Goal: Complete application form: Complete application form

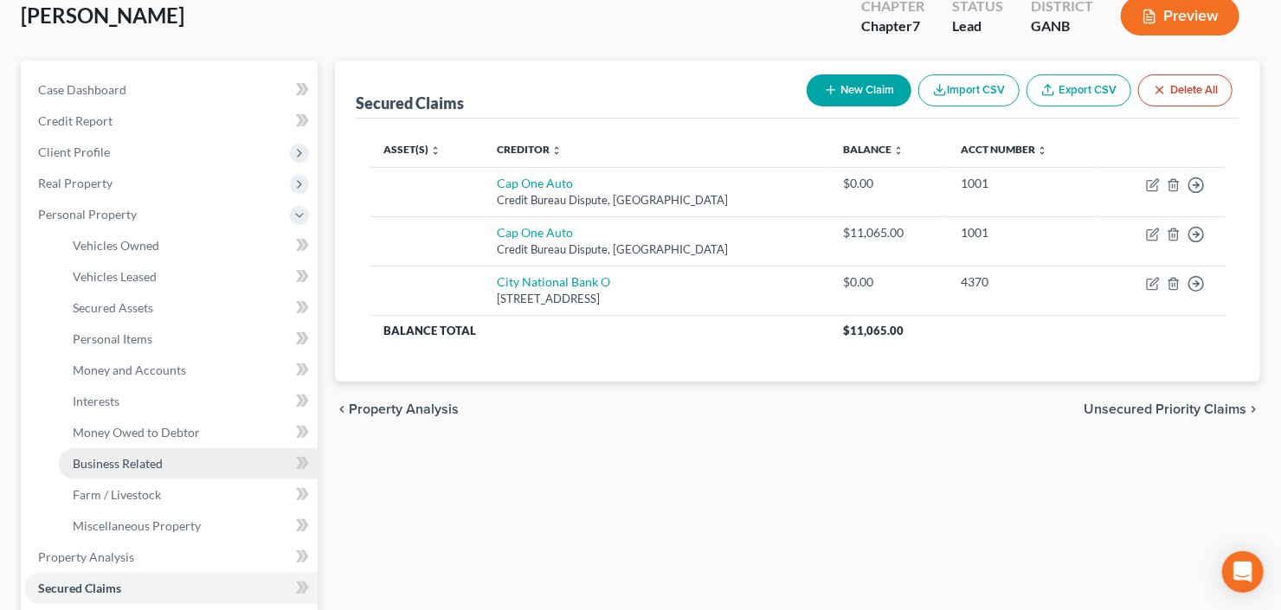
scroll to position [208, 0]
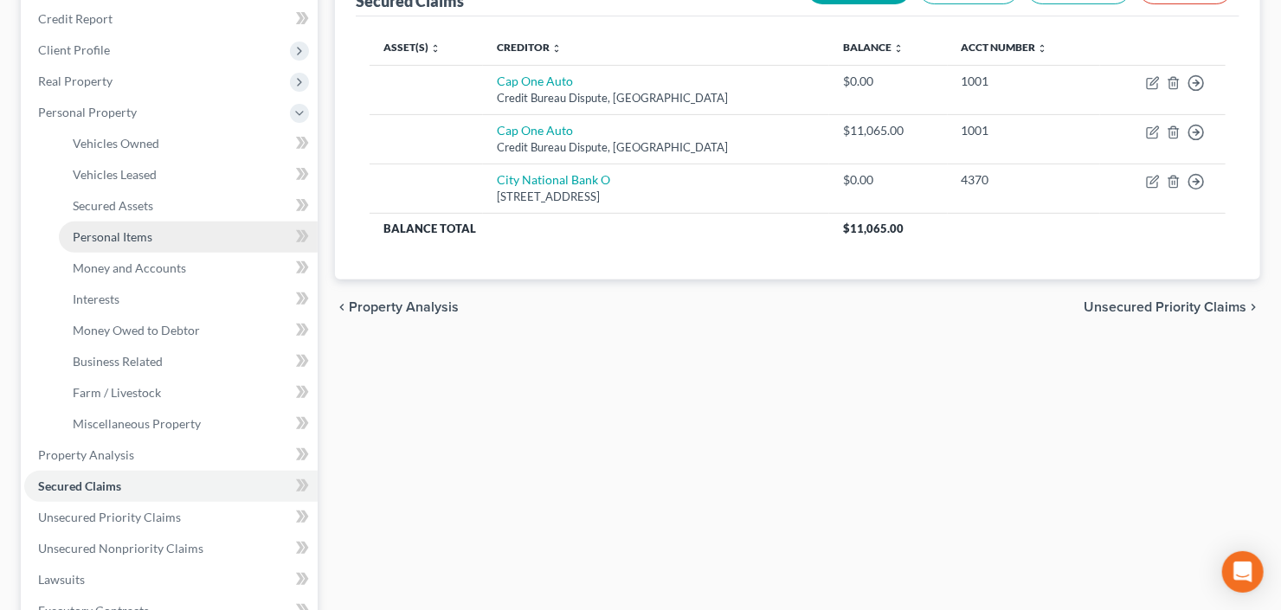
drag, startPoint x: 133, startPoint y: 241, endPoint x: 164, endPoint y: 244, distance: 31.4
click at [133, 241] on span "Personal Items" at bounding box center [113, 236] width 80 height 15
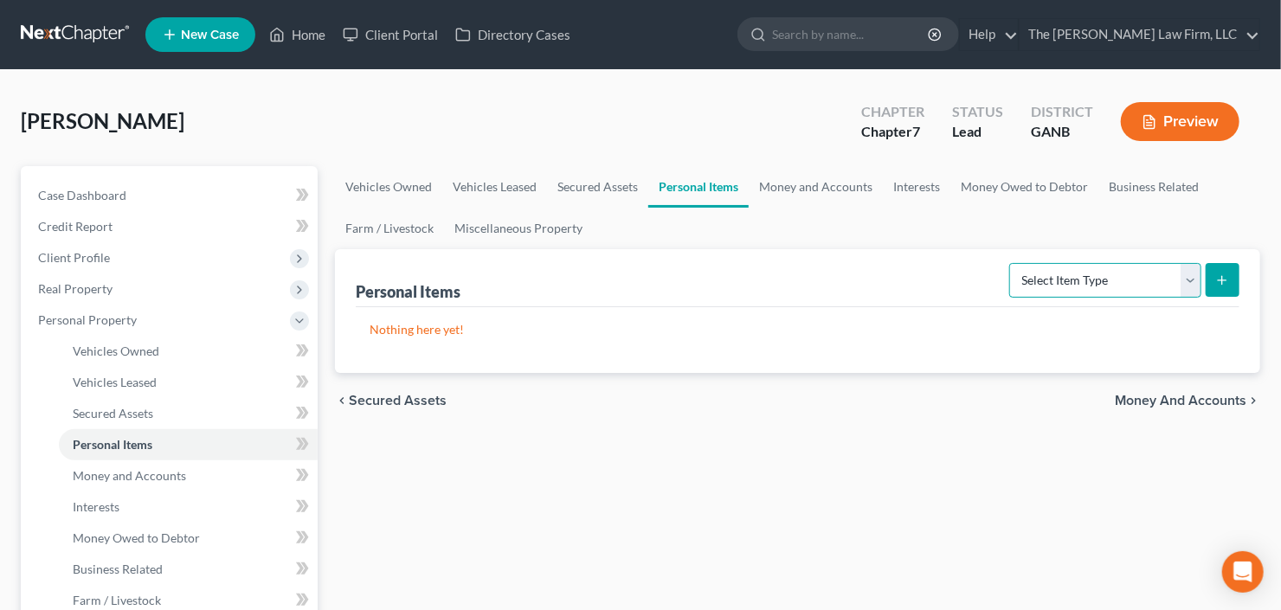
click at [1147, 284] on select "Select Item Type Clothing Collectibles Of Value Electronics Firearms Household …" at bounding box center [1105, 280] width 192 height 35
select select "electronics"
click at [1012, 263] on select "Select Item Type Clothing Collectibles Of Value Electronics Firearms Household …" at bounding box center [1105, 280] width 192 height 35
click at [1222, 269] on button "submit" at bounding box center [1223, 280] width 34 height 34
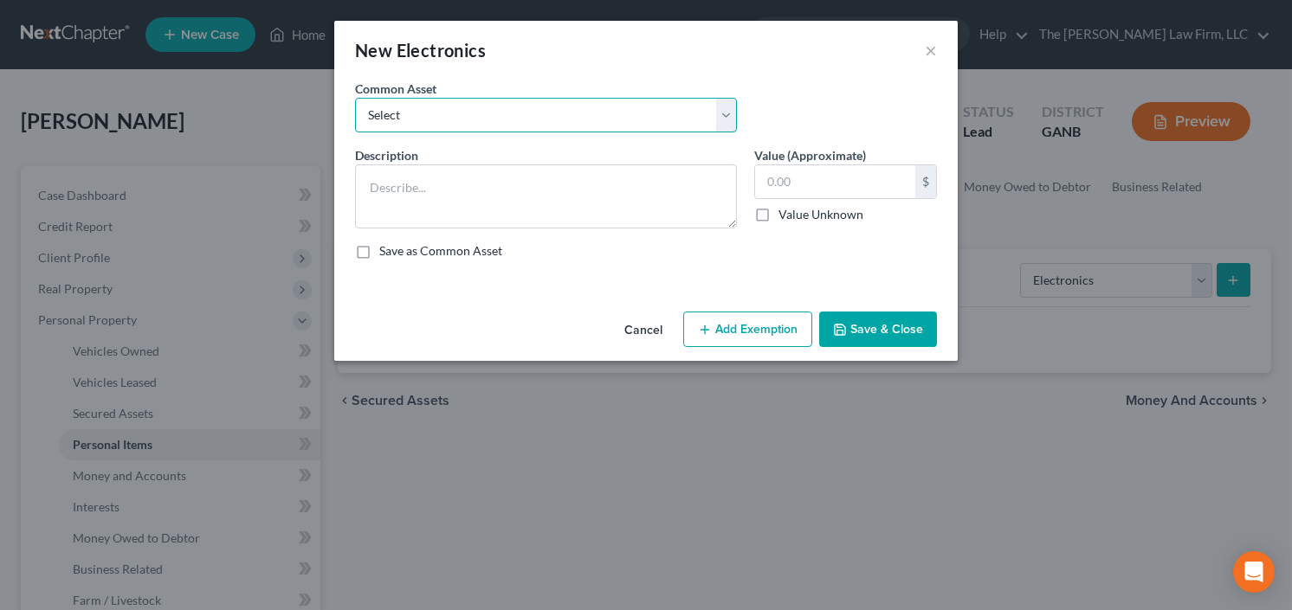
click at [487, 122] on select "Select All Electronics" at bounding box center [546, 115] width 382 height 35
select select "0"
click at [355, 98] on select "Select All Electronics" at bounding box center [546, 115] width 382 height 35
type textarea "All Electronics"
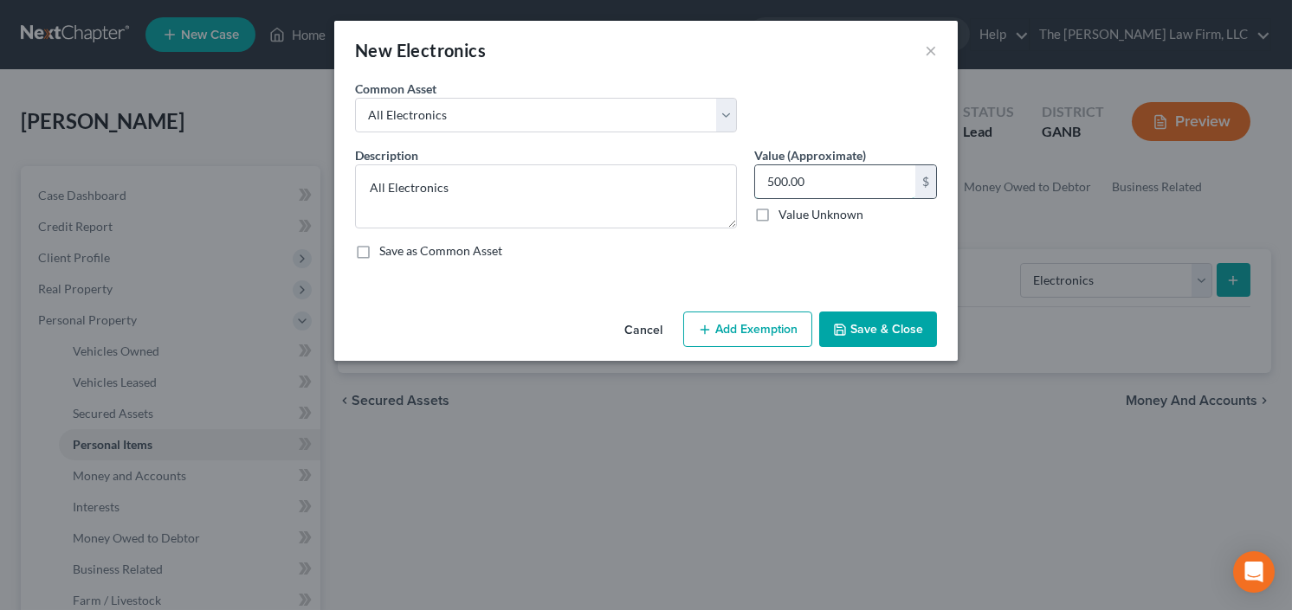
click at [809, 171] on input "500.00" at bounding box center [835, 181] width 160 height 33
click at [817, 190] on input "500.00" at bounding box center [835, 181] width 160 height 33
click at [819, 188] on input "500.00" at bounding box center [835, 181] width 160 height 33
drag, startPoint x: 756, startPoint y: 195, endPoint x: 743, endPoint y: 198, distance: 13.4
click at [745, 197] on div "Value (Approximate) 500.00 $ Value Unknown Balance Undetermined 500.00 $ Value …" at bounding box center [845, 187] width 200 height 82
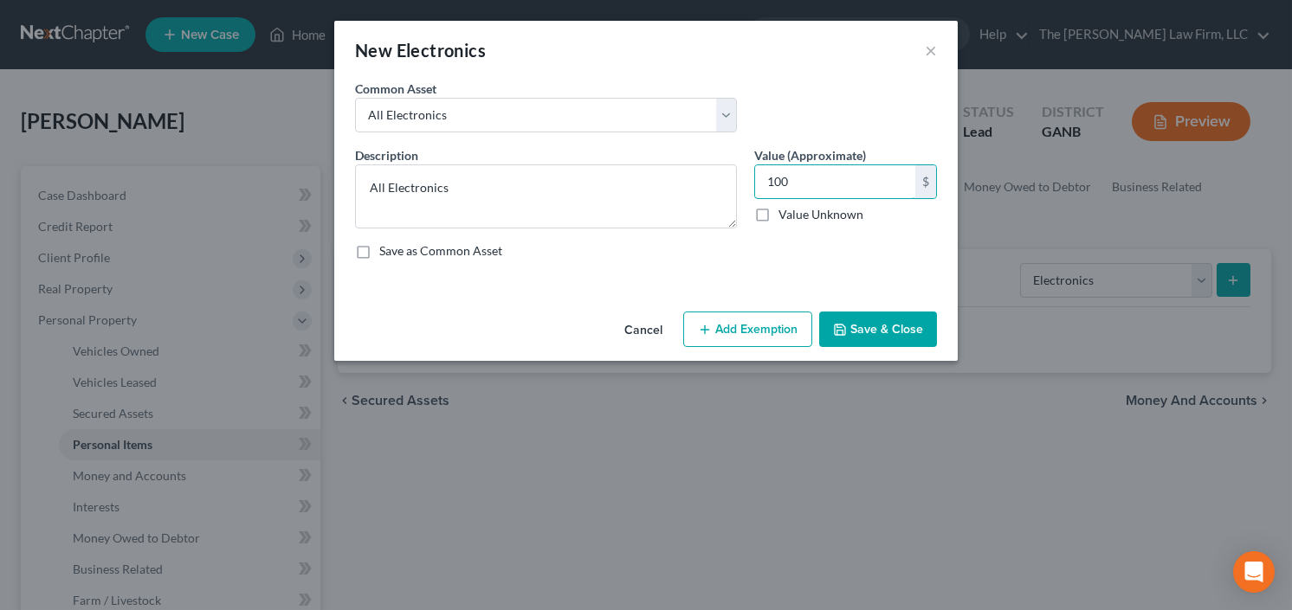
type input "100"
click at [759, 329] on button "Add Exemption" at bounding box center [747, 330] width 129 height 36
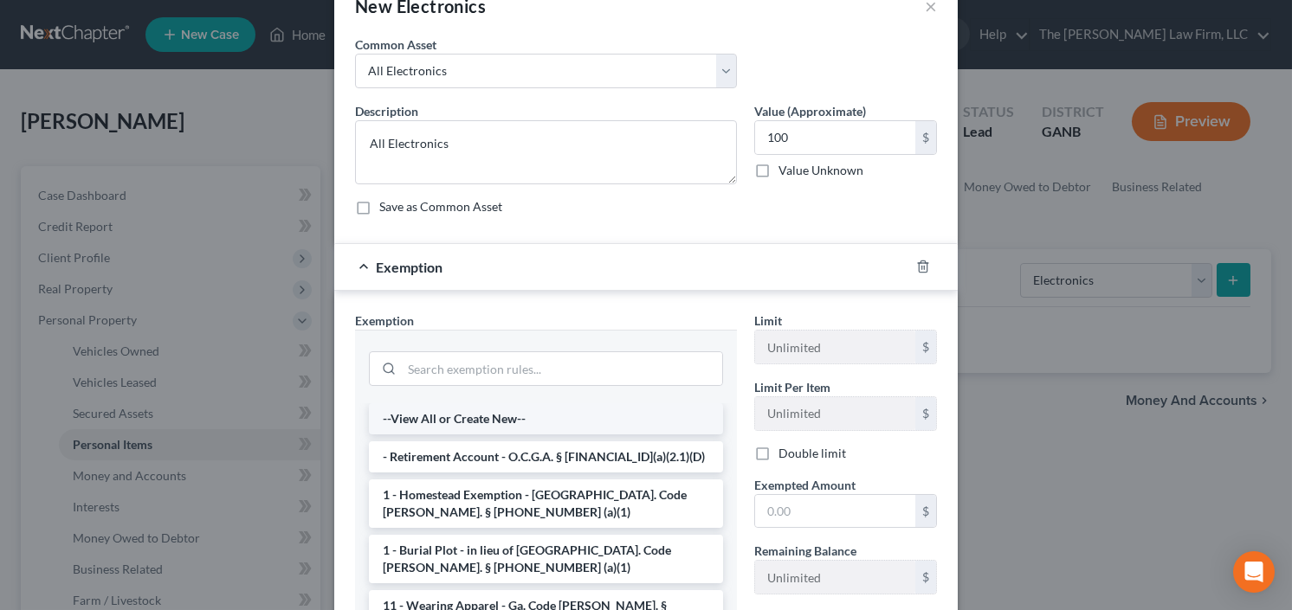
scroll to position [69, 0]
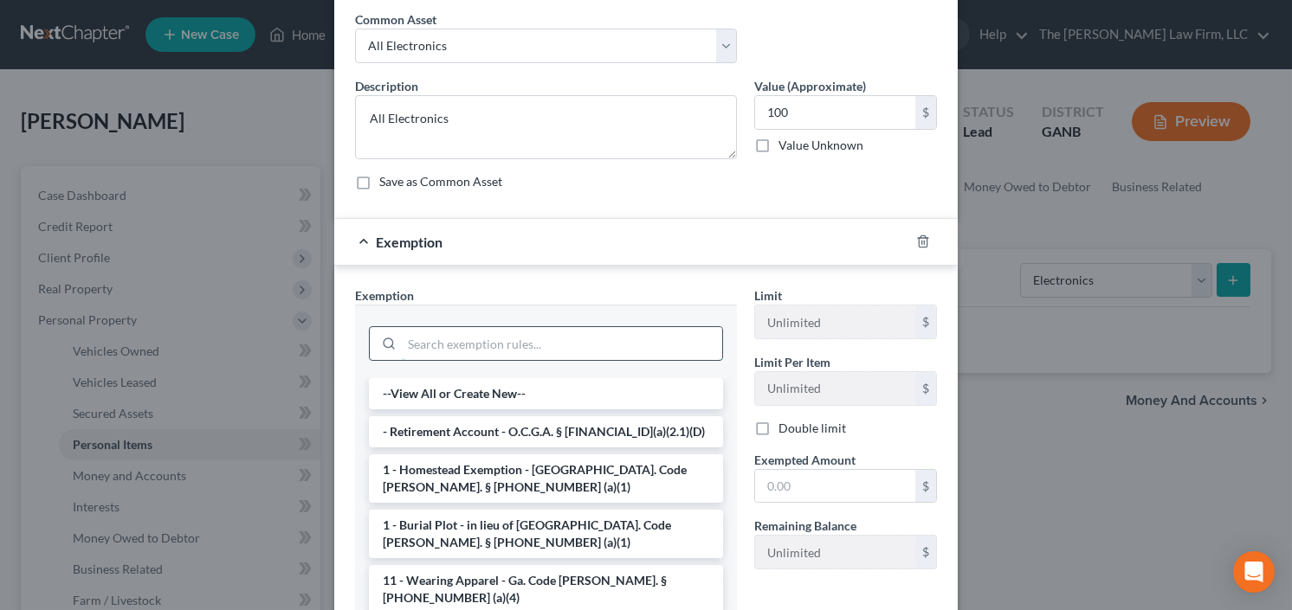
click at [523, 348] on input "search" at bounding box center [562, 343] width 320 height 33
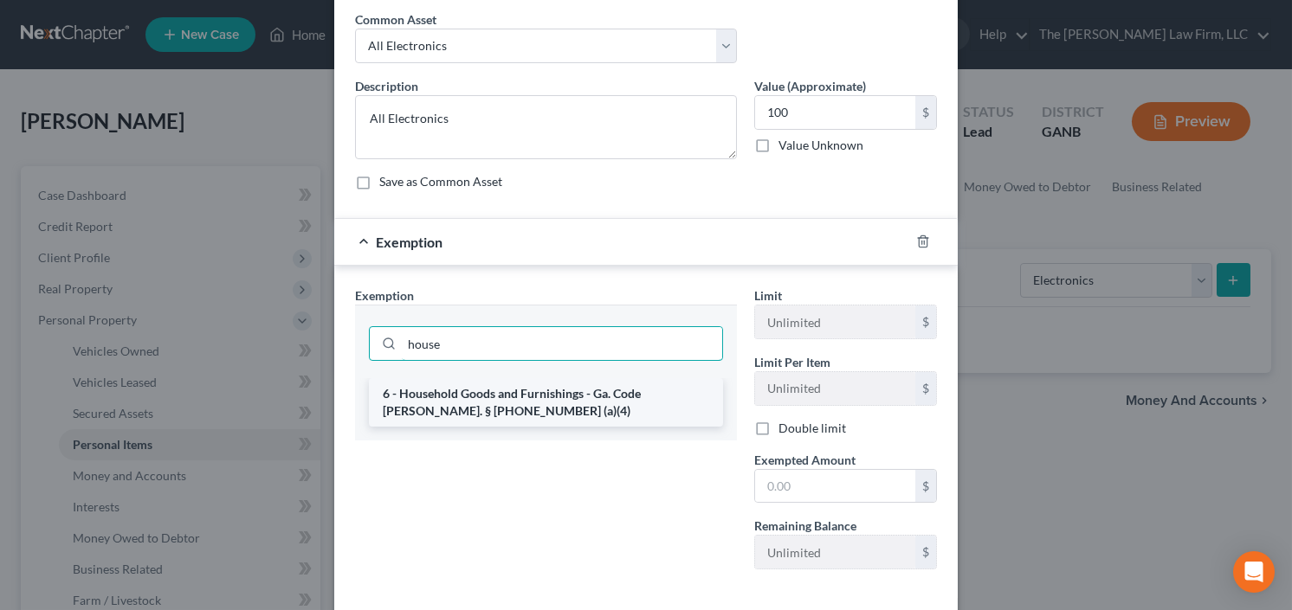
type input "house"
click at [467, 403] on li "6 - Household Goods and Furnishings - Ga. Code [PERSON_NAME]. § [PHONE_NUMBER] …" at bounding box center [546, 402] width 354 height 48
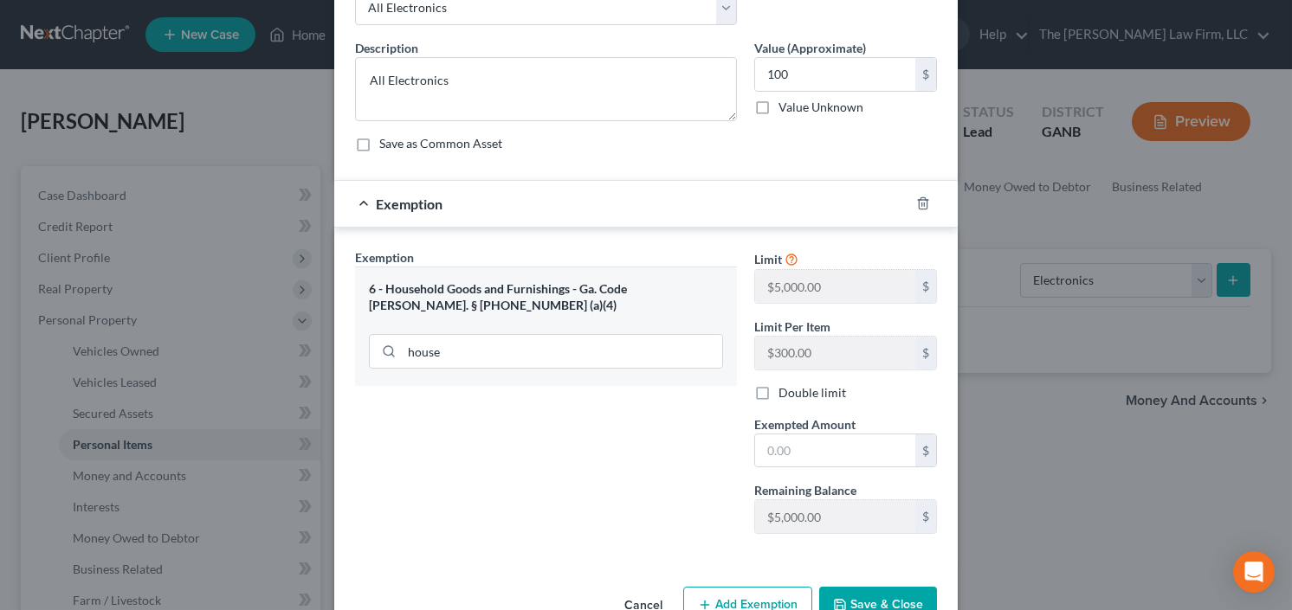
scroll to position [139, 0]
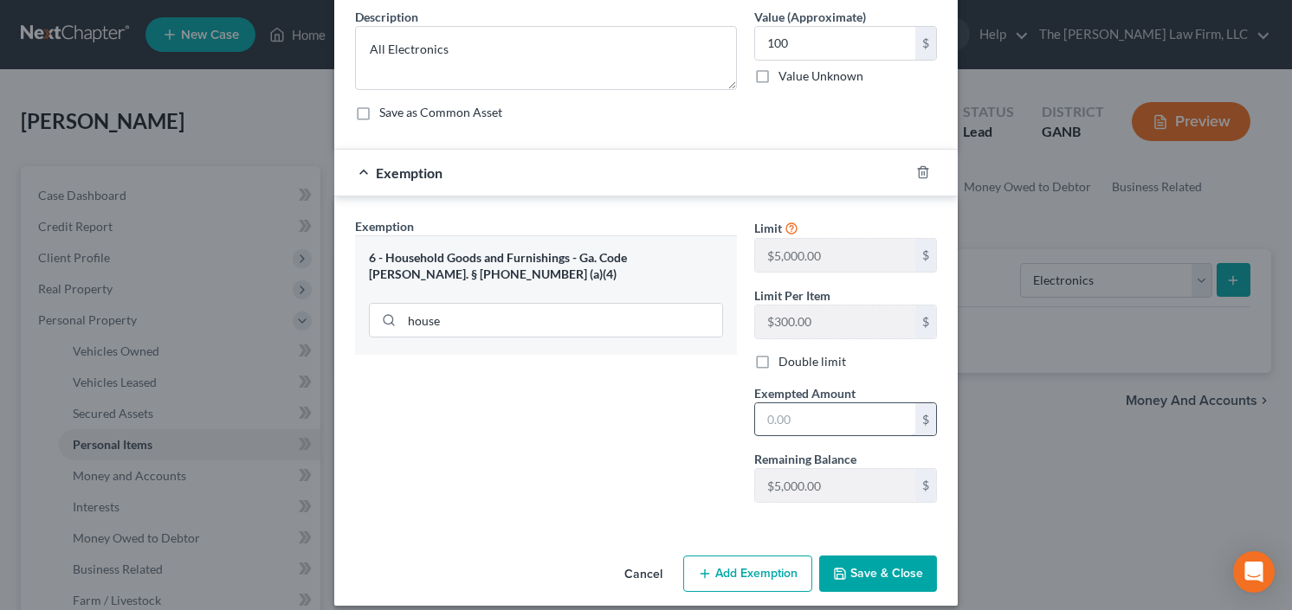
click at [786, 413] on input "text" at bounding box center [835, 419] width 160 height 33
type input "100.00"
drag, startPoint x: 858, startPoint y: 567, endPoint x: 893, endPoint y: 561, distance: 35.2
click at [858, 567] on button "Save & Close" at bounding box center [878, 574] width 118 height 36
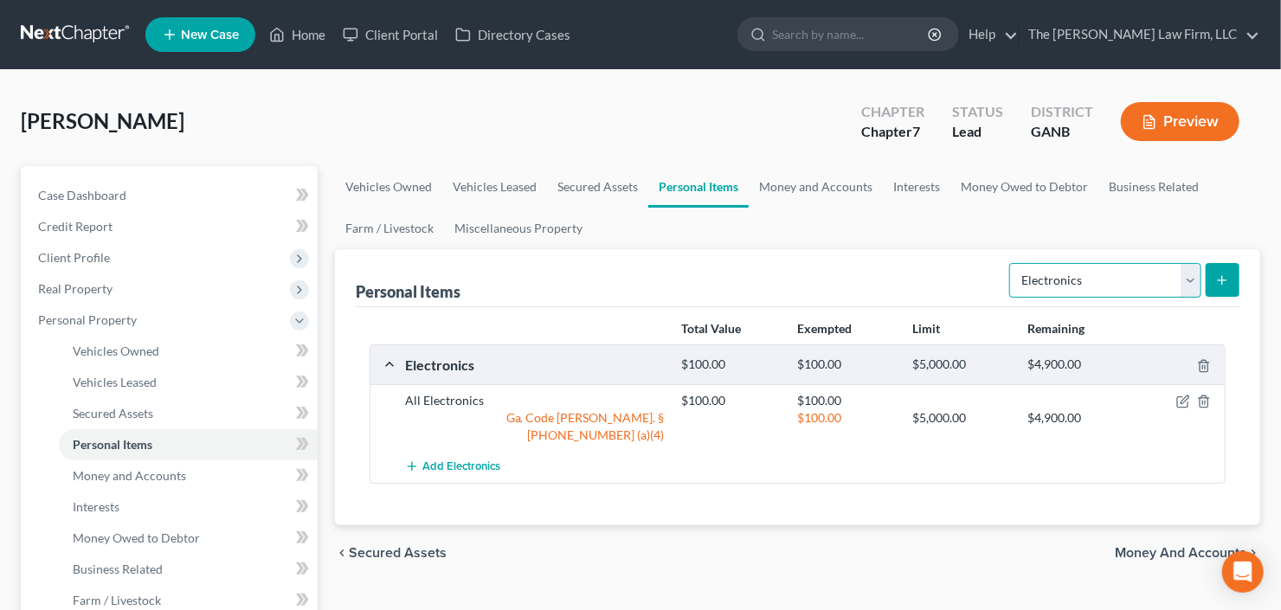
click at [1077, 276] on select "Select Item Type Clothing Collectibles Of Value Electronics Firearms Household …" at bounding box center [1105, 280] width 192 height 35
select select "household_goods"
click at [1012, 263] on select "Select Item Type Clothing Collectibles Of Value Electronics Firearms Household …" at bounding box center [1105, 280] width 192 height 35
click at [1214, 280] on button "submit" at bounding box center [1223, 280] width 34 height 34
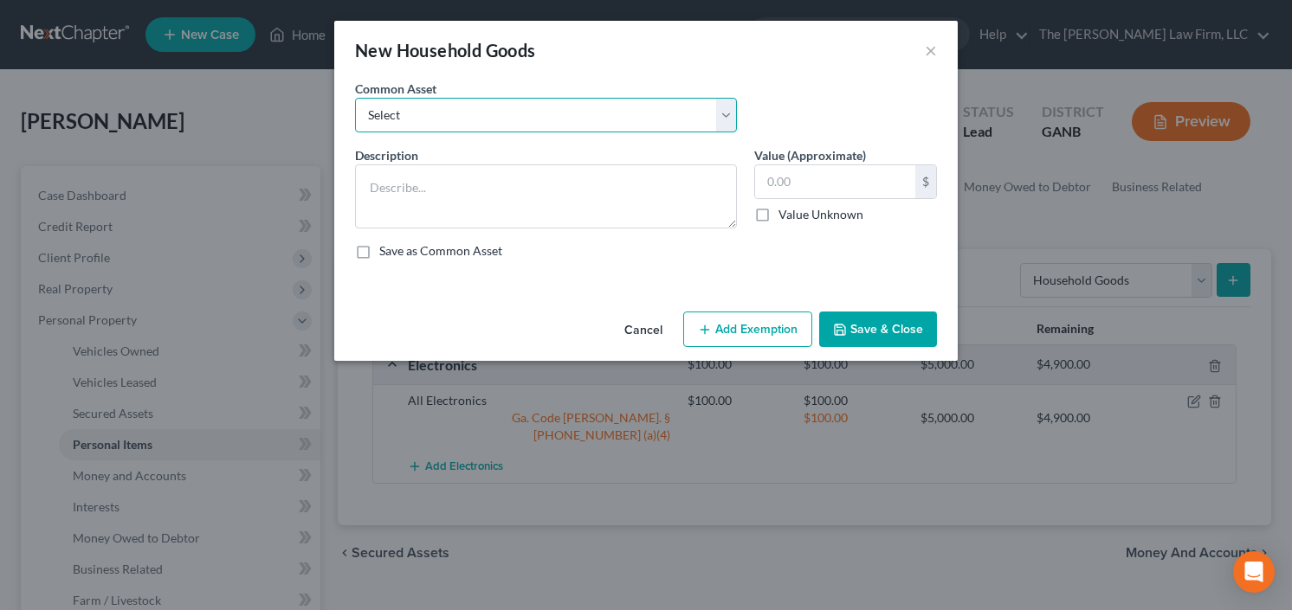
click at [557, 119] on select "Select All household goods and furniture All household goods and furniture All …" at bounding box center [546, 115] width 382 height 35
select select "0"
click at [355, 98] on select "Select All household goods and furniture All household goods and furniture All …" at bounding box center [546, 115] width 382 height 35
type textarea "All household goods and furniture"
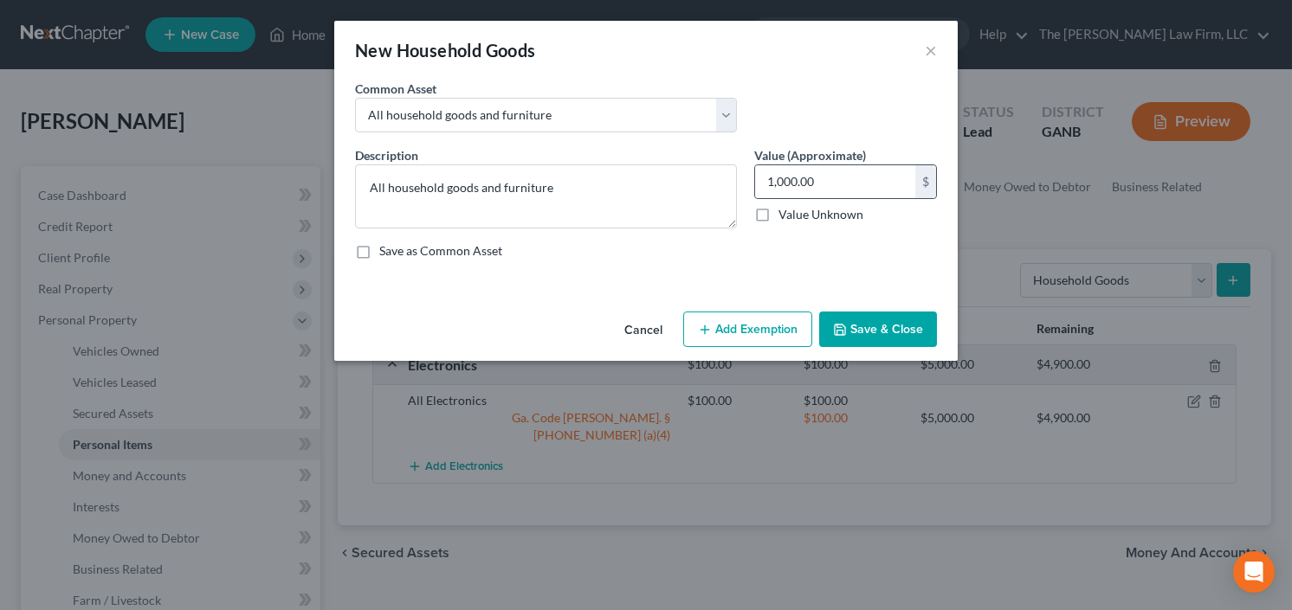
click at [897, 197] on div "1,000.00 $" at bounding box center [845, 181] width 183 height 35
click at [824, 178] on input "1,000.00" at bounding box center [835, 181] width 160 height 33
type input "200"
click at [760, 328] on button "Add Exemption" at bounding box center [747, 330] width 129 height 36
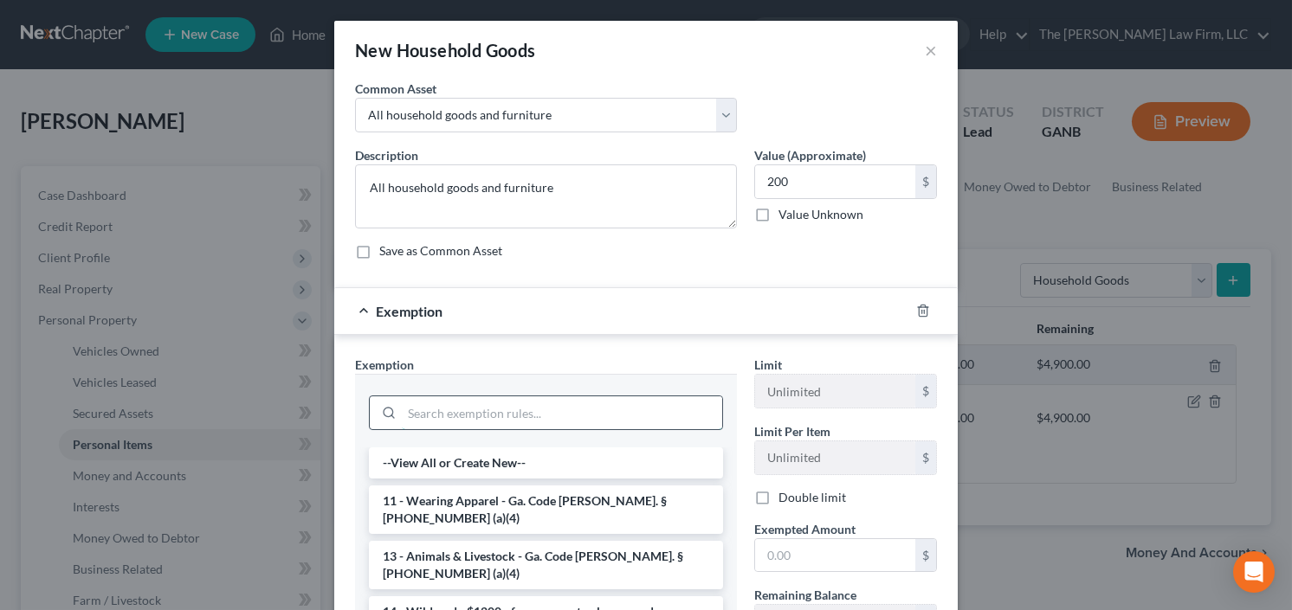
click at [518, 412] on input "search" at bounding box center [562, 412] width 320 height 33
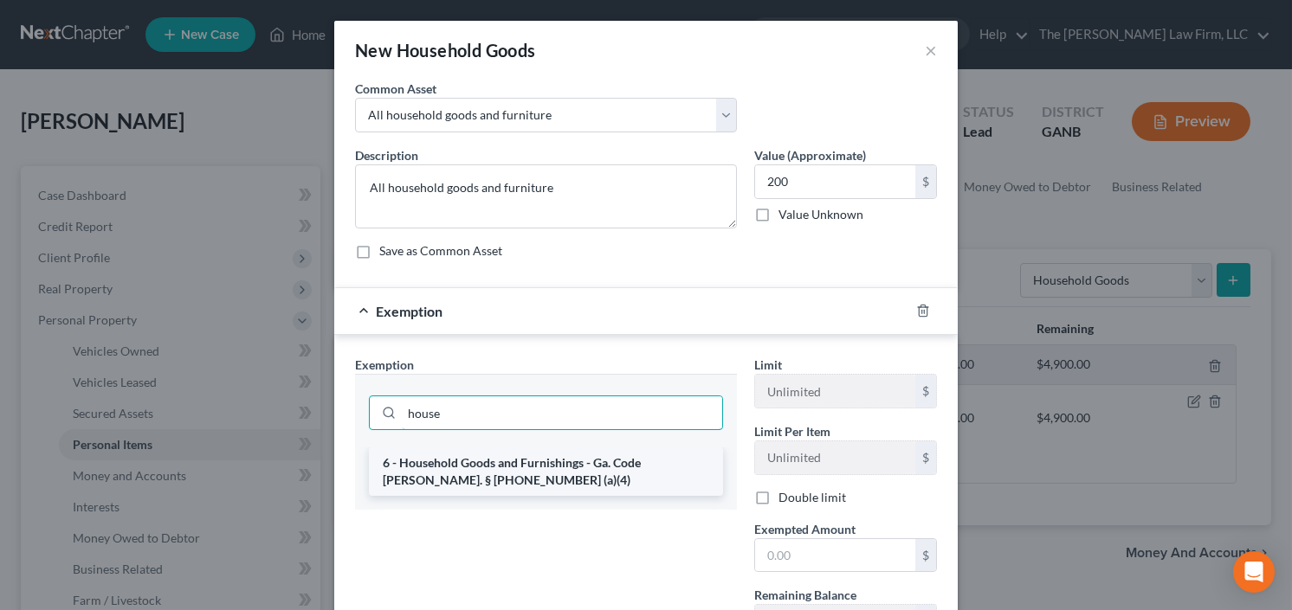
type input "house"
click at [488, 463] on li "6 - Household Goods and Furnishings - Ga. Code [PERSON_NAME]. § [PHONE_NUMBER] …" at bounding box center [546, 472] width 354 height 48
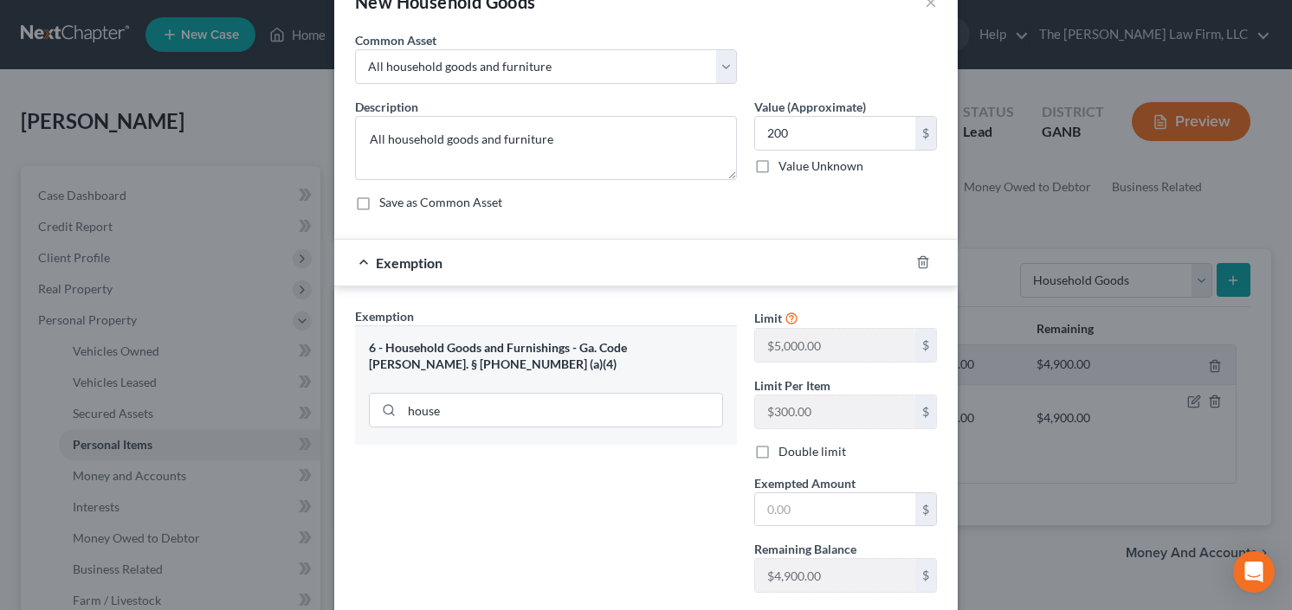
scroll to position [152, 0]
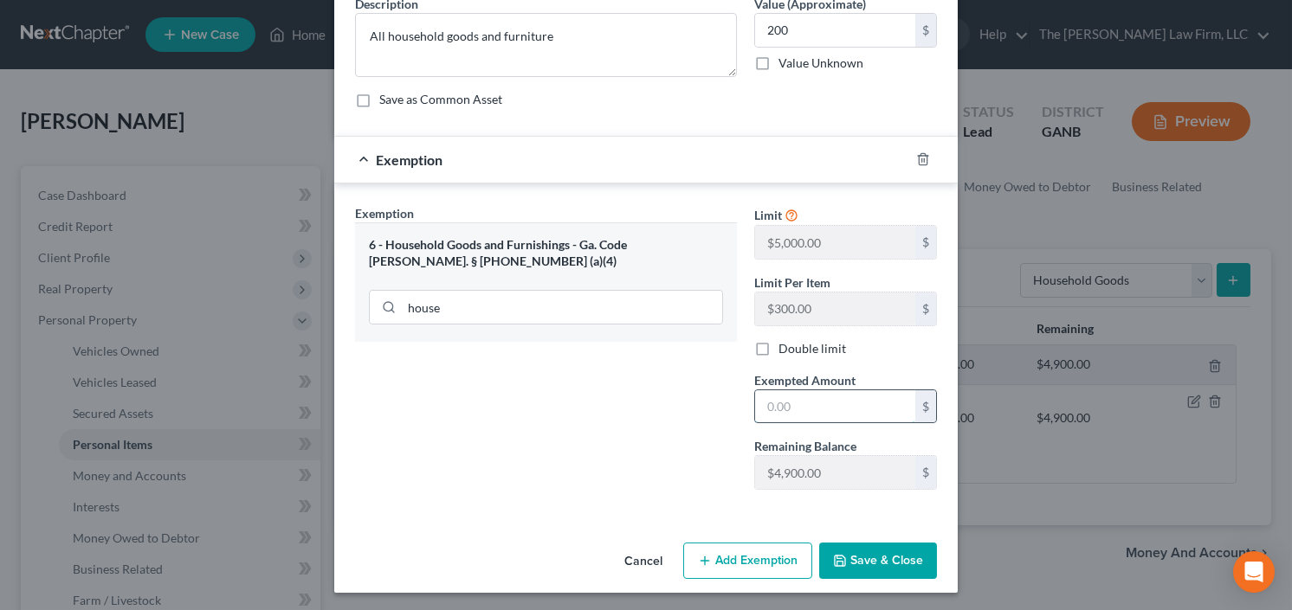
click at [803, 417] on input "text" at bounding box center [835, 406] width 160 height 33
type input "1"
type input "200.00"
click at [900, 545] on button "Save & Close" at bounding box center [878, 561] width 118 height 36
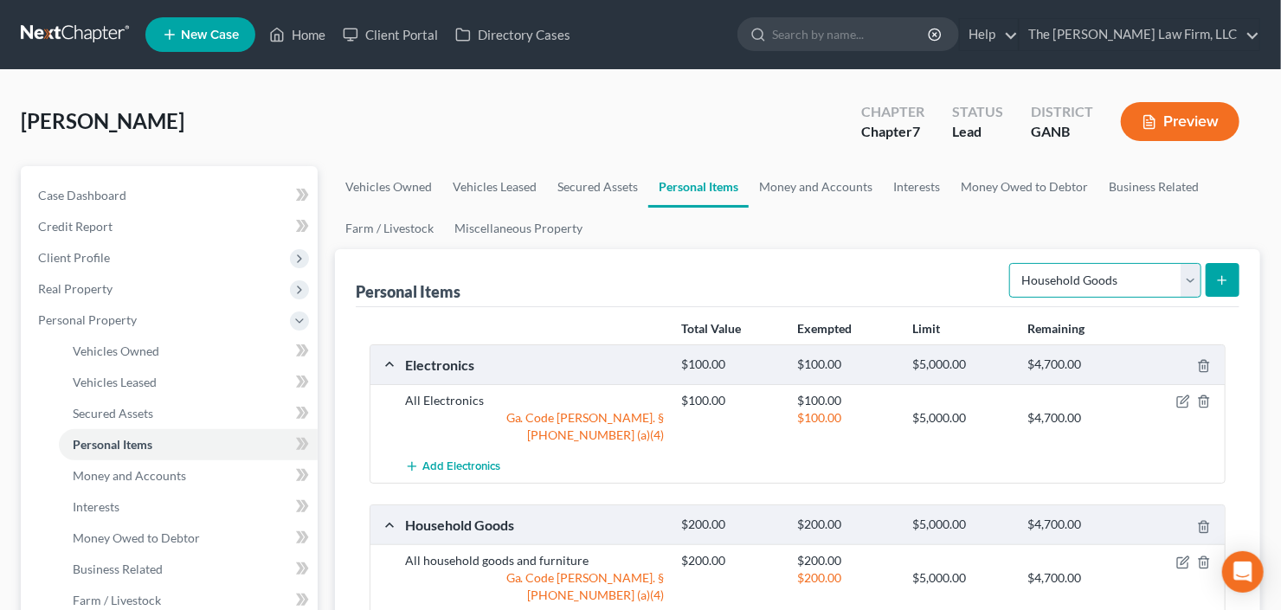
click at [1127, 278] on select "Select Item Type Clothing Collectibles Of Value Electronics Firearms Household …" at bounding box center [1105, 280] width 192 height 35
select select "clothing"
click at [1012, 263] on select "Select Item Type Clothing Collectibles Of Value Electronics Firearms Household …" at bounding box center [1105, 280] width 192 height 35
click at [1221, 280] on icon "submit" at bounding box center [1222, 281] width 14 height 14
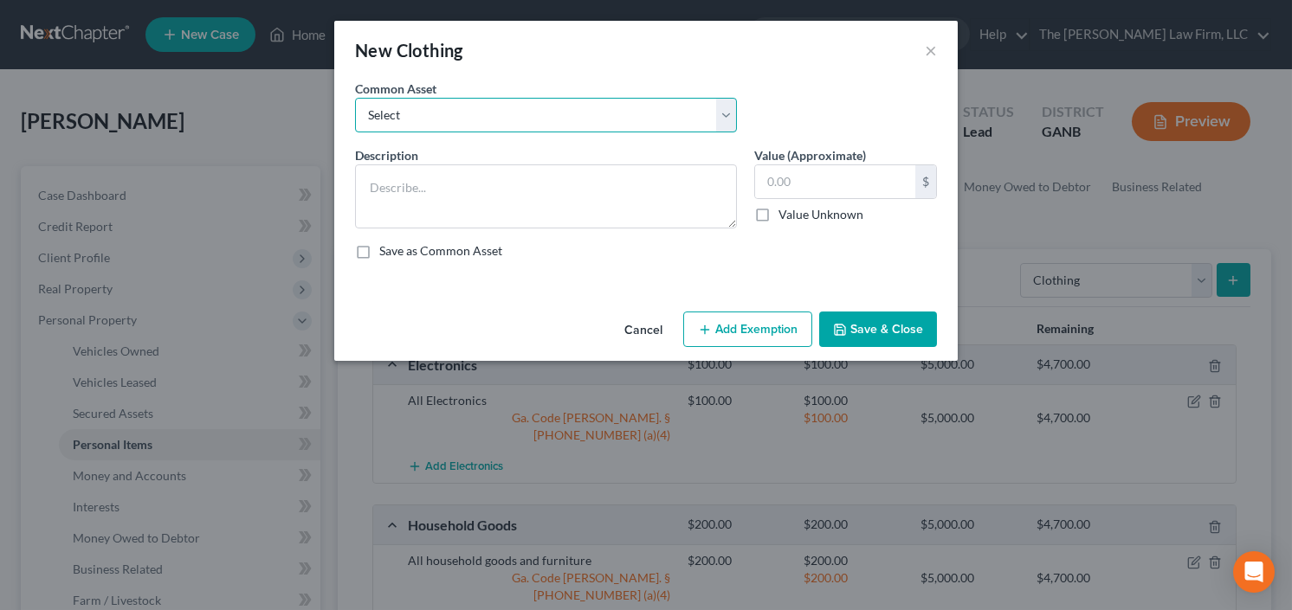
click at [523, 106] on select "Select All clothing and shoes All clothing and shoes All clothing and shoes" at bounding box center [546, 115] width 382 height 35
select select "0"
click at [355, 98] on select "Select All clothing and shoes All clothing and shoes All clothing and shoes" at bounding box center [546, 115] width 382 height 35
type textarea "All clothing and shoes"
type input "200.00"
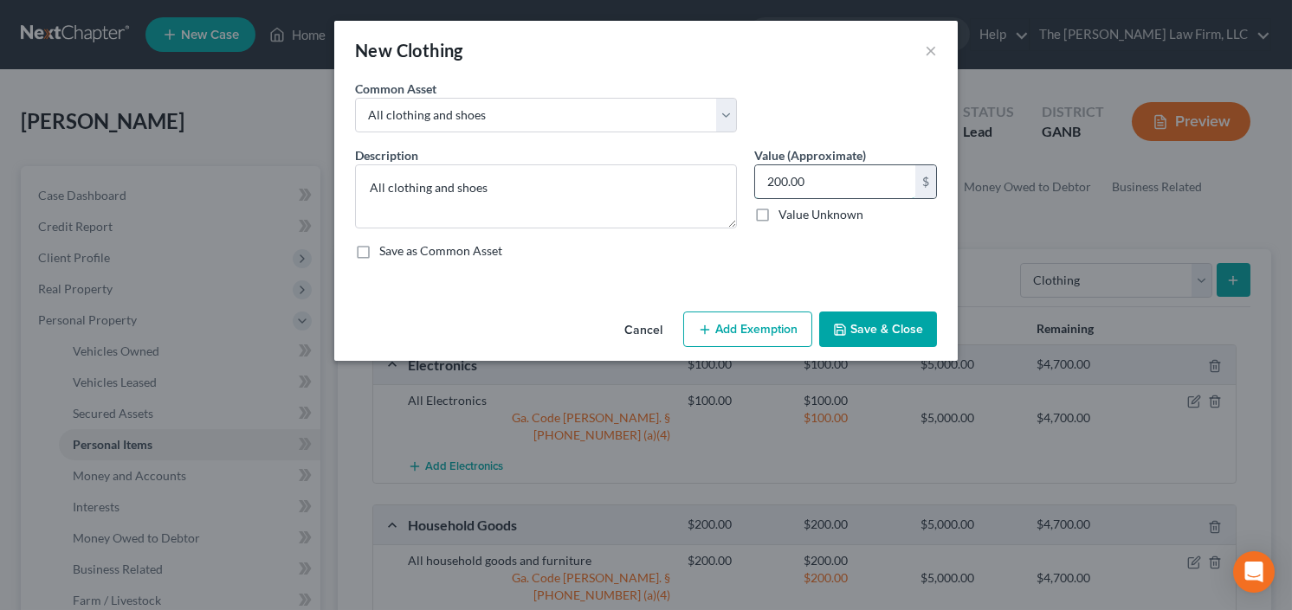
click at [836, 184] on input "200.00" at bounding box center [835, 181] width 160 height 33
click at [734, 335] on button "Add Exemption" at bounding box center [747, 330] width 129 height 36
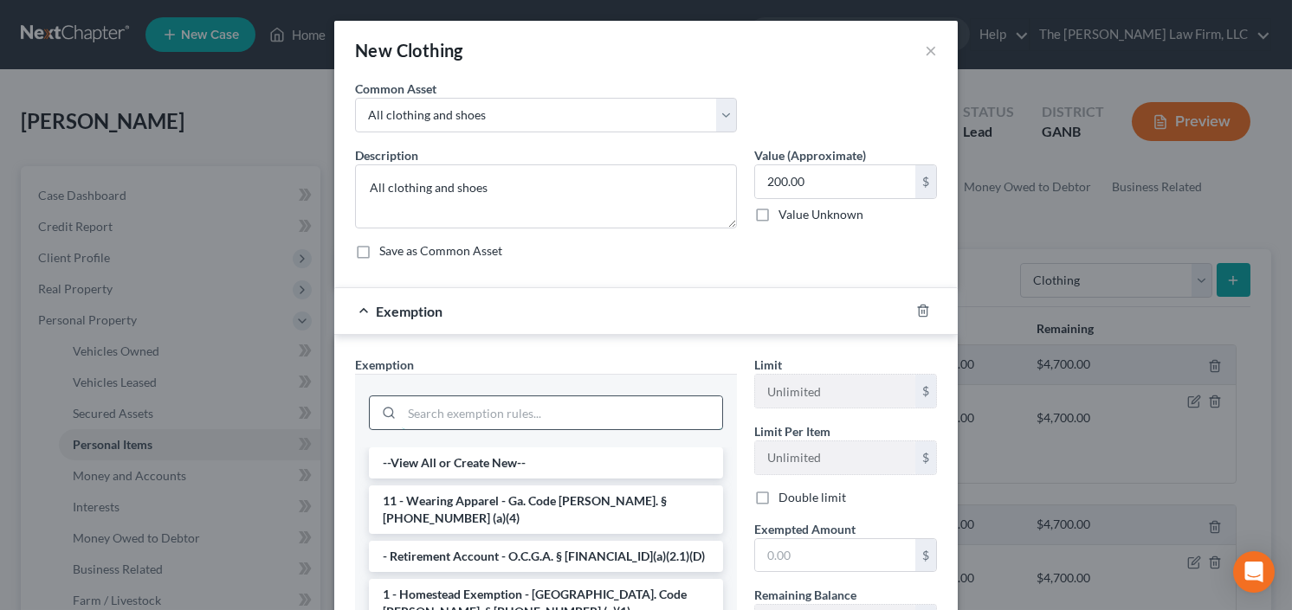
click at [475, 412] on input "search" at bounding box center [562, 412] width 320 height 33
click at [542, 488] on li "11 - Wearing Apparel - Ga. Code [PERSON_NAME]. § [PHONE_NUMBER] (a)(4)" at bounding box center [546, 510] width 354 height 48
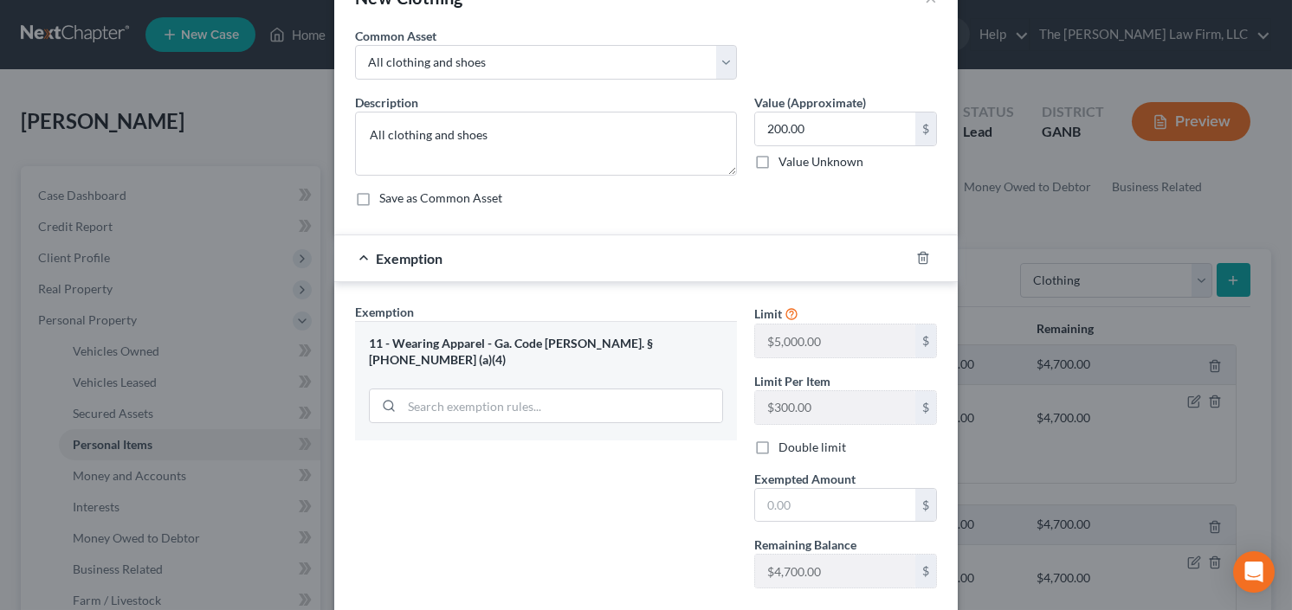
scroll to position [139, 0]
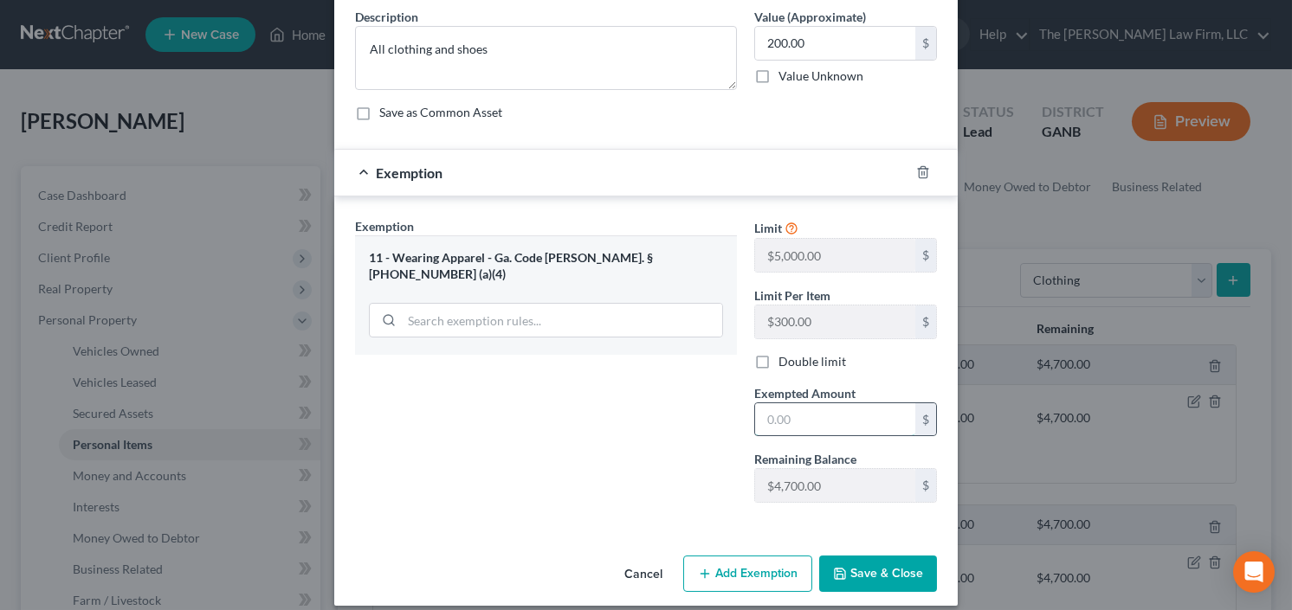
click at [812, 416] on input "text" at bounding box center [835, 419] width 160 height 33
type input "200.00"
click at [867, 567] on button "Save & Close" at bounding box center [878, 574] width 118 height 36
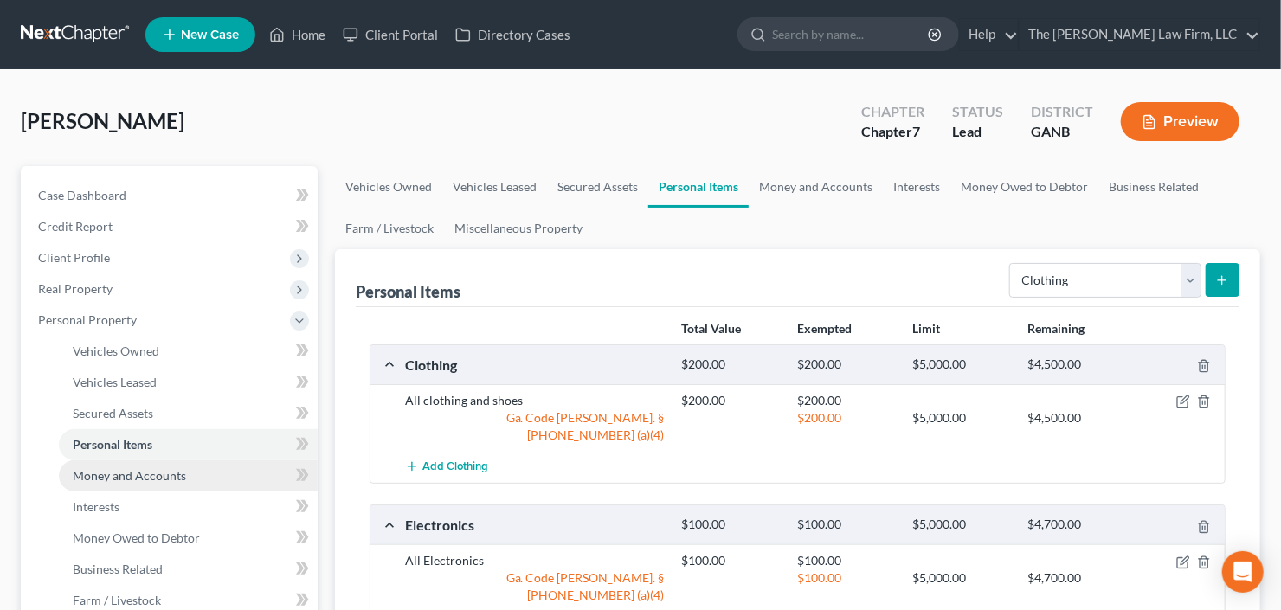
click at [136, 475] on span "Money and Accounts" at bounding box center [129, 475] width 113 height 15
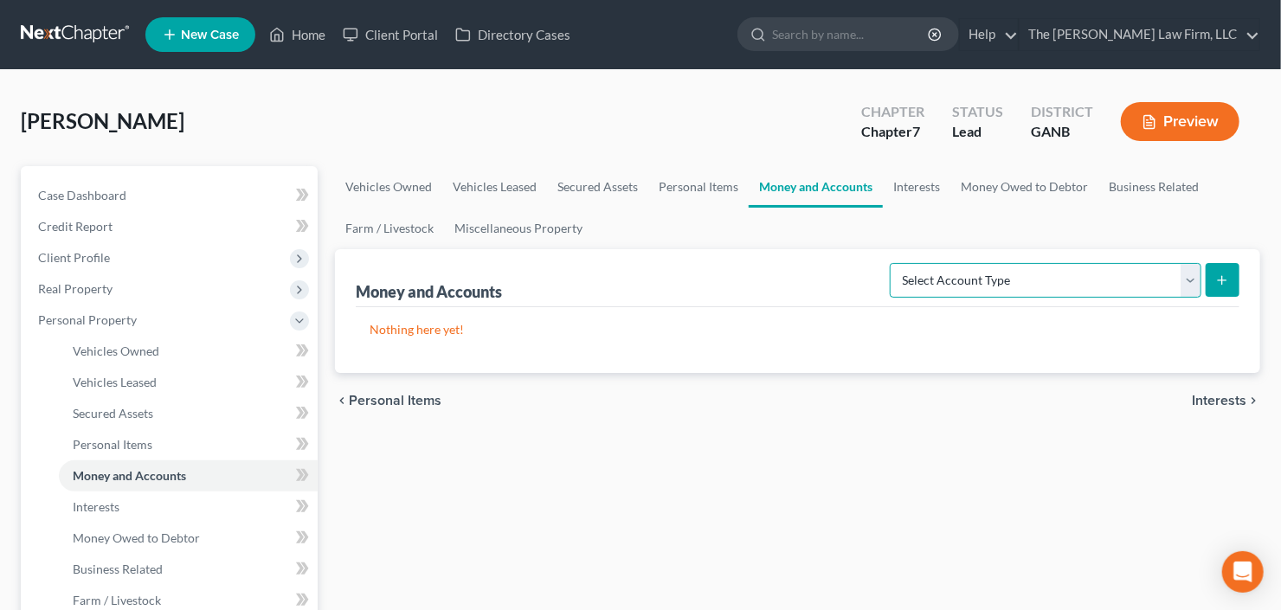
click at [1017, 289] on select "Select Account Type Brokerage Cash on Hand Certificates of Deposit Checking Acc…" at bounding box center [1046, 280] width 312 height 35
select select "checking"
click at [894, 263] on select "Select Account Type Brokerage Cash on Hand Certificates of Deposit Checking Acc…" at bounding box center [1046, 280] width 312 height 35
click at [1237, 274] on button "submit" at bounding box center [1223, 280] width 34 height 34
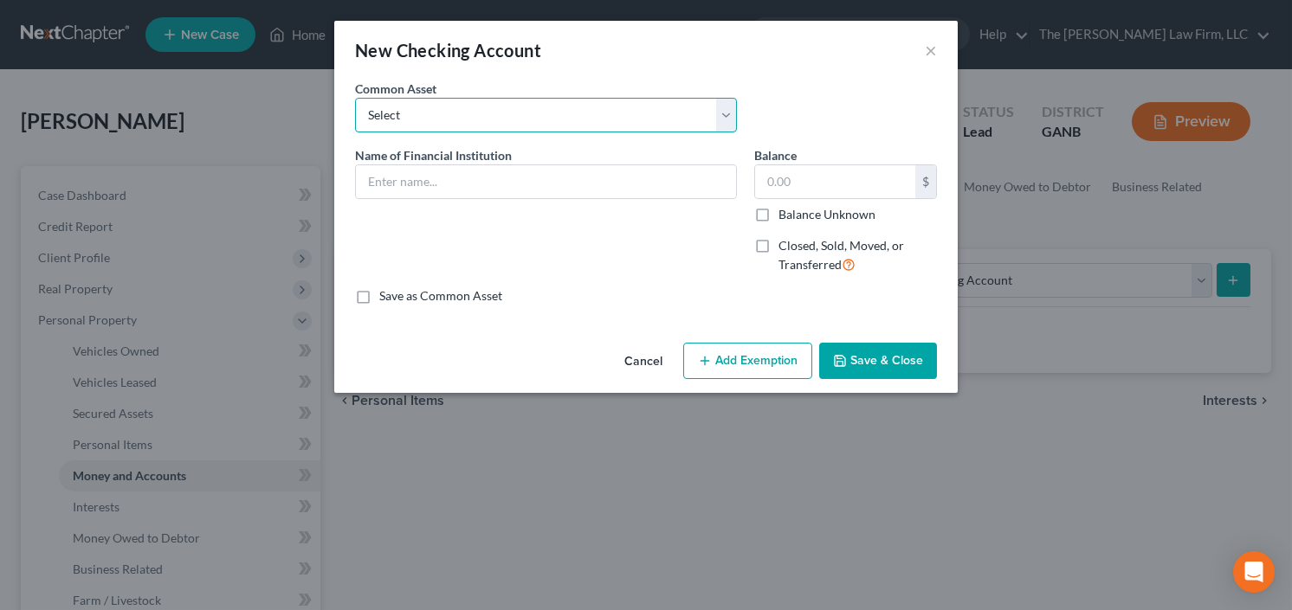
click at [464, 111] on select "Select PNC Credit Union of [US_STATE] Discover Bank Atlanta Postal Credit Union…" at bounding box center [546, 115] width 382 height 35
select select "13"
click at [355, 98] on select "Select PNC Credit Union of [US_STATE] Discover Bank Atlanta Postal Credit Union…" at bounding box center [546, 115] width 382 height 35
type input "Delta Community Credit Union"
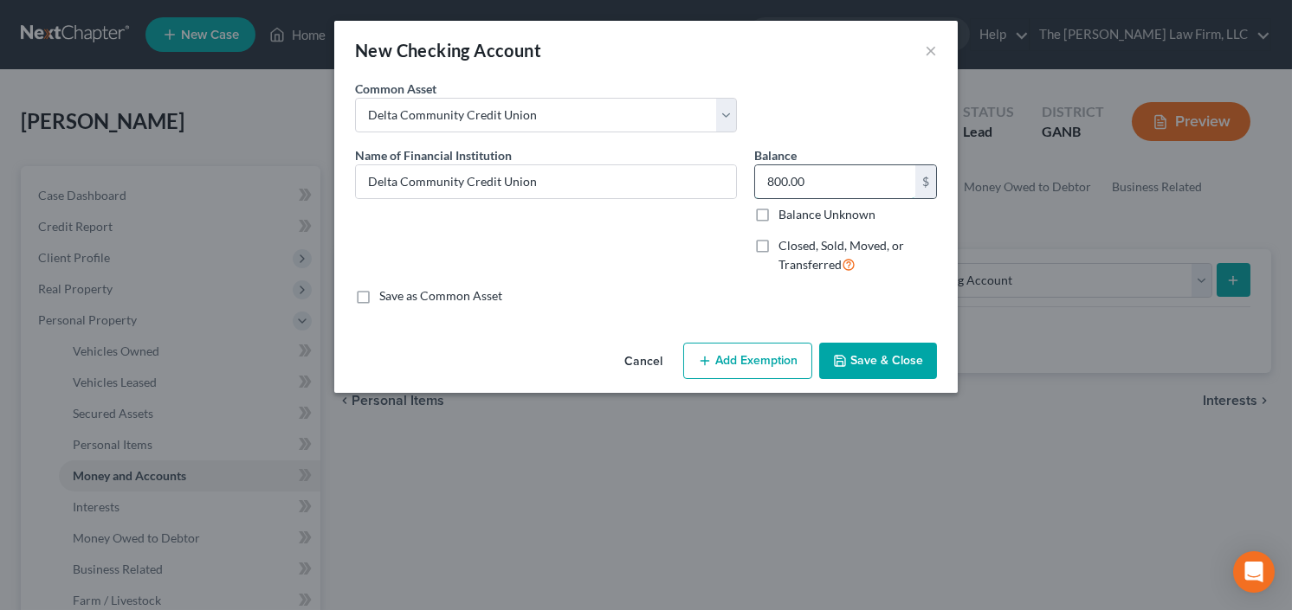
click at [834, 181] on input "800.00" at bounding box center [835, 181] width 160 height 33
type input "0.00"
click at [879, 367] on button "Save & Close" at bounding box center [878, 361] width 118 height 36
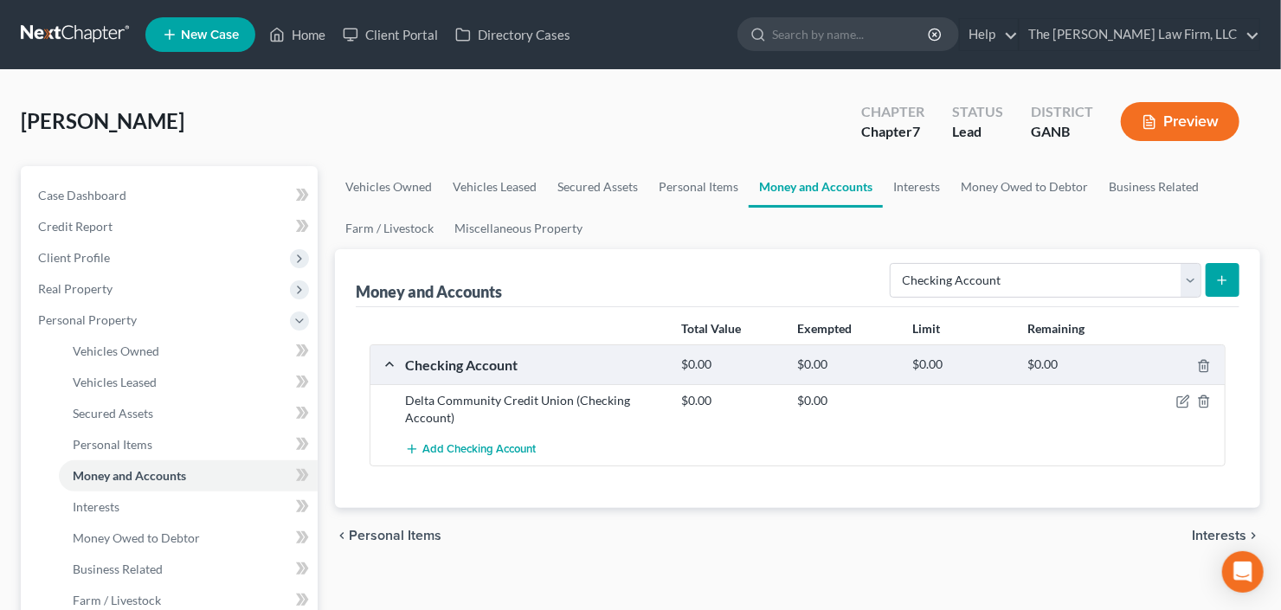
click at [1228, 276] on icon "submit" at bounding box center [1222, 281] width 14 height 14
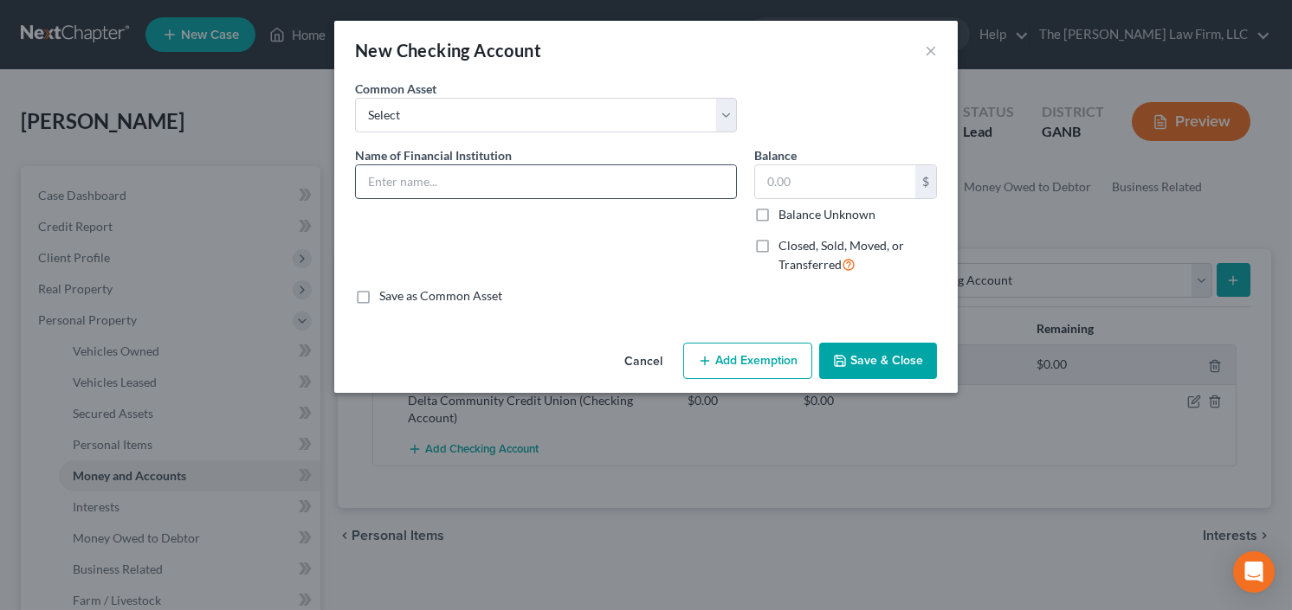
click at [506, 181] on input "text" at bounding box center [546, 181] width 380 height 33
type input "Capital One"
drag, startPoint x: 733, startPoint y: 197, endPoint x: 777, endPoint y: 184, distance: 45.0
click at [733, 197] on input "Capital One" at bounding box center [546, 181] width 380 height 33
click at [803, 178] on input "text" at bounding box center [835, 181] width 160 height 33
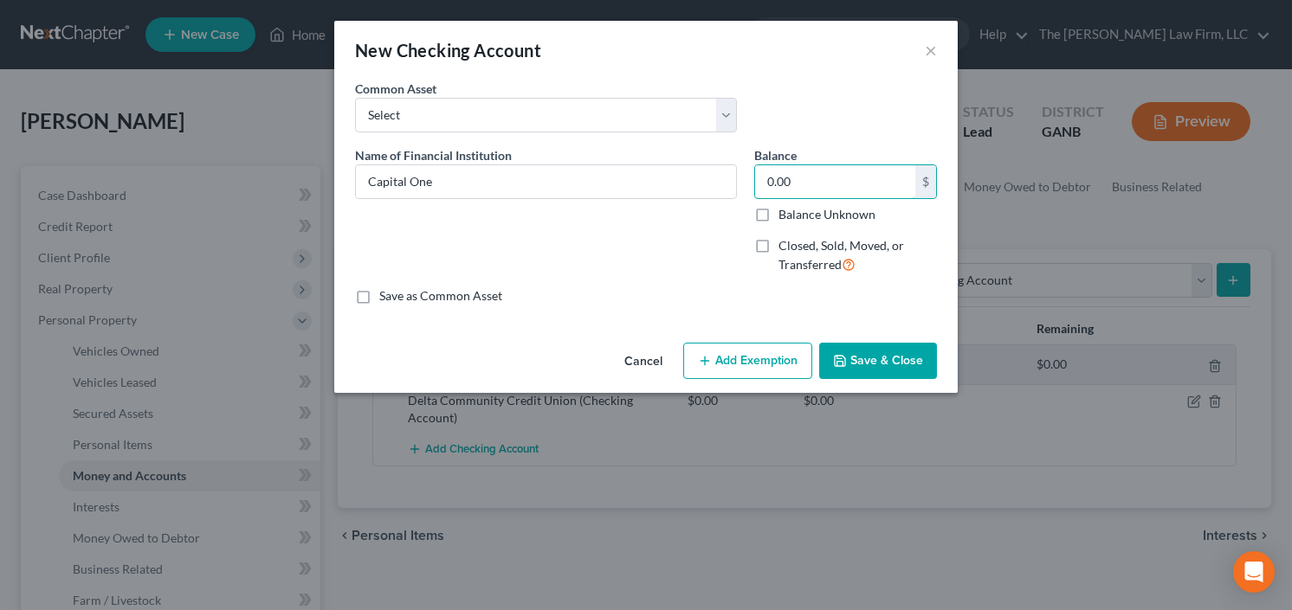
type input "0.00"
click at [888, 350] on button "Save & Close" at bounding box center [878, 361] width 118 height 36
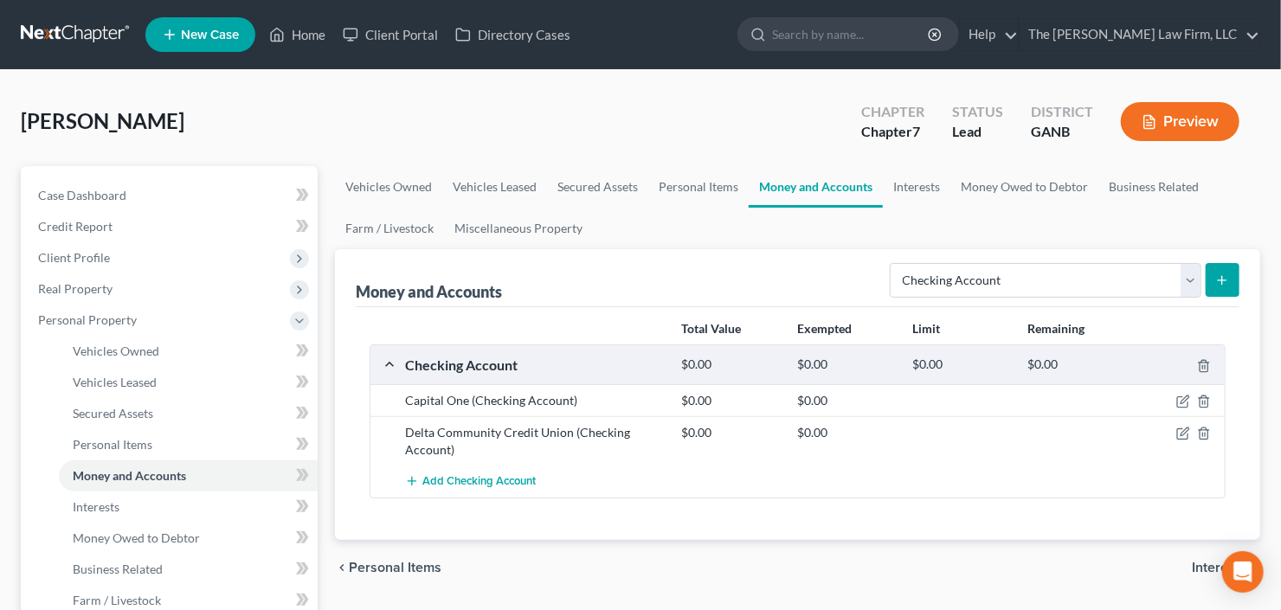
click at [1176, 428] on div at bounding box center [1180, 432] width 93 height 17
click at [1177, 429] on icon "button" at bounding box center [1184, 434] width 14 height 14
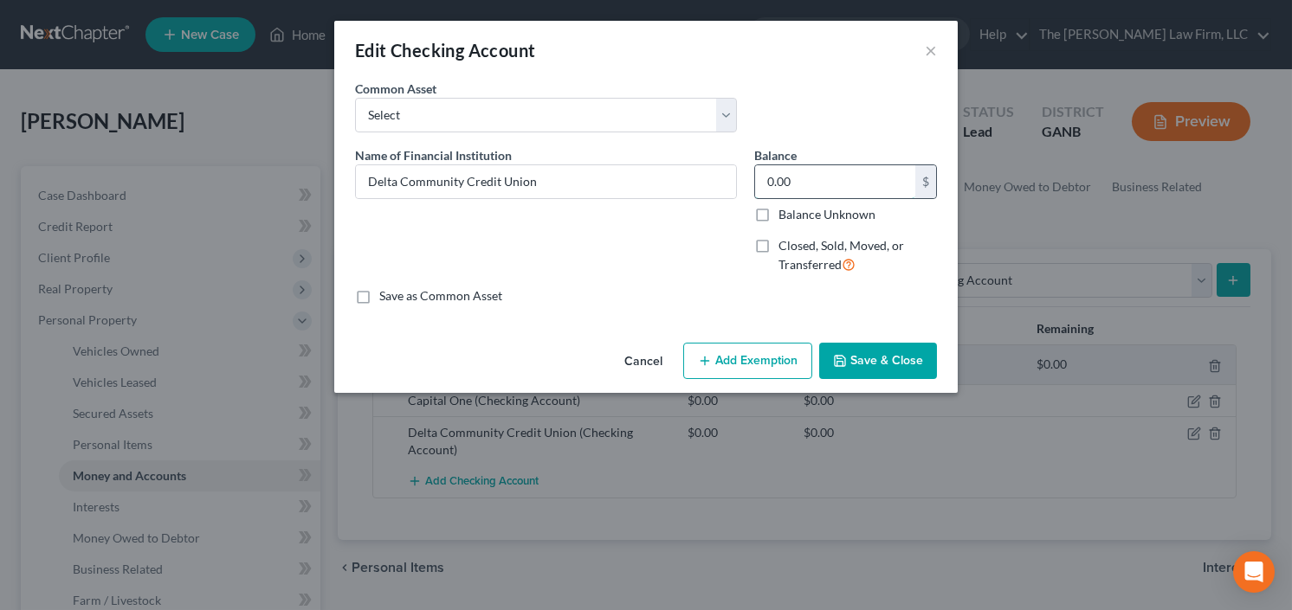
click at [813, 186] on input "0.00" at bounding box center [835, 181] width 160 height 33
type input "200"
click at [734, 361] on button "Add Exemption" at bounding box center [747, 361] width 129 height 36
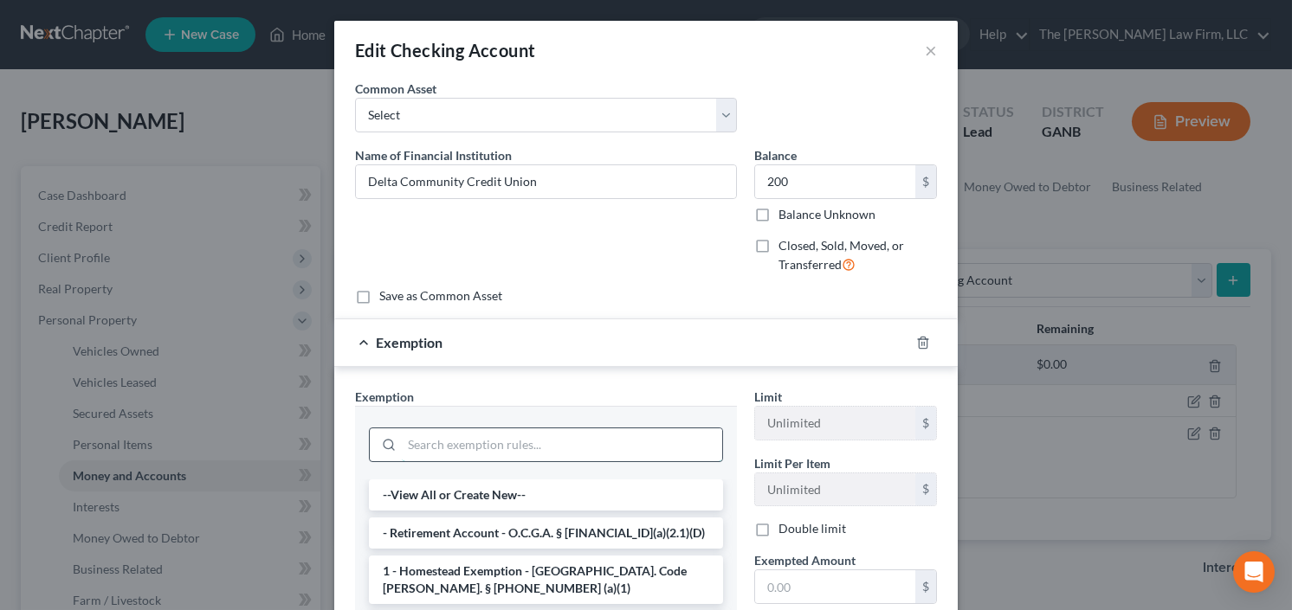
click at [451, 454] on input "search" at bounding box center [562, 445] width 320 height 33
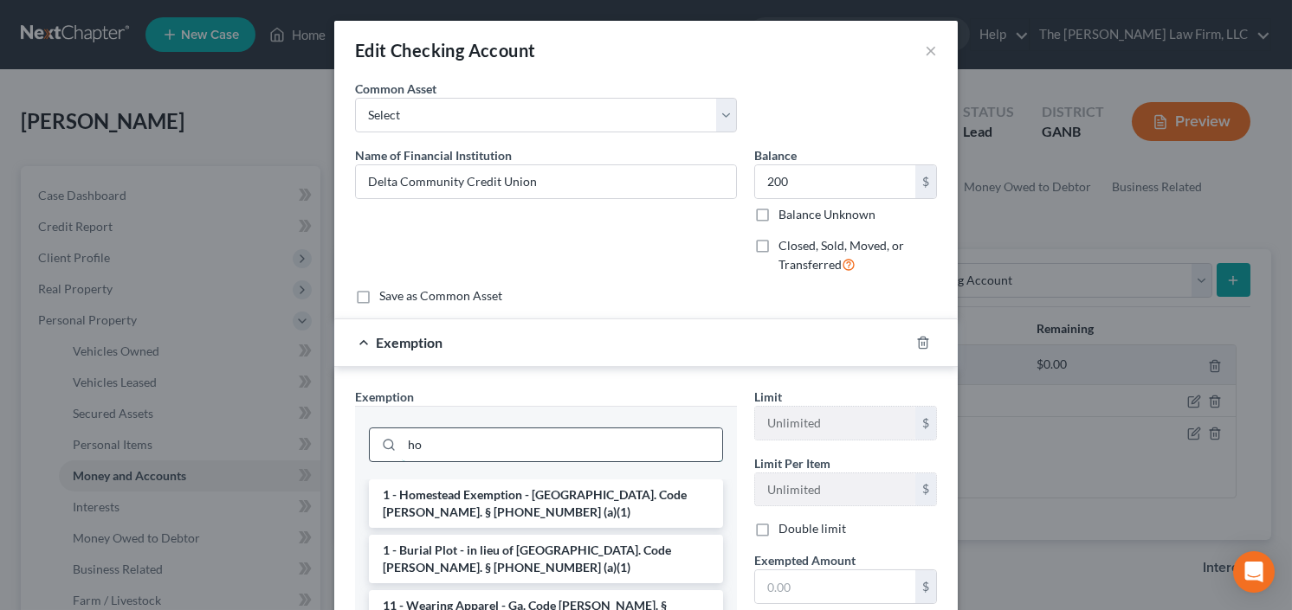
type input "h"
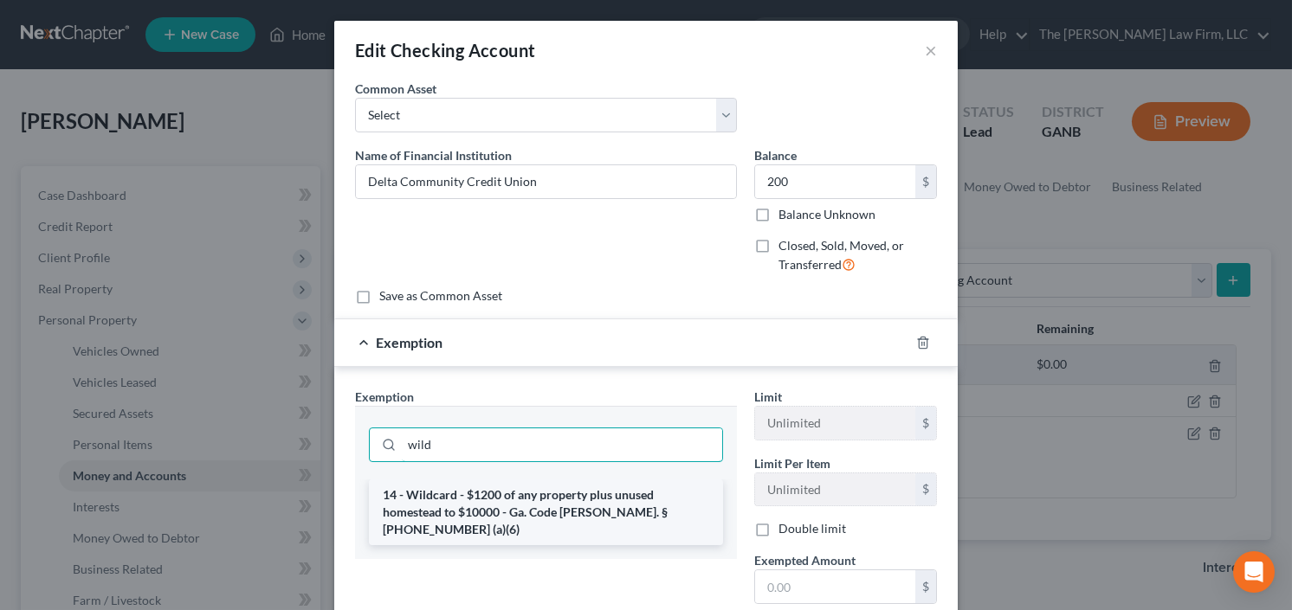
type input "wild"
click at [518, 519] on li "14 - Wildcard - $1200 of any property plus unused homestead to $10000 - Ga. Cod…" at bounding box center [546, 513] width 354 height 66
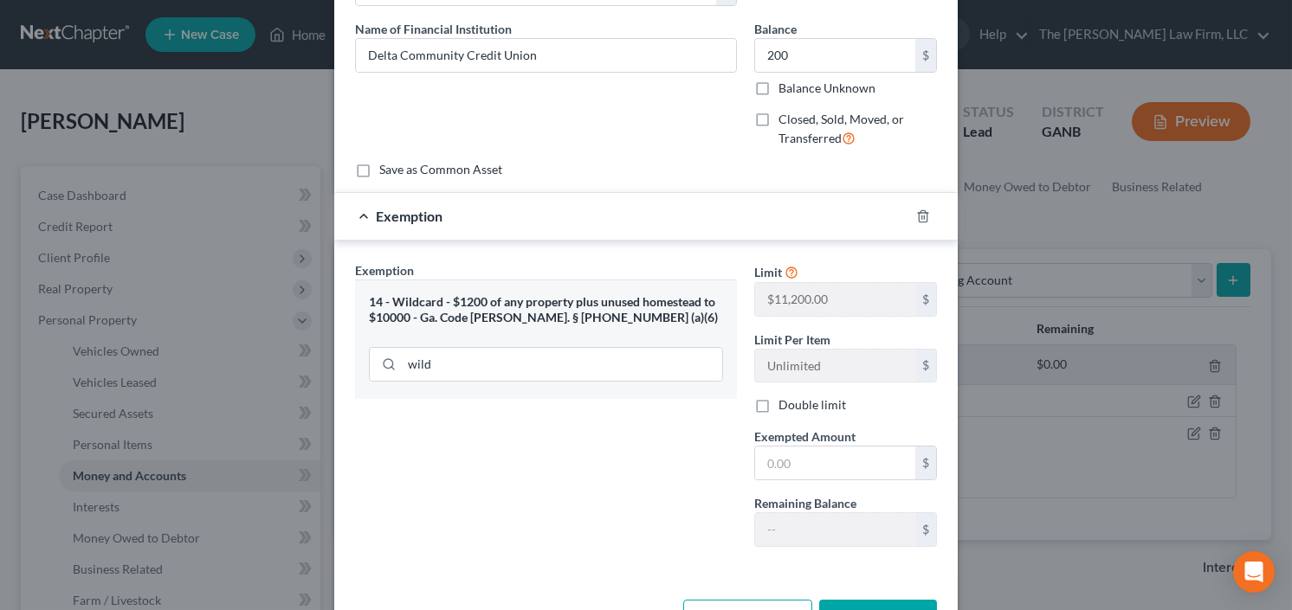
scroll to position [184, 0]
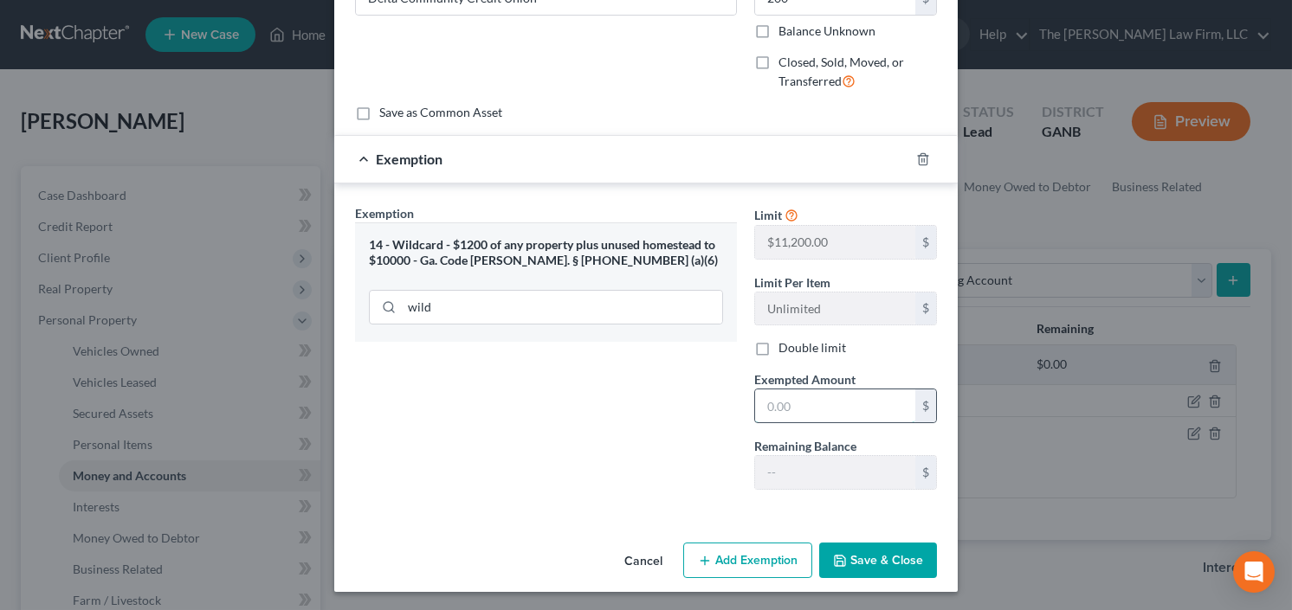
click at [796, 390] on input "text" at bounding box center [835, 406] width 160 height 33
type input "200.00"
click at [870, 565] on button "Save & Close" at bounding box center [878, 561] width 118 height 36
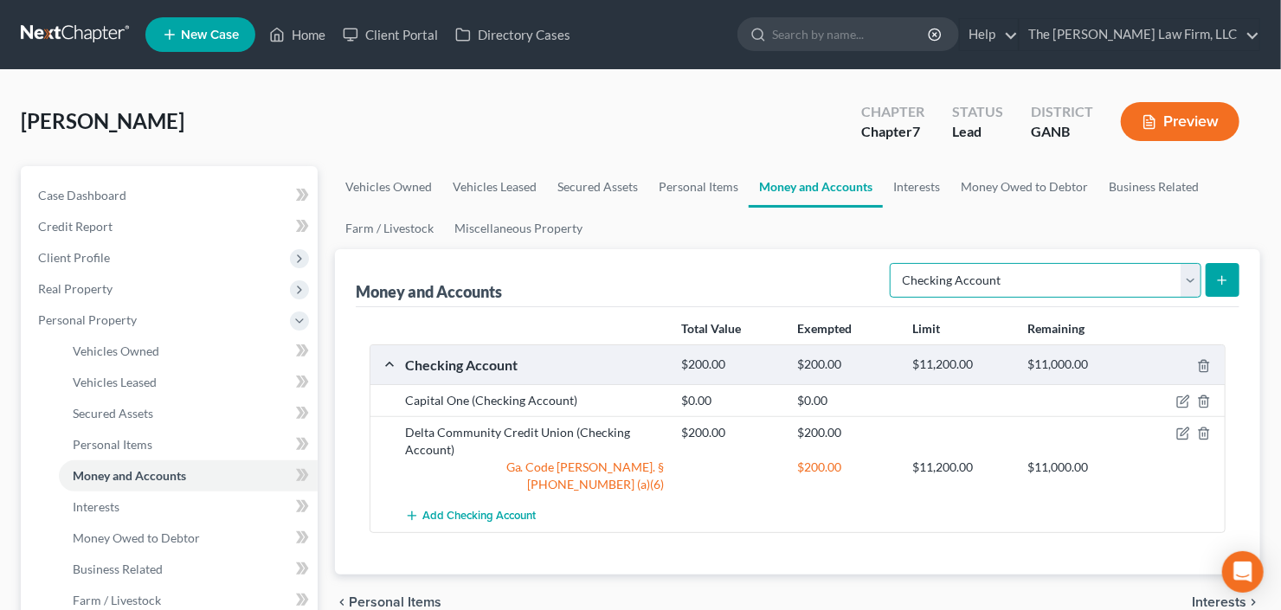
click at [1099, 268] on select "Select Account Type Brokerage Cash on Hand Certificates of Deposit Checking Acc…" at bounding box center [1046, 280] width 312 height 35
drag, startPoint x: 742, startPoint y: 406, endPoint x: 764, endPoint y: 404, distance: 22.6
click at [742, 406] on div "$0.00" at bounding box center [731, 400] width 115 height 17
click at [1185, 402] on icon "button" at bounding box center [1184, 402] width 14 height 14
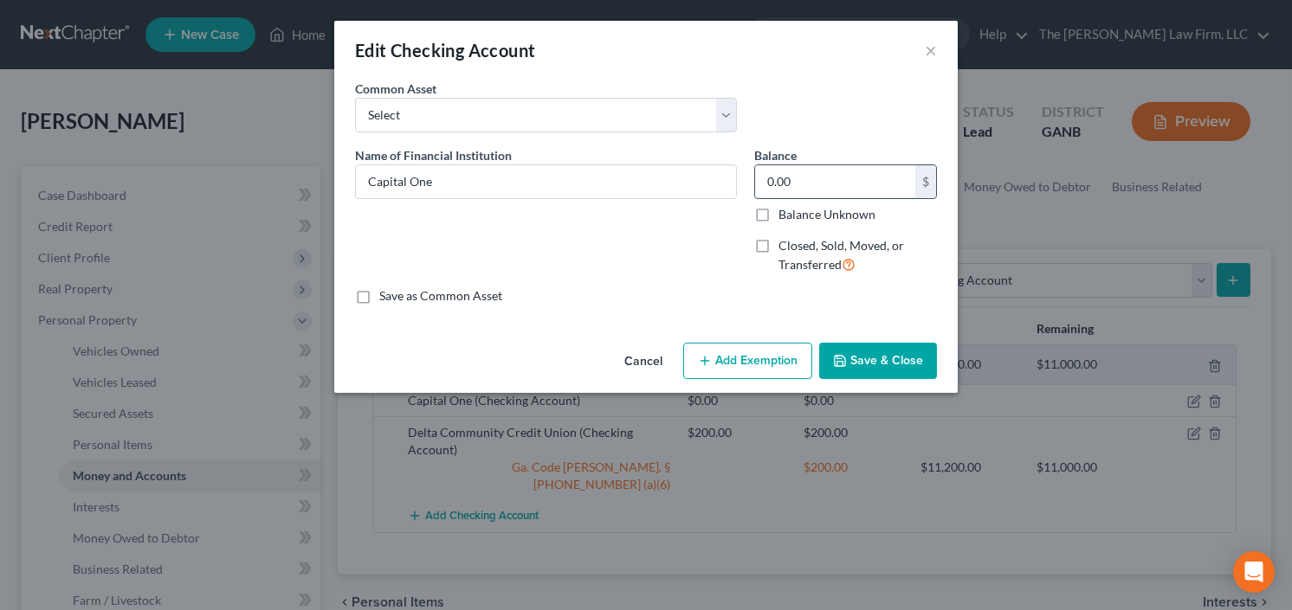
click at [825, 184] on input "0.00" at bounding box center [835, 181] width 160 height 33
type input "100.00"
click at [736, 371] on button "Add Exemption" at bounding box center [747, 361] width 129 height 36
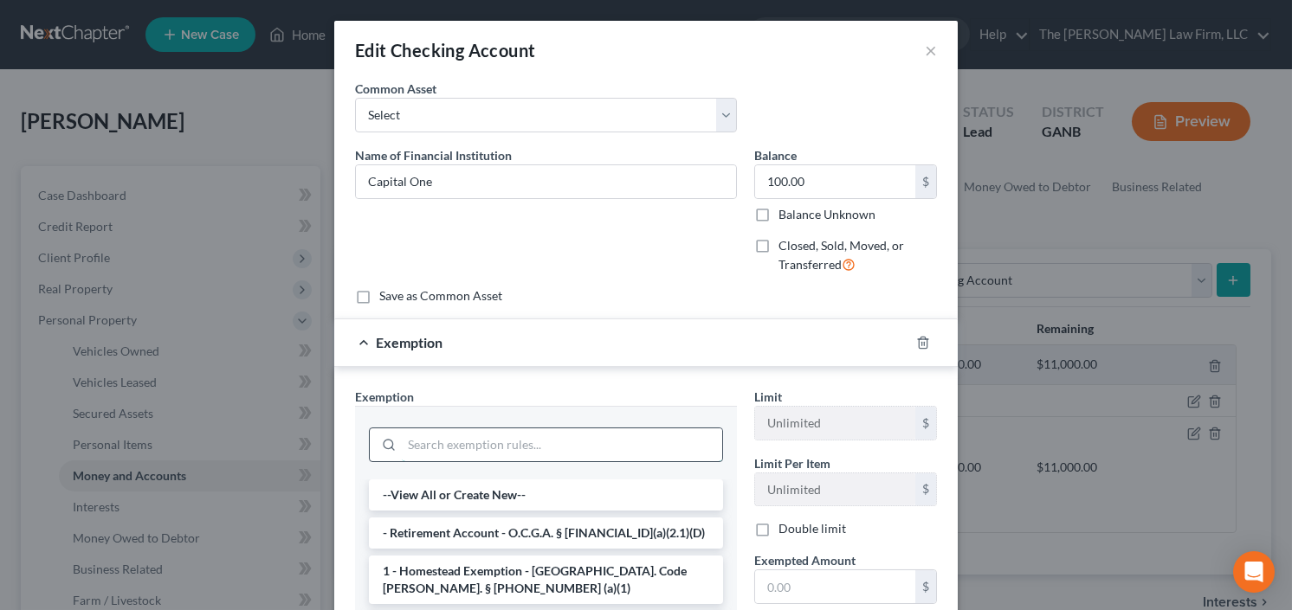
click at [503, 448] on input "search" at bounding box center [562, 445] width 320 height 33
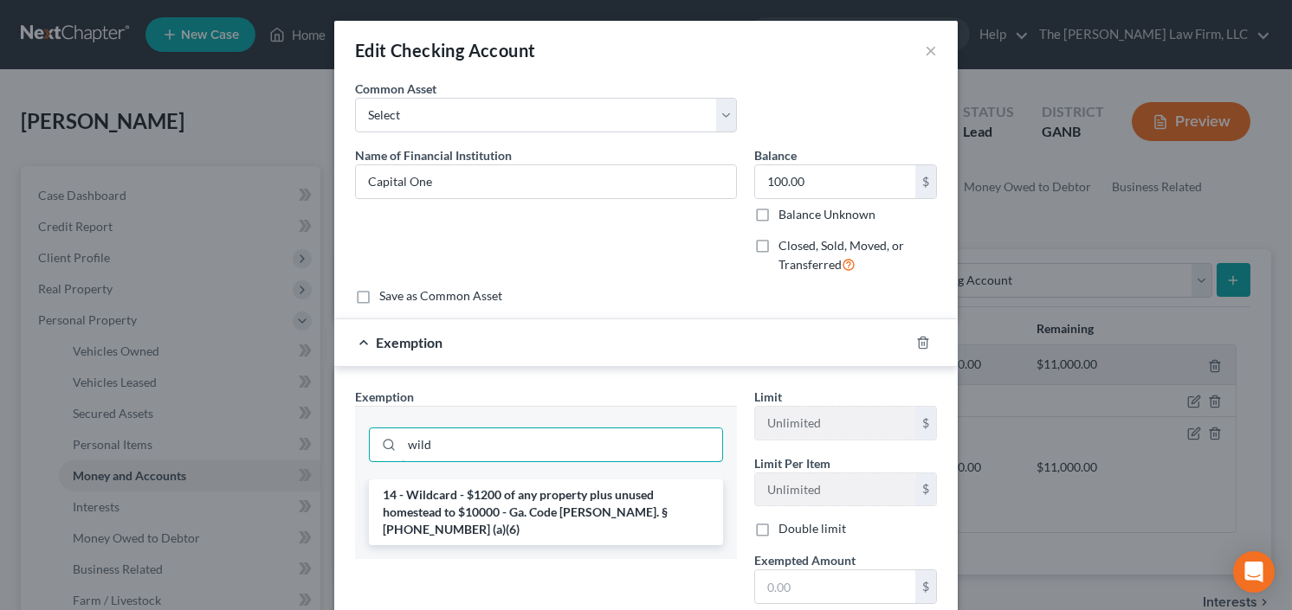
type input "wild"
click at [570, 512] on li "14 - Wildcard - $1200 of any property plus unused homestead to $10000 - Ga. Cod…" at bounding box center [546, 513] width 354 height 66
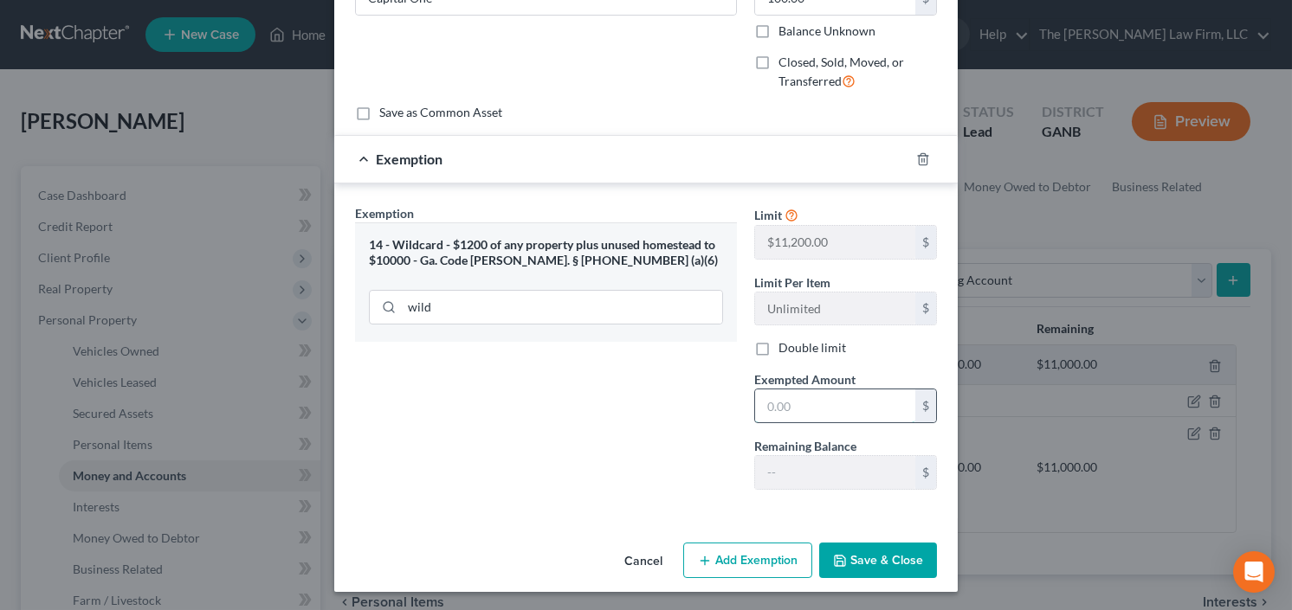
click at [816, 409] on input "text" at bounding box center [835, 406] width 160 height 33
type input "100.0"
click at [874, 550] on button "Save & Close" at bounding box center [878, 561] width 118 height 36
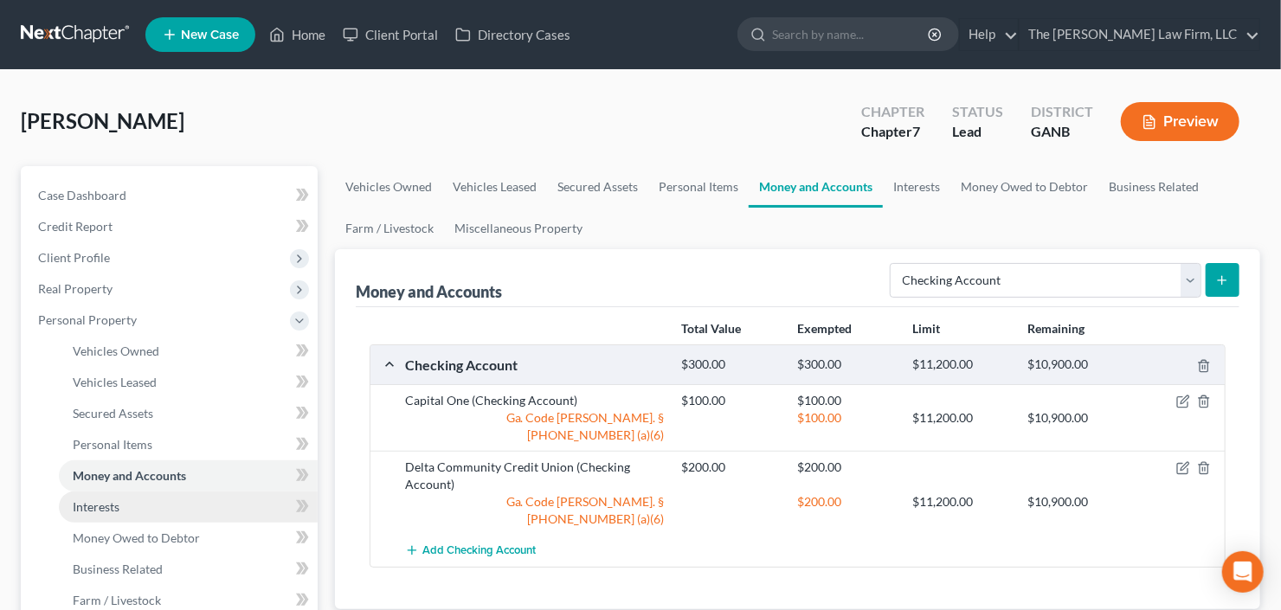
click at [101, 506] on span "Interests" at bounding box center [96, 507] width 47 height 15
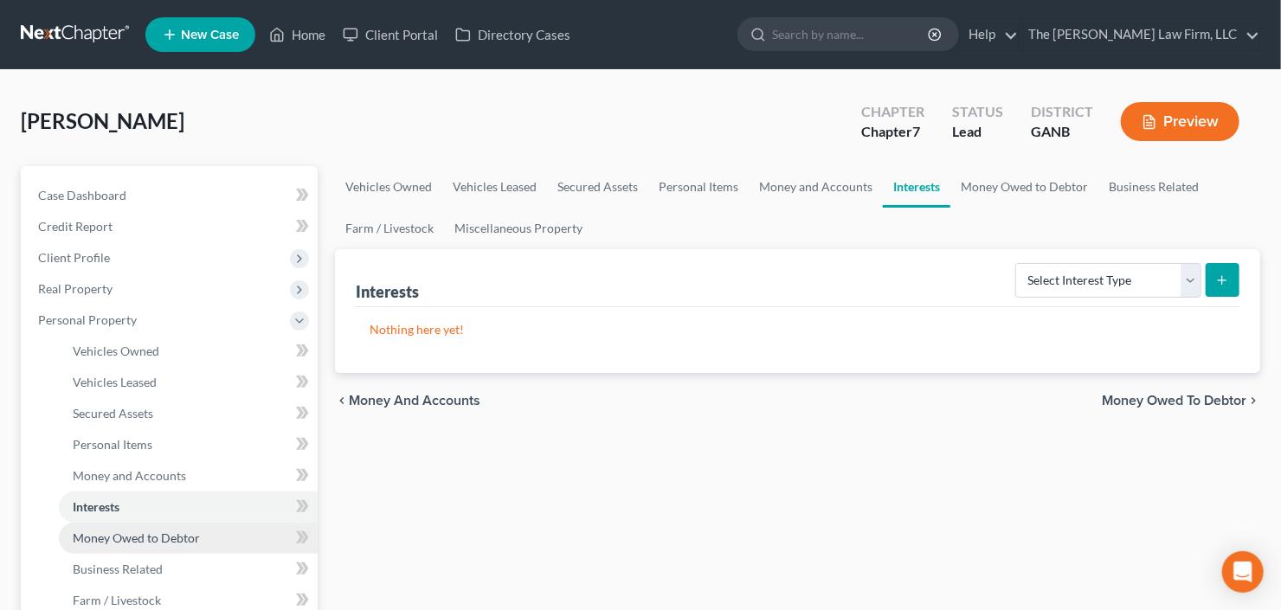
drag, startPoint x: 150, startPoint y: 538, endPoint x: 172, endPoint y: 530, distance: 23.8
click at [149, 538] on span "Money Owed to Debtor" at bounding box center [136, 538] width 127 height 15
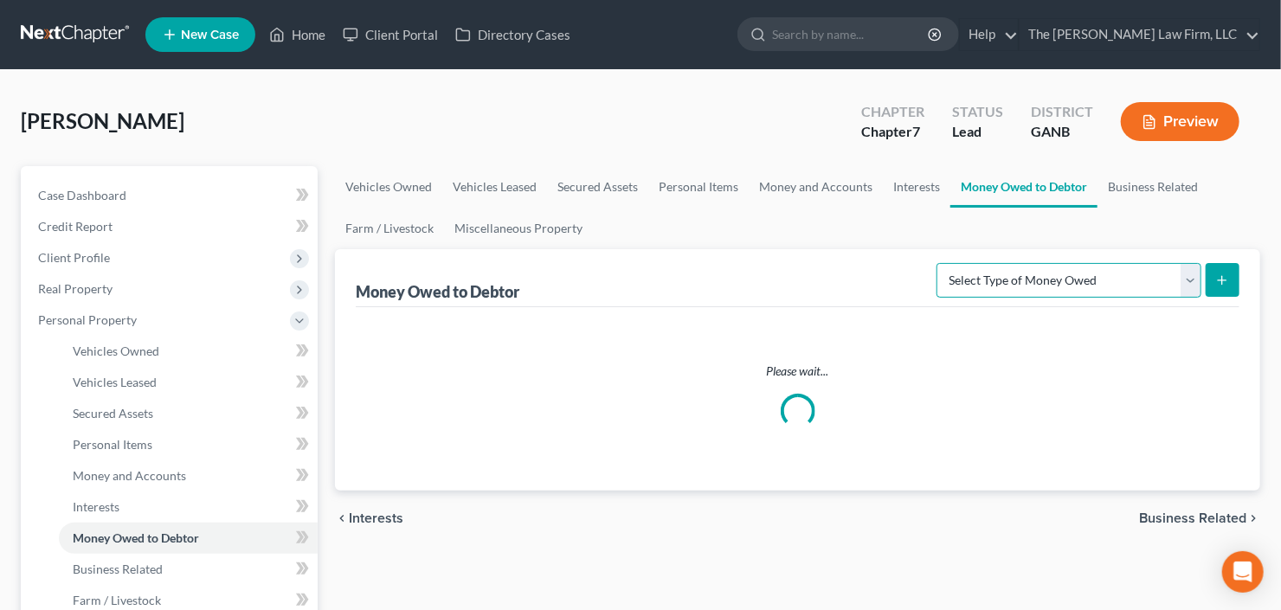
click at [1098, 280] on select "Select Type of Money Owed Accounts Receivable Alimony Child Support Claims Agai…" at bounding box center [1069, 280] width 265 height 35
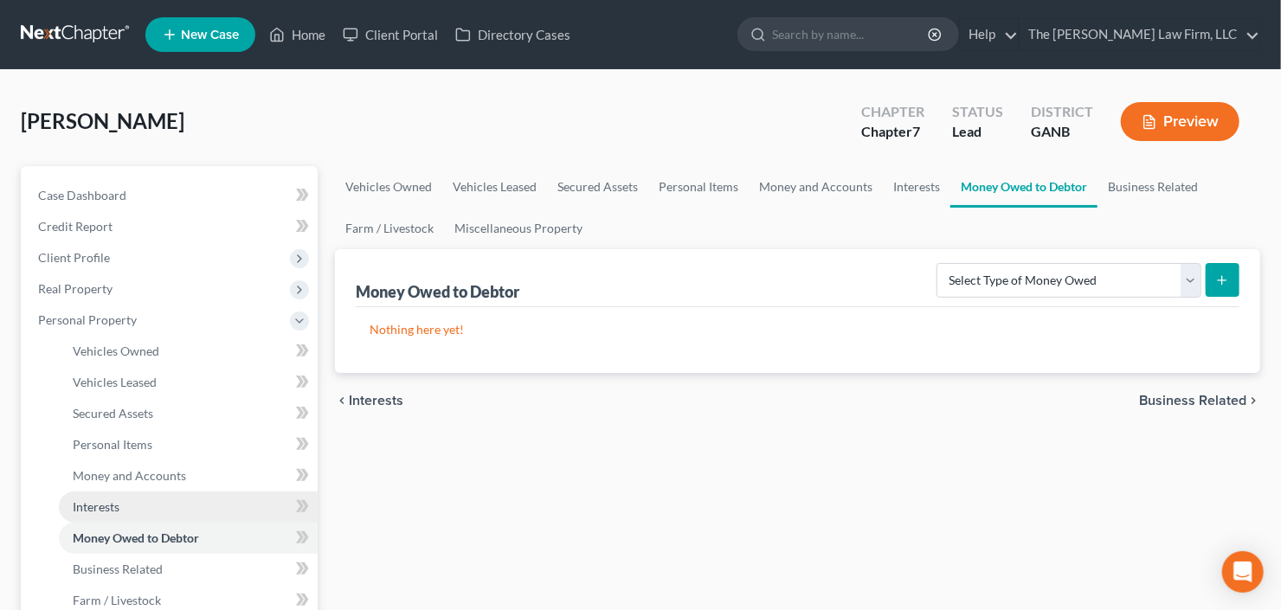
click at [69, 514] on link "Interests" at bounding box center [188, 507] width 259 height 31
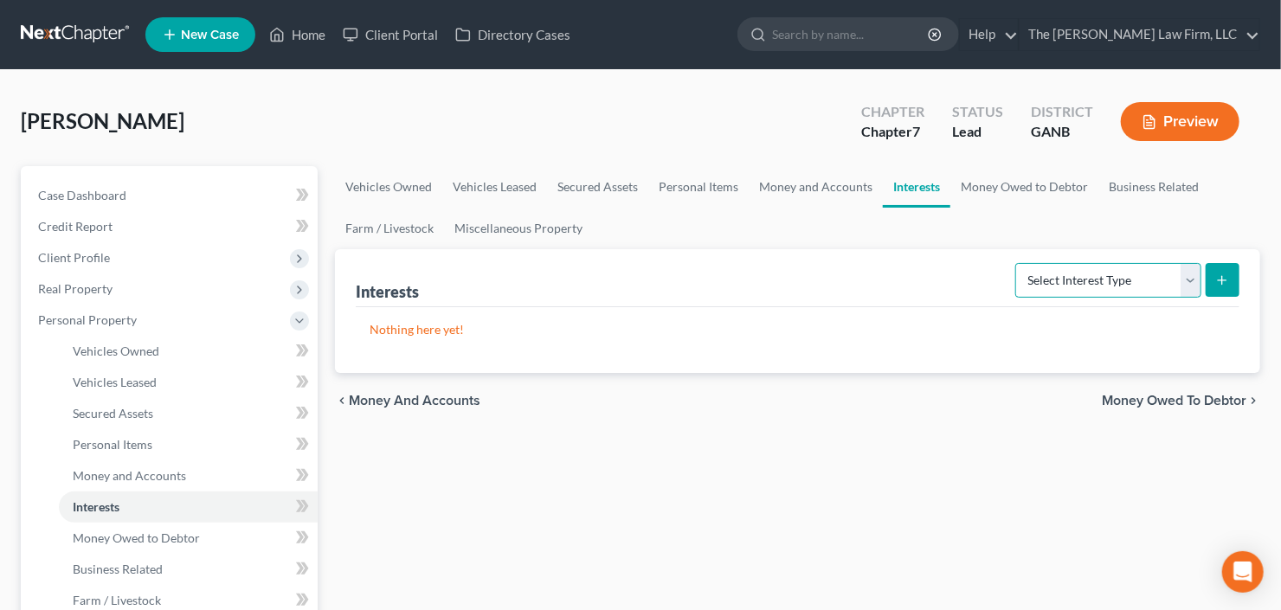
click at [1068, 280] on select "Select Interest Type 401K Annuity Bond Education IRA Government Bond Government…" at bounding box center [1108, 280] width 186 height 35
select select "401k"
click at [1018, 263] on select "Select Interest Type 401K Annuity Bond Education IRA Government Bond Government…" at bounding box center [1108, 280] width 186 height 35
click at [1216, 280] on icon "submit" at bounding box center [1222, 281] width 14 height 14
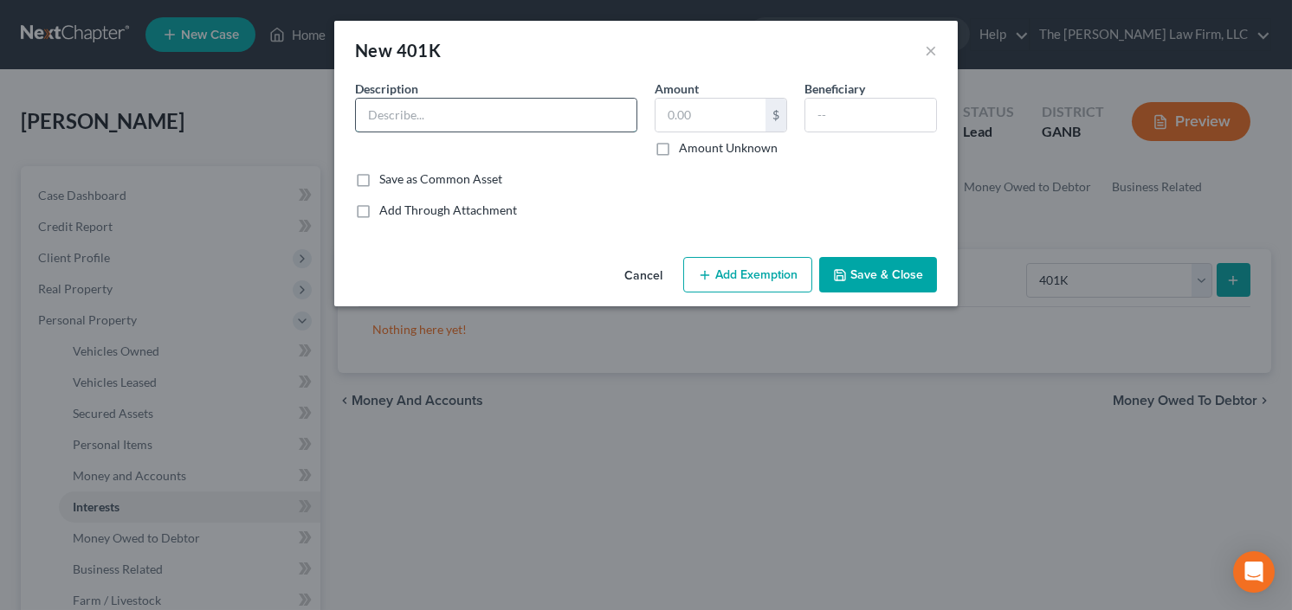
click at [436, 113] on input "text" at bounding box center [496, 115] width 280 height 33
type input "401k"
click at [724, 124] on input "text" at bounding box center [710, 115] width 110 height 33
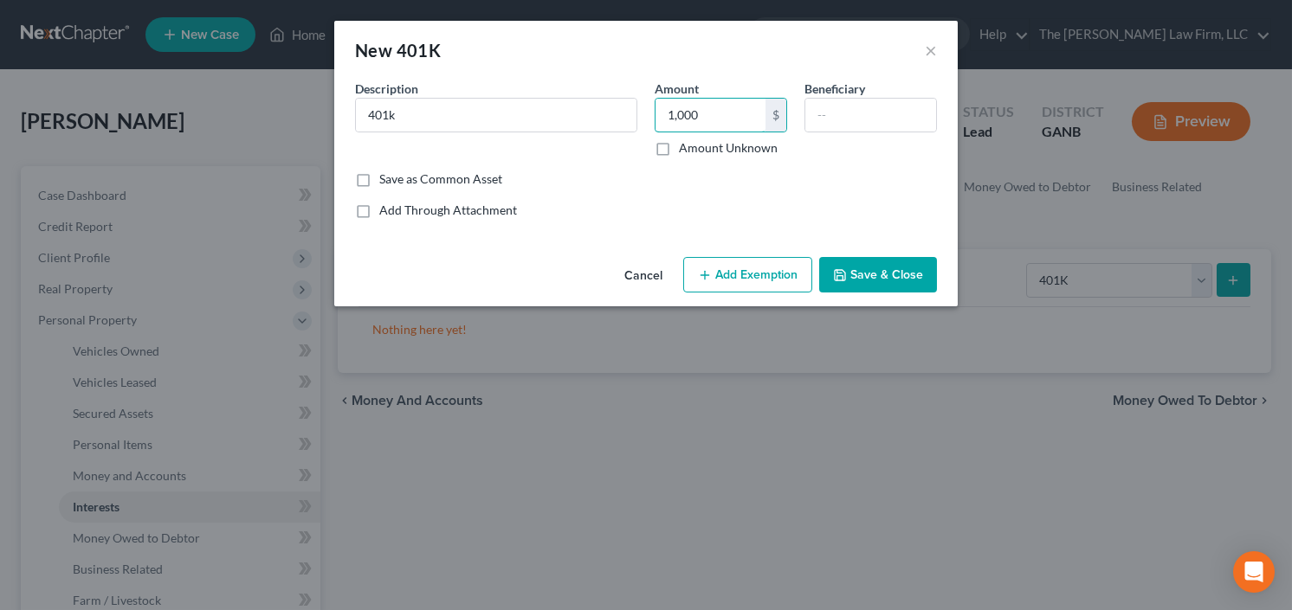
type input "1,000"
click at [770, 280] on button "Add Exemption" at bounding box center [747, 275] width 129 height 36
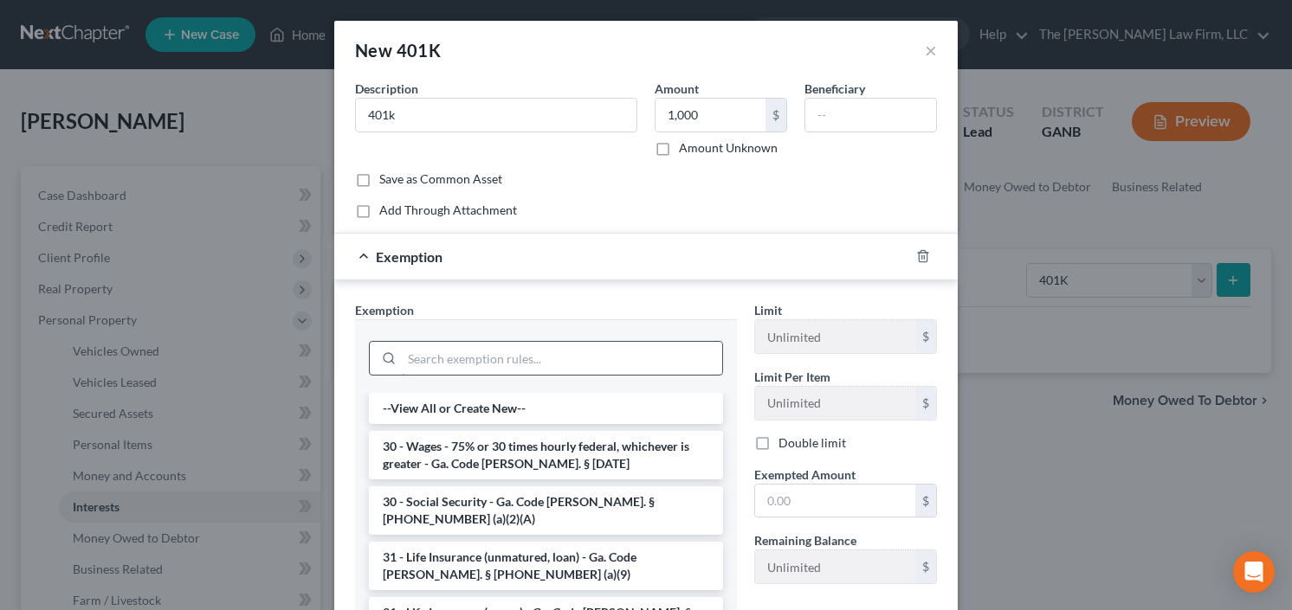
click at [517, 351] on input "search" at bounding box center [562, 358] width 320 height 33
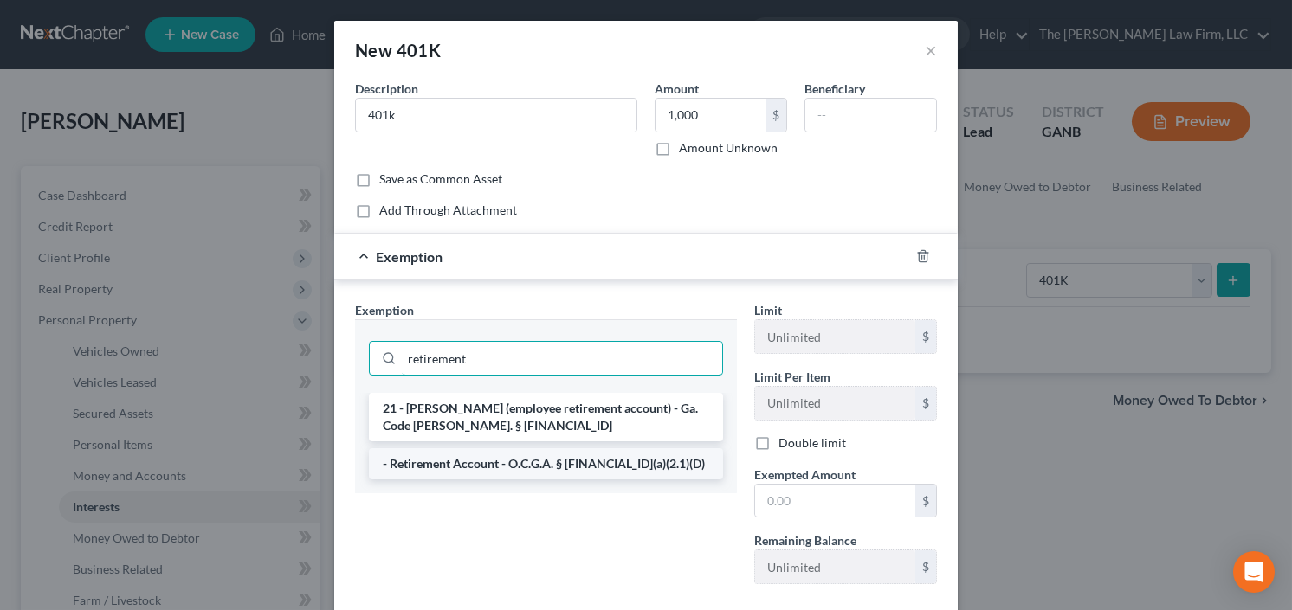
type input "retirement"
click at [516, 469] on li "- Retirement Account - O.C.G.A. § [FINANCIAL_ID](a)(2.1)(D)" at bounding box center [546, 463] width 354 height 31
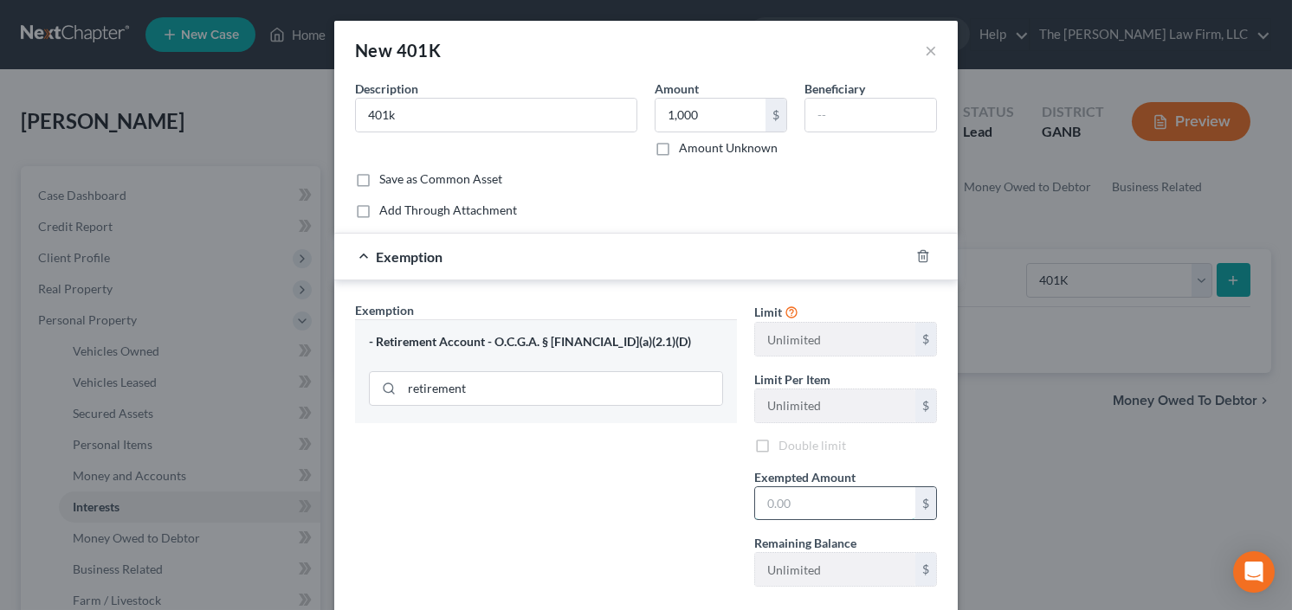
drag, startPoint x: 820, startPoint y: 505, endPoint x: 830, endPoint y: 504, distance: 10.4
click at [821, 505] on input "text" at bounding box center [835, 503] width 160 height 33
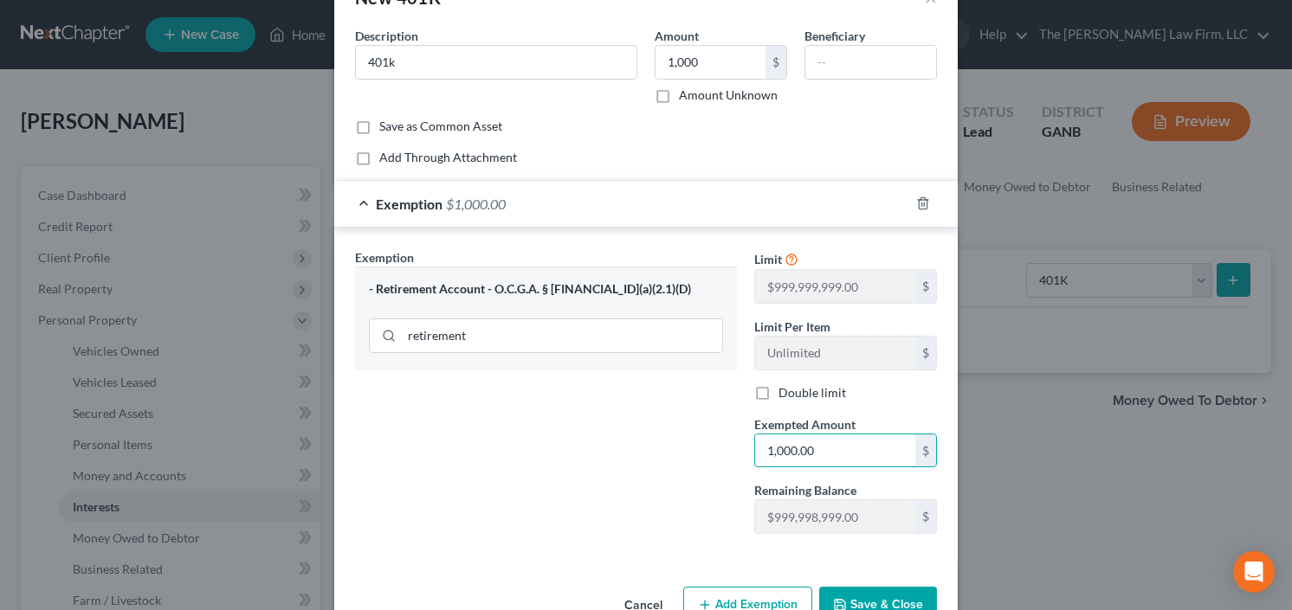
scroll to position [97, 0]
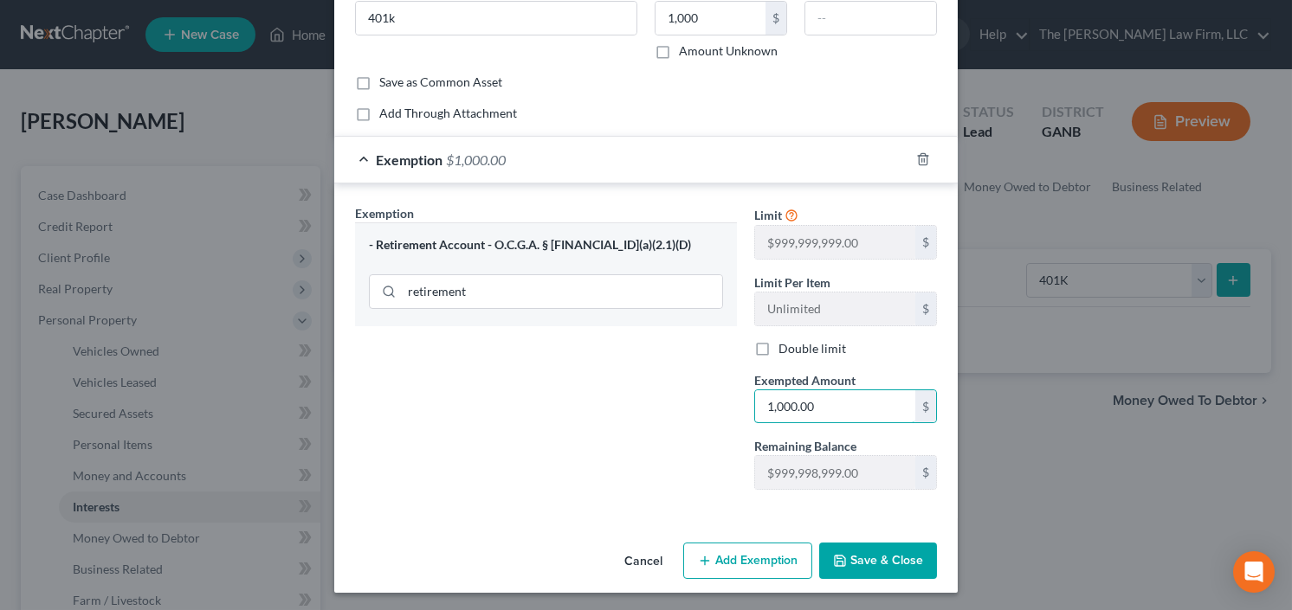
type input "1,000.00"
click at [913, 506] on div "Exemption Set must be selected for CA. Exemption * - Retirement Account - O.C.G…" at bounding box center [645, 351] width 623 height 335
click at [895, 558] on button "Save & Close" at bounding box center [878, 561] width 118 height 36
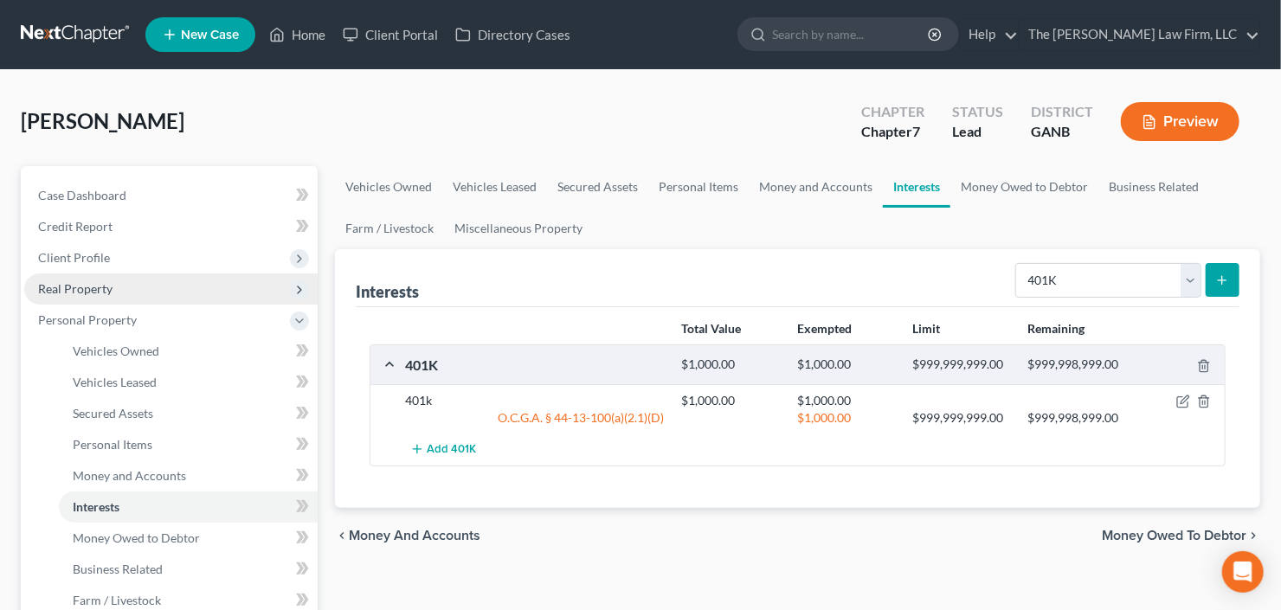
click at [122, 290] on span "Real Property" at bounding box center [170, 289] width 293 height 31
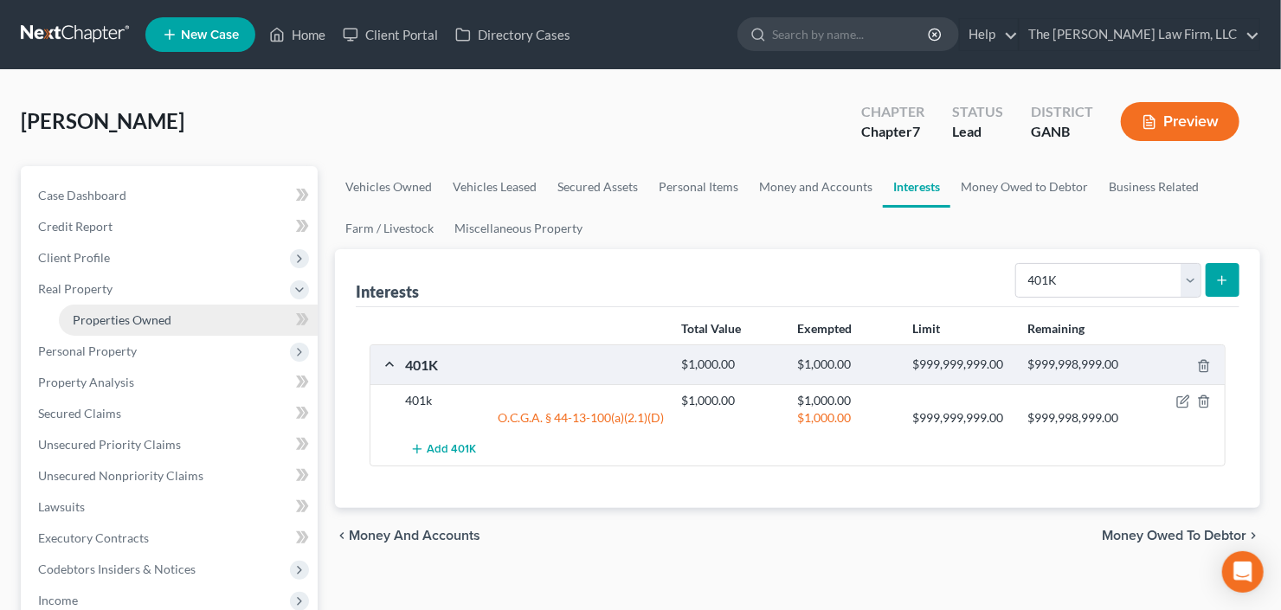
click at [124, 317] on span "Properties Owned" at bounding box center [122, 320] width 99 height 15
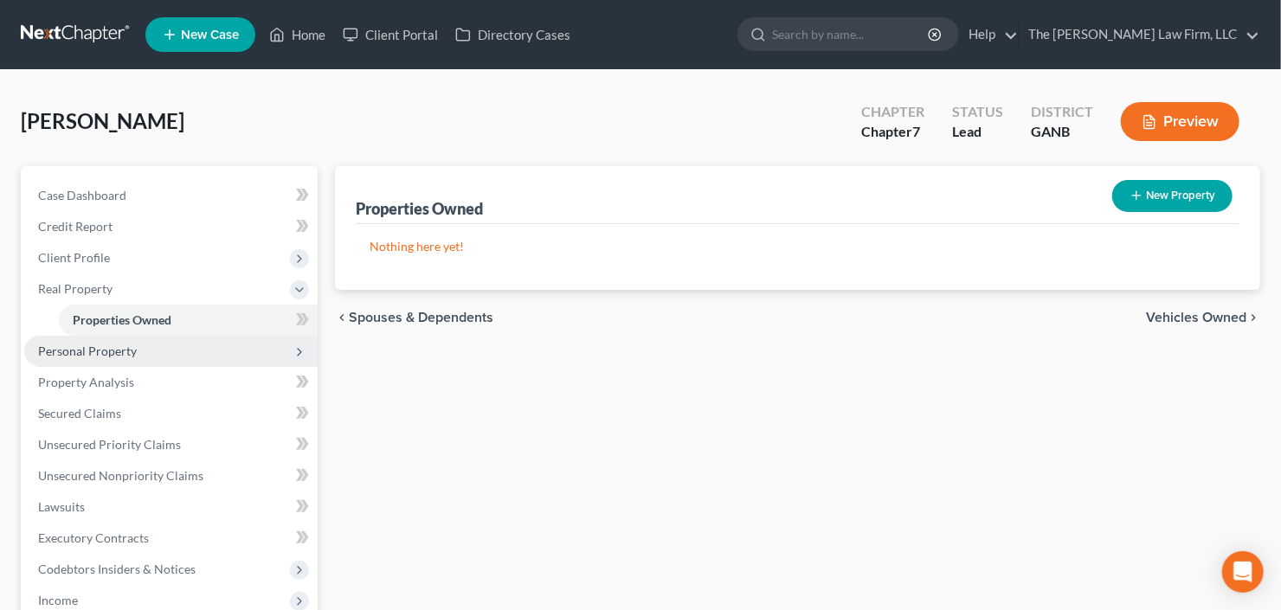
click at [119, 353] on span "Personal Property" at bounding box center [87, 351] width 99 height 15
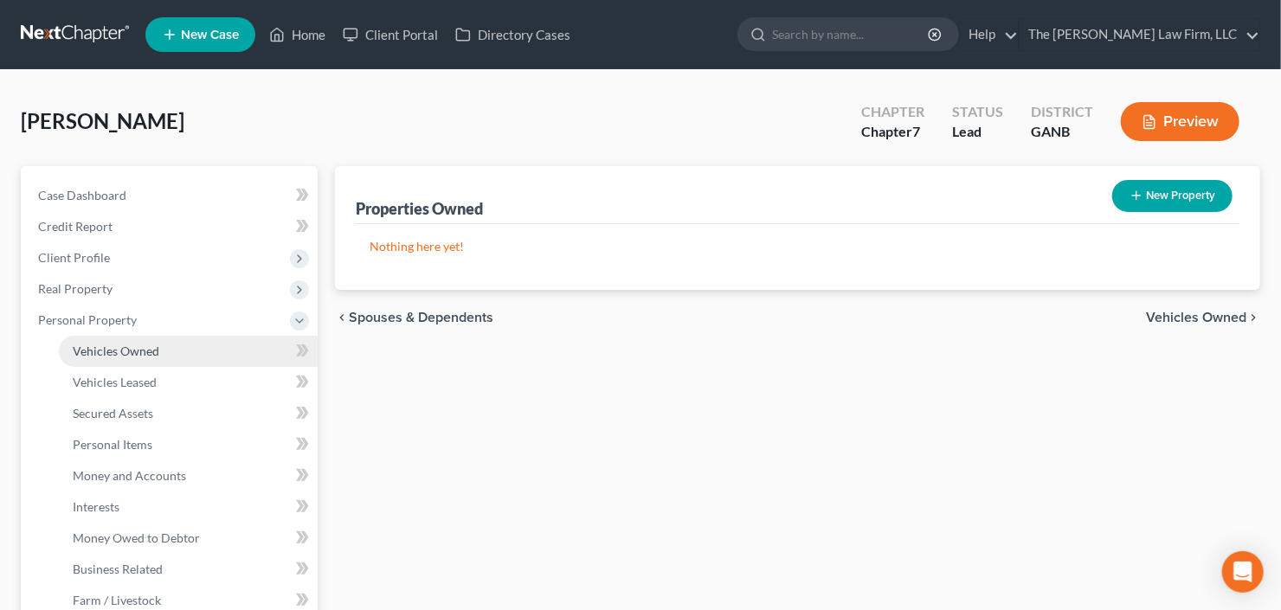
click at [132, 353] on span "Vehicles Owned" at bounding box center [116, 351] width 87 height 15
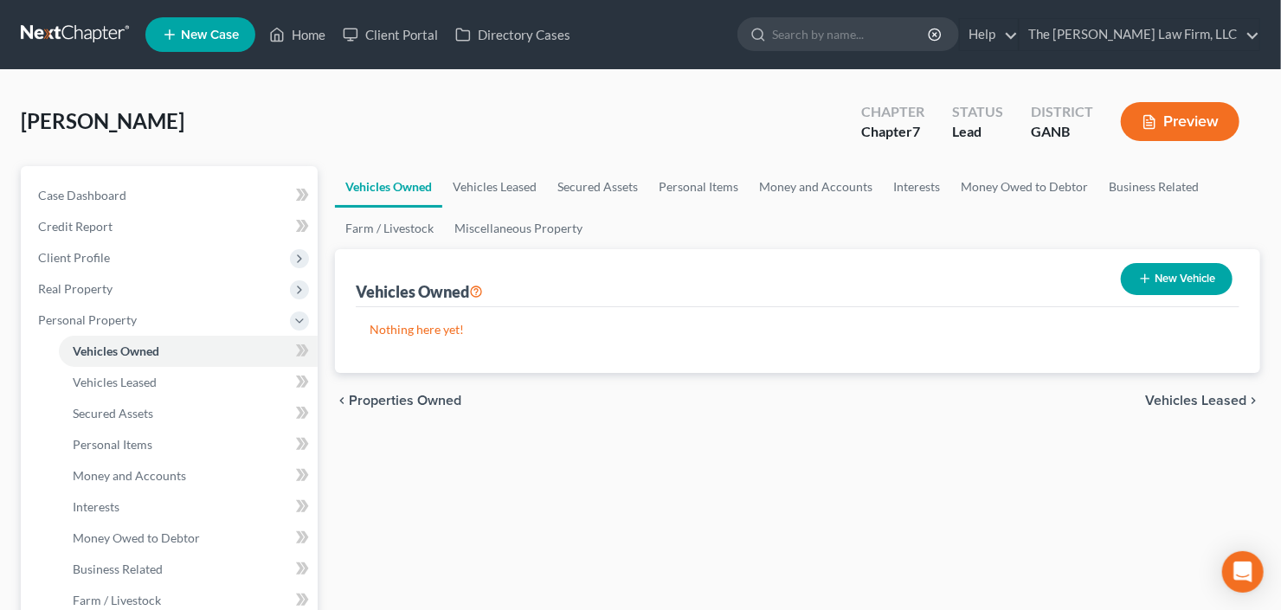
click at [1160, 279] on button "New Vehicle" at bounding box center [1177, 279] width 112 height 32
select select "0"
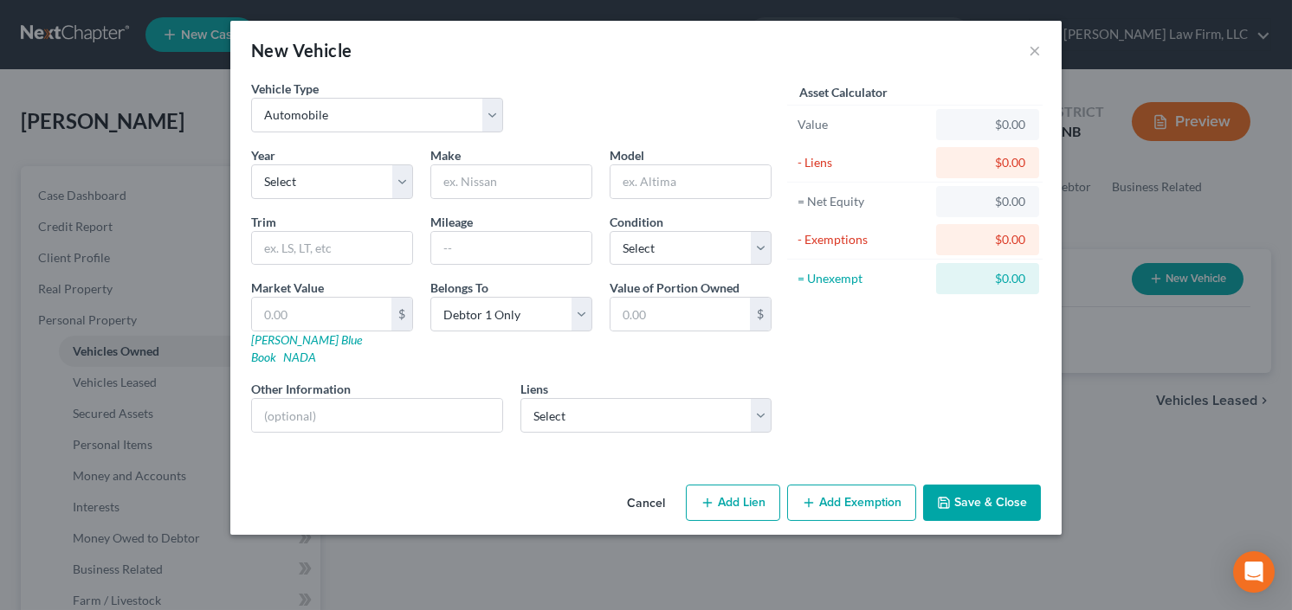
click at [355, 159] on div "Year Select 2026 2025 2024 2023 2022 2021 2020 2019 2018 2017 2016 2015 2014 20…" at bounding box center [331, 172] width 179 height 53
click at [349, 176] on select "Select 2026 2025 2024 2023 2022 2021 2020 2019 2018 2017 2016 2015 2014 2013 20…" at bounding box center [332, 181] width 162 height 35
select select "8"
click at [251, 164] on select "Select 2026 2025 2024 2023 2022 2021 2020 2019 2018 2017 2016 2015 2014 2013 20…" at bounding box center [332, 181] width 162 height 35
click at [524, 180] on input "text" at bounding box center [511, 181] width 160 height 33
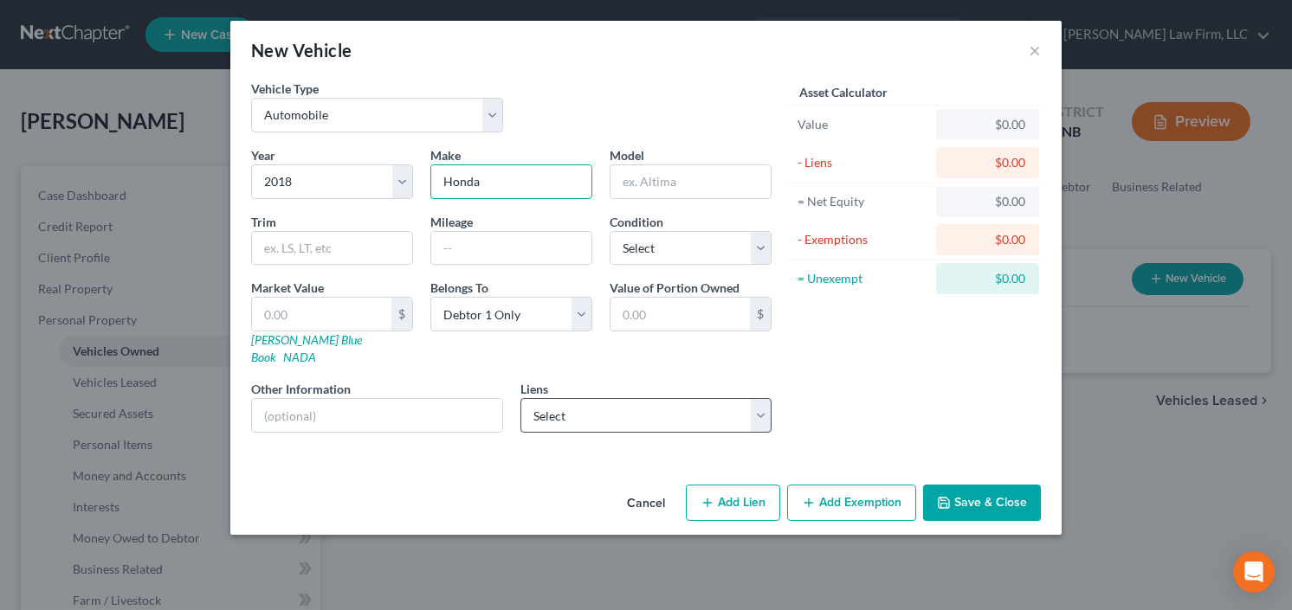
type input "Honda"
click at [679, 398] on select "Select Cap One Auto - $11,065.00 Cap One Auto - $0.00 City National Bank O - $0…" at bounding box center [646, 415] width 252 height 35
select select "0"
click at [520, 398] on select "Select Cap One Auto - $11,065.00 Cap One Auto - $0.00 City National Bank O - $0…" at bounding box center [646, 415] width 252 height 35
select select
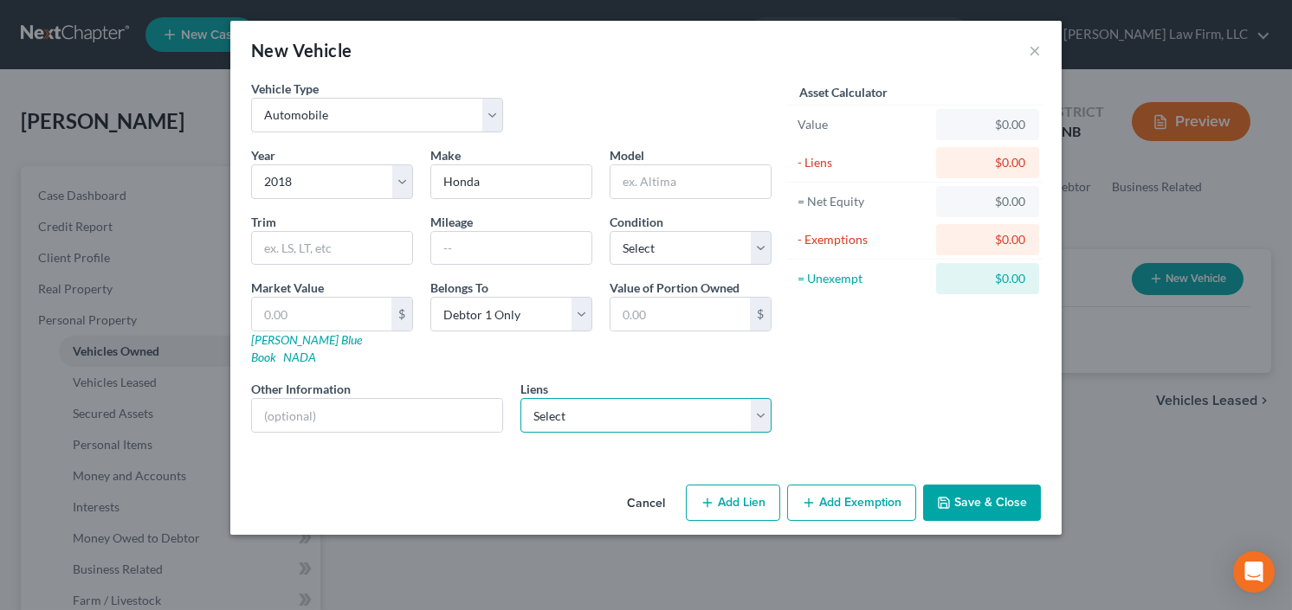
select select "45"
select select "0"
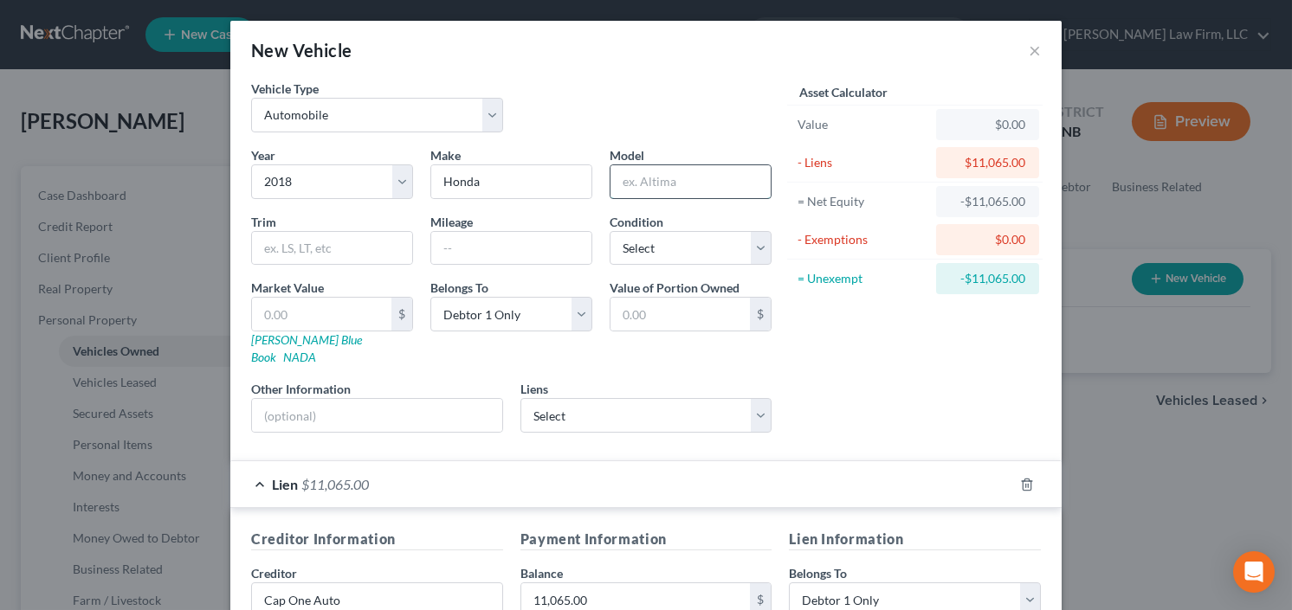
click at [662, 177] on input "text" at bounding box center [690, 181] width 160 height 33
type input "Pilot"
click at [307, 314] on input "text" at bounding box center [321, 314] width 139 height 33
type input "1"
type input "1.00"
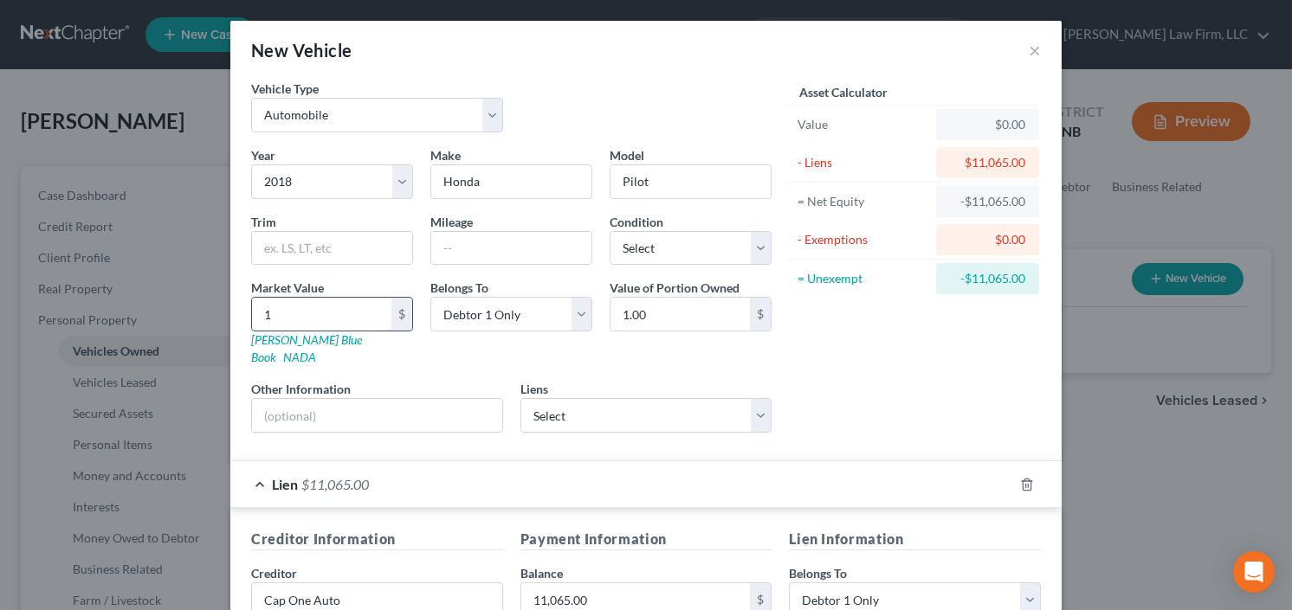
type input "15"
type input "15.00"
type input "150"
type input "150.00"
type input "1500"
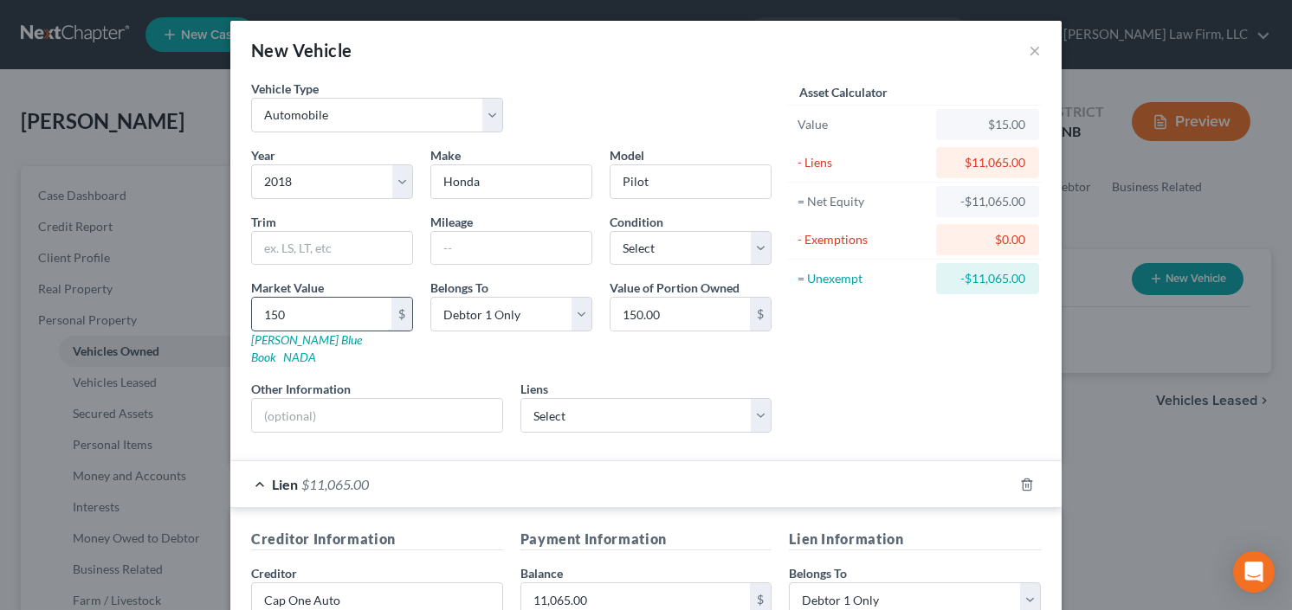
type input "1,500.00"
type input "15,000"
type input "15,000.00"
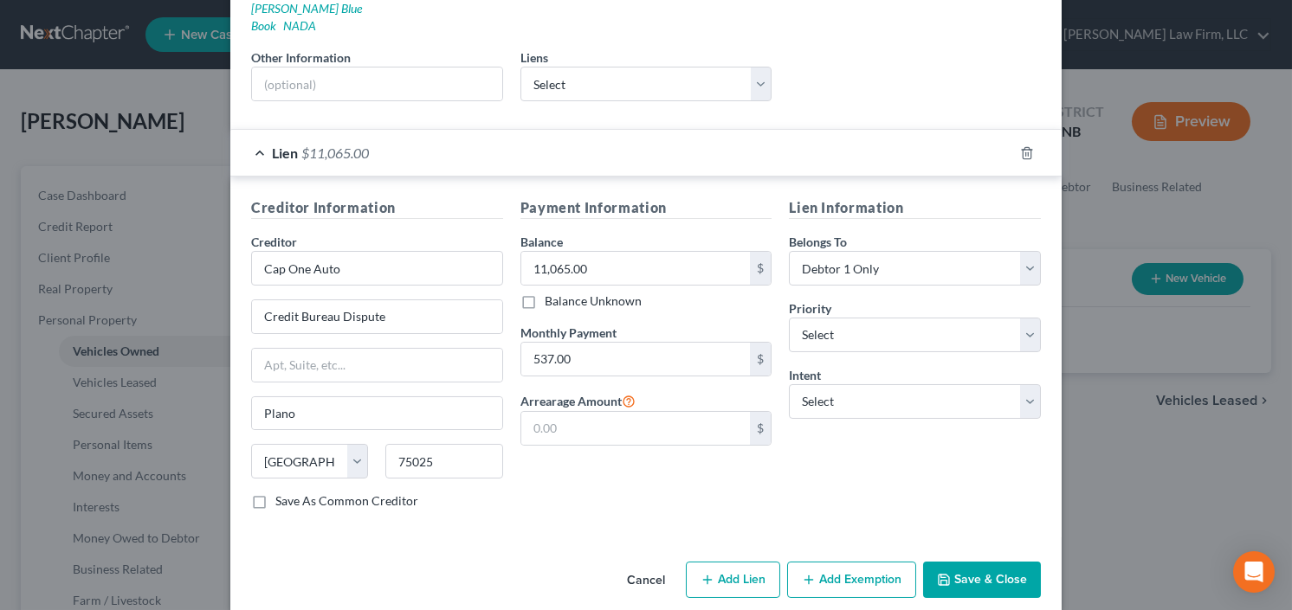
type input "15,000"
click at [825, 562] on button "Add Exemption" at bounding box center [851, 580] width 129 height 36
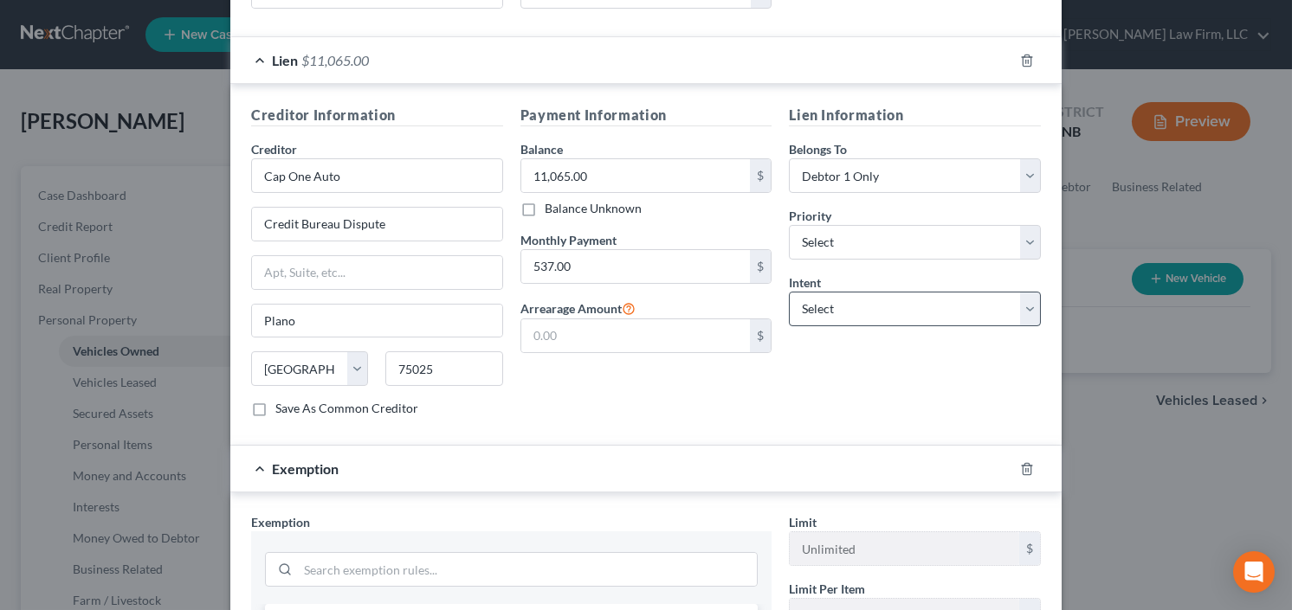
scroll to position [539, 0]
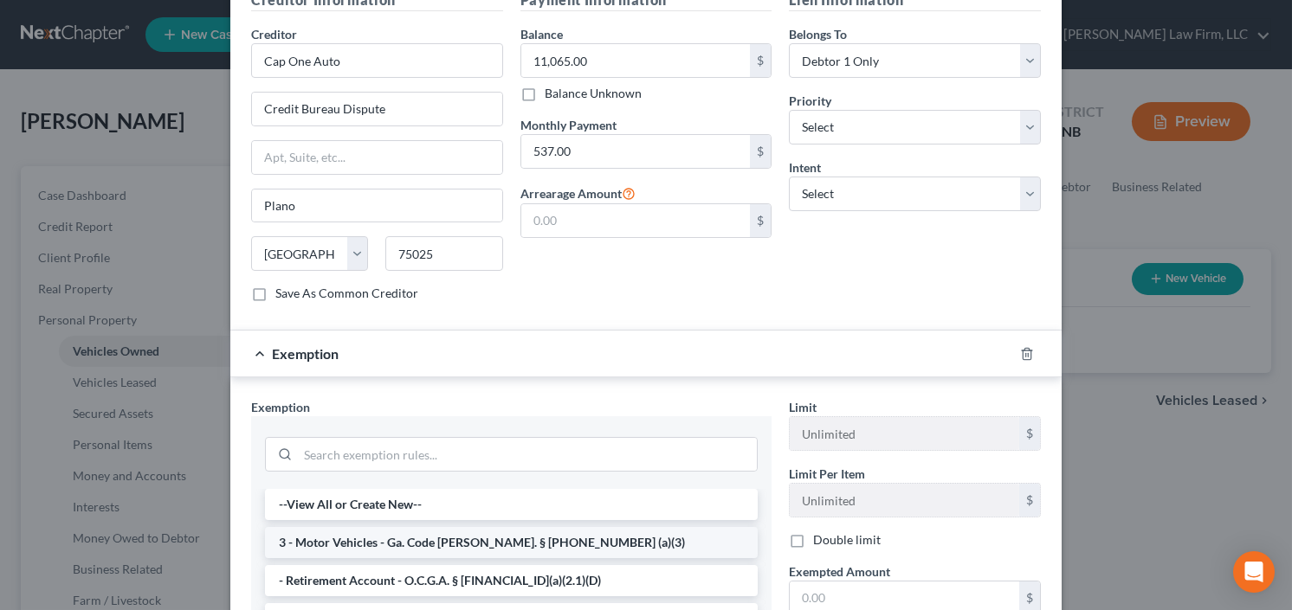
click at [435, 527] on li "3 - Motor Vehicles - Ga. Code [PERSON_NAME]. § [PHONE_NUMBER] (a)(3)" at bounding box center [511, 542] width 493 height 31
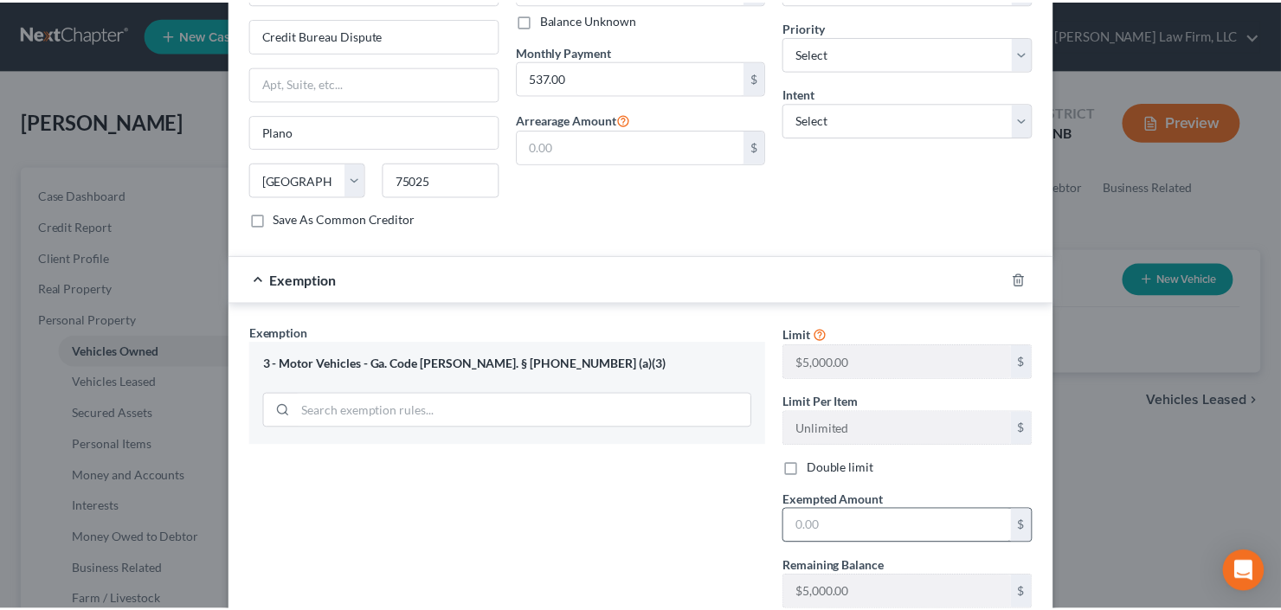
scroll to position [678, 0]
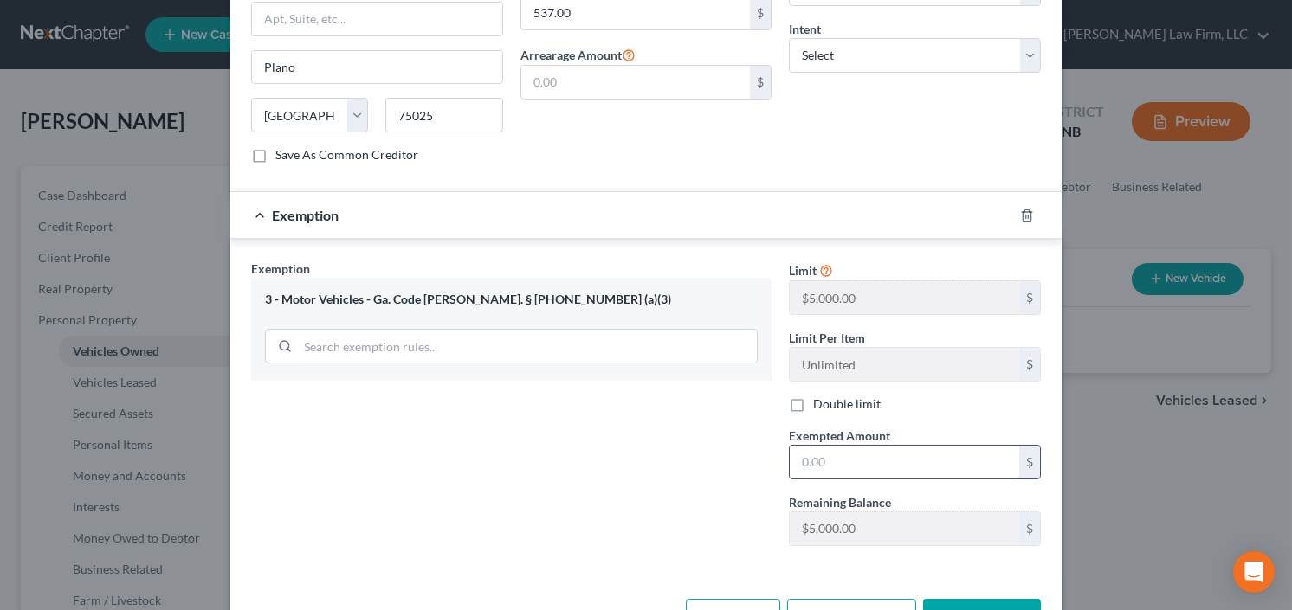
click at [859, 446] on input "text" at bounding box center [904, 462] width 229 height 33
type input "5,000.00"
click at [972, 599] on button "Save & Close" at bounding box center [982, 617] width 118 height 36
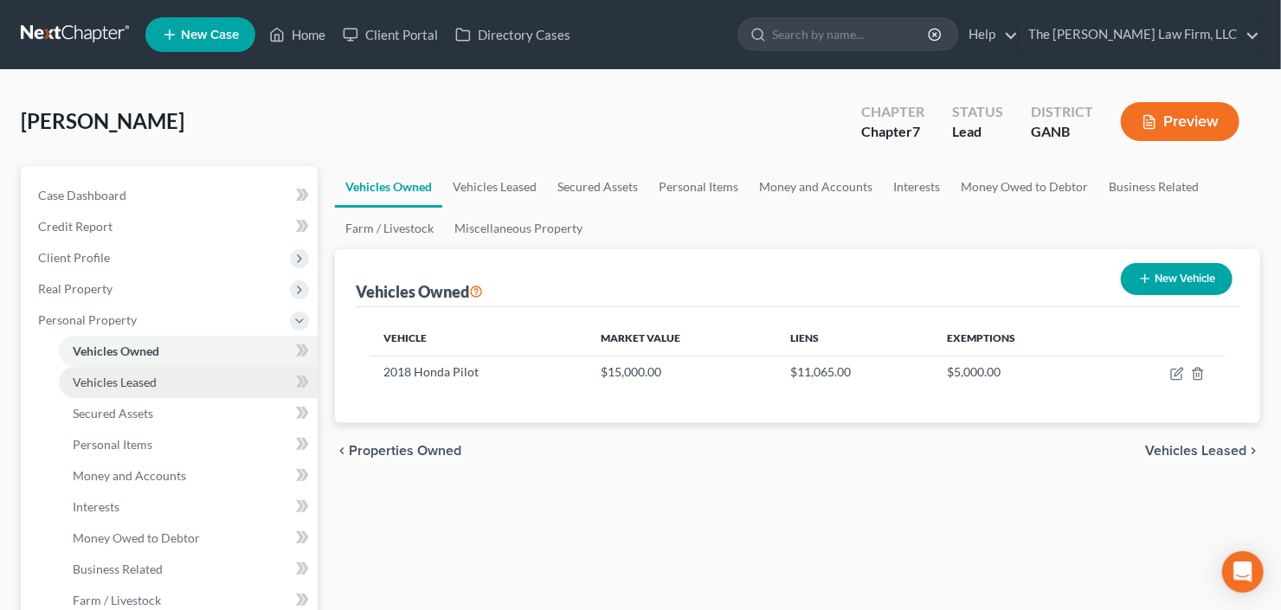
click at [113, 380] on span "Vehicles Leased" at bounding box center [115, 382] width 84 height 15
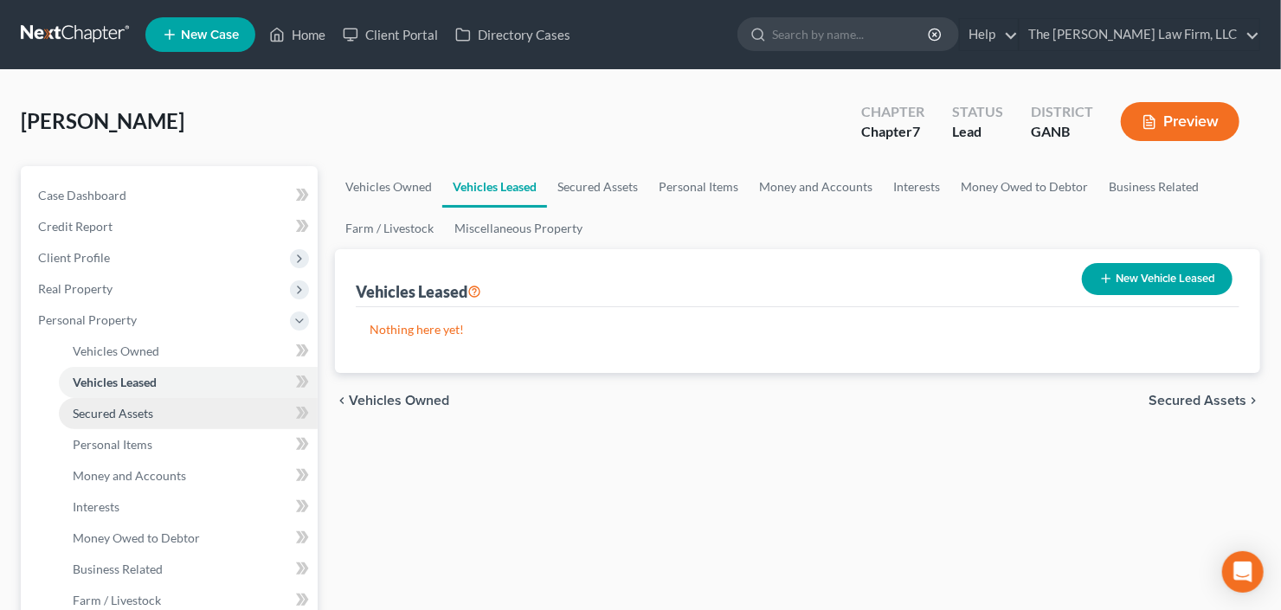
click at [130, 416] on span "Secured Assets" at bounding box center [113, 413] width 81 height 15
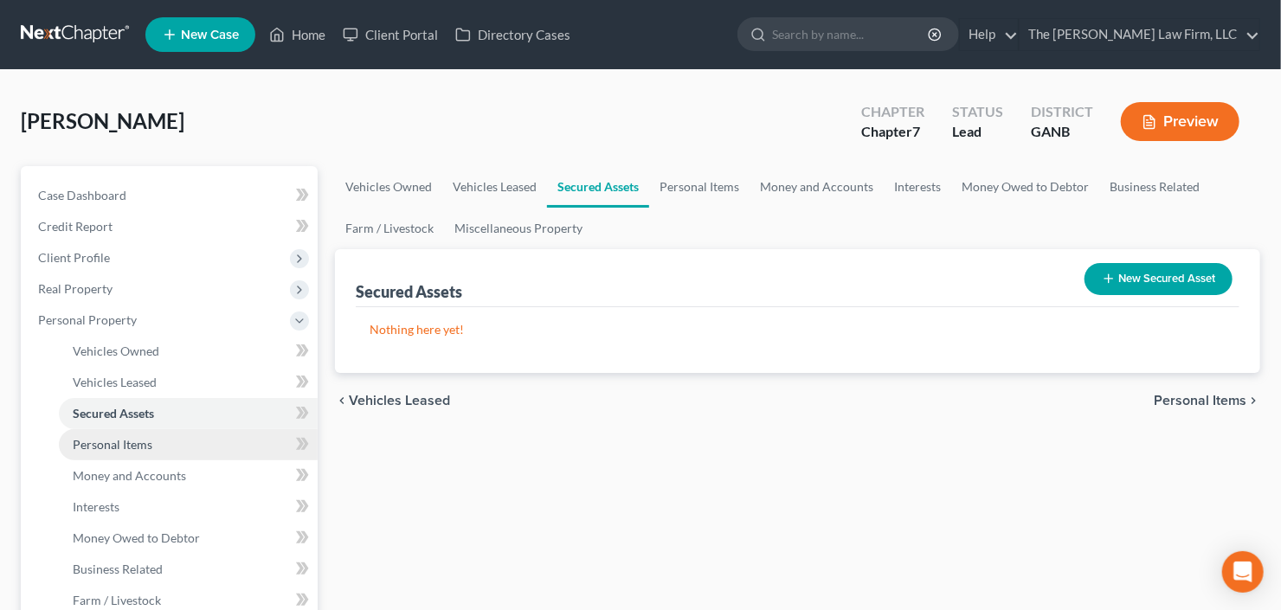
click at [138, 447] on span "Personal Items" at bounding box center [113, 444] width 80 height 15
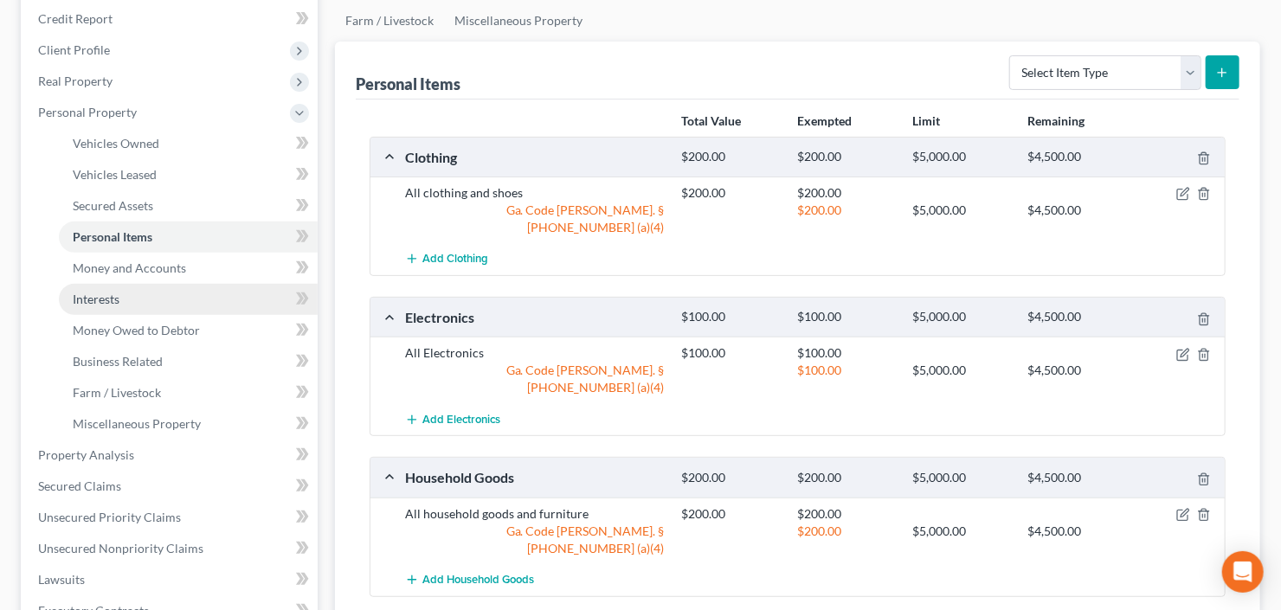
scroll to position [277, 0]
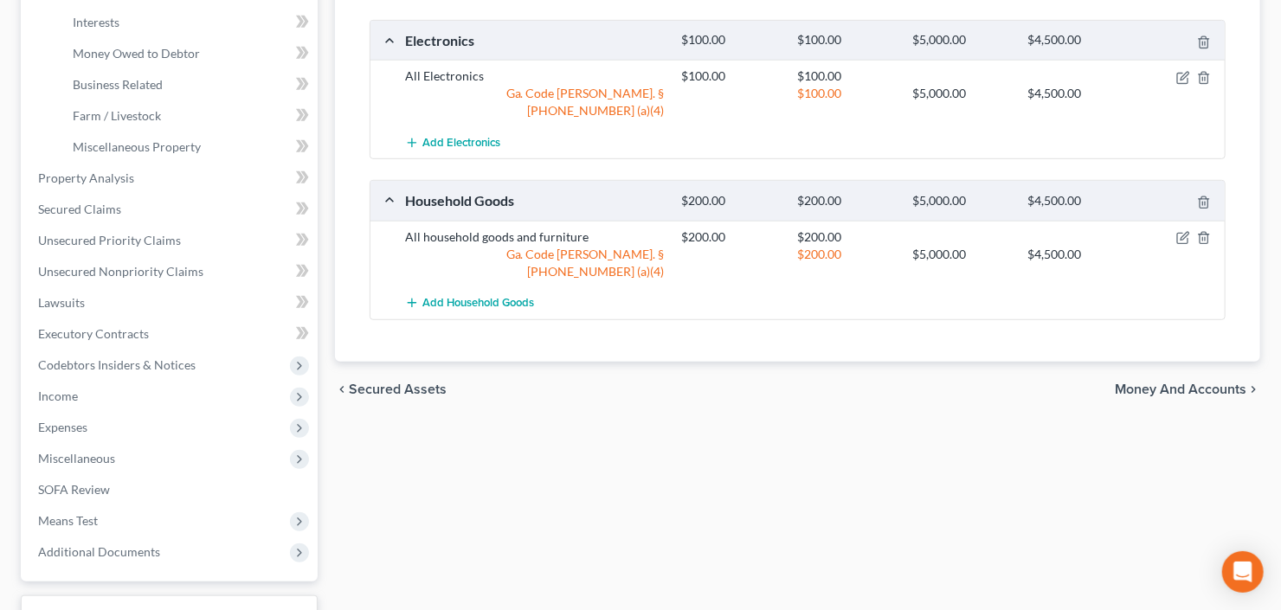
click at [111, 391] on span "Income" at bounding box center [170, 396] width 293 height 31
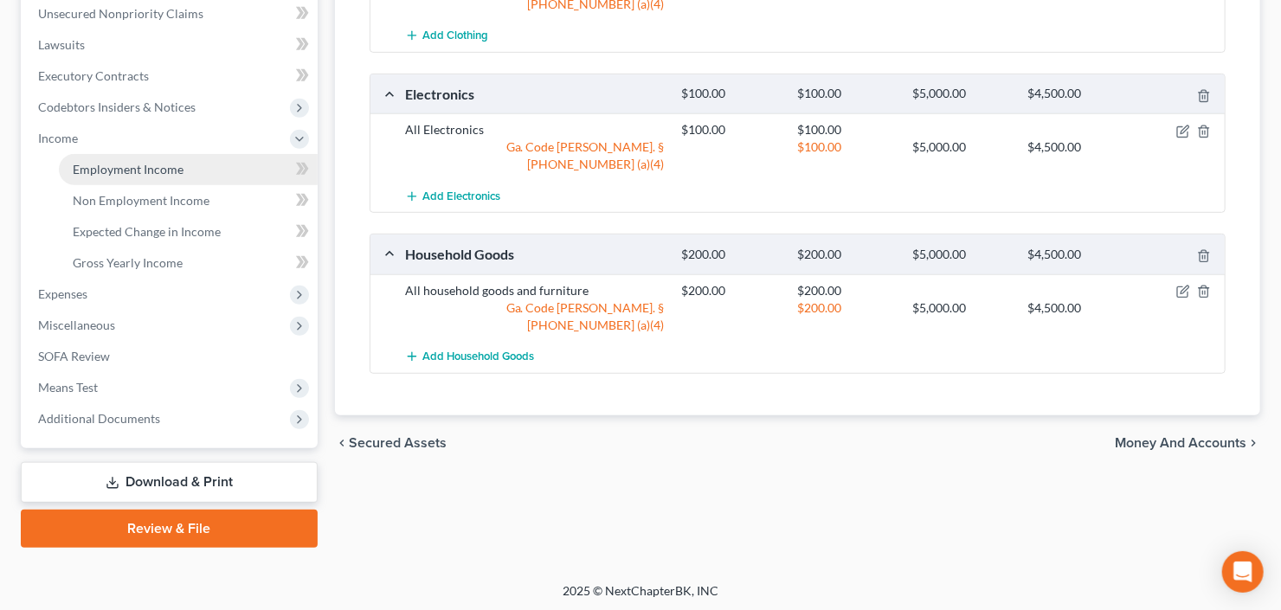
click at [153, 174] on span "Employment Income" at bounding box center [128, 169] width 111 height 15
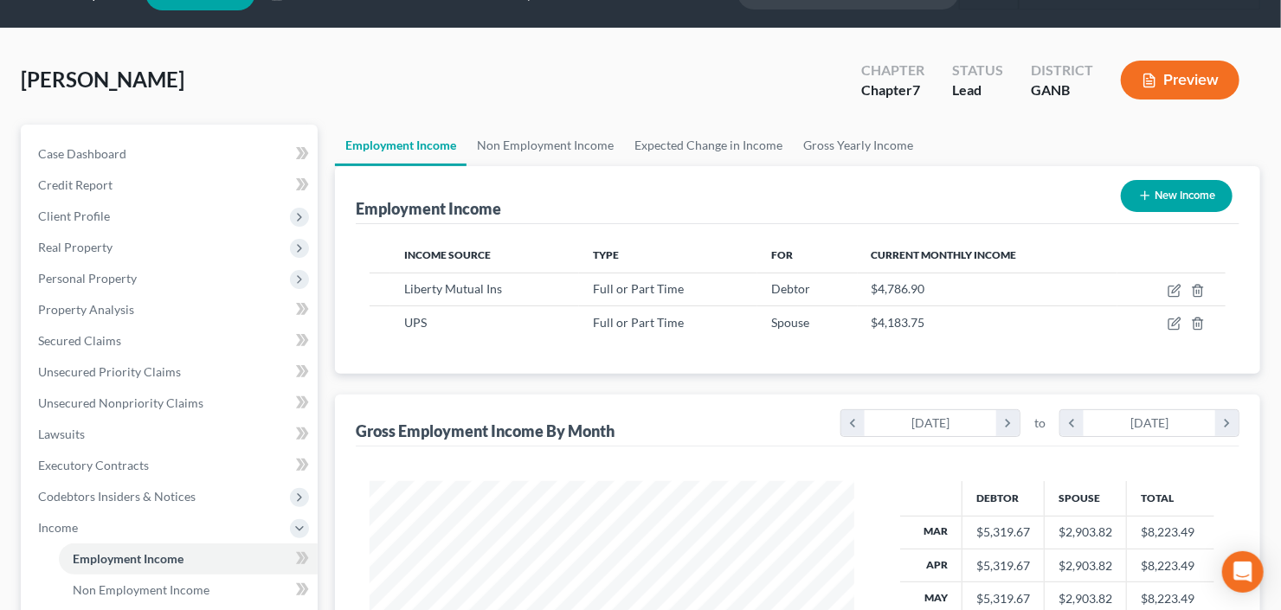
scroll to position [309, 519]
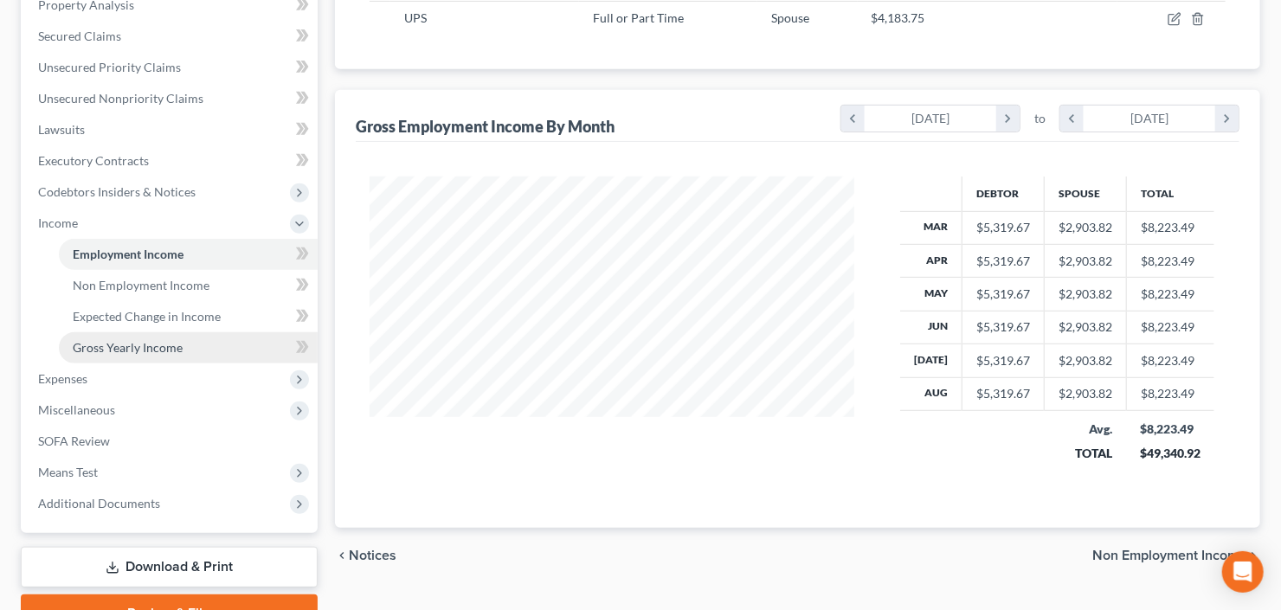
click at [112, 340] on span "Gross Yearly Income" at bounding box center [128, 347] width 110 height 15
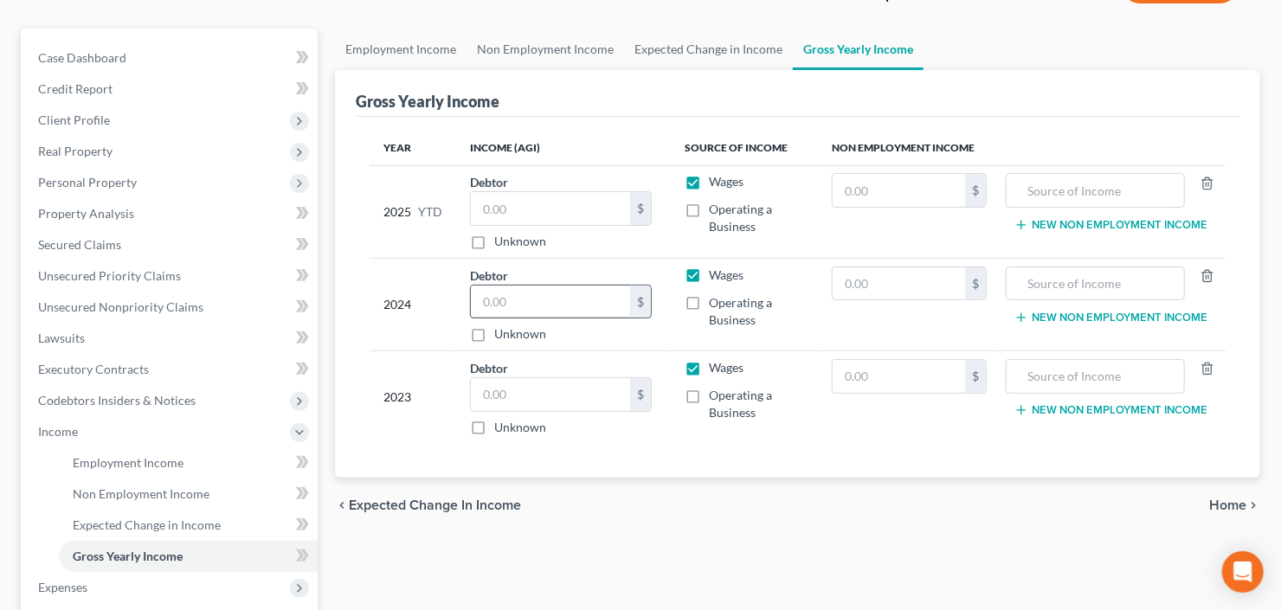
scroll to position [139, 0]
click at [580, 300] on input "text" at bounding box center [550, 301] width 159 height 33
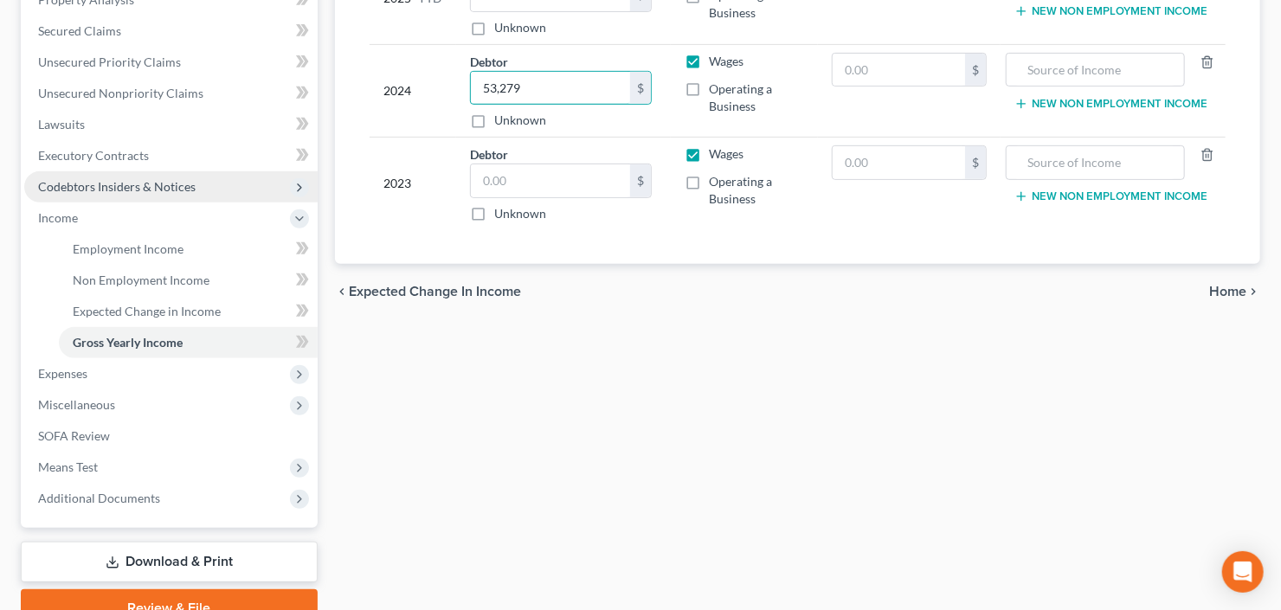
scroll to position [431, 0]
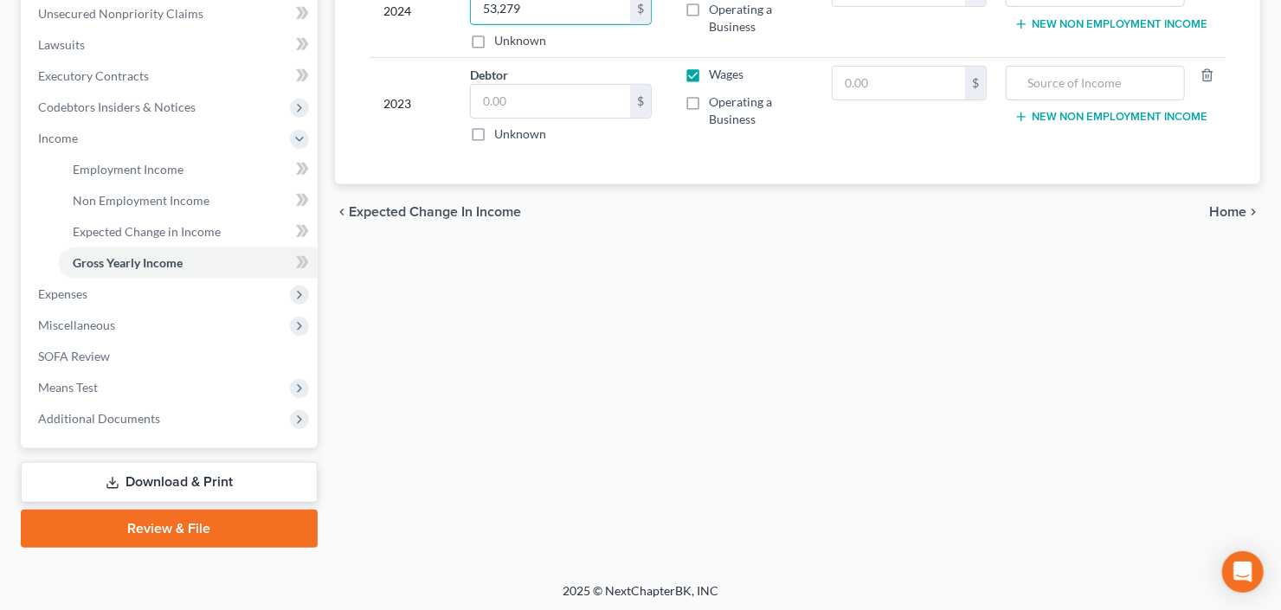
type input "53,279"
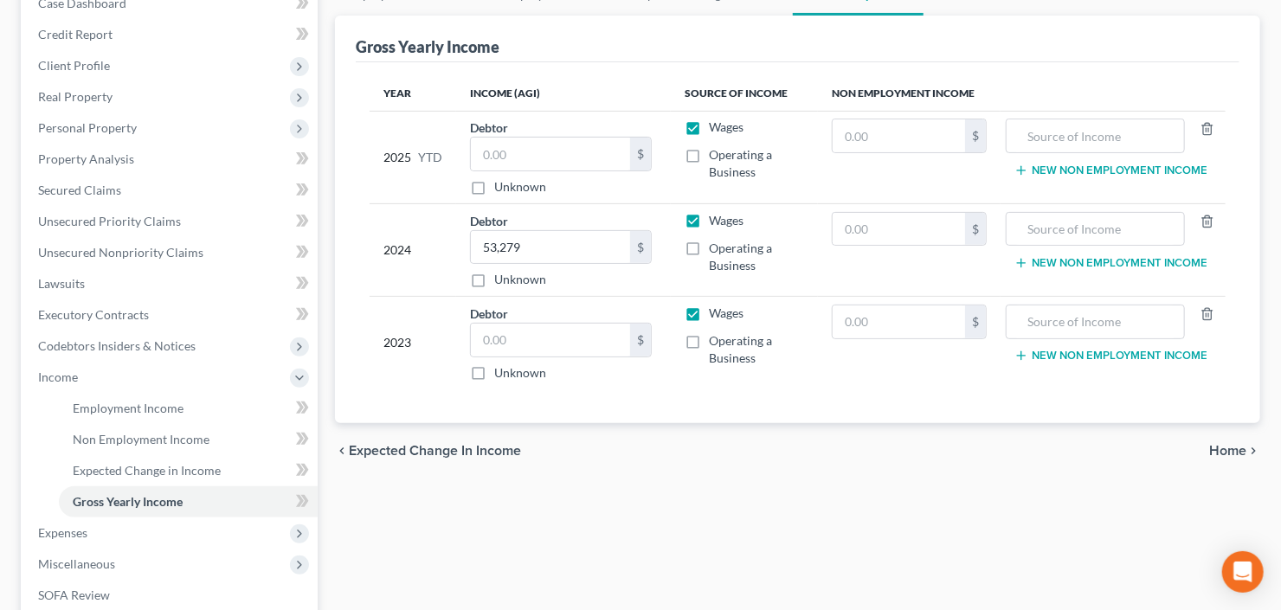
scroll to position [223, 0]
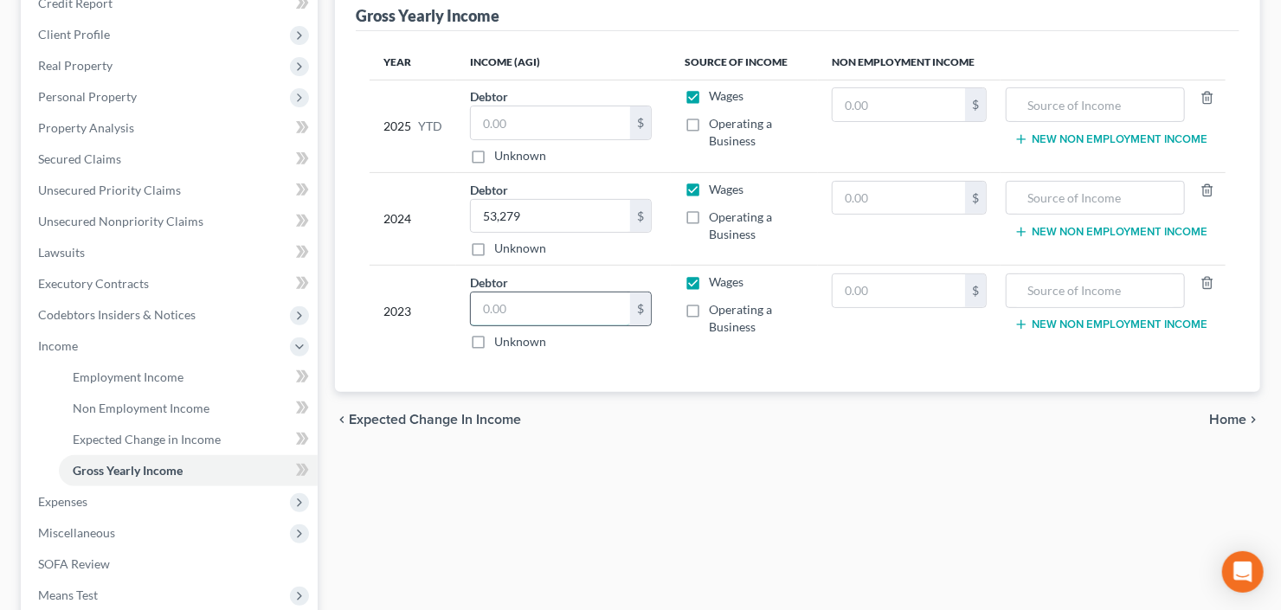
click at [532, 300] on input "text" at bounding box center [550, 309] width 159 height 33
type input "53,000.00"
click at [569, 219] on input "53,279" at bounding box center [550, 216] width 159 height 33
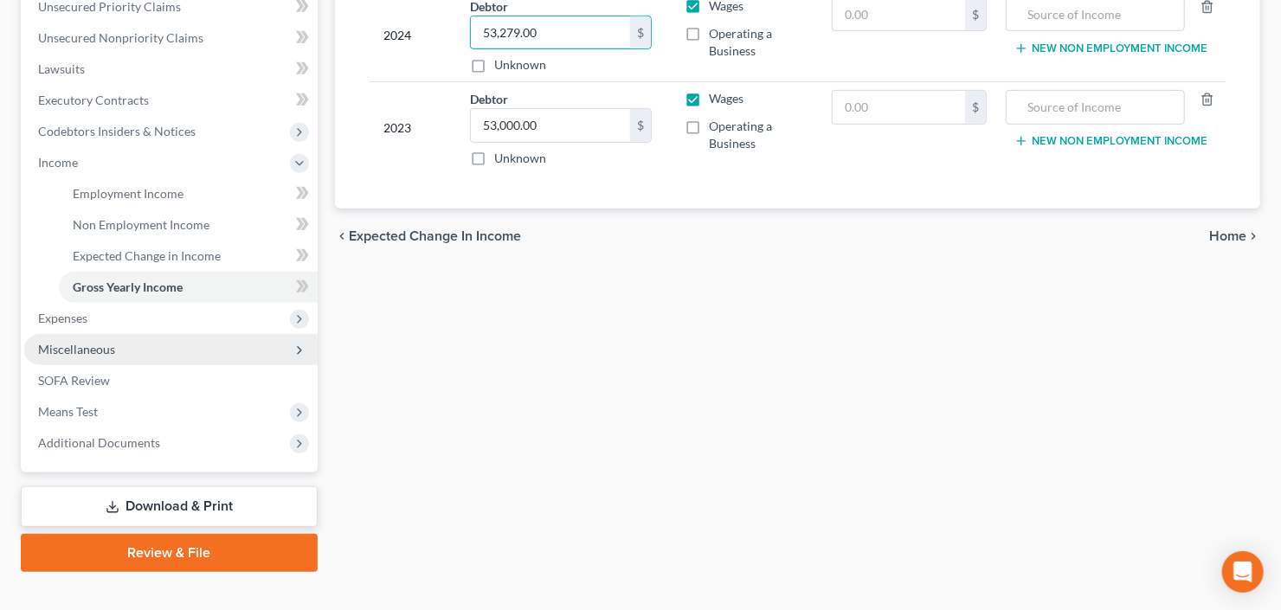
scroll to position [431, 0]
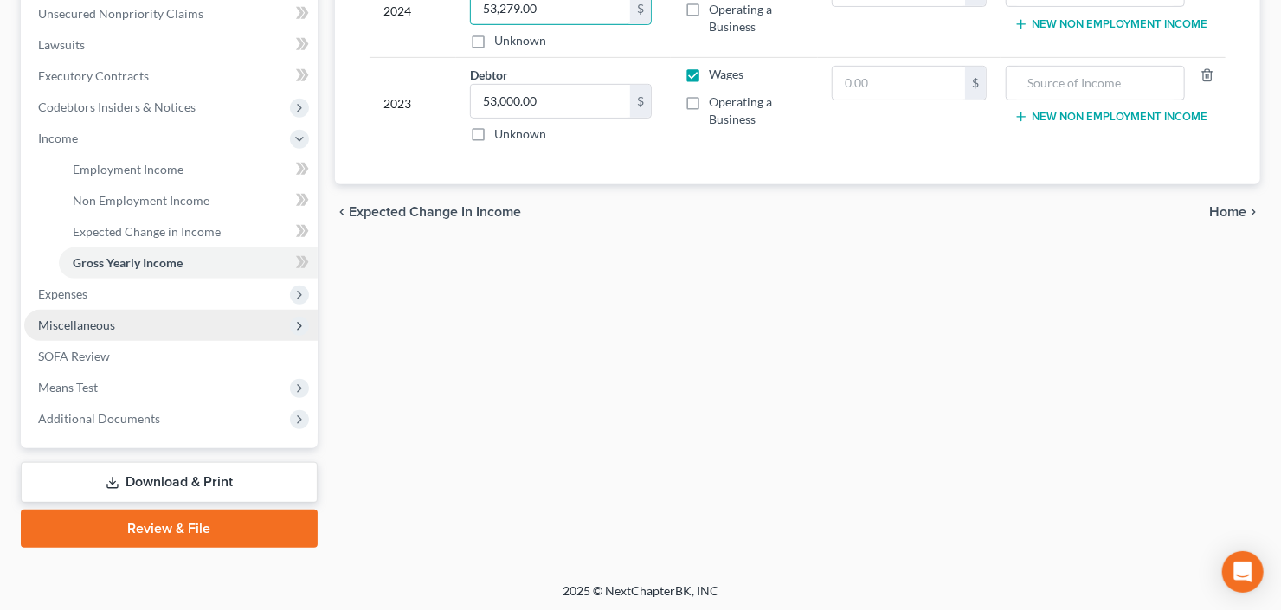
type input "53,279.00"
click at [135, 319] on span "Miscellaneous" at bounding box center [170, 325] width 293 height 31
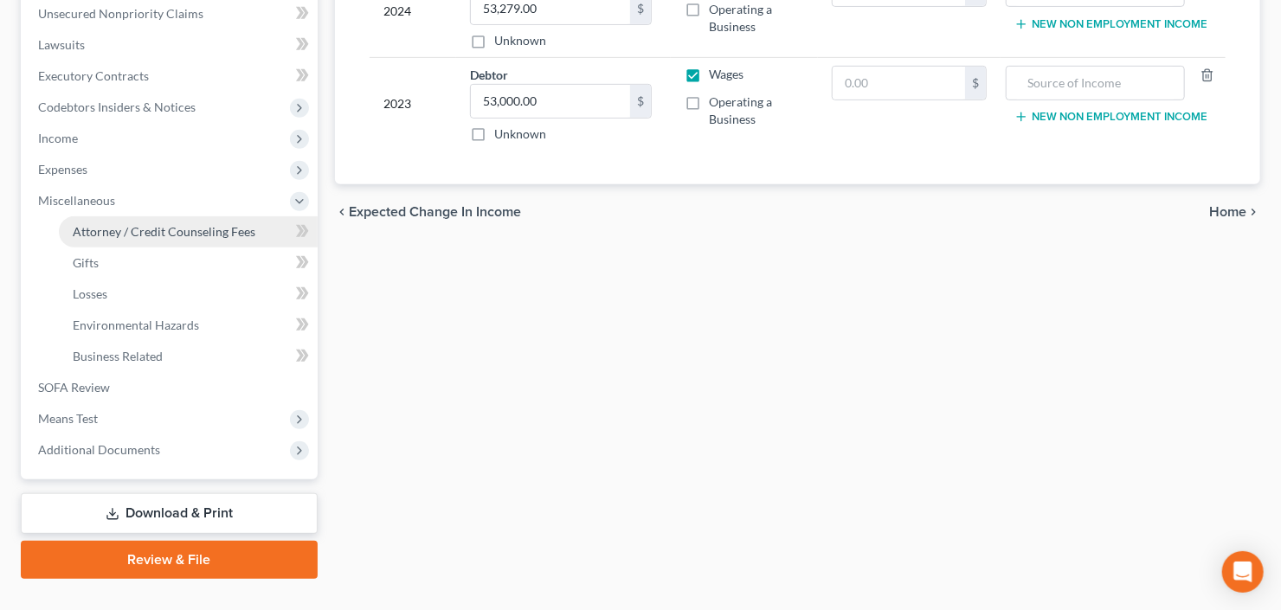
click at [158, 236] on link "Attorney / Credit Counseling Fees" at bounding box center [188, 231] width 259 height 31
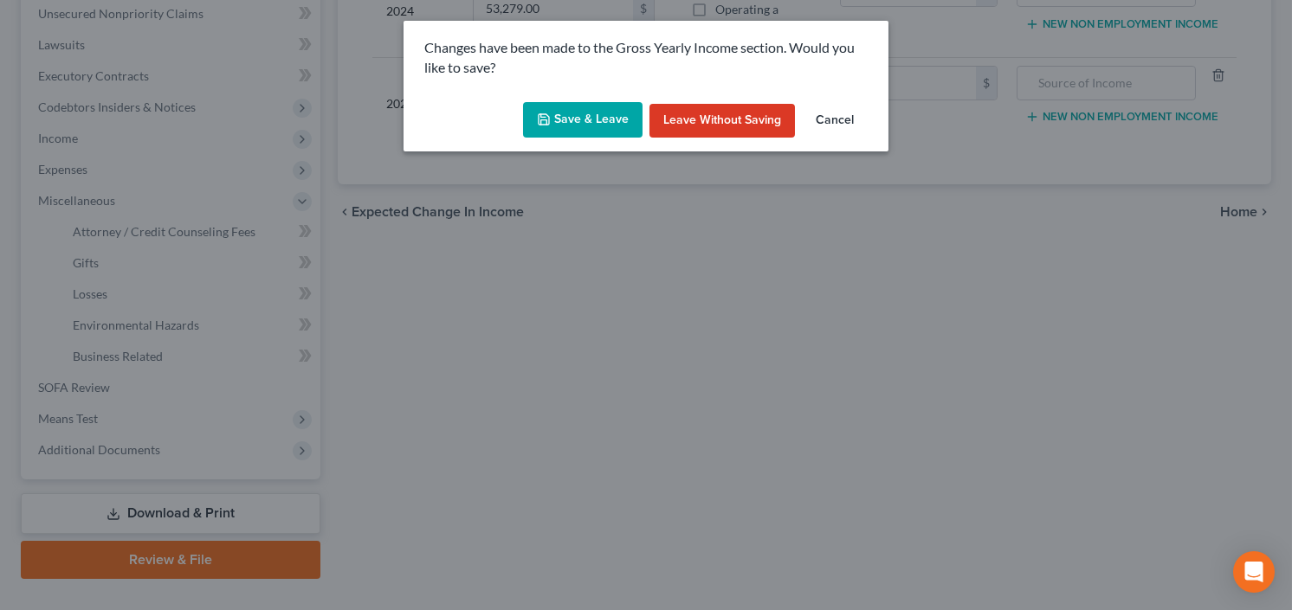
click at [596, 109] on button "Save & Leave" at bounding box center [582, 120] width 119 height 36
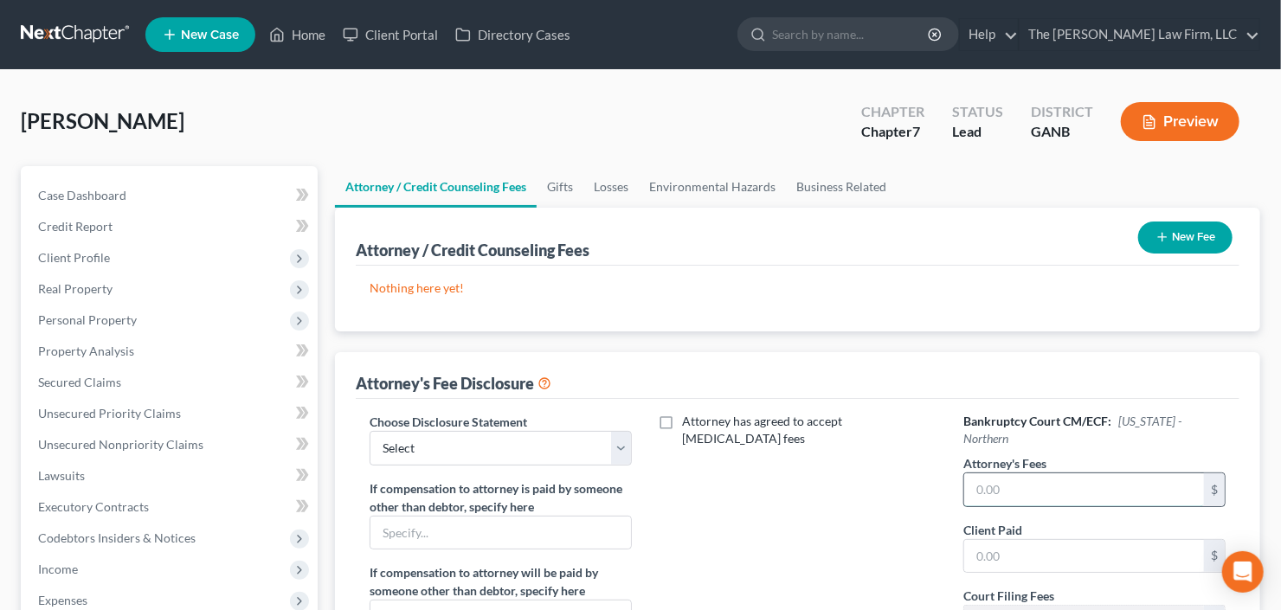
click at [1022, 476] on input "text" at bounding box center [1084, 490] width 240 height 33
type input "2,000"
type input "400"
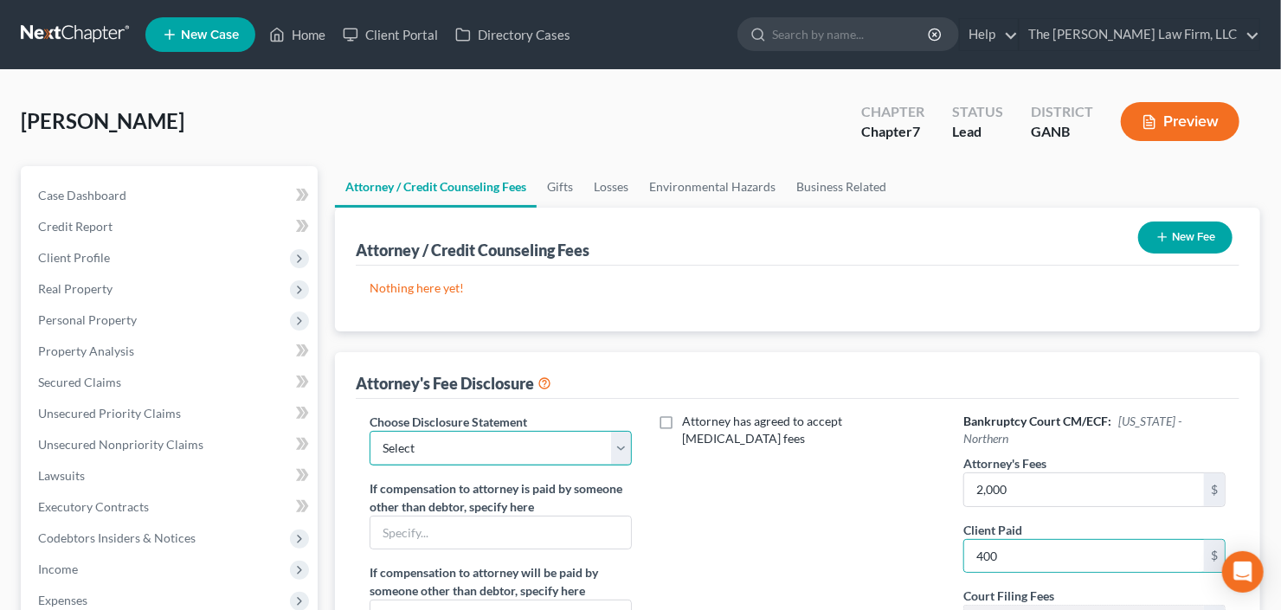
click at [474, 444] on select "Select Advanced Fee 13 Joint Hourly fee agreement Chapter 13 Advance Fee Ch 7 S…" at bounding box center [501, 448] width 262 height 35
select select "3"
click at [370, 431] on select "Select Advanced Fee 13 Joint Hourly fee agreement Chapter 13 Advance Fee Ch 7 S…" at bounding box center [501, 448] width 262 height 35
click at [1188, 235] on button "New Fee" at bounding box center [1185, 238] width 94 height 32
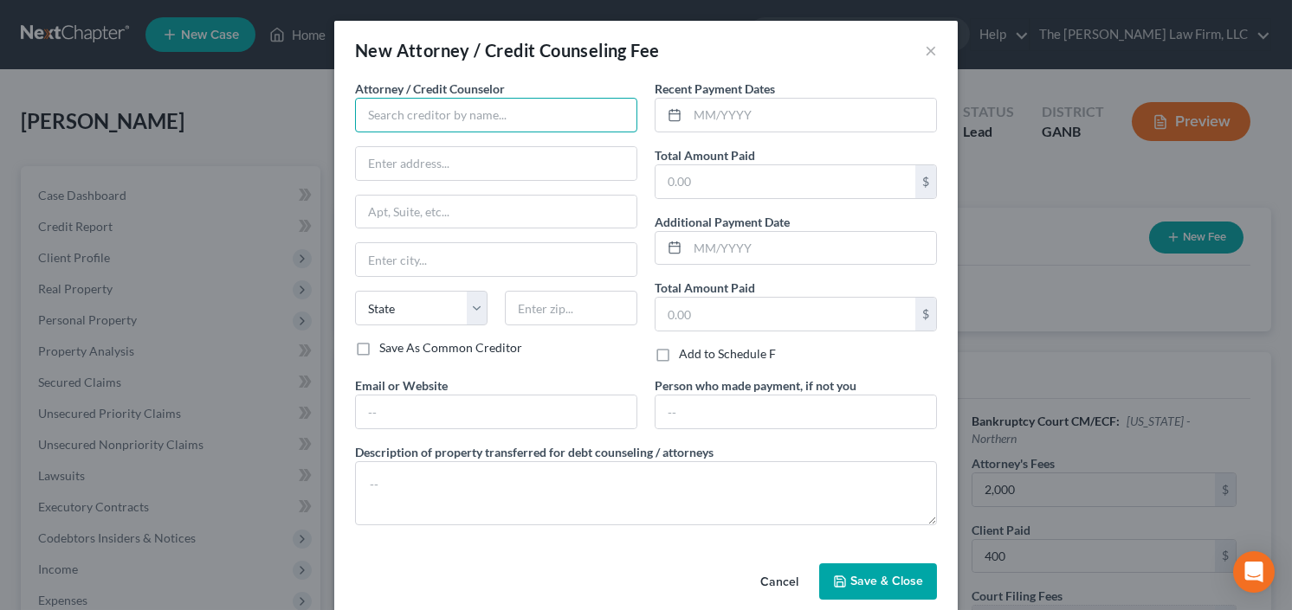
click at [469, 101] on input "text" at bounding box center [496, 115] width 282 height 35
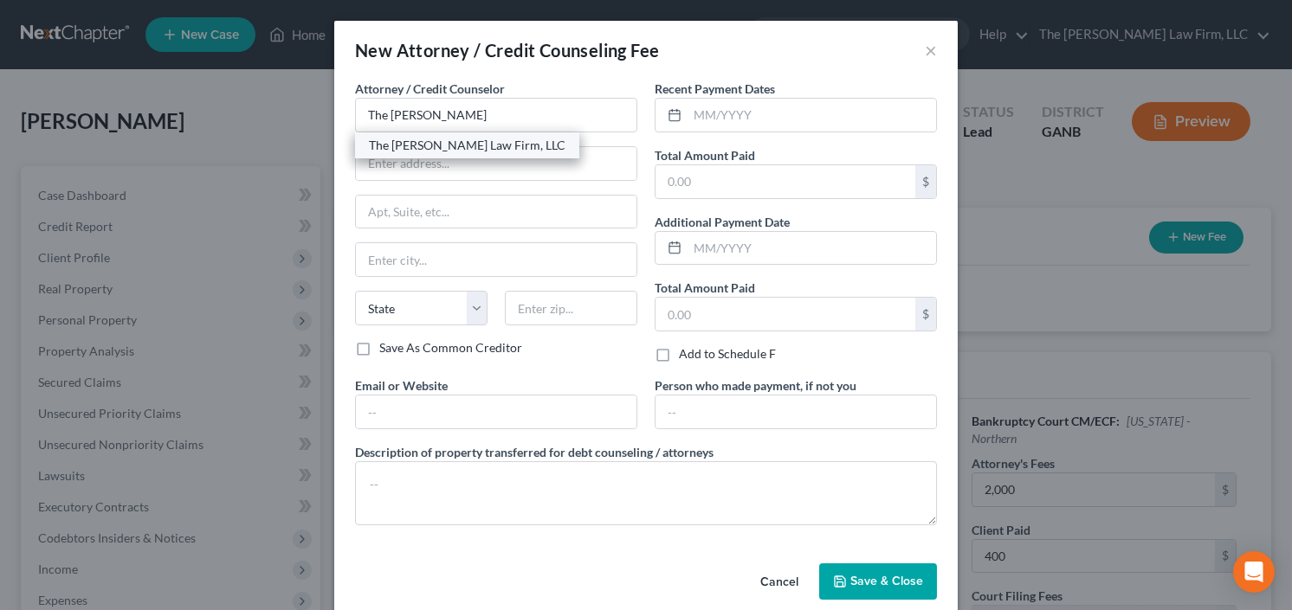
click at [445, 143] on div "The [PERSON_NAME] Law Firm, LLC" at bounding box center [467, 145] width 197 height 17
type input "The [PERSON_NAME] Law Firm, LLC"
type input "[STREET_ADDRESS]"
type input "[GEOGRAPHIC_DATA]"
select select "10"
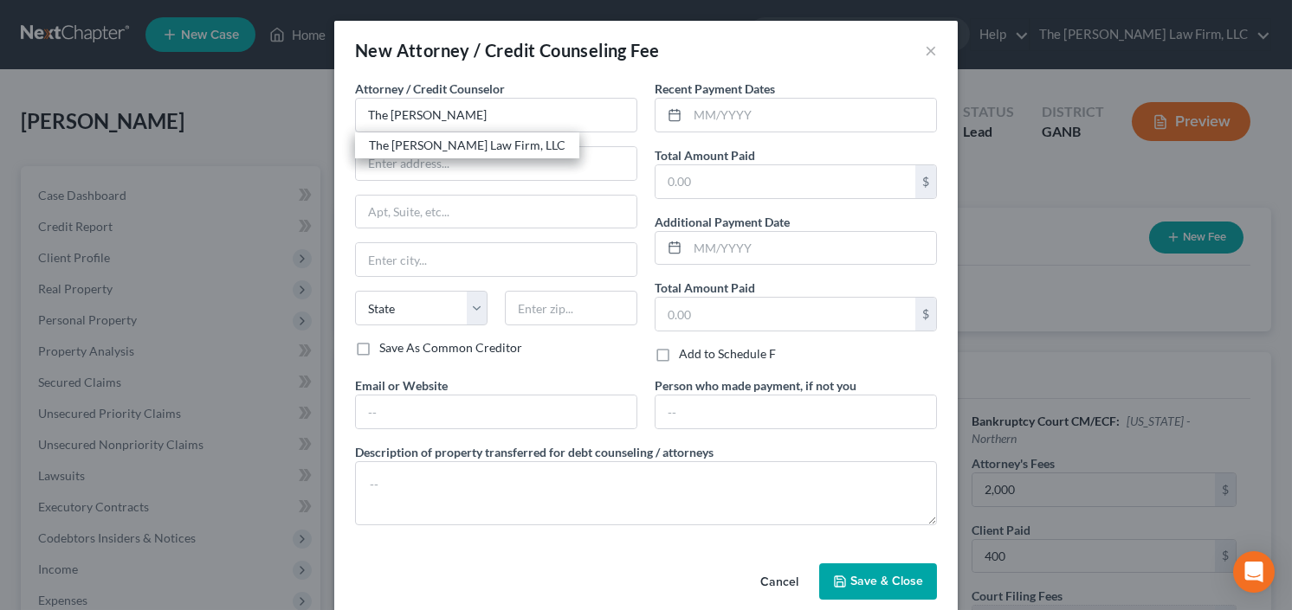
type input "30342"
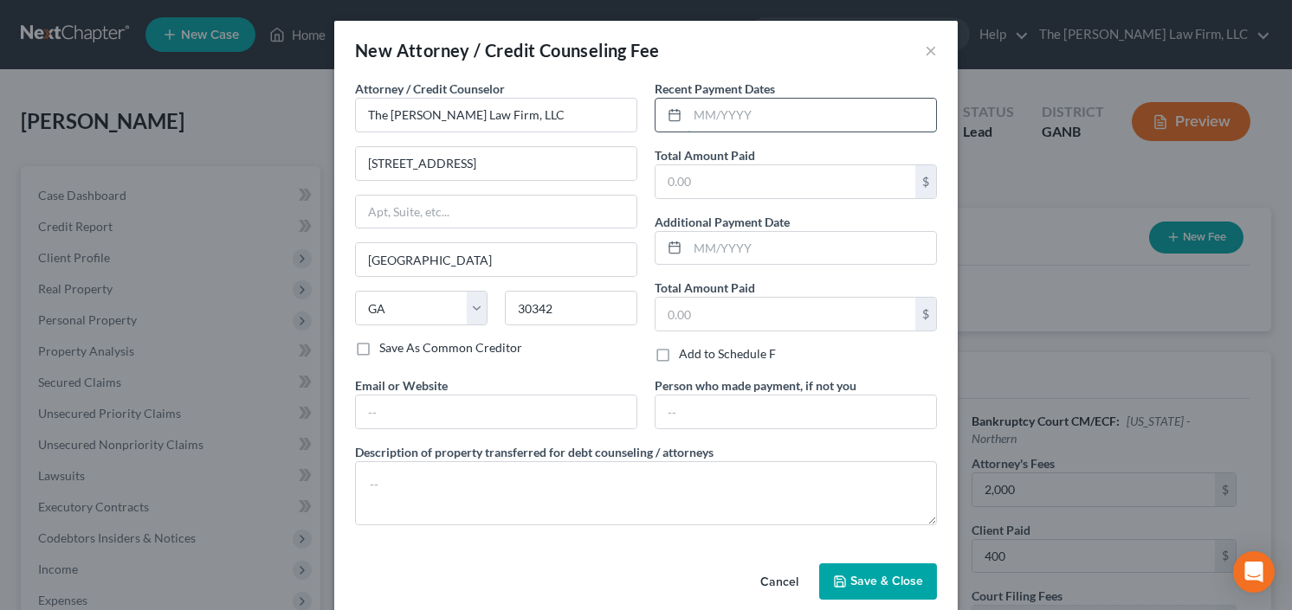
click at [763, 121] on input "text" at bounding box center [811, 115] width 248 height 33
type input "9/25"
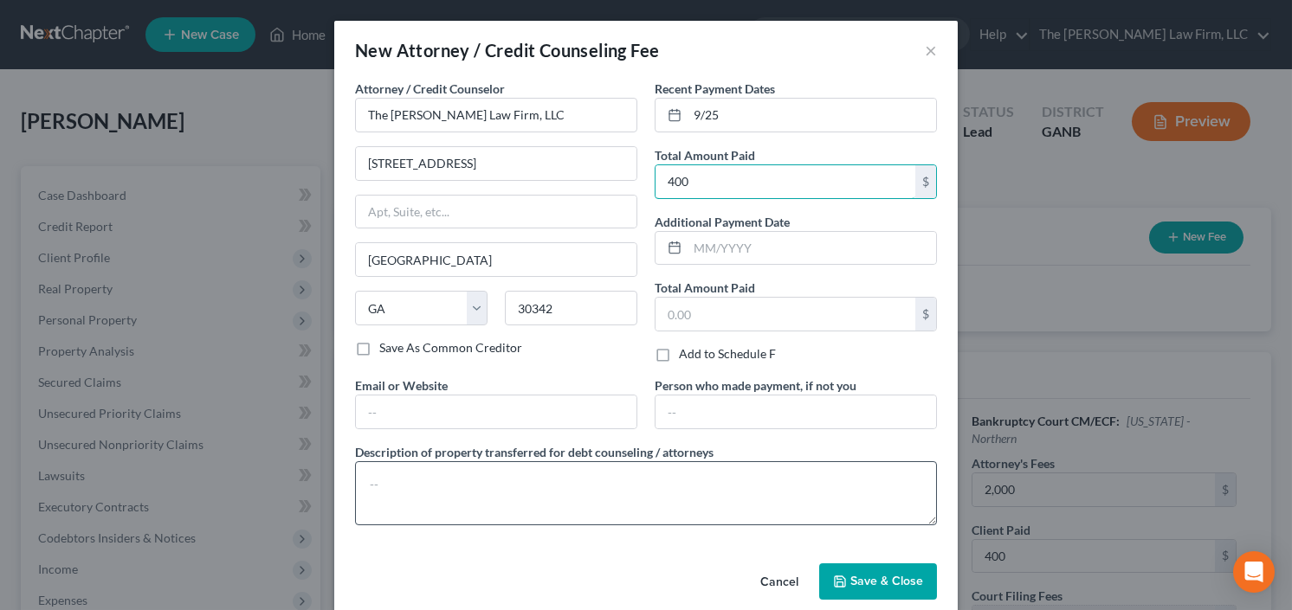
type input "400"
click at [584, 475] on textarea at bounding box center [646, 493] width 582 height 64
type textarea "[MEDICAL_DATA]"
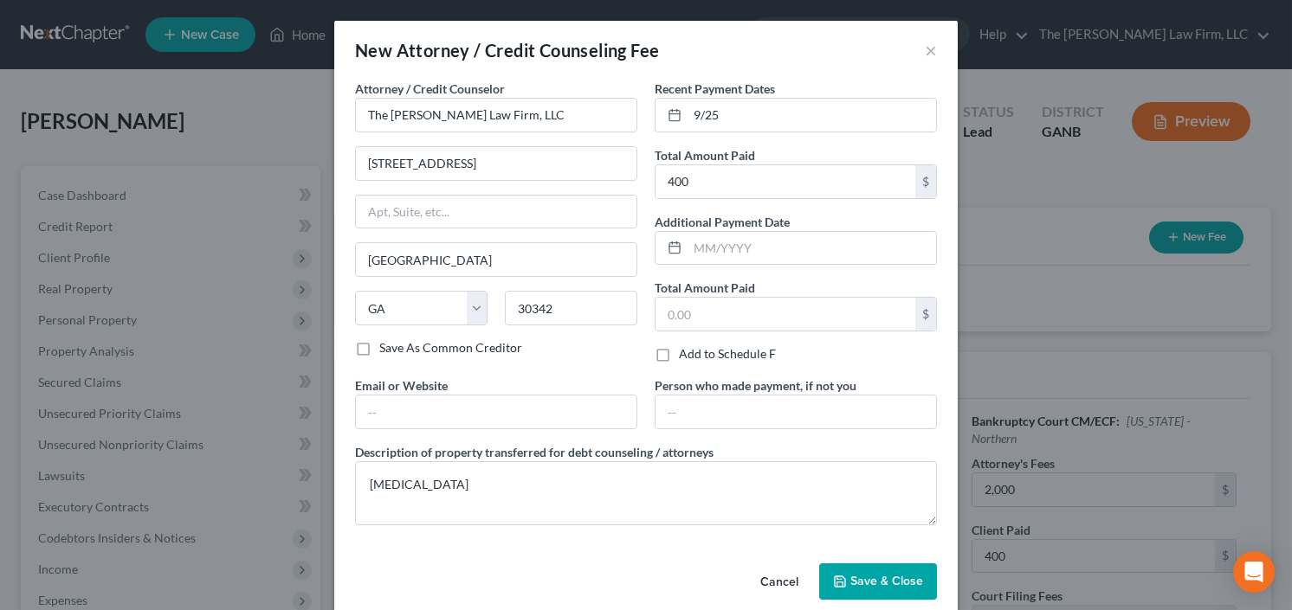
click at [880, 568] on button "Save & Close" at bounding box center [878, 582] width 118 height 36
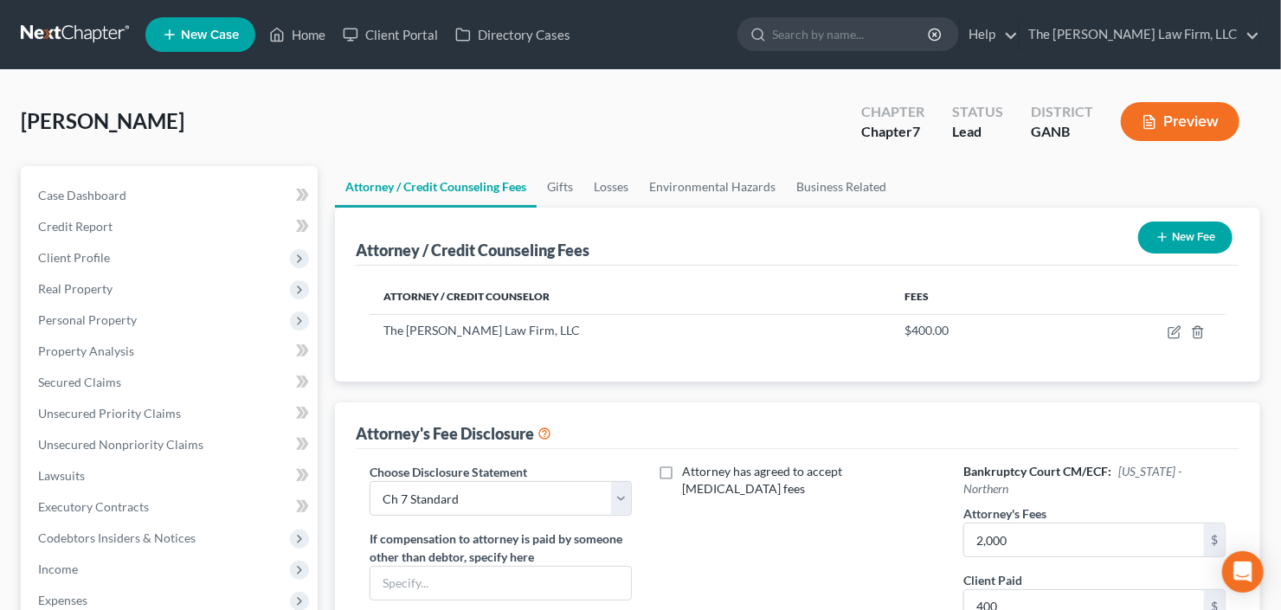
click at [1179, 227] on button "New Fee" at bounding box center [1185, 238] width 94 height 32
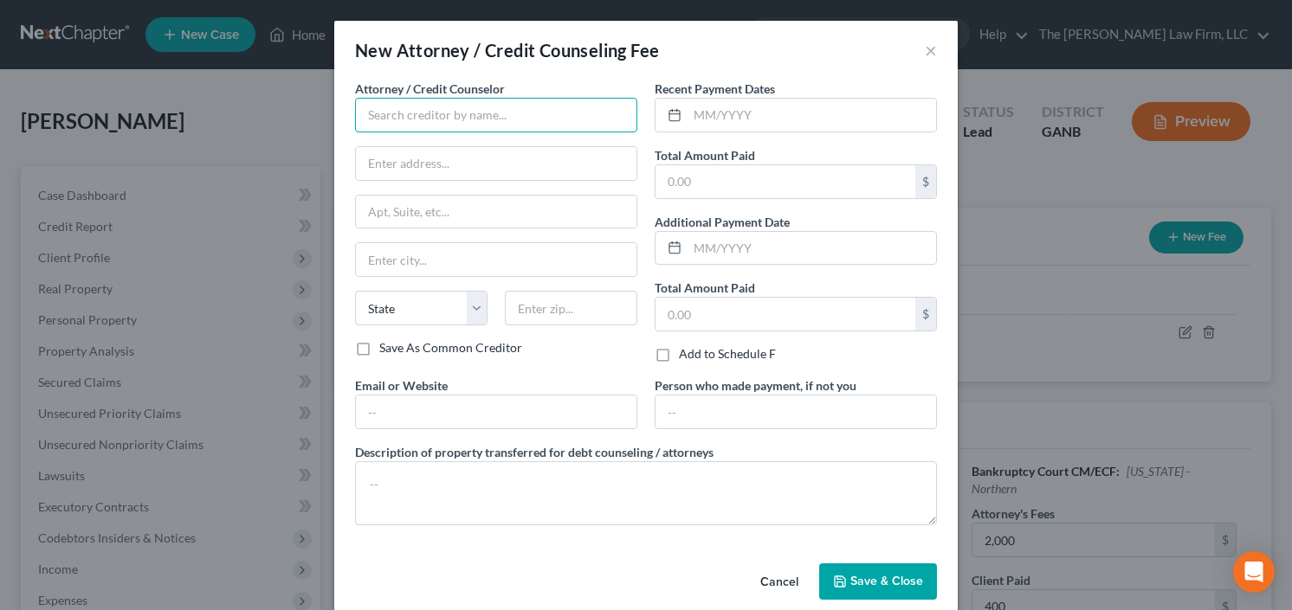
click at [409, 103] on input "text" at bounding box center [496, 115] width 282 height 35
click at [408, 106] on input "text" at bounding box center [496, 115] width 282 height 35
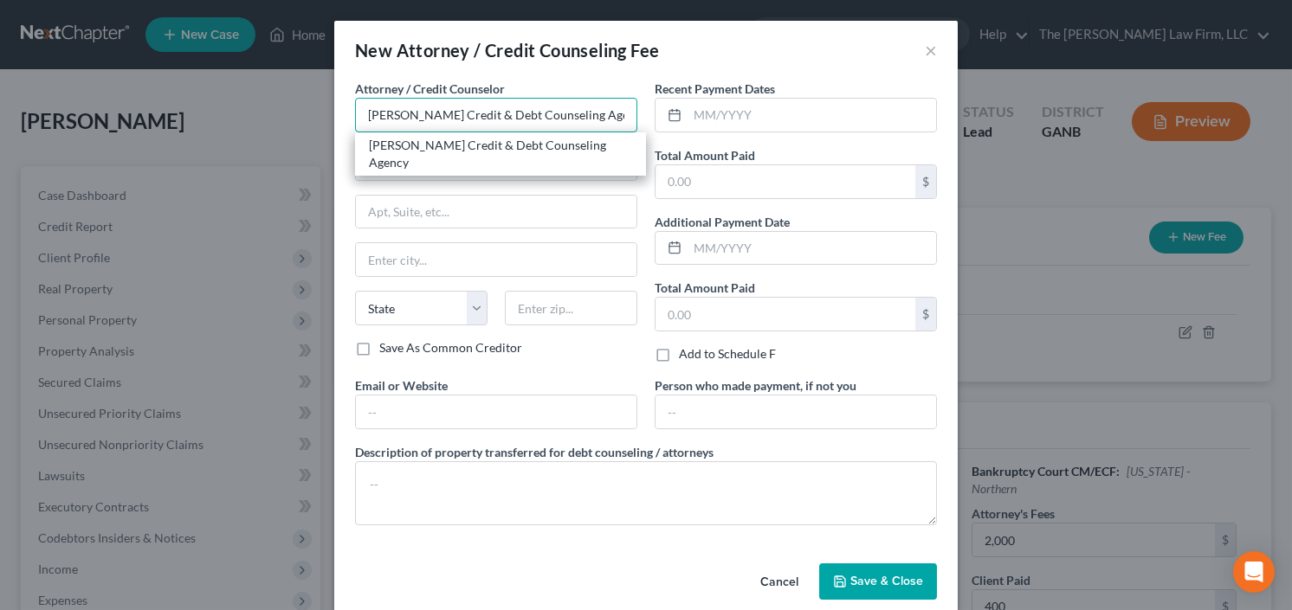
type input "[PERSON_NAME] Credit & Debt Counseling Agency"
type input "[STREET_ADDRESS]"
type input "[PERSON_NAME]"
select select "43"
type input "57384"
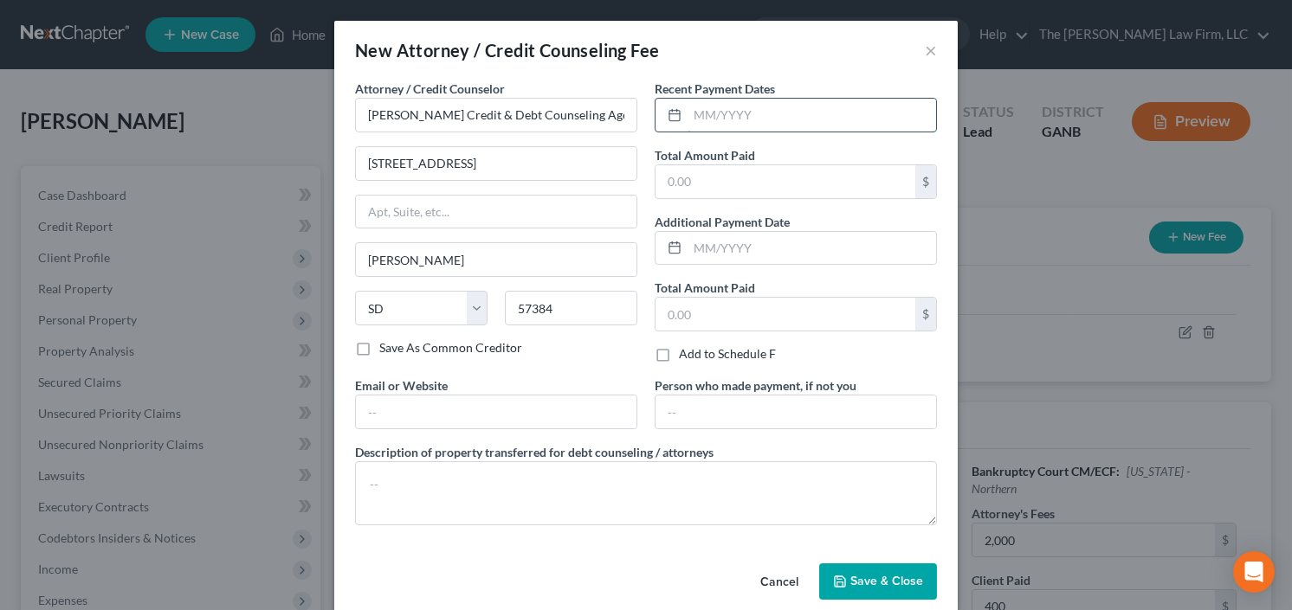
click at [744, 101] on input "text" at bounding box center [811, 115] width 248 height 33
type input "9/25"
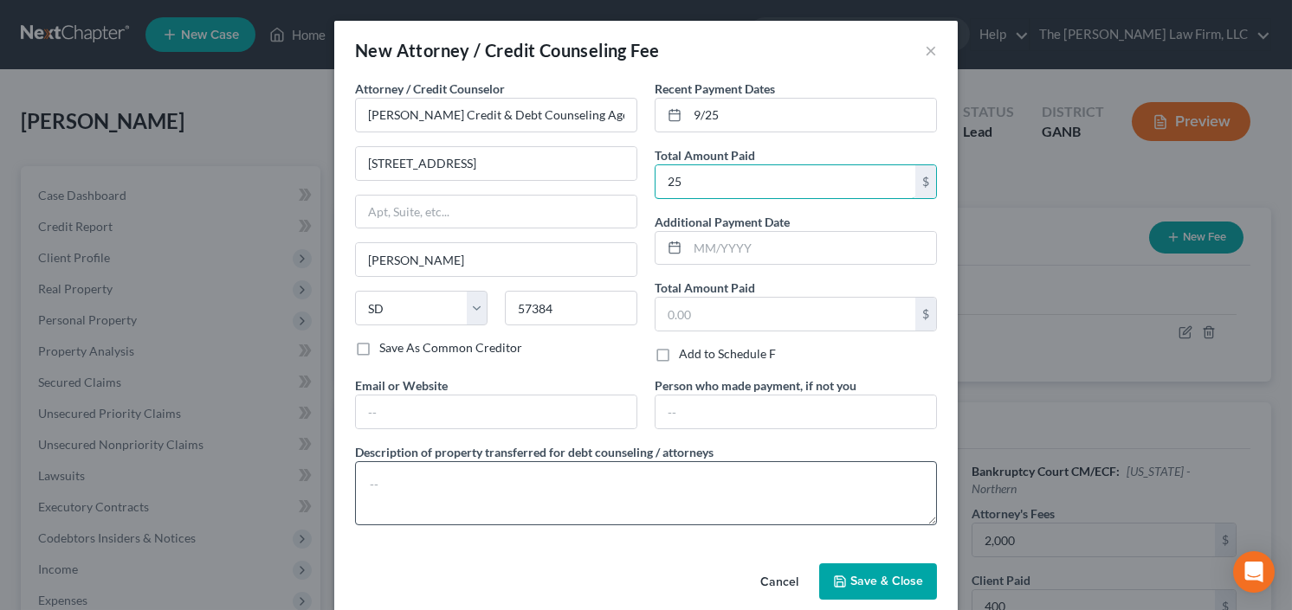
type input "25"
drag, startPoint x: 500, startPoint y: 483, endPoint x: 507, endPoint y: 474, distance: 12.3
click at [500, 483] on textarea at bounding box center [646, 493] width 582 height 64
type textarea "credit counseling"
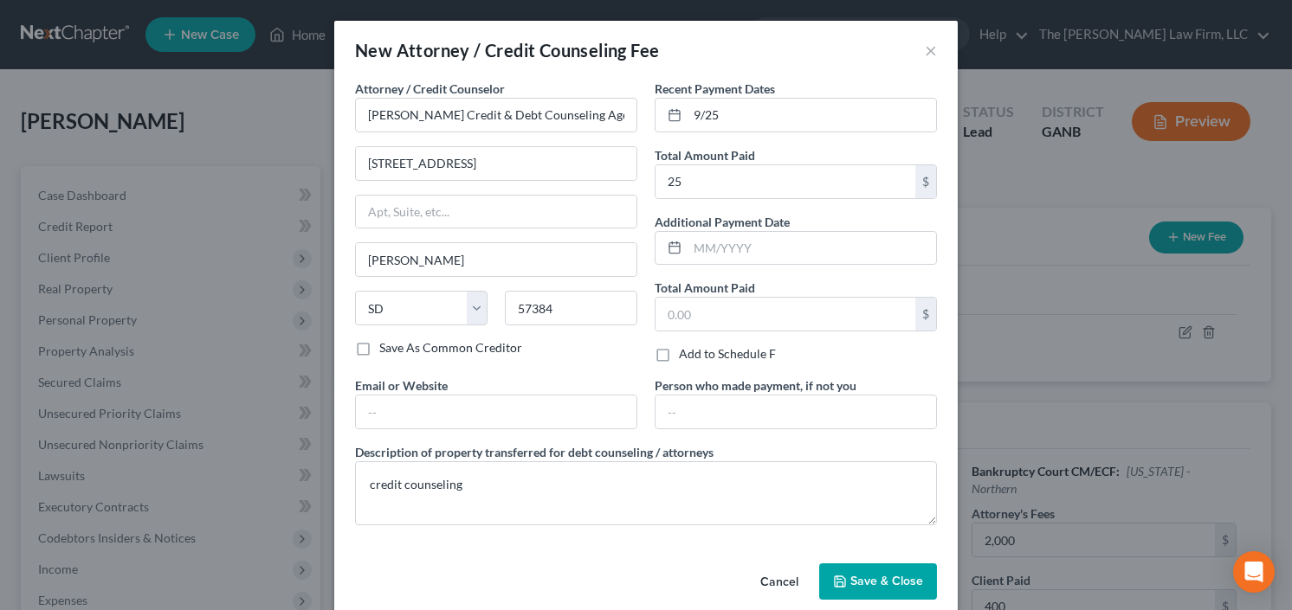
click at [880, 574] on span "Save & Close" at bounding box center [886, 581] width 73 height 15
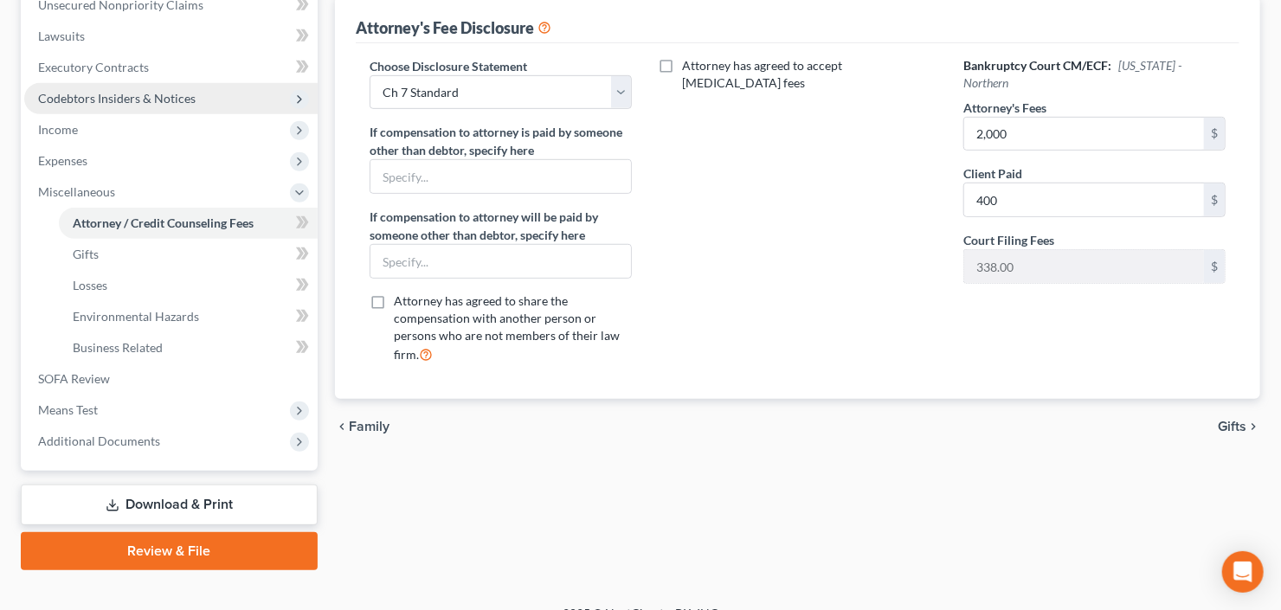
scroll to position [463, 0]
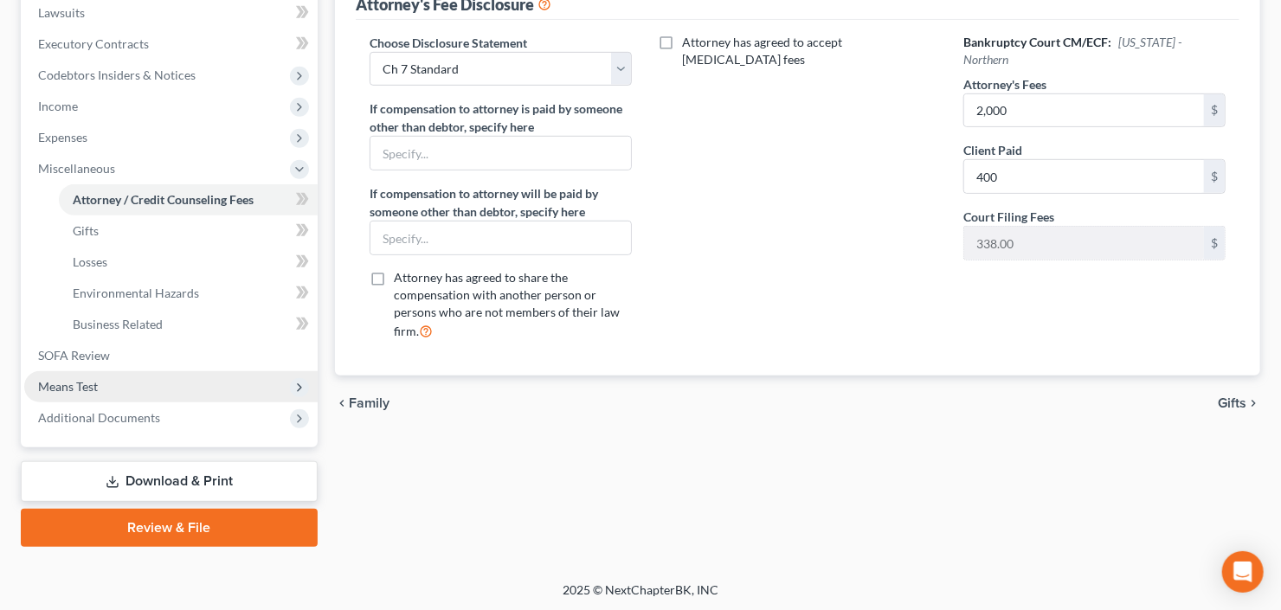
click at [127, 388] on span "Means Test" at bounding box center [170, 386] width 293 height 31
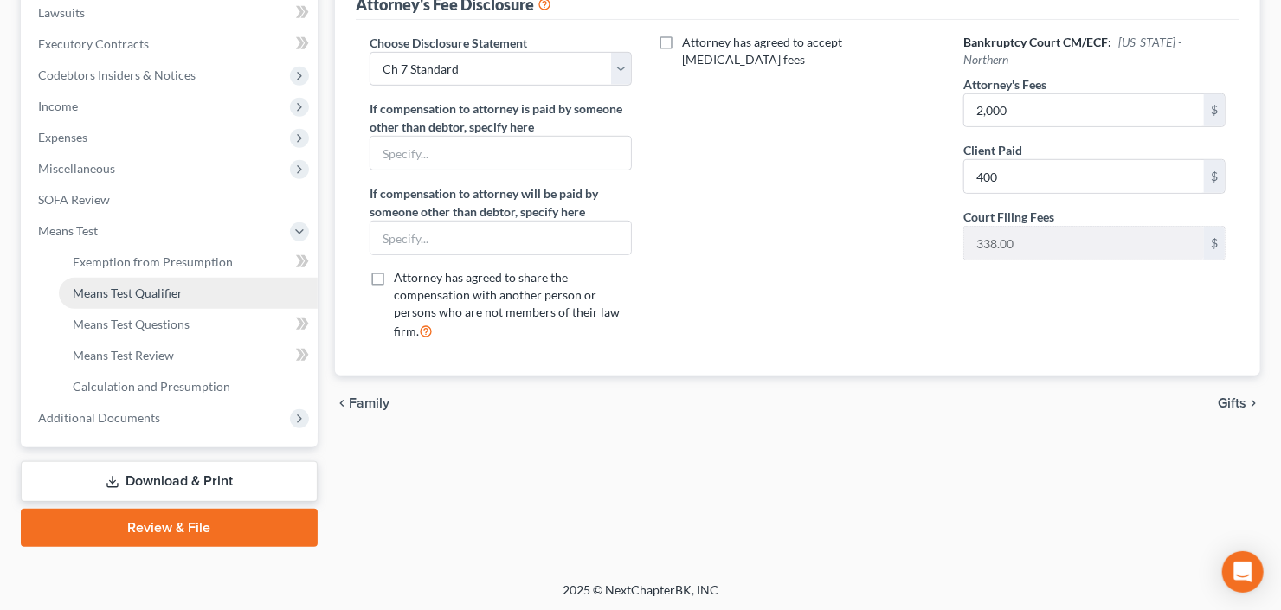
click at [152, 296] on span "Means Test Qualifier" at bounding box center [128, 293] width 110 height 15
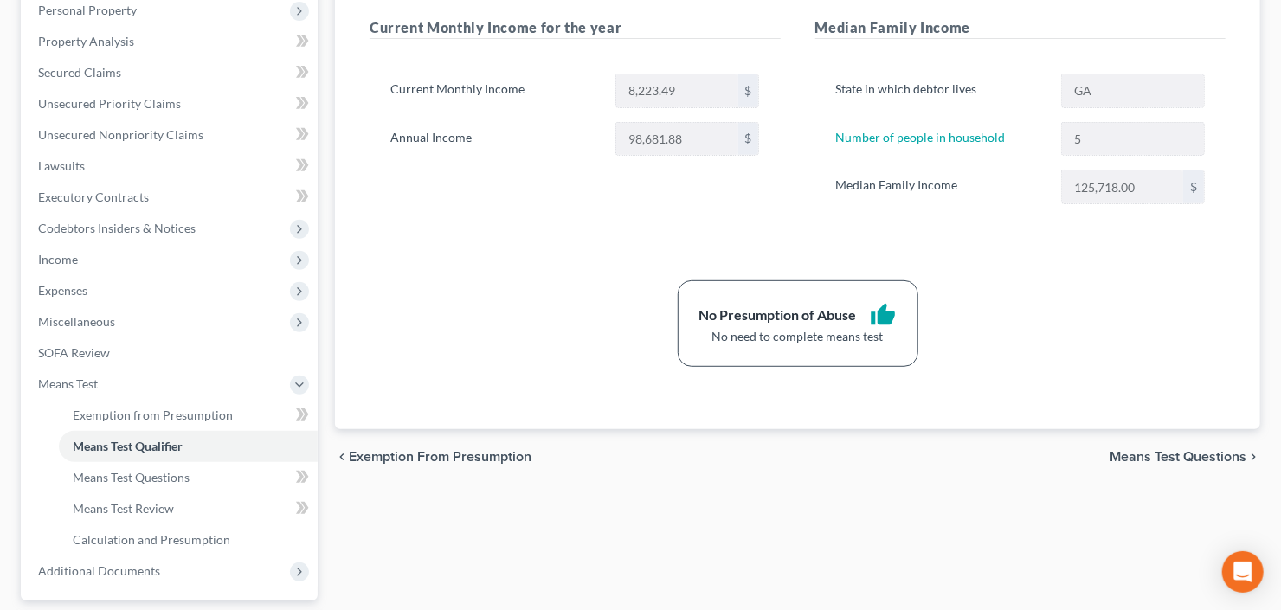
scroll to position [463, 0]
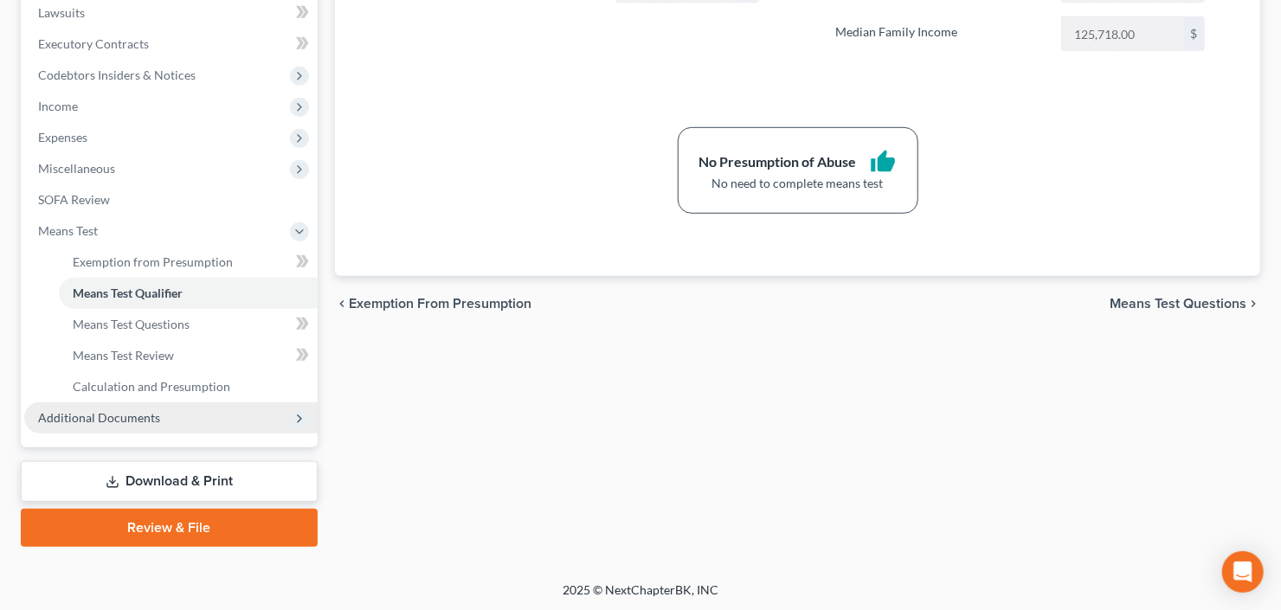
click at [123, 426] on span "Additional Documents" at bounding box center [170, 418] width 293 height 31
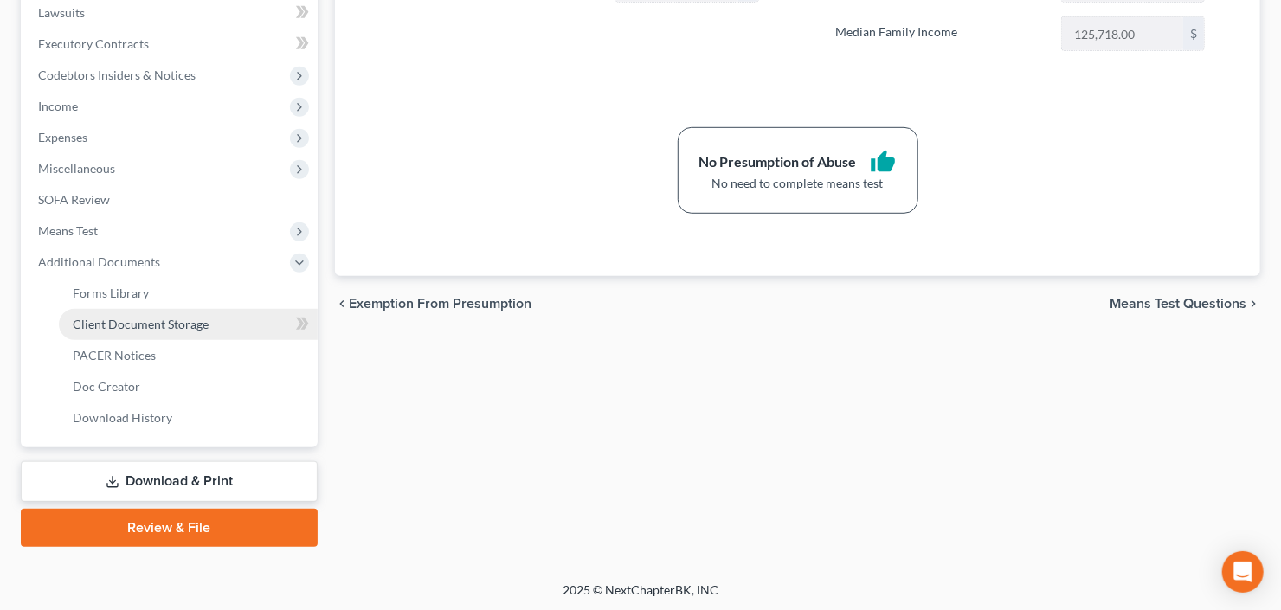
click at [150, 324] on span "Client Document Storage" at bounding box center [141, 324] width 136 height 15
select select "5"
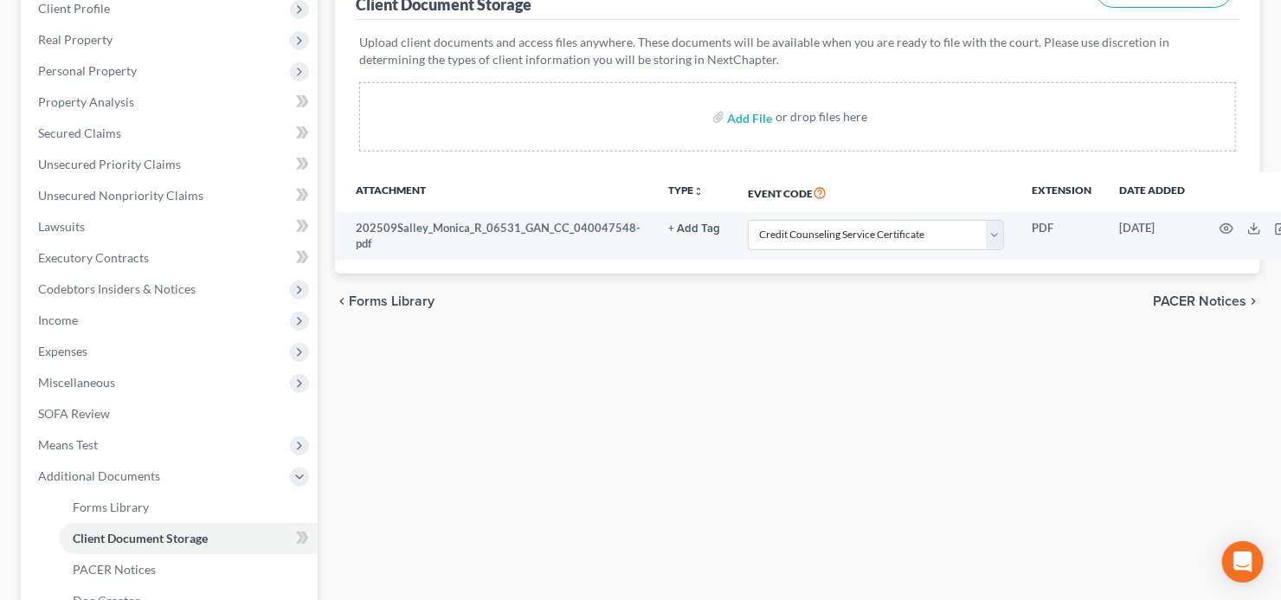
scroll to position [346, 0]
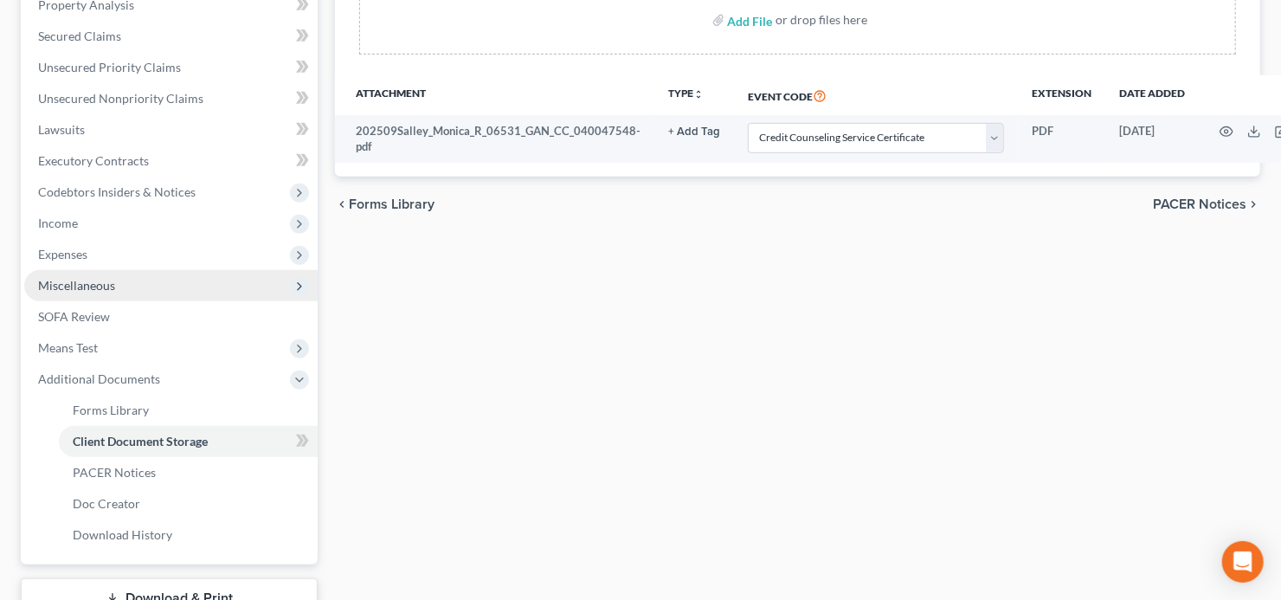
click at [121, 280] on span "Miscellaneous" at bounding box center [170, 285] width 293 height 31
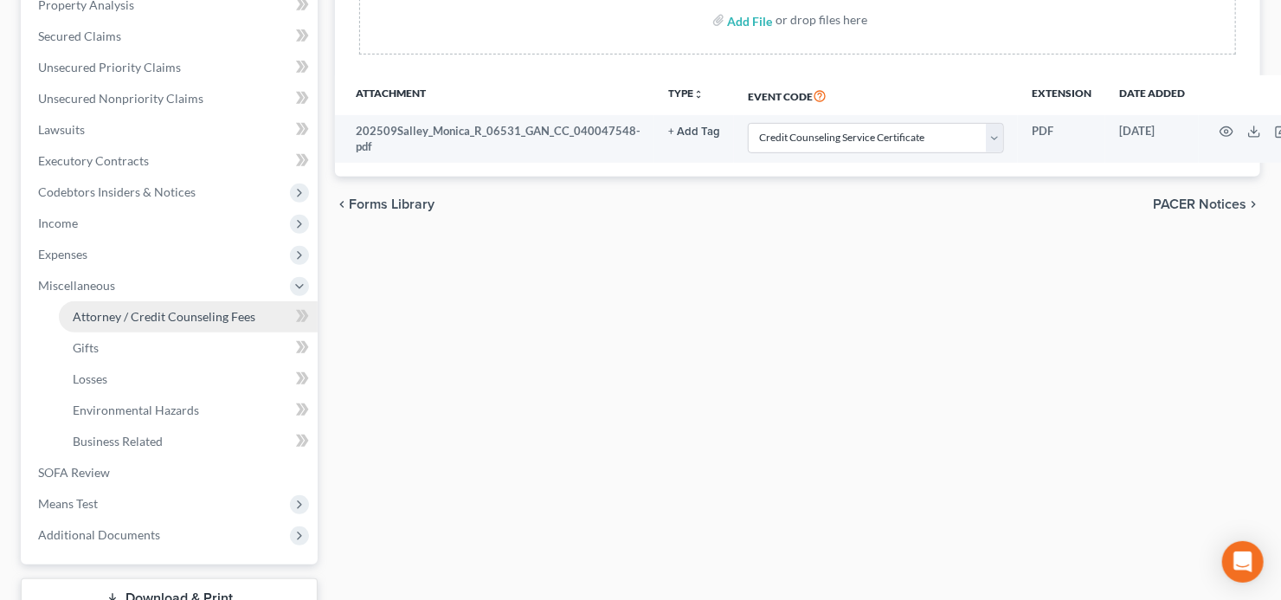
click at [132, 311] on span "Attorney / Credit Counseling Fees" at bounding box center [164, 316] width 183 height 15
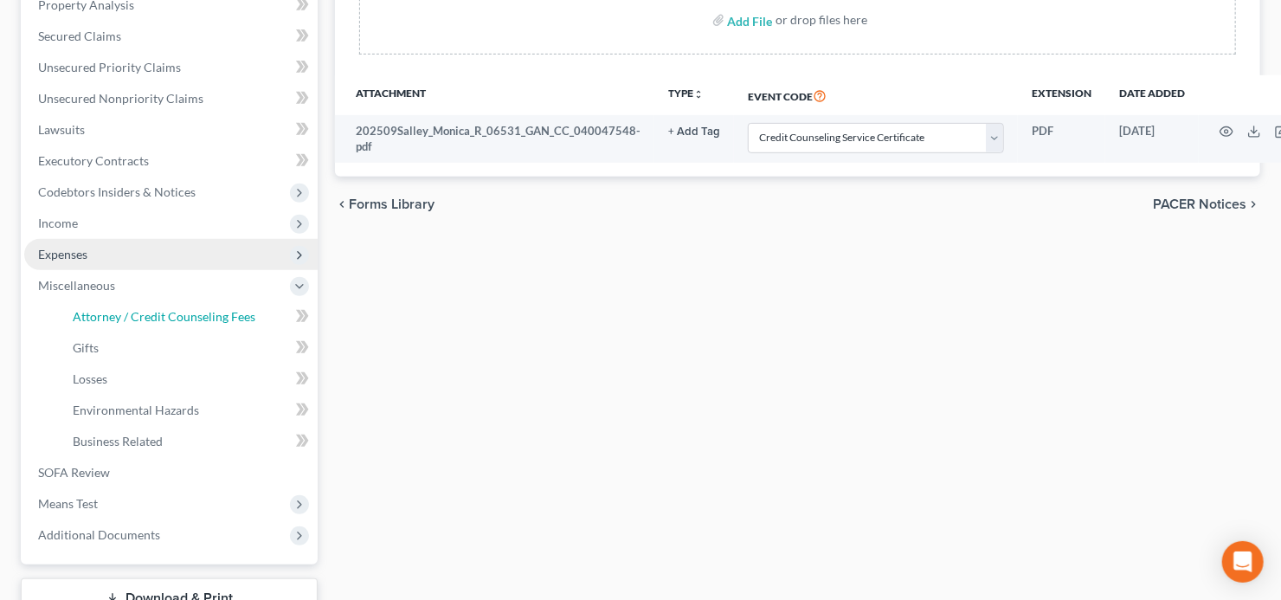
select select "3"
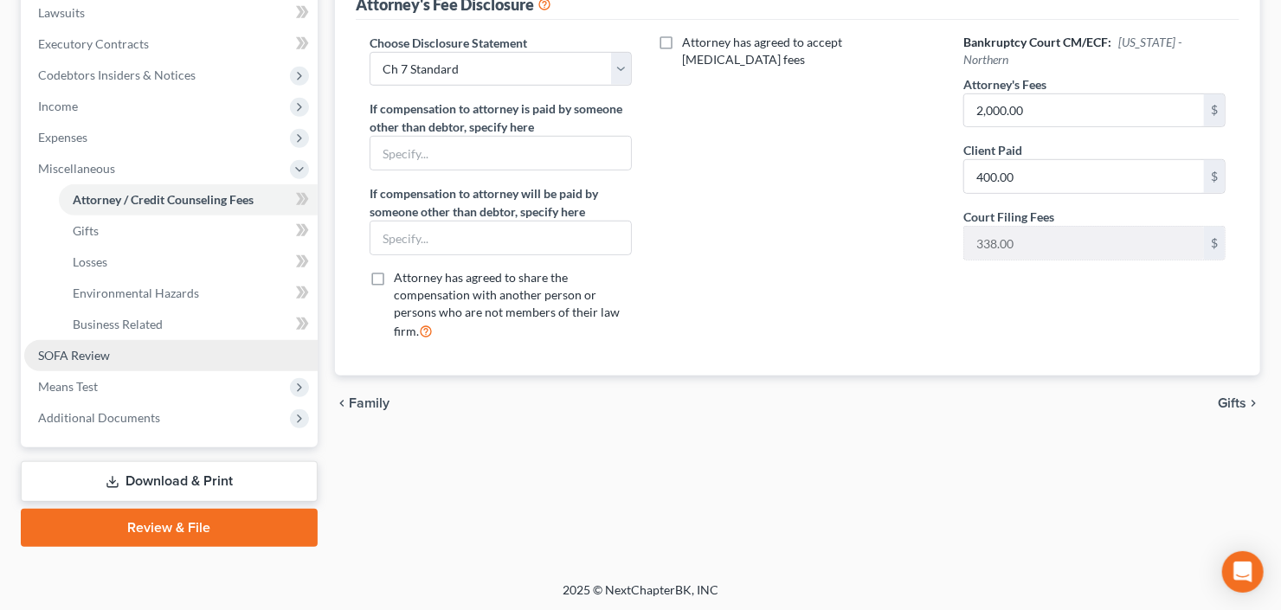
drag, startPoint x: 84, startPoint y: 356, endPoint x: 93, endPoint y: 353, distance: 9.9
click at [84, 356] on span "SOFA Review" at bounding box center [74, 355] width 72 height 15
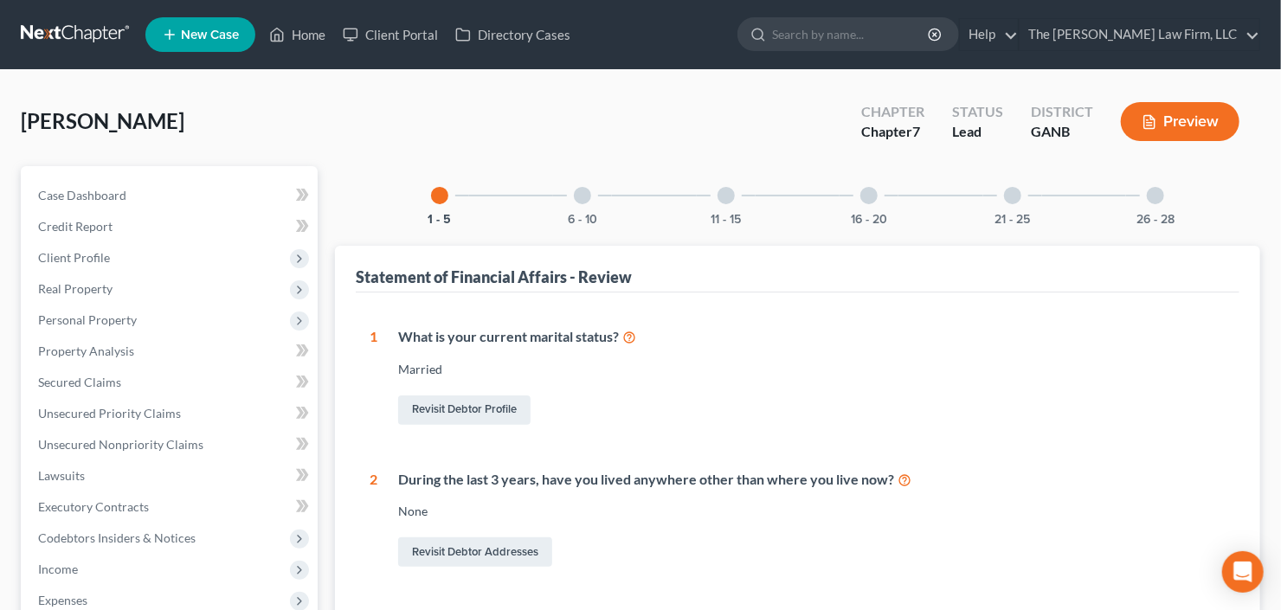
click at [1172, 198] on div "26 - 28" at bounding box center [1155, 195] width 59 height 59
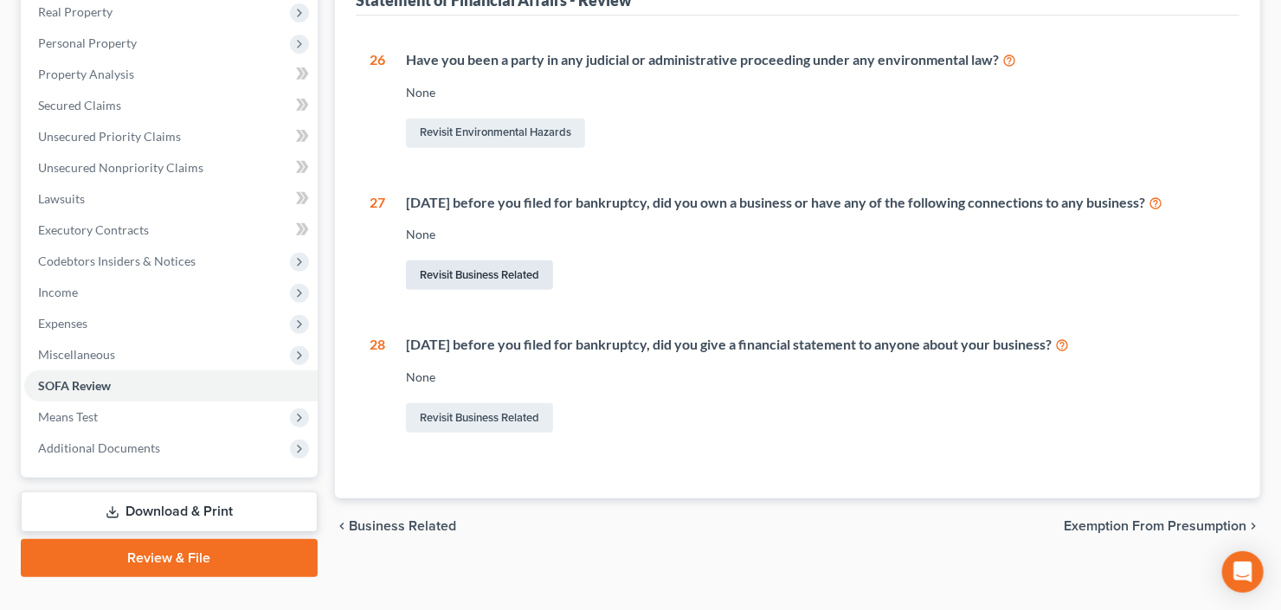
click at [463, 274] on link "Revisit Business Related" at bounding box center [479, 275] width 147 height 29
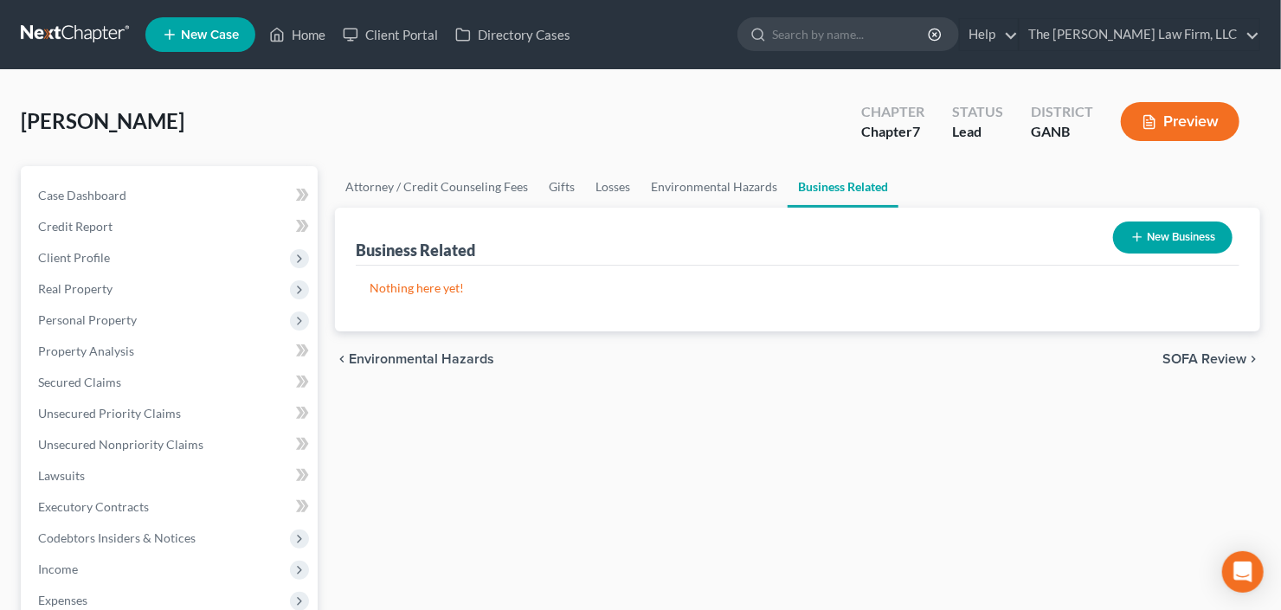
click at [1144, 247] on button "New Business" at bounding box center [1172, 238] width 119 height 32
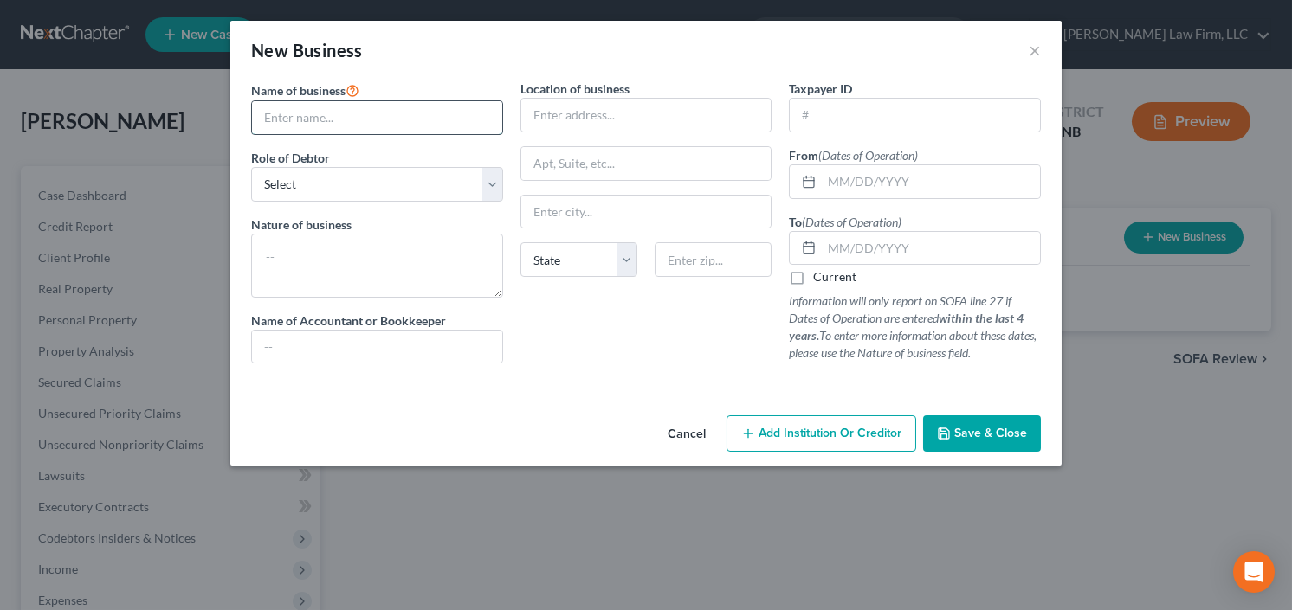
click at [313, 116] on input "text" at bounding box center [377, 117] width 250 height 33
type input "[PERSON_NAME] LLC"
click at [331, 170] on select "Select A member of a limited liability company (LLC) or limited liability partn…" at bounding box center [377, 184] width 252 height 35
select select "member"
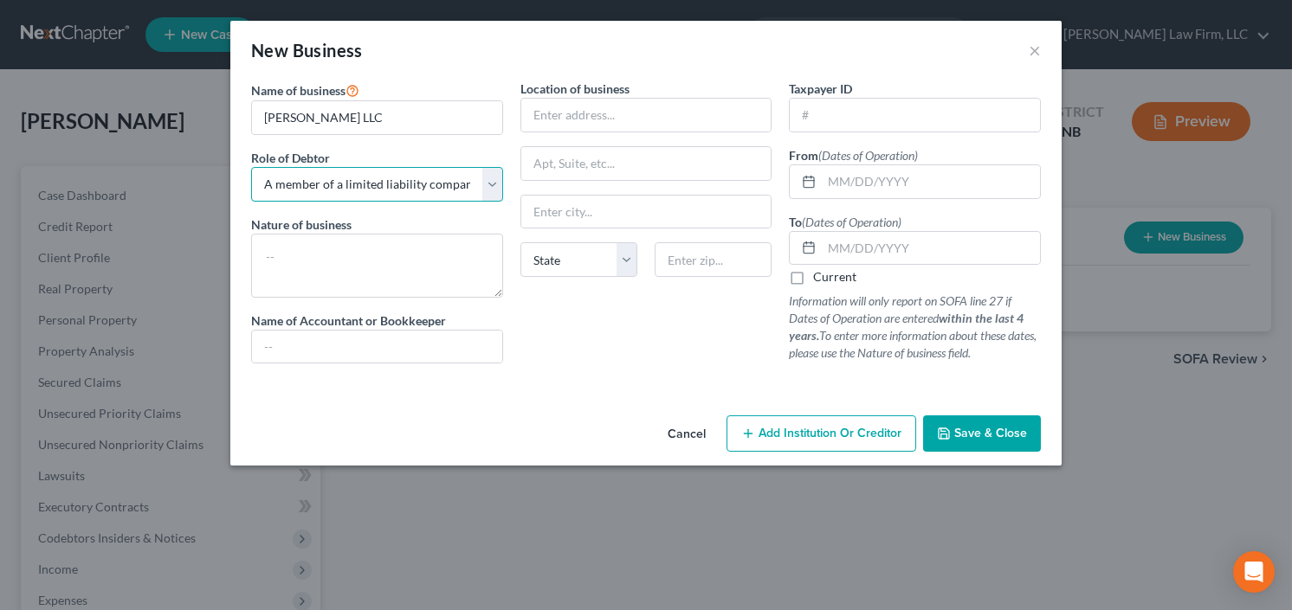
click at [251, 167] on select "Select A member of a limited liability company (LLC) or limited liability partn…" at bounding box center [377, 184] width 252 height 35
click at [352, 255] on textarea at bounding box center [377, 266] width 252 height 64
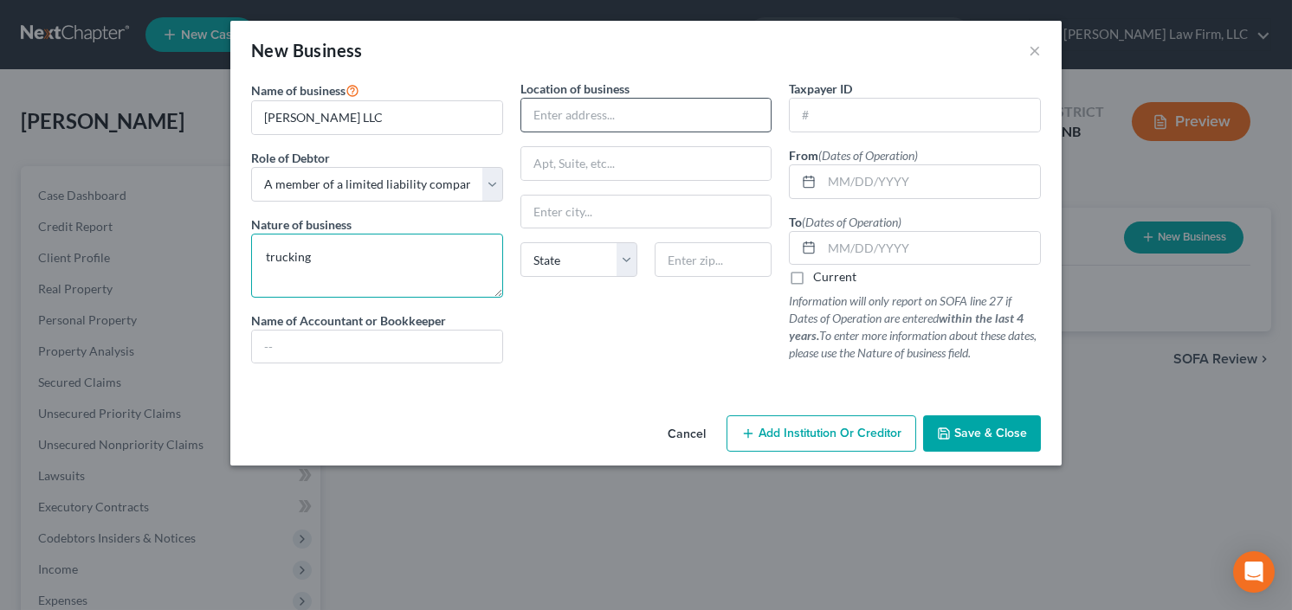
type textarea "trucking"
click at [619, 116] on input "text" at bounding box center [646, 115] width 250 height 33
type input "none"
click at [879, 184] on input "text" at bounding box center [931, 181] width 218 height 33
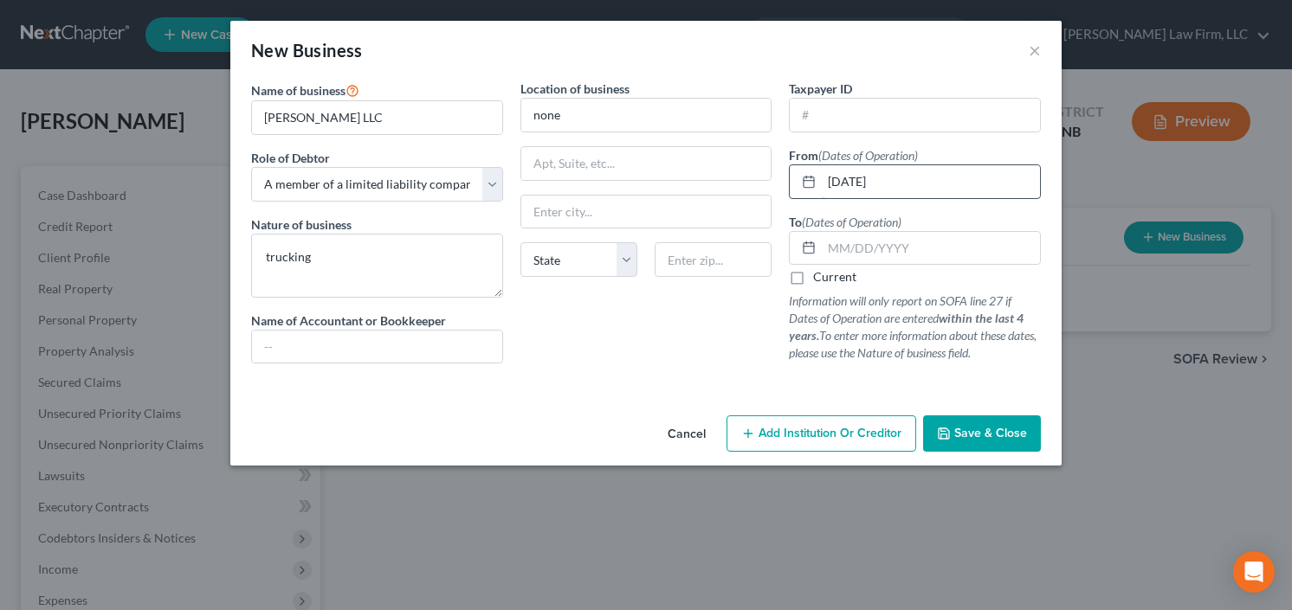
type input "[DATE]"
click at [983, 446] on button "Save & Close" at bounding box center [982, 434] width 118 height 36
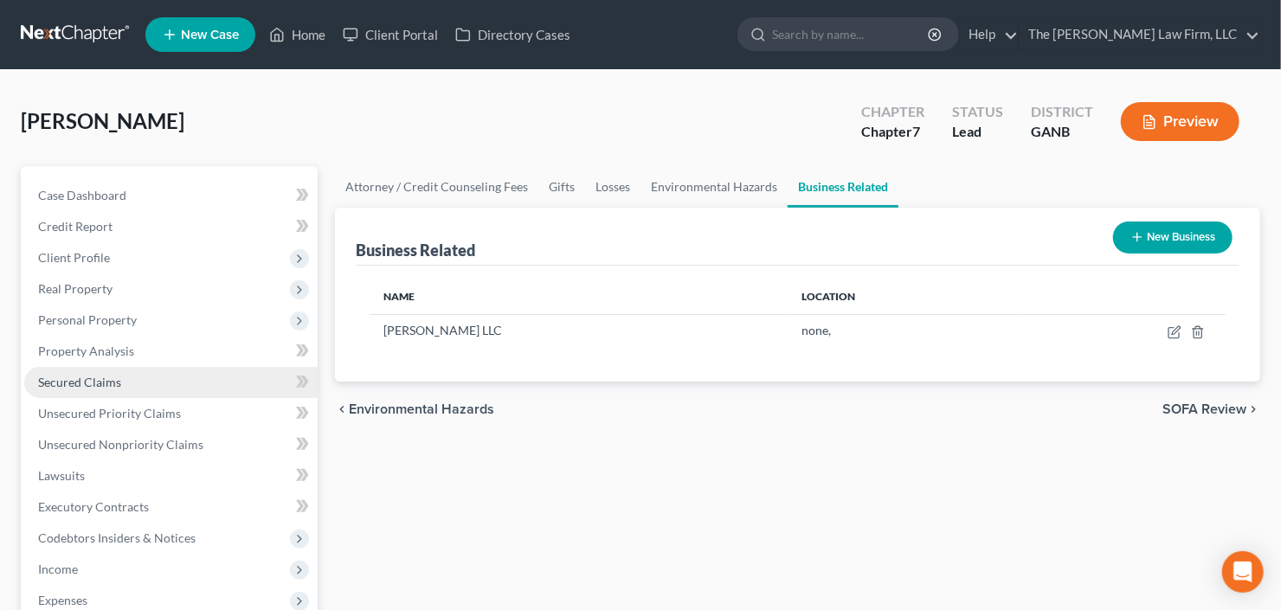
click at [73, 385] on span "Secured Claims" at bounding box center [79, 382] width 83 height 15
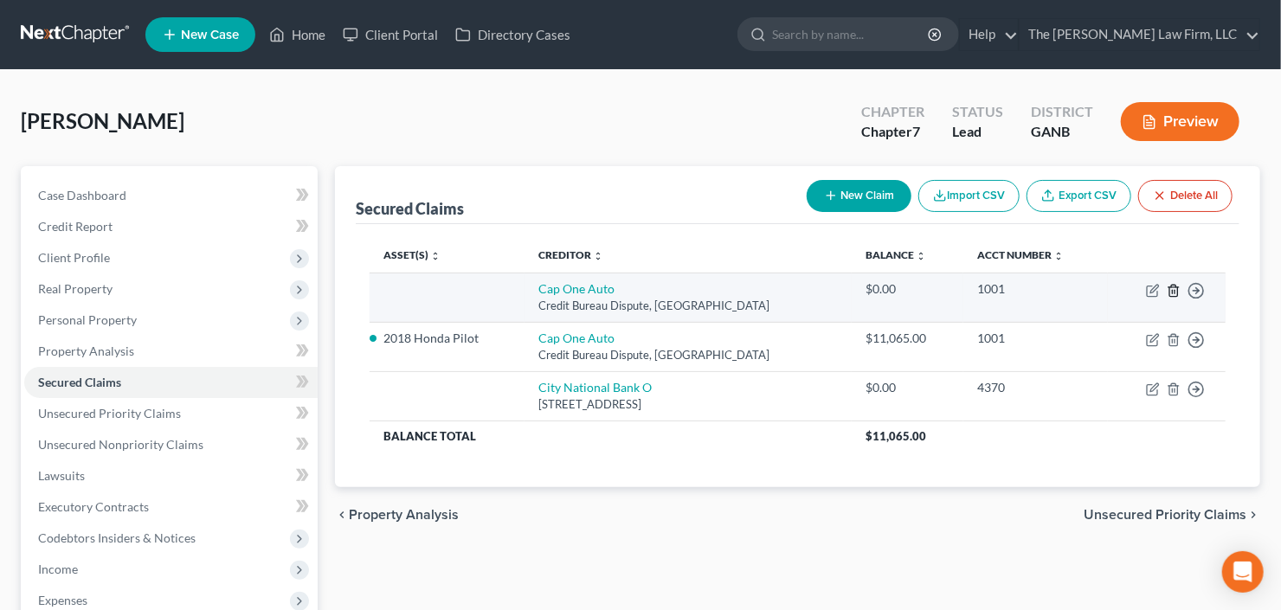
click at [1173, 290] on line "button" at bounding box center [1173, 291] width 0 height 3
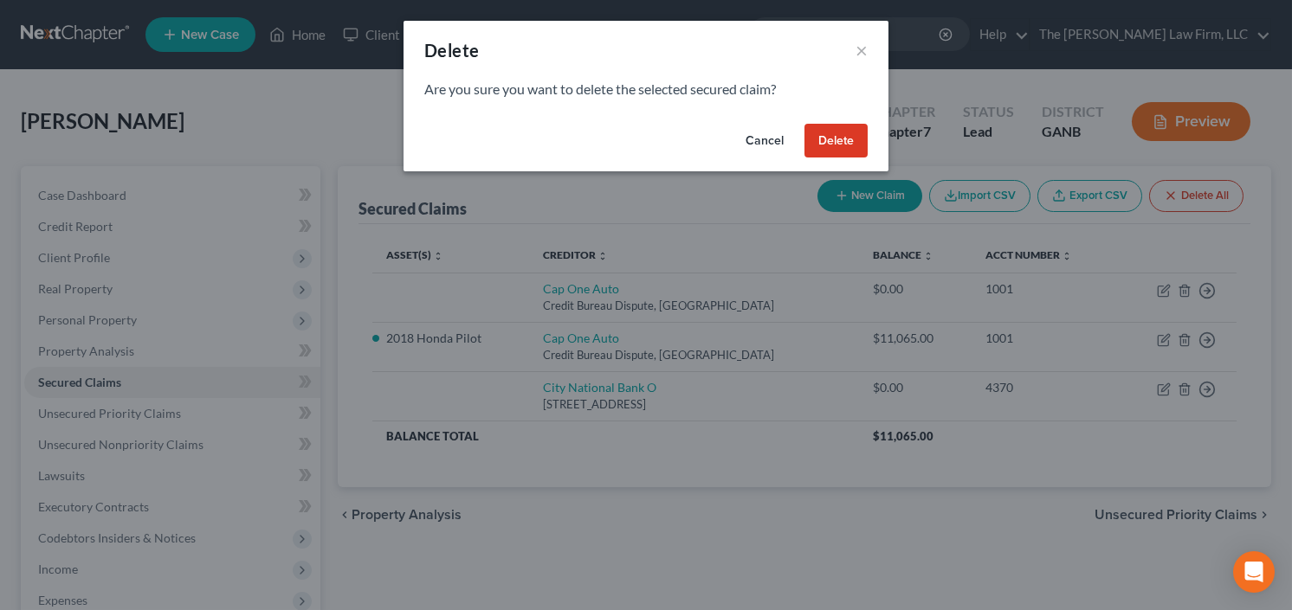
click at [830, 138] on button "Delete" at bounding box center [835, 141] width 63 height 35
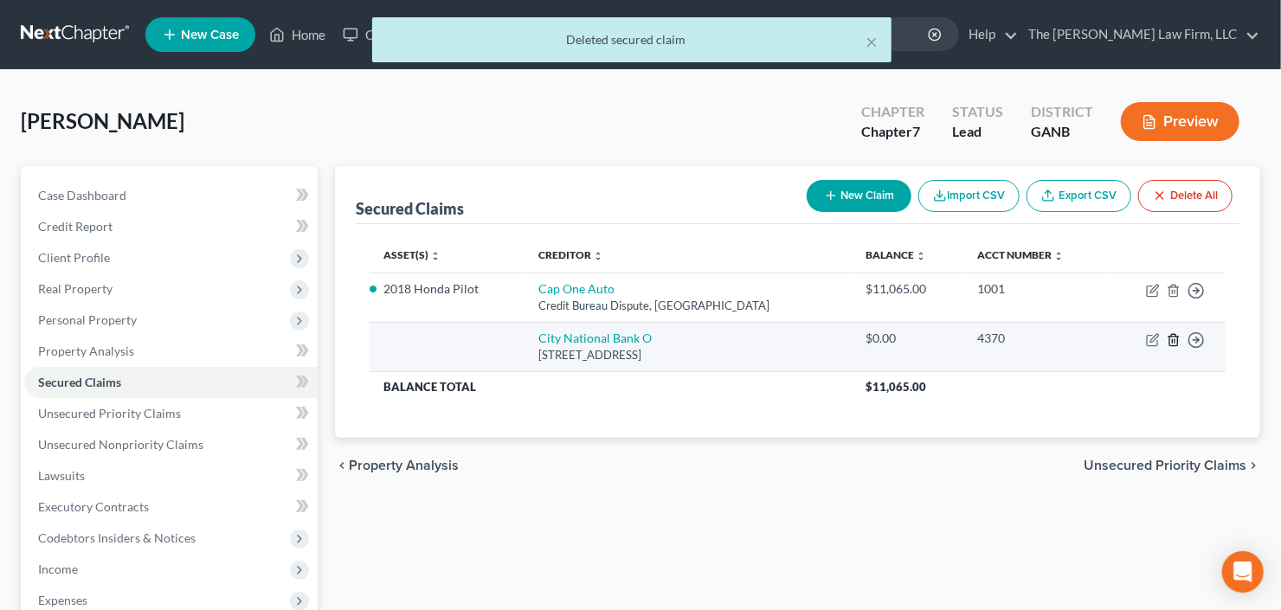
click at [1177, 339] on icon "button" at bounding box center [1174, 340] width 14 height 14
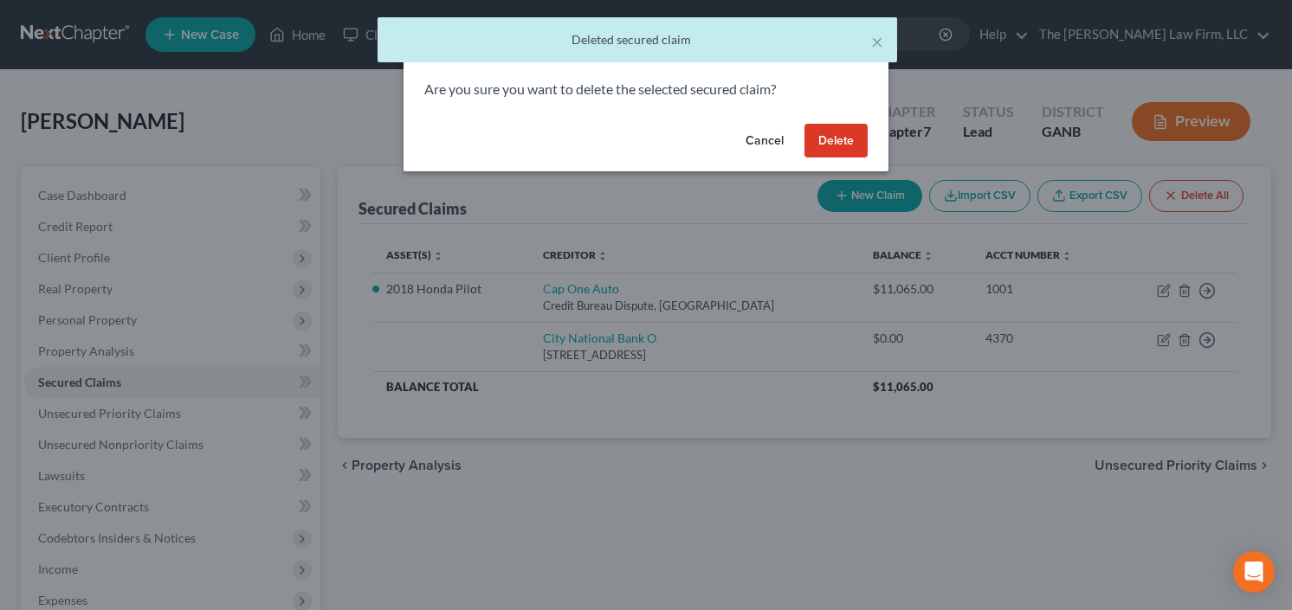
click at [827, 133] on button "Delete" at bounding box center [835, 141] width 63 height 35
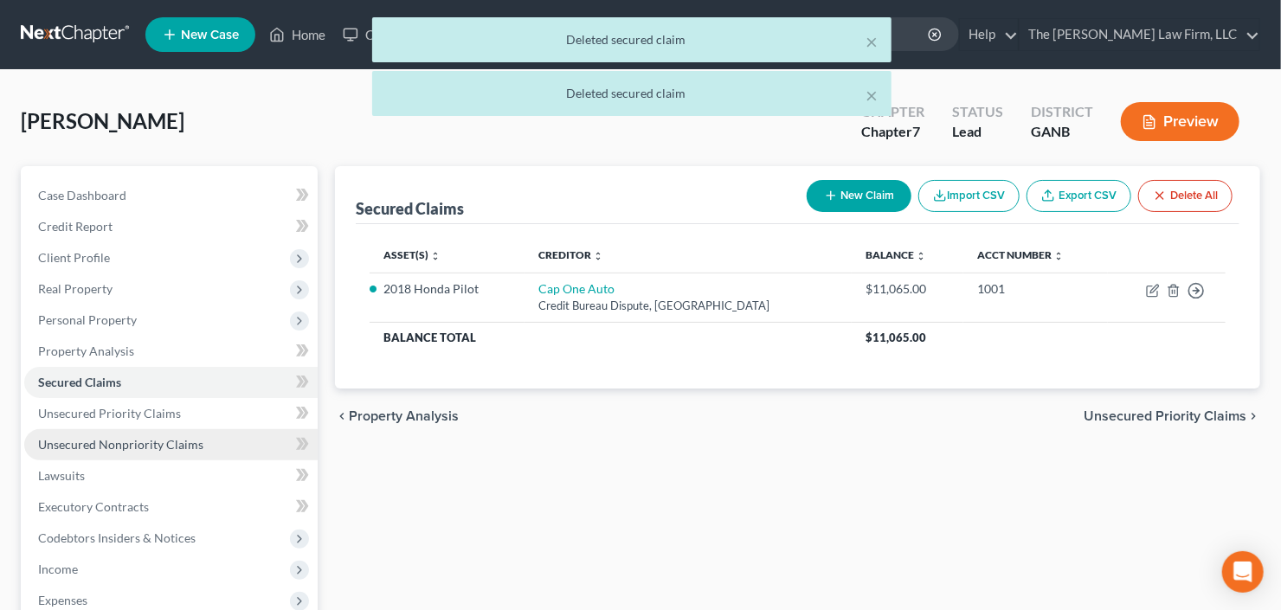
click at [126, 444] on span "Unsecured Nonpriority Claims" at bounding box center [120, 444] width 165 height 15
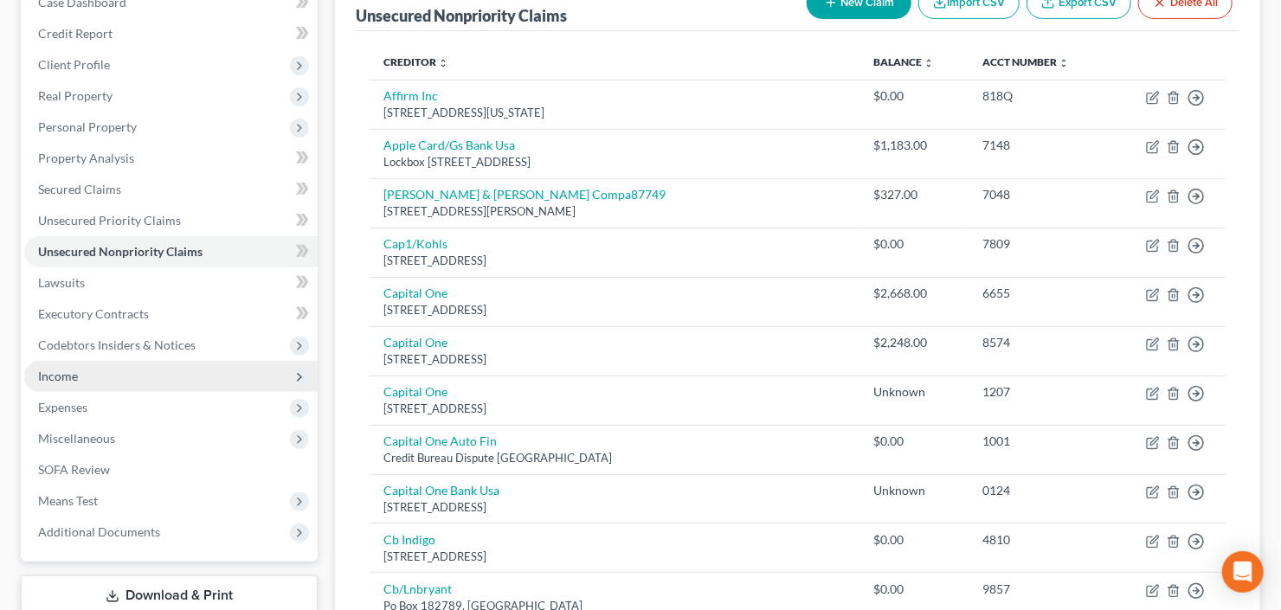
scroll to position [208, 0]
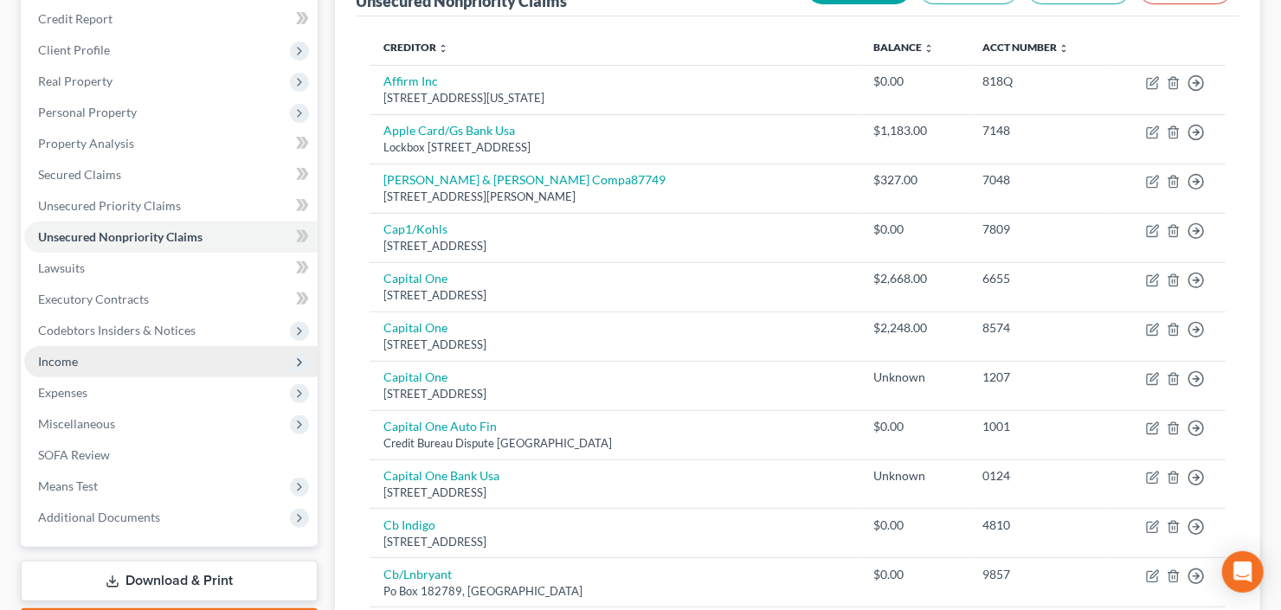
click at [82, 359] on span "Income" at bounding box center [170, 361] width 293 height 31
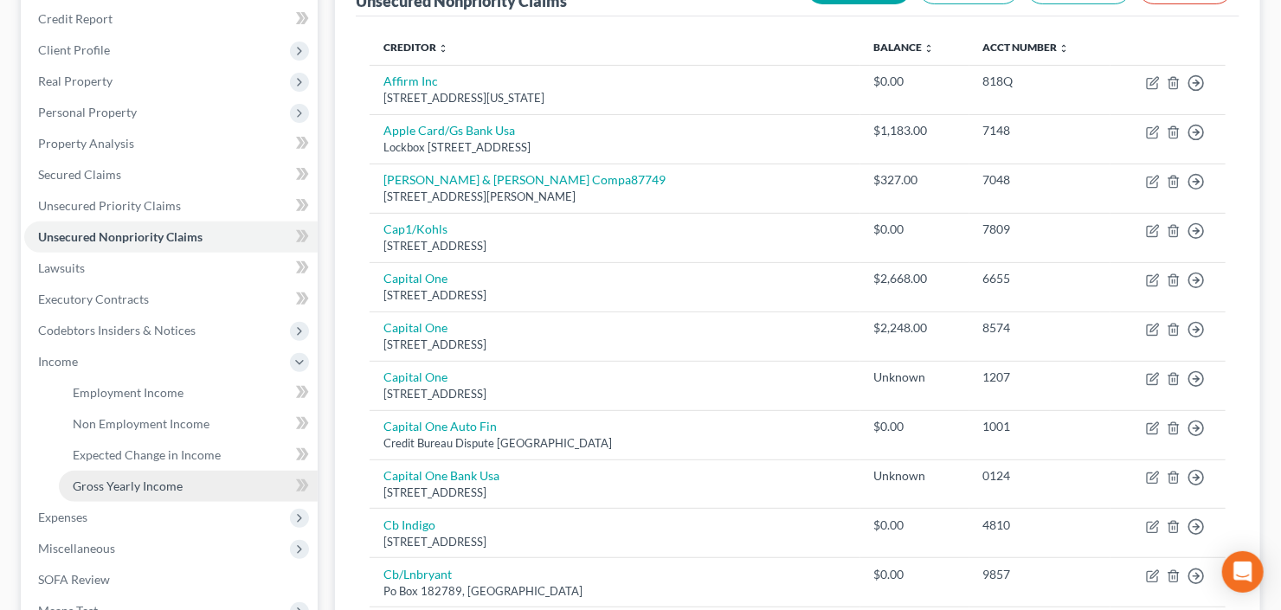
click at [135, 488] on span "Gross Yearly Income" at bounding box center [128, 486] width 110 height 15
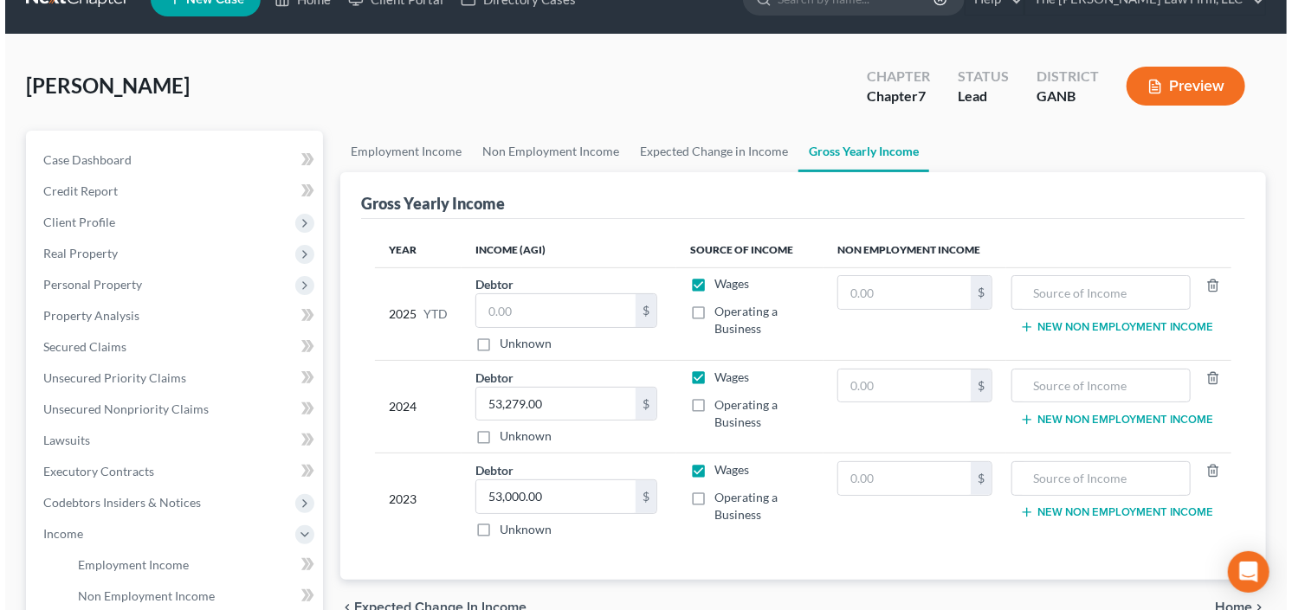
scroll to position [69, 0]
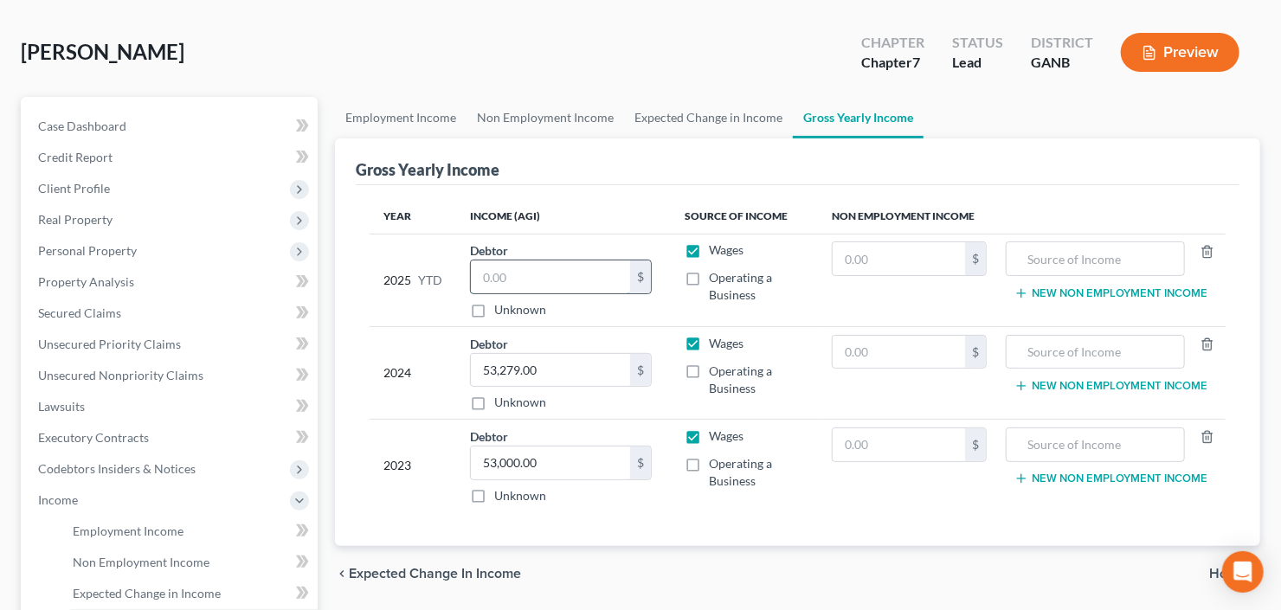
click at [474, 274] on input "text" at bounding box center [550, 277] width 159 height 33
type input "33,412.92"
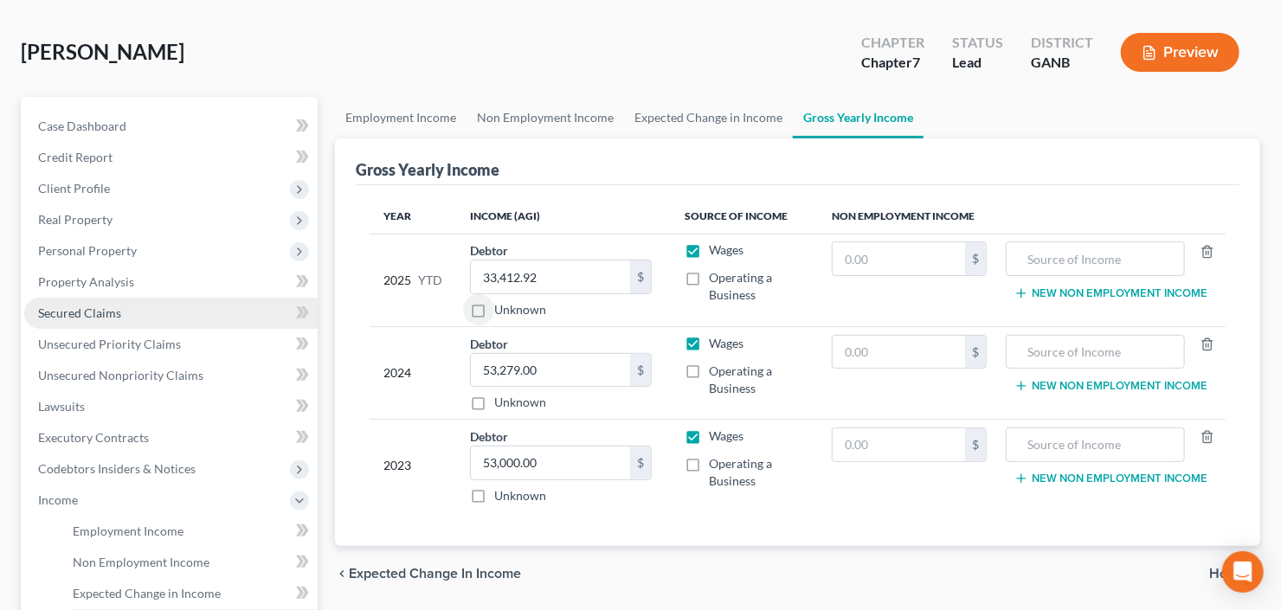
click at [76, 306] on span "Secured Claims" at bounding box center [79, 313] width 83 height 15
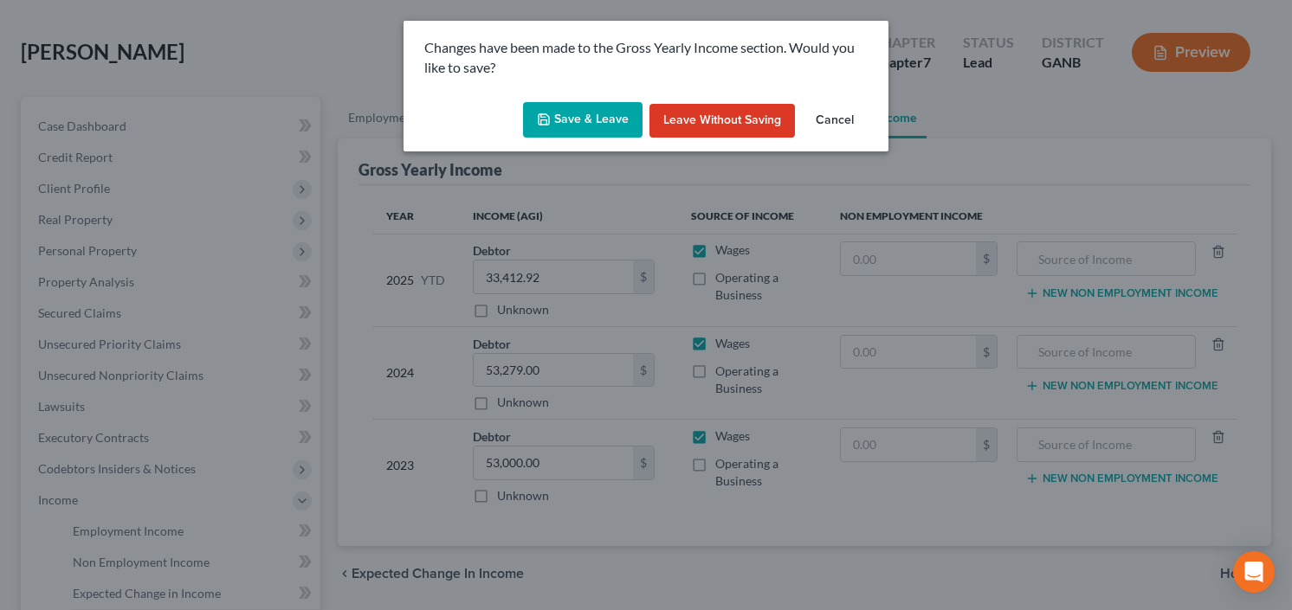
click at [551, 119] on icon "button" at bounding box center [544, 120] width 14 height 14
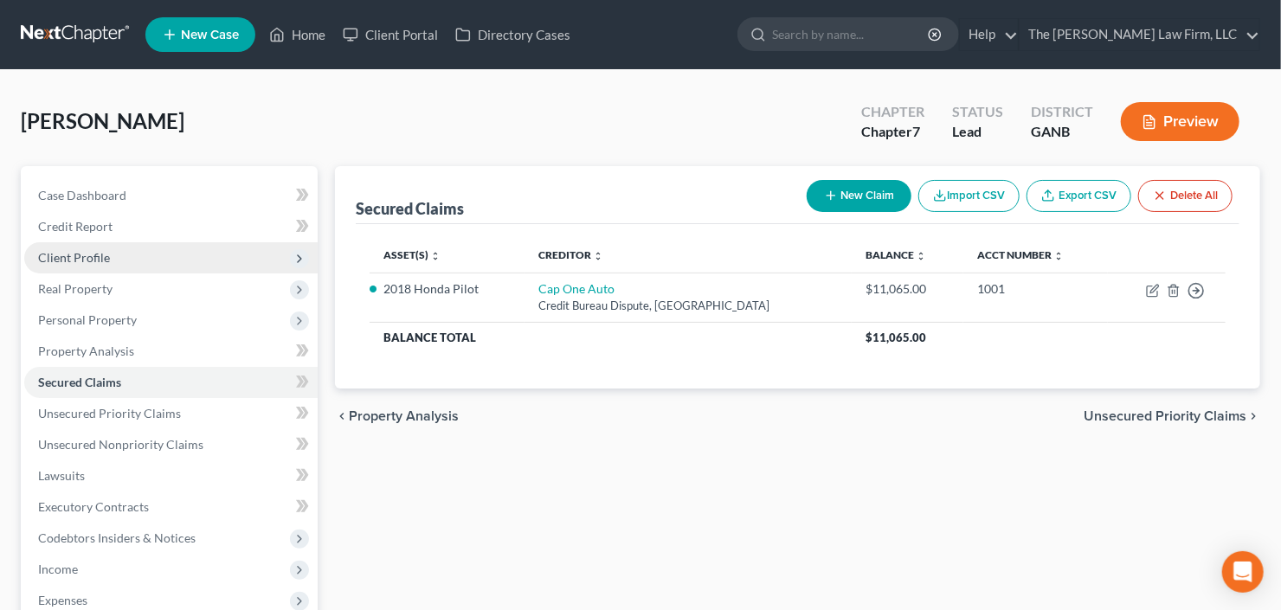
click at [93, 261] on span "Client Profile" at bounding box center [74, 257] width 72 height 15
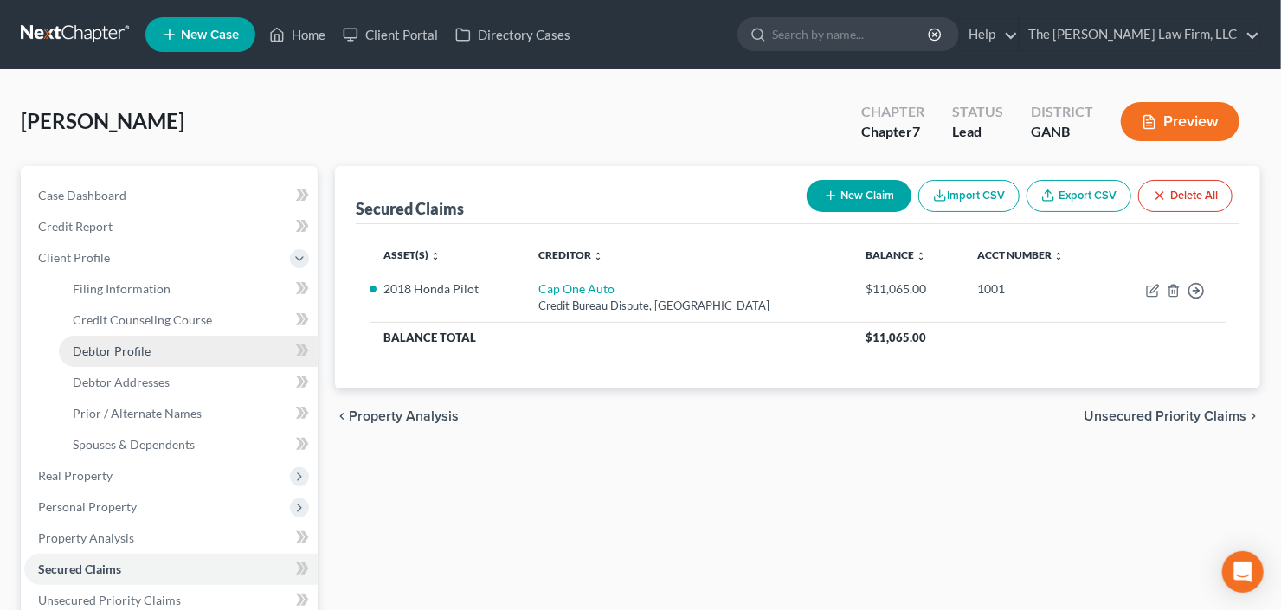
click at [124, 348] on span "Debtor Profile" at bounding box center [112, 351] width 78 height 15
select select "1"
select select "4"
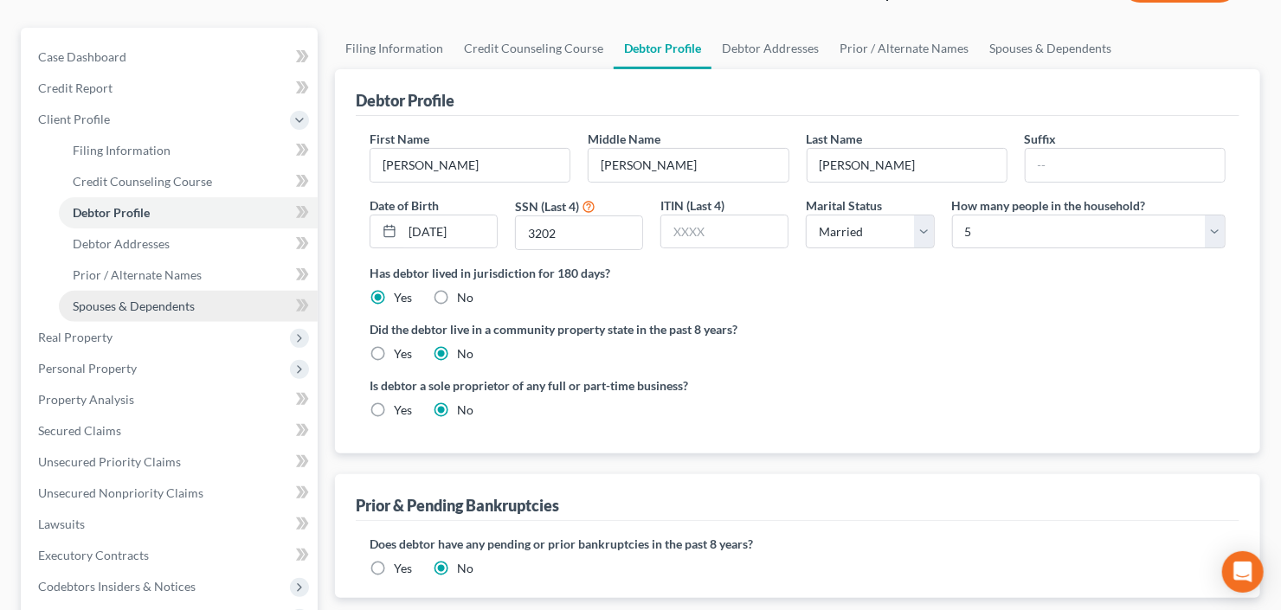
click at [117, 306] on span "Spouses & Dependents" at bounding box center [134, 306] width 122 height 15
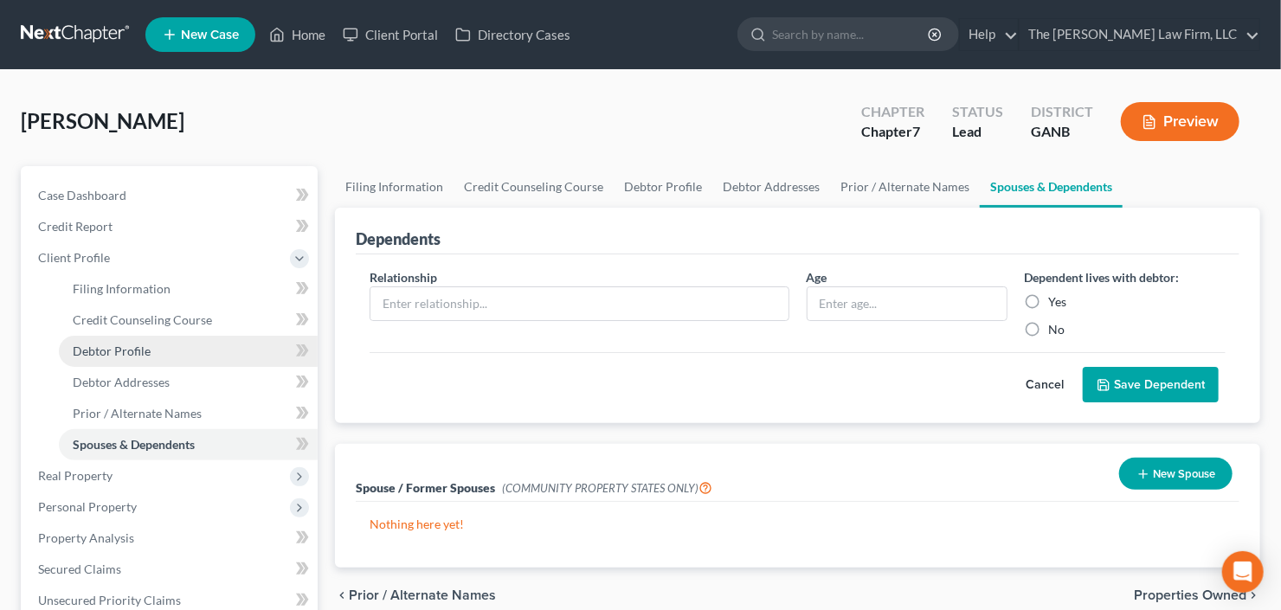
click at [135, 356] on span "Debtor Profile" at bounding box center [112, 351] width 78 height 15
select select "1"
select select "4"
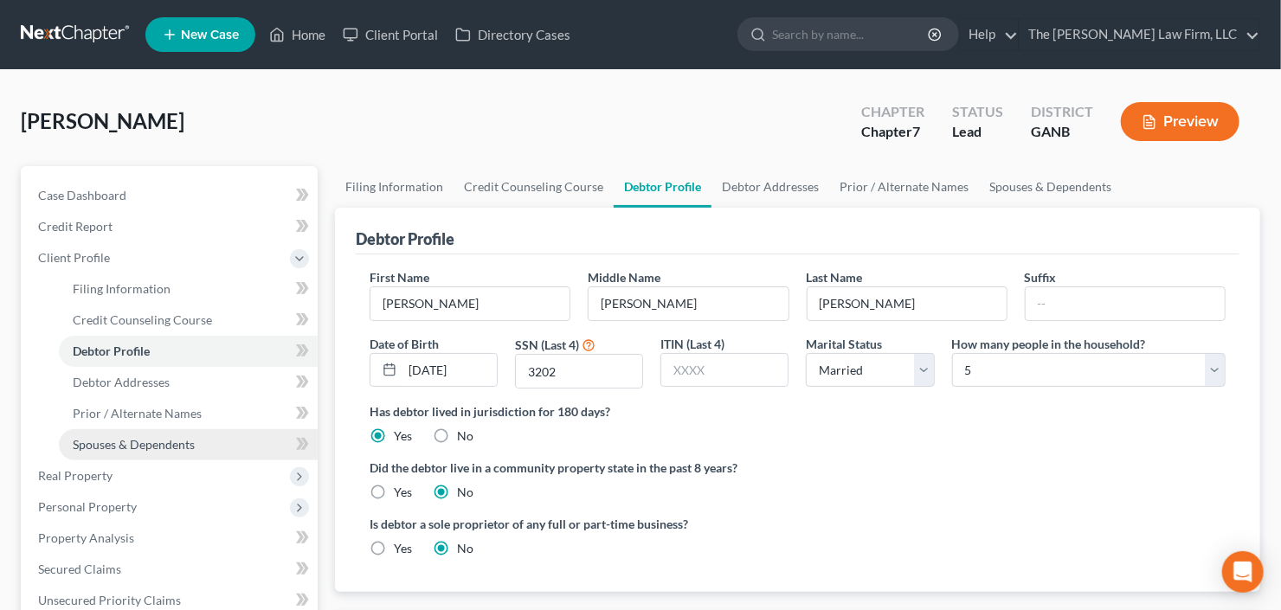
click at [151, 441] on span "Spouses & Dependents" at bounding box center [134, 444] width 122 height 15
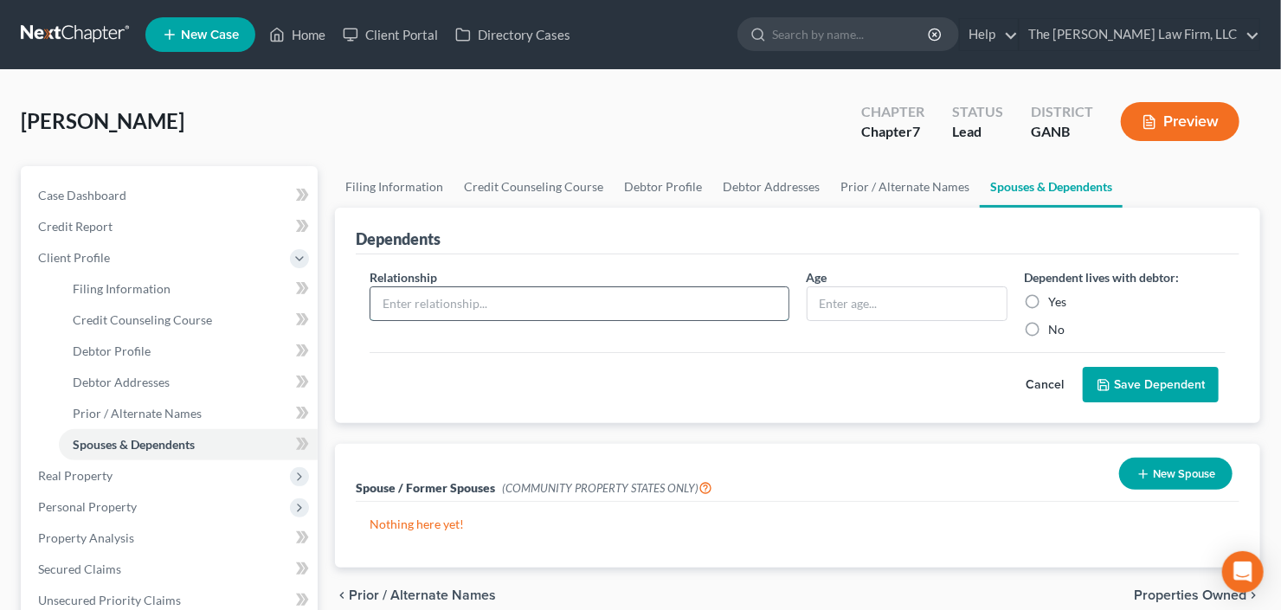
click at [528, 289] on input "text" at bounding box center [580, 303] width 418 height 33
type input "Child"
click at [854, 313] on input "text" at bounding box center [907, 303] width 199 height 33
type input "20"
drag, startPoint x: 1040, startPoint y: 297, endPoint x: 1075, endPoint y: 324, distance: 44.5
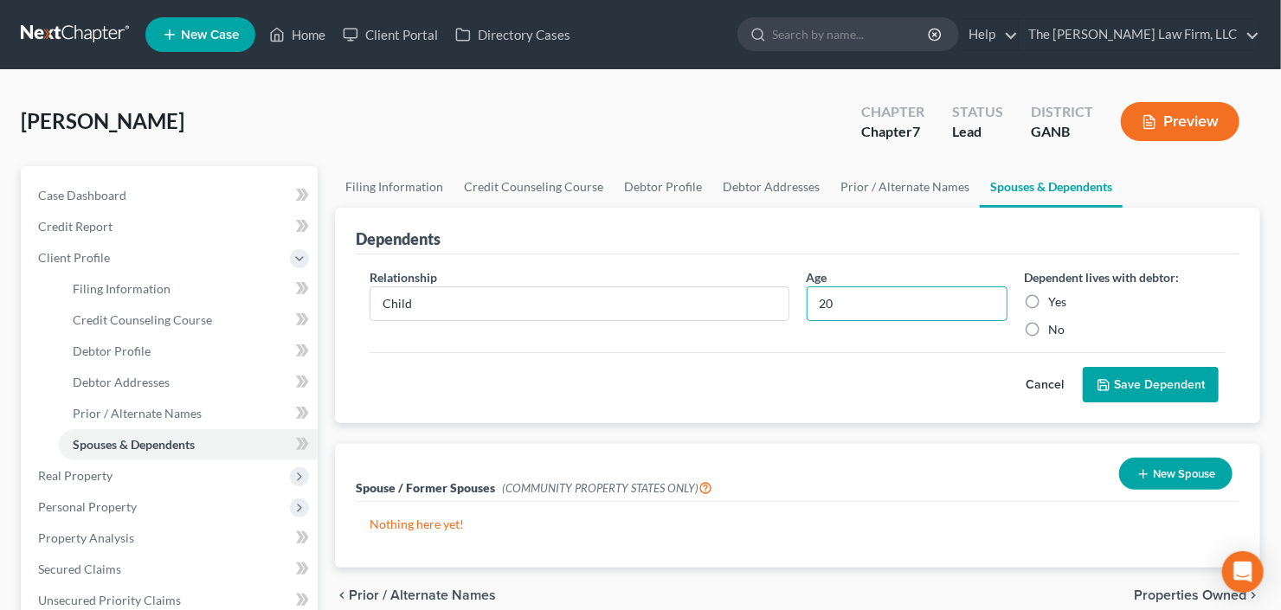
click at [1049, 296] on label "Yes" at bounding box center [1058, 301] width 18 height 17
click at [1056, 296] on input "Yes" at bounding box center [1061, 298] width 11 height 11
radio input "true"
click at [1124, 377] on button "Save Dependent" at bounding box center [1151, 385] width 136 height 36
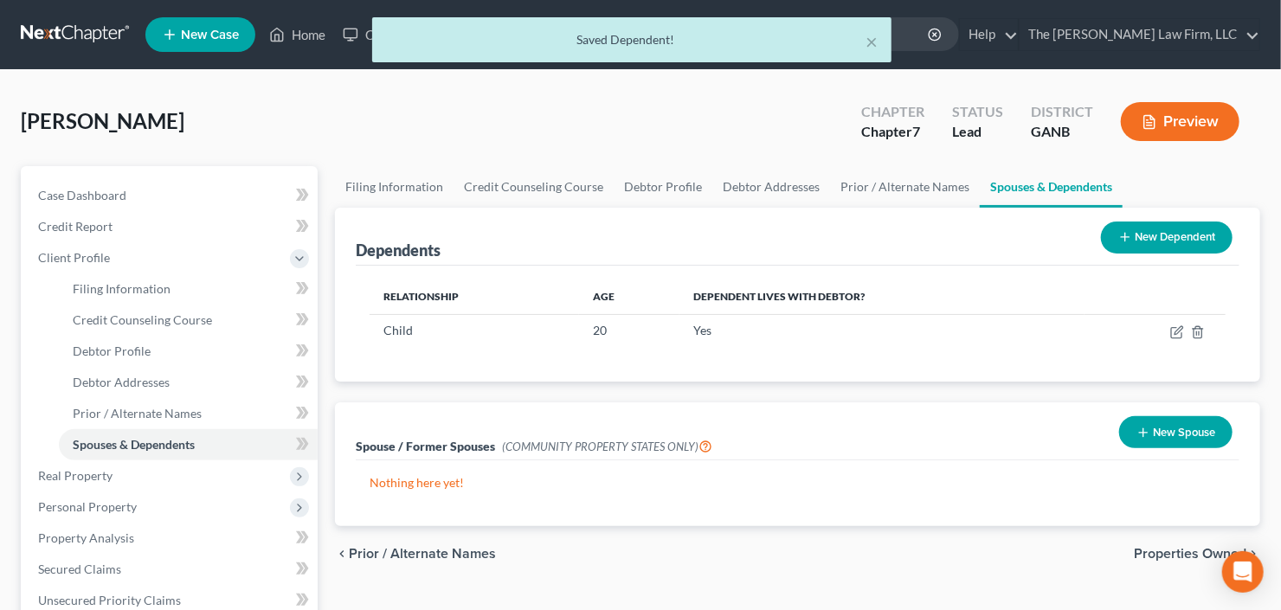
click at [1148, 229] on button "New Dependent" at bounding box center [1167, 238] width 132 height 32
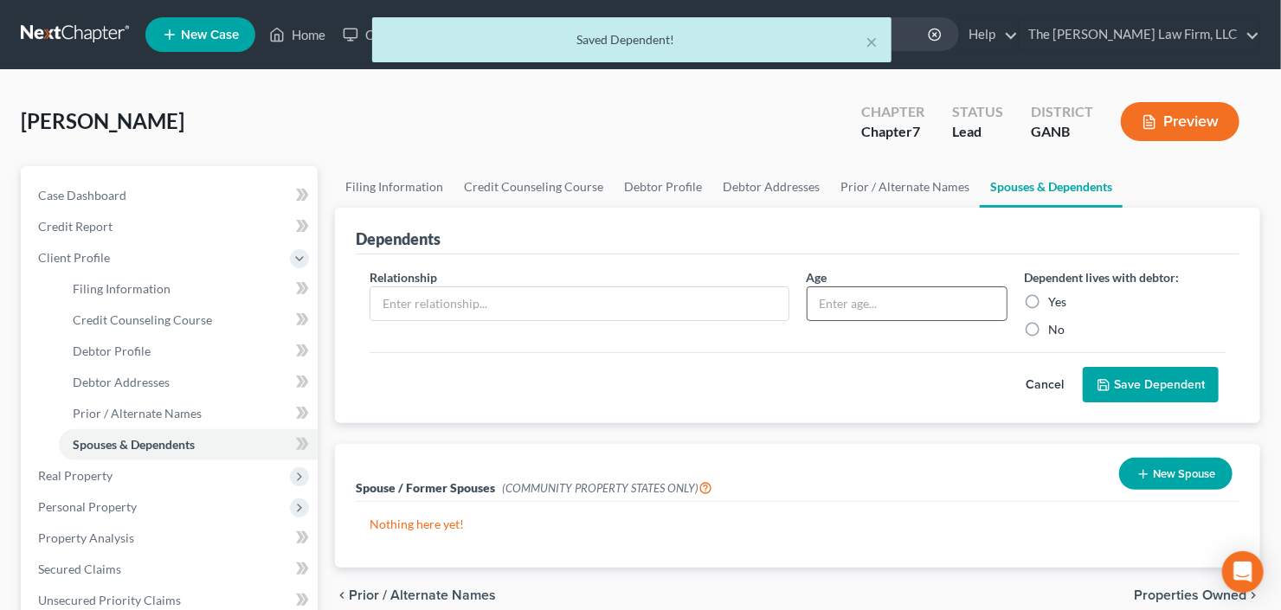
click at [898, 304] on input "text" at bounding box center [907, 303] width 199 height 33
type input "15"
click at [536, 287] on input "text" at bounding box center [580, 303] width 418 height 33
type input "Child"
click at [1049, 300] on label "Yes" at bounding box center [1058, 301] width 18 height 17
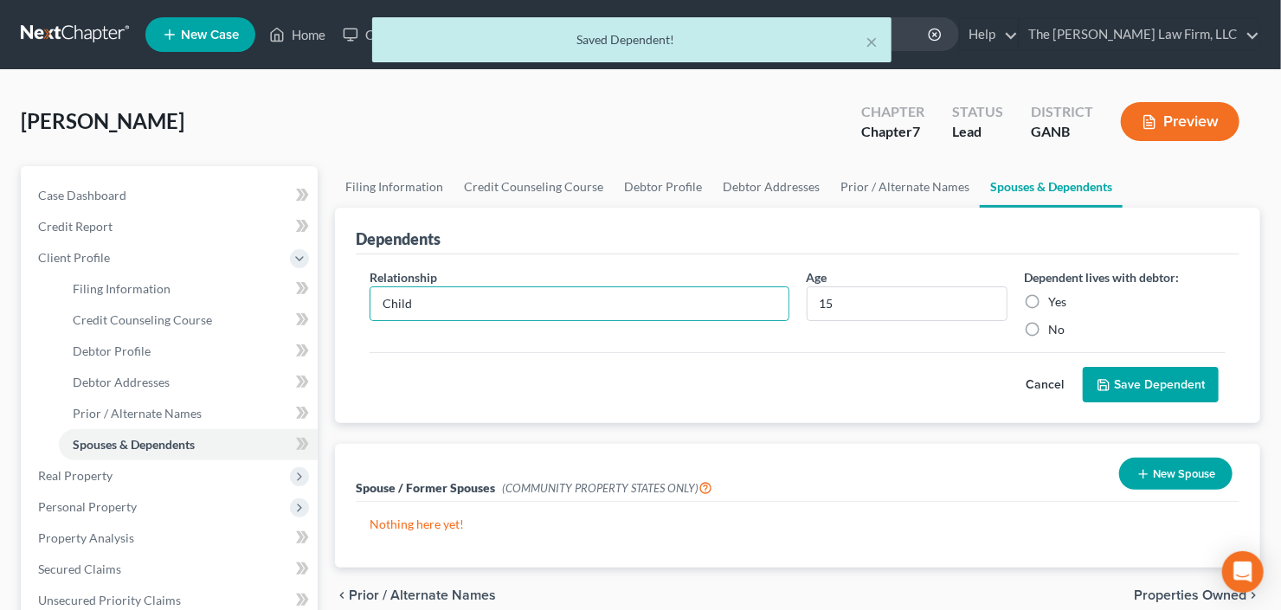
click at [1056, 300] on input "Yes" at bounding box center [1061, 298] width 11 height 11
radio input "true"
click at [1130, 372] on button "Save Dependent" at bounding box center [1151, 385] width 136 height 36
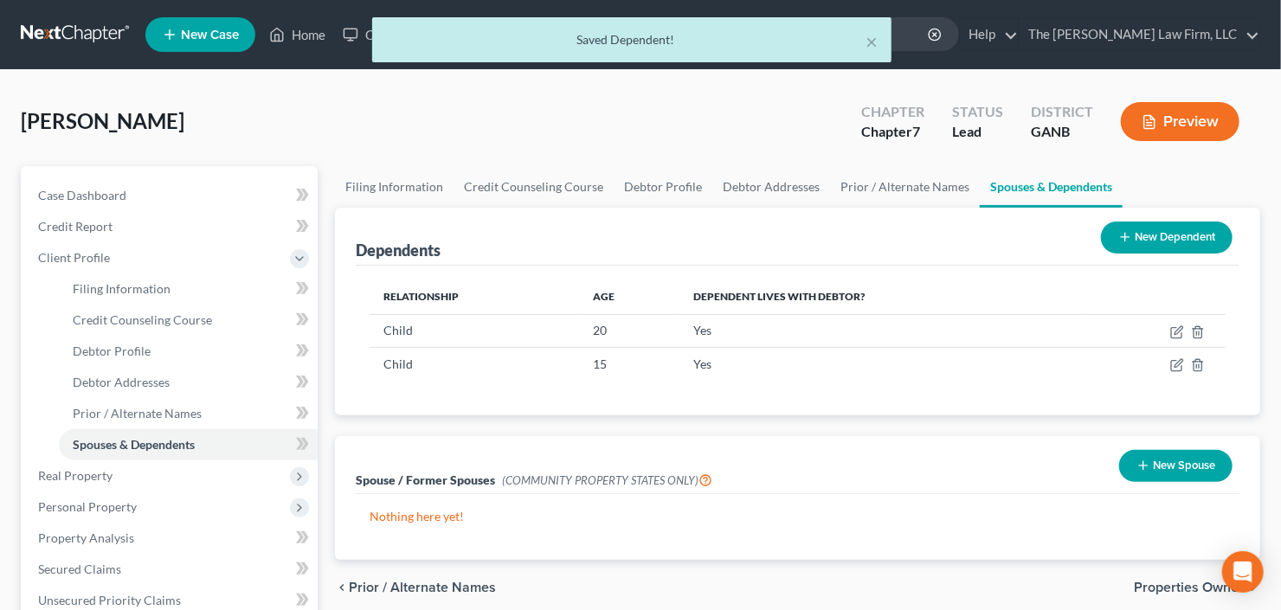
click at [1153, 235] on button "New Dependent" at bounding box center [1167, 238] width 132 height 32
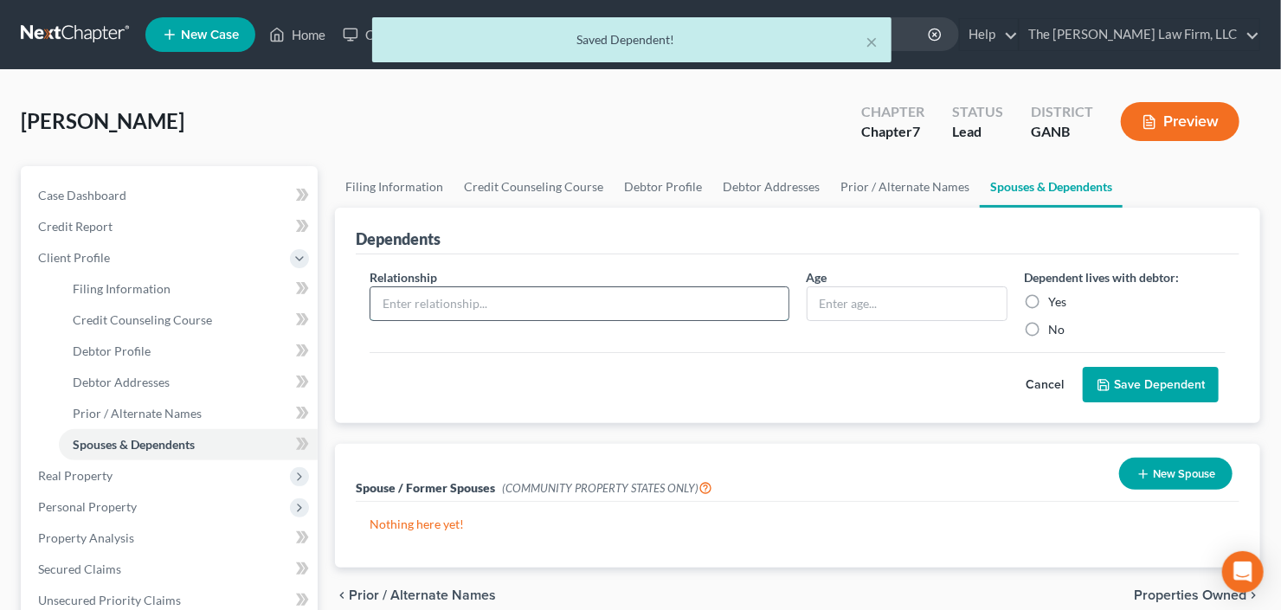
click at [640, 302] on input "text" at bounding box center [580, 303] width 418 height 33
type input "Child"
click at [856, 329] on div "Age" at bounding box center [907, 303] width 218 height 70
click at [876, 315] on input "text" at bounding box center [907, 303] width 199 height 33
type input "8"
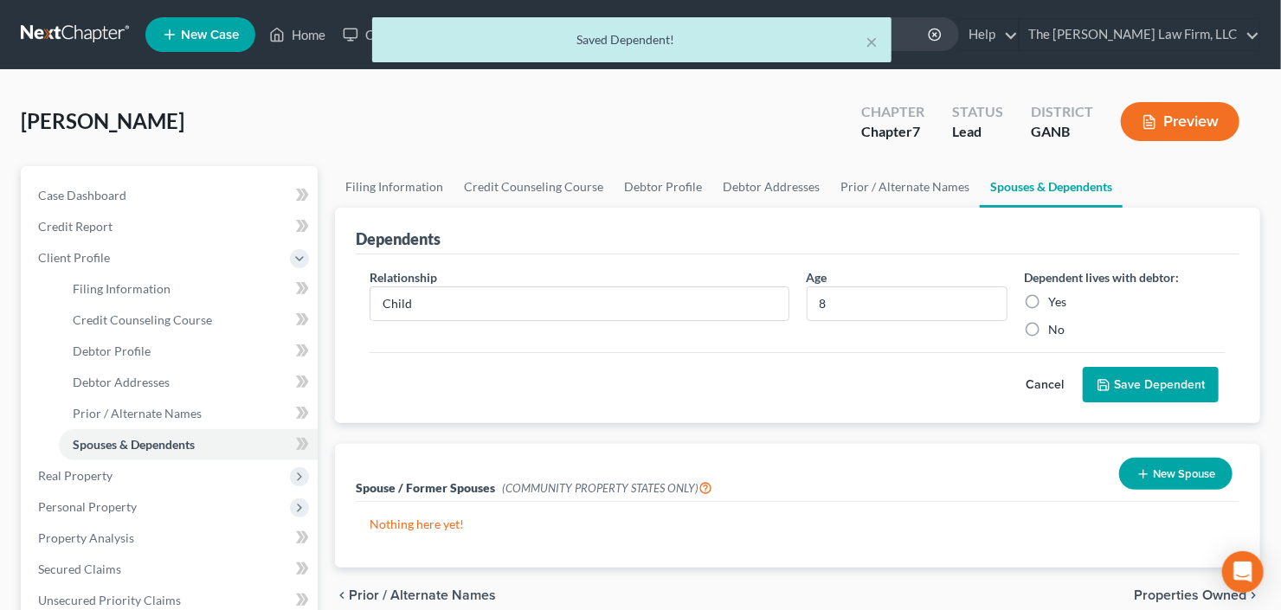
click at [1049, 305] on label "Yes" at bounding box center [1058, 301] width 18 height 17
click at [1056, 305] on input "Yes" at bounding box center [1061, 298] width 11 height 11
radio input "true"
click at [1049, 299] on label "Yes" at bounding box center [1058, 301] width 18 height 17
click at [1056, 299] on input "Yes" at bounding box center [1061, 298] width 11 height 11
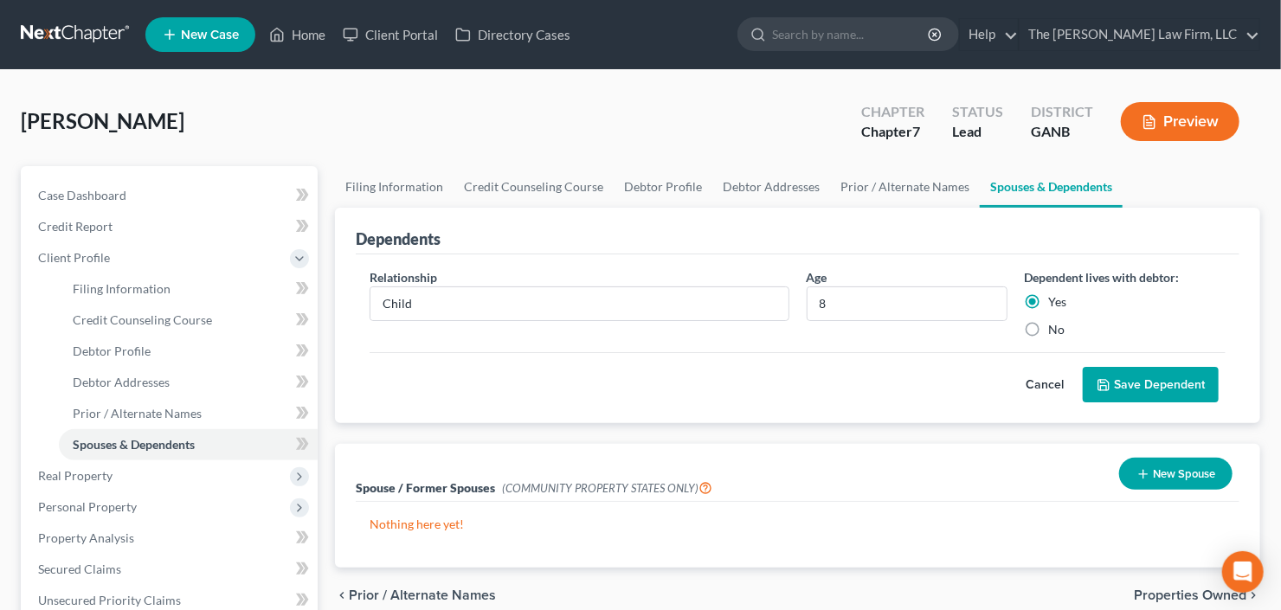
click at [1198, 380] on button "Save Dependent" at bounding box center [1151, 385] width 136 height 36
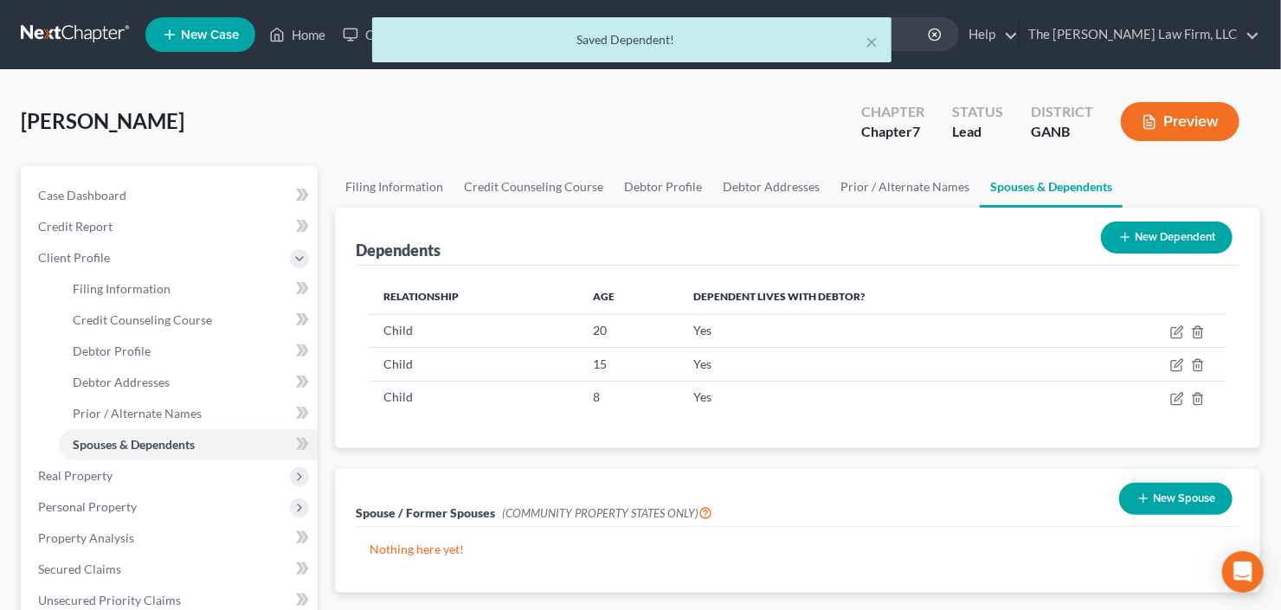
click at [1155, 242] on button "New Dependent" at bounding box center [1167, 238] width 132 height 32
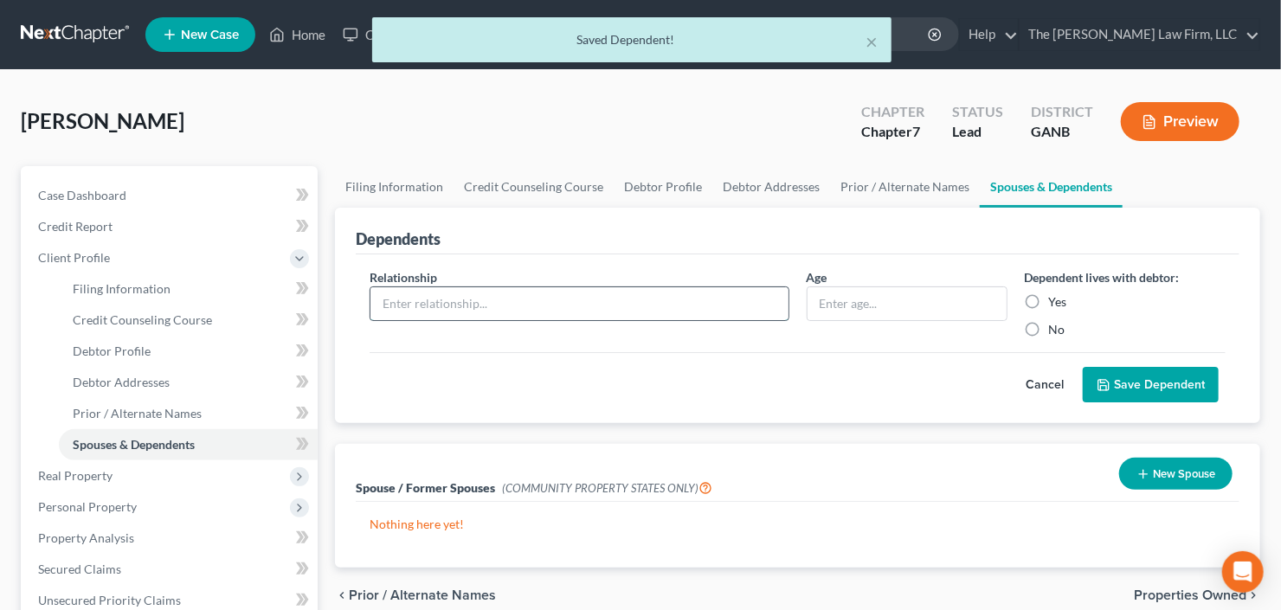
click at [475, 303] on input "text" at bounding box center [580, 303] width 418 height 33
type input "Child"
click at [867, 311] on input "text" at bounding box center [907, 303] width 199 height 33
type input "2"
click at [1049, 299] on label "Yes" at bounding box center [1058, 301] width 18 height 17
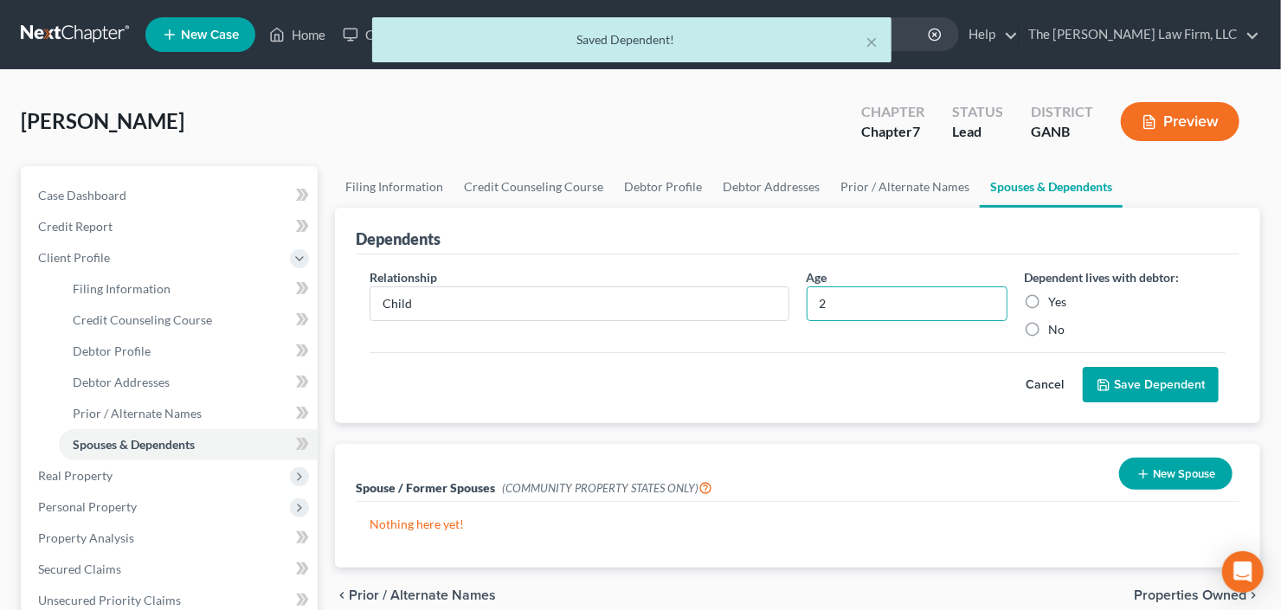
click at [1056, 299] on input "Yes" at bounding box center [1061, 298] width 11 height 11
radio input "true"
click at [1152, 384] on button "Save Dependent" at bounding box center [1151, 385] width 136 height 36
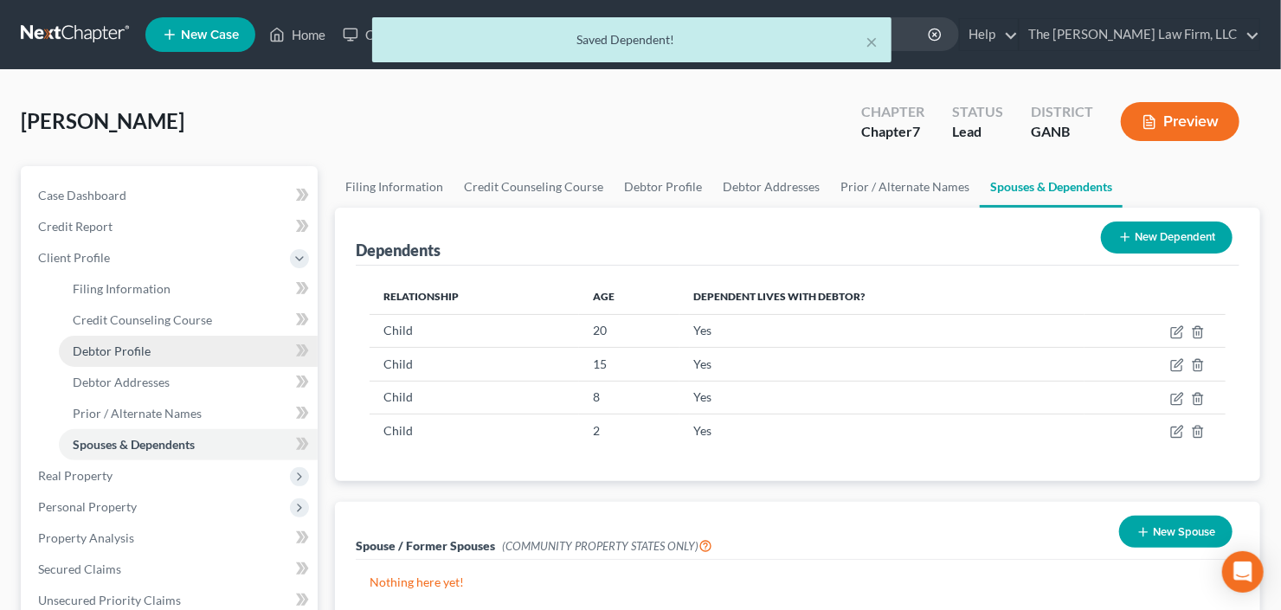
click at [111, 336] on link "Debtor Profile" at bounding box center [188, 351] width 259 height 31
select select "1"
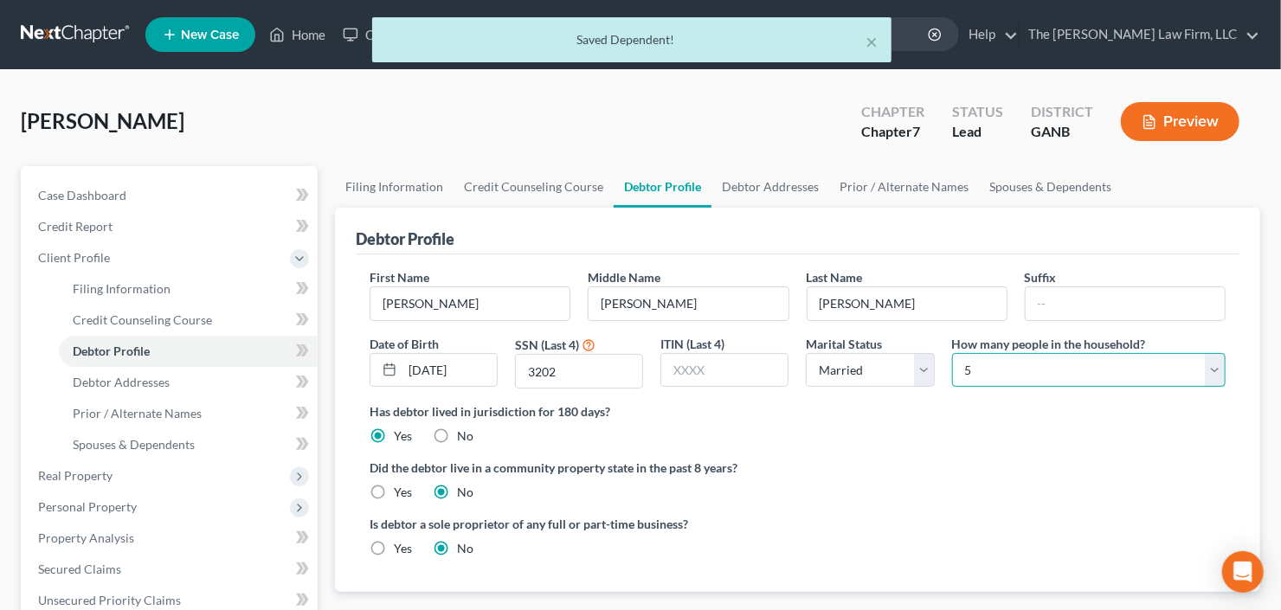
click at [1061, 362] on select "Select 1 2 3 4 5 6 7 8 9 10 11 12 13 14 15 16 17 18 19 20" at bounding box center [1089, 370] width 274 height 35
select select "5"
click at [952, 353] on select "Select 1 2 3 4 5 6 7 8 9 10 11 12 13 14 15 16 17 18 19 20" at bounding box center [1089, 370] width 274 height 35
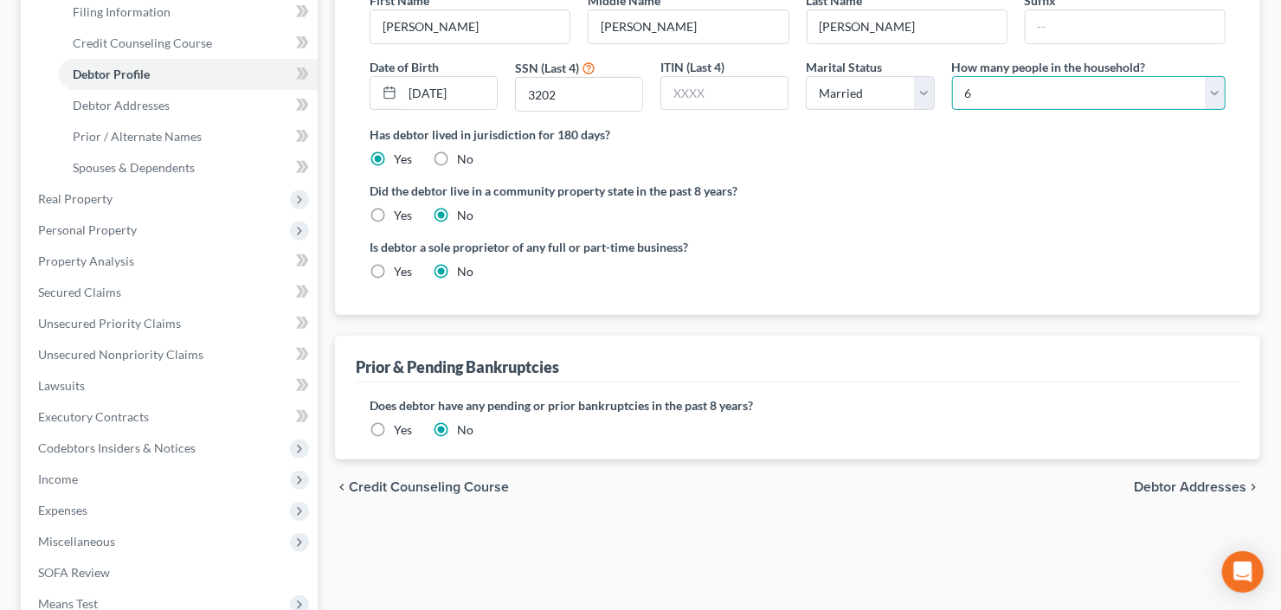
scroll to position [416, 0]
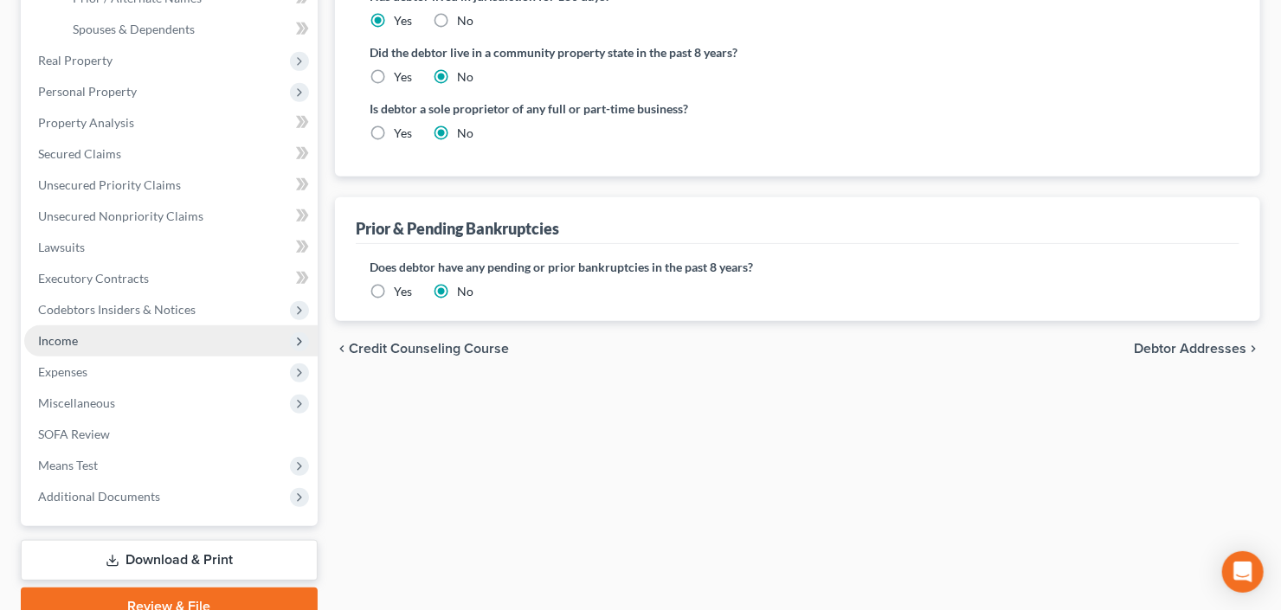
click at [141, 328] on span "Income" at bounding box center [170, 341] width 293 height 31
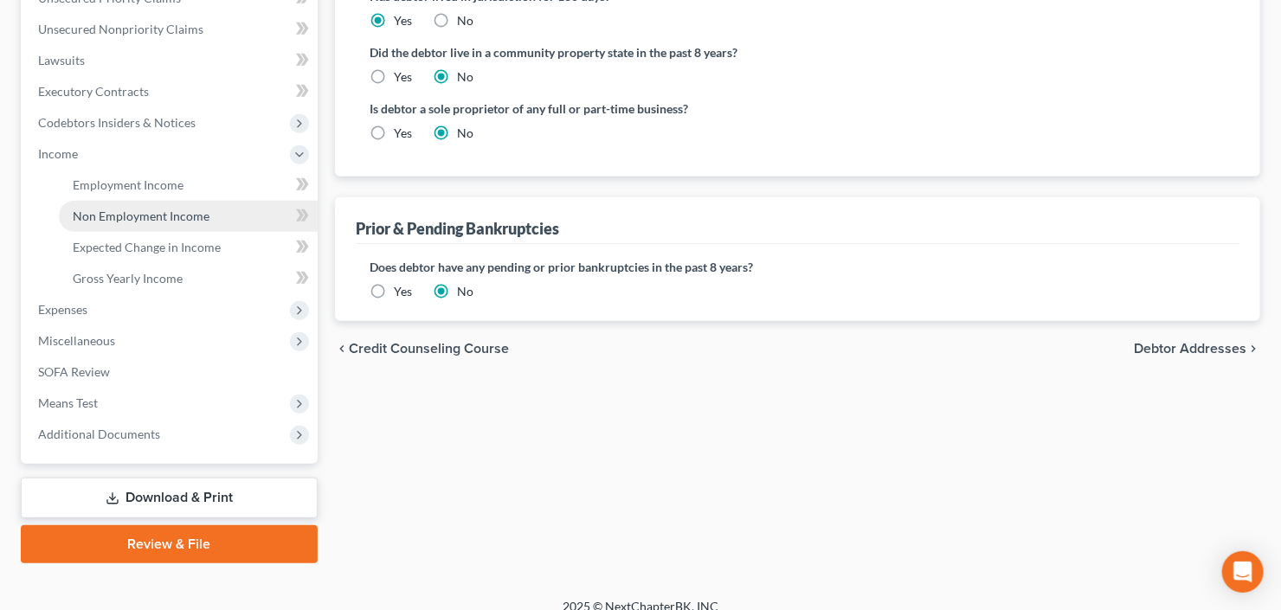
click at [144, 209] on span "Non Employment Income" at bounding box center [141, 216] width 137 height 15
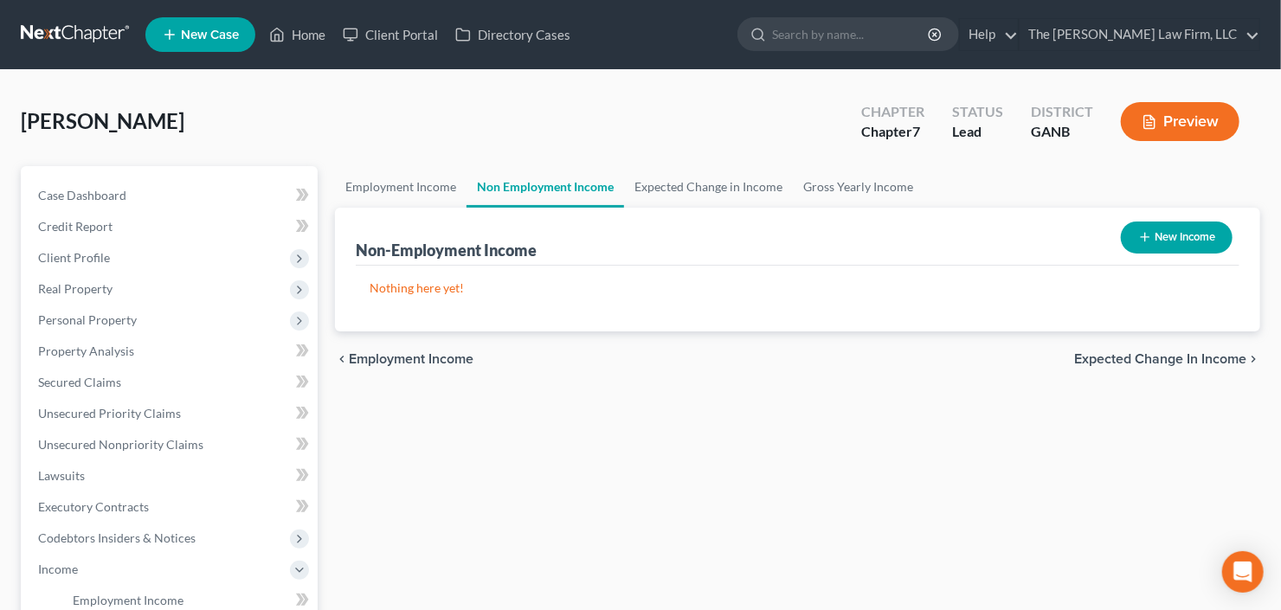
click at [1167, 232] on button "New Income" at bounding box center [1177, 238] width 112 height 32
select select "0"
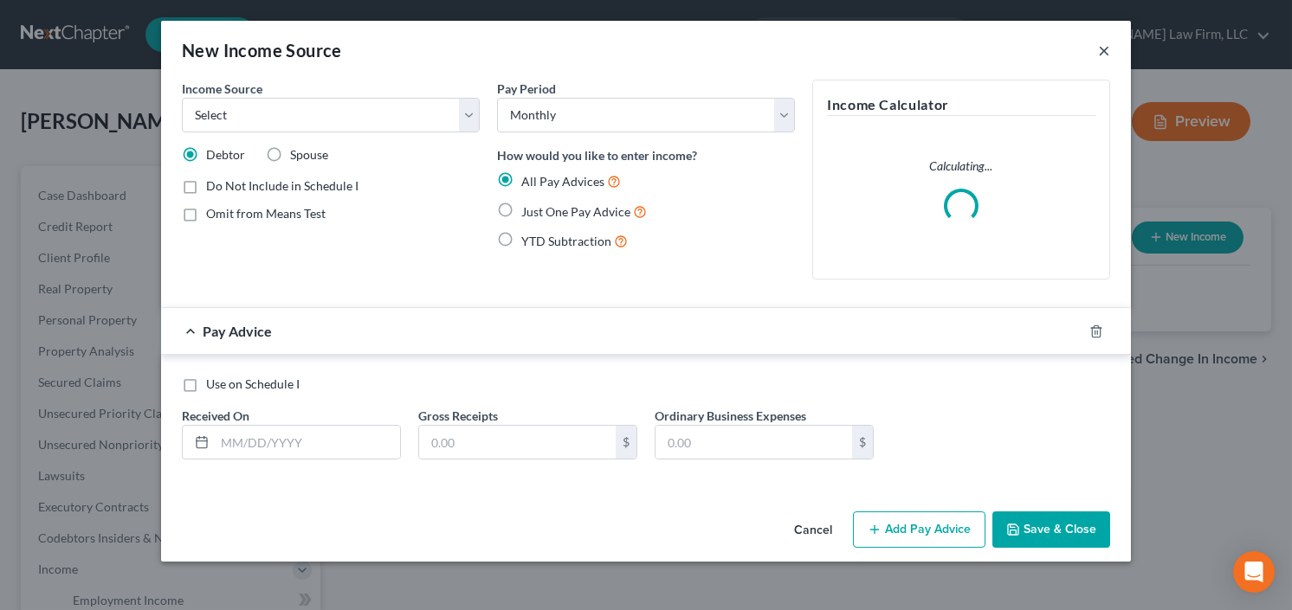
click at [1106, 47] on button "×" at bounding box center [1104, 50] width 12 height 21
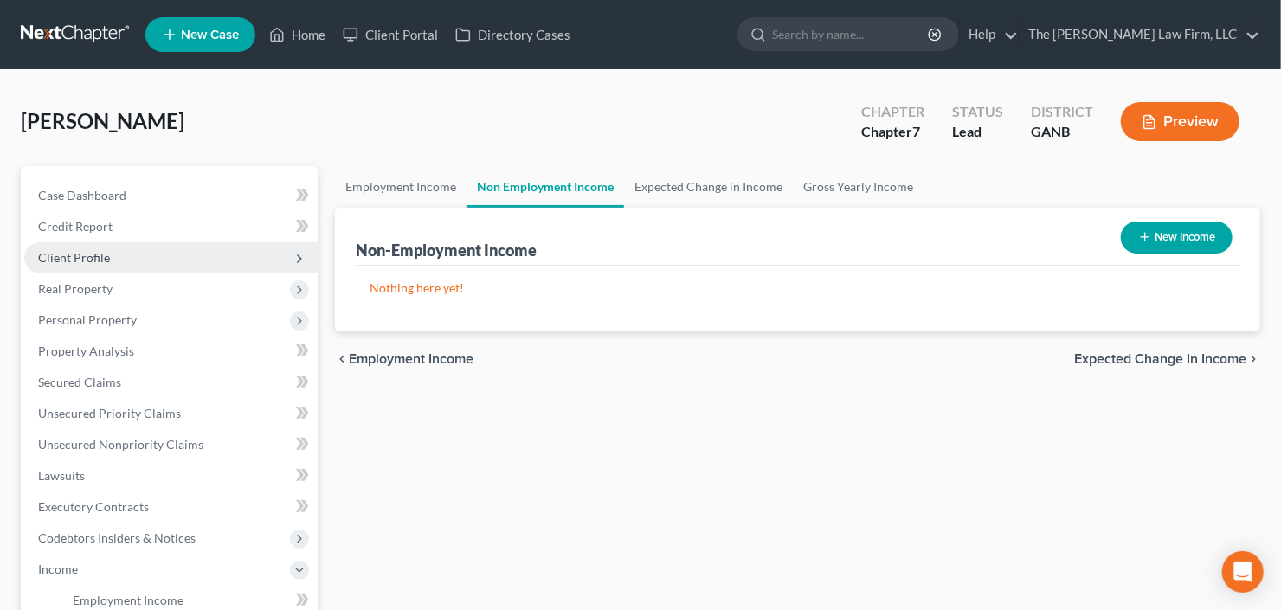
click at [140, 266] on span "Client Profile" at bounding box center [170, 257] width 293 height 31
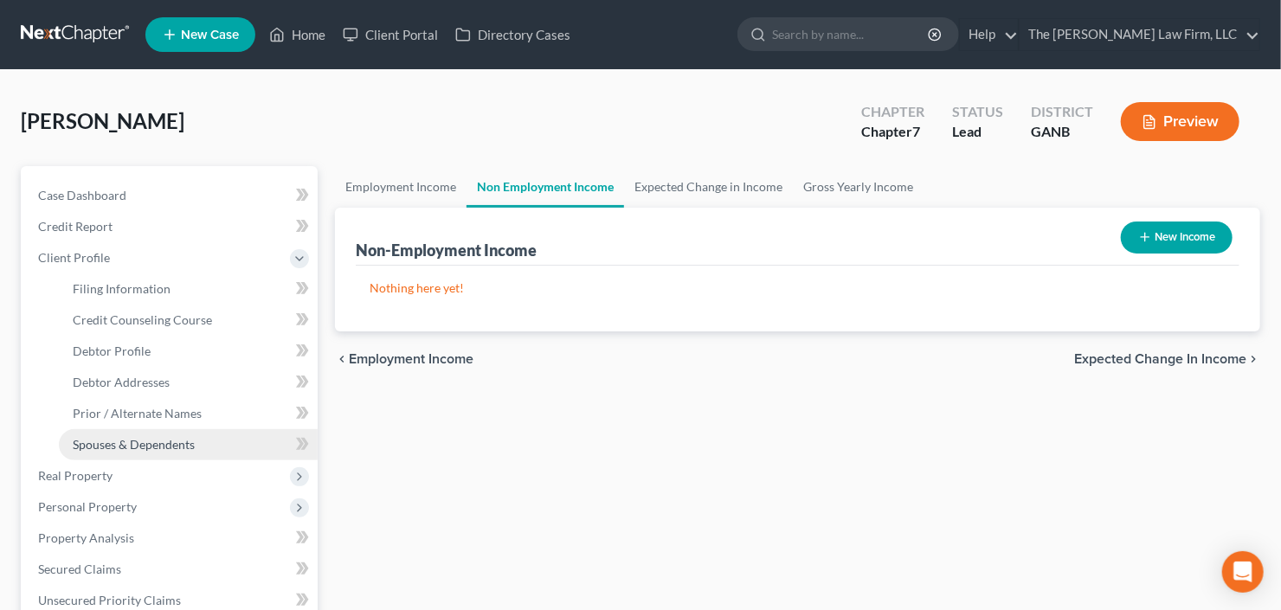
click at [155, 444] on span "Spouses & Dependents" at bounding box center [134, 444] width 122 height 15
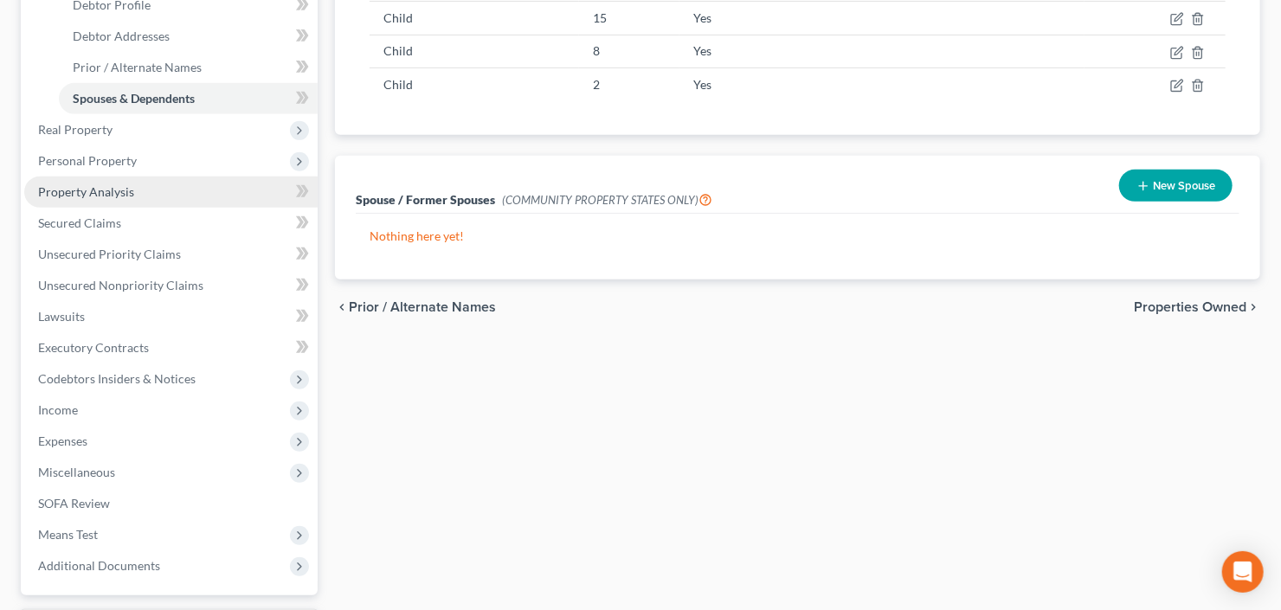
scroll to position [485, 0]
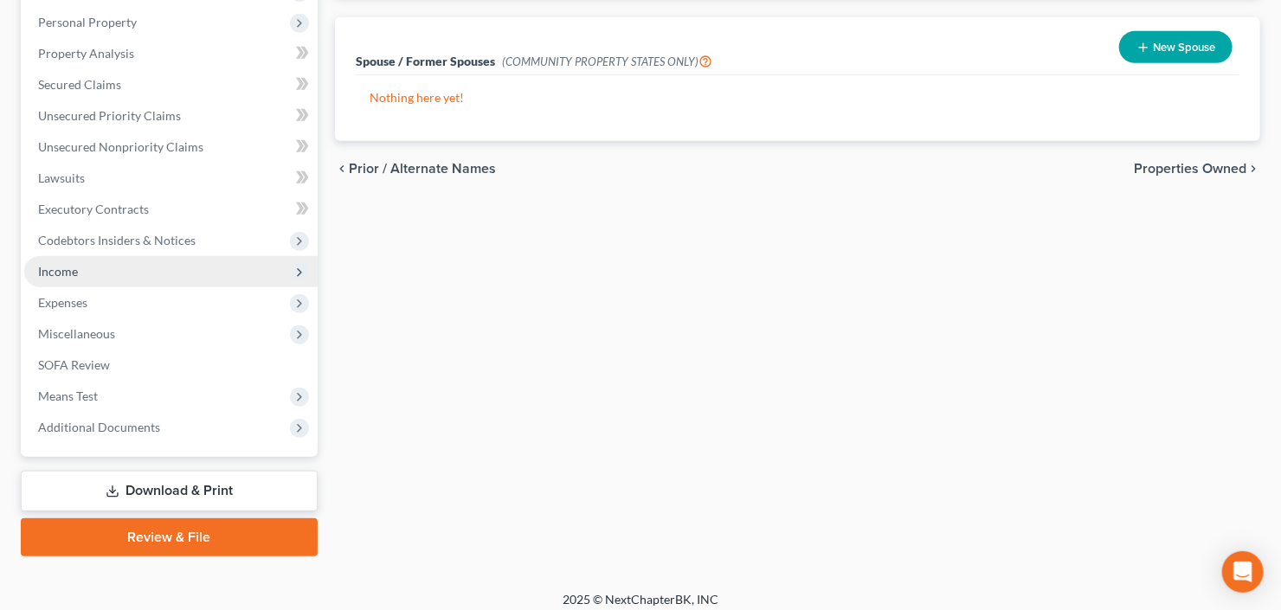
click at [118, 279] on span "Income" at bounding box center [170, 271] width 293 height 31
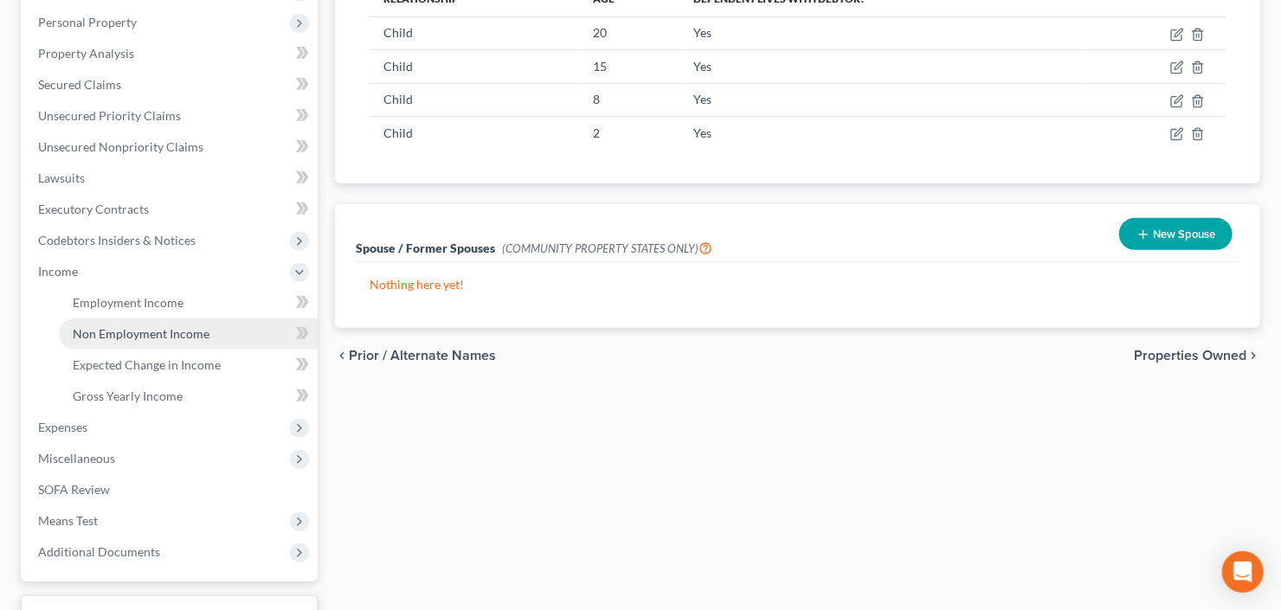
click at [117, 342] on link "Non Employment Income" at bounding box center [188, 334] width 259 height 31
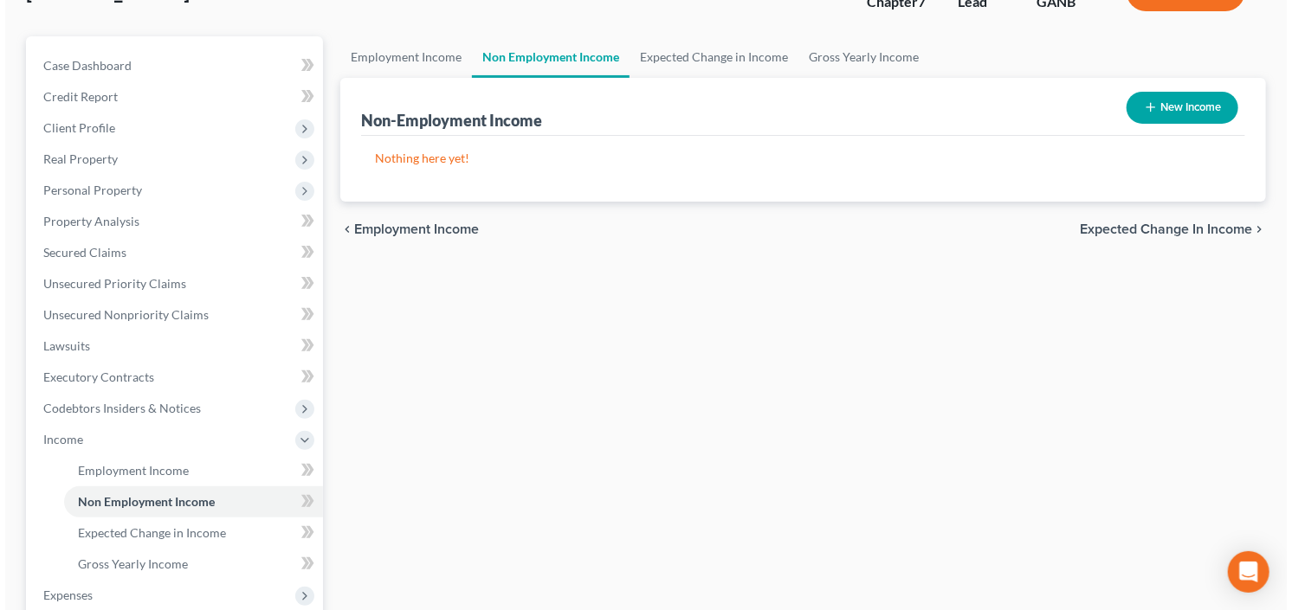
scroll to position [139, 0]
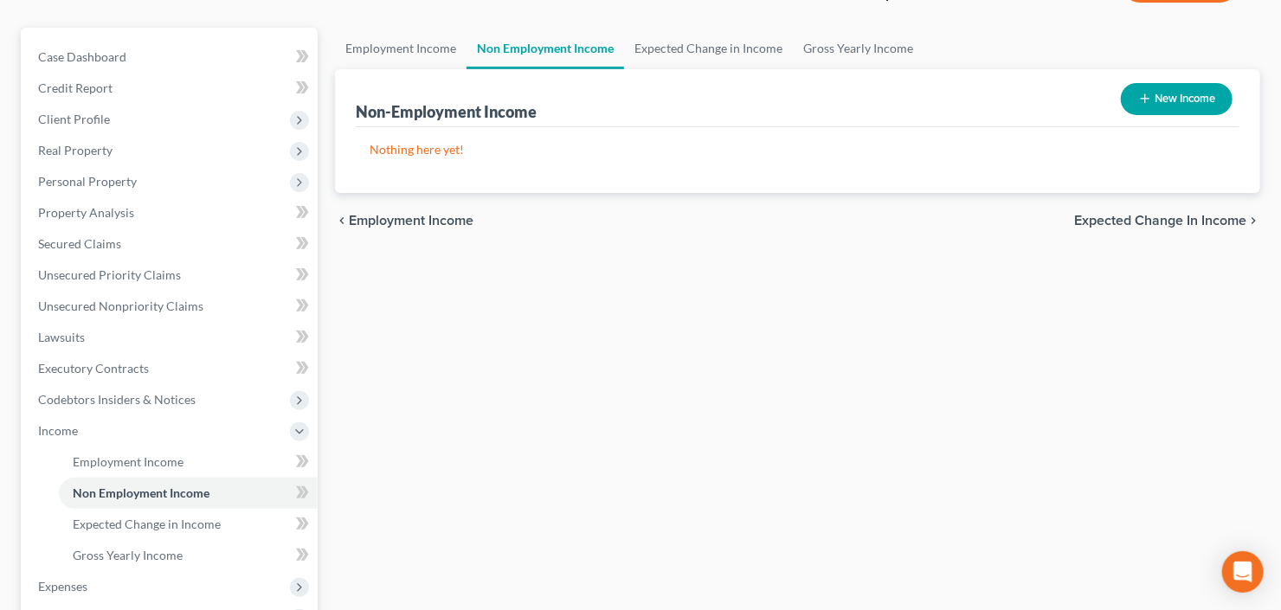
click at [1178, 94] on button "New Income" at bounding box center [1177, 99] width 112 height 32
select select "0"
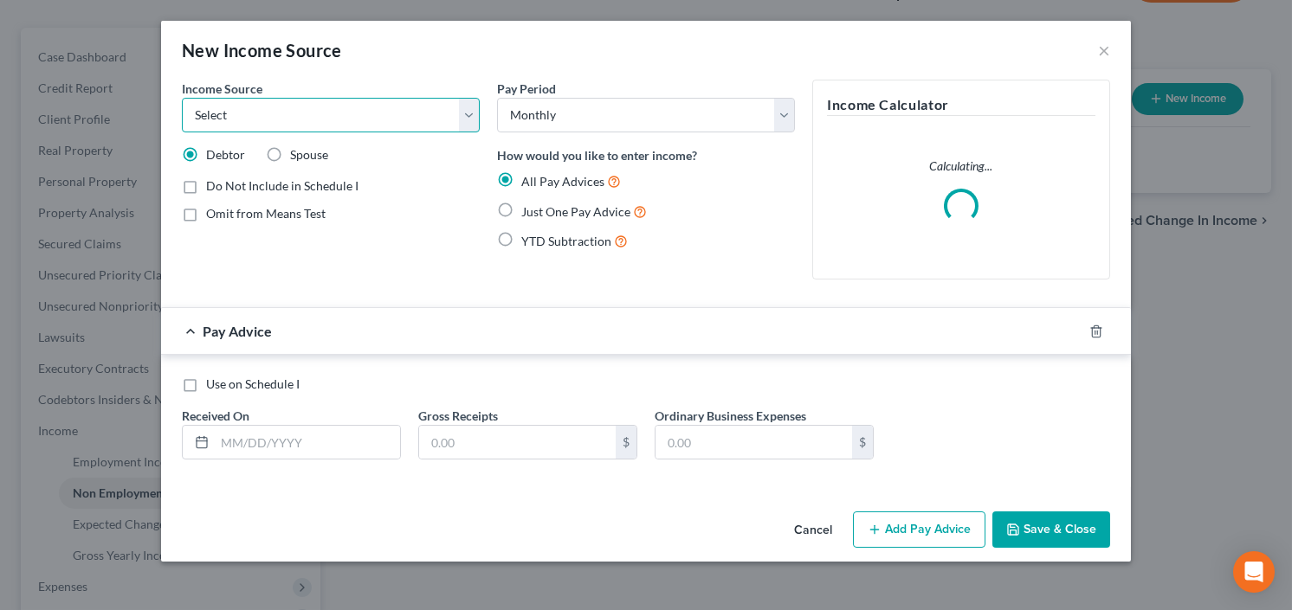
click at [289, 127] on select "Select Unemployment Disability (from employer) Pension Retirement Social Securi…" at bounding box center [331, 115] width 298 height 35
select select "4"
click at [182, 98] on select "Select Unemployment Disability (from employer) Pension Retirement Social Securi…" at bounding box center [331, 115] width 298 height 35
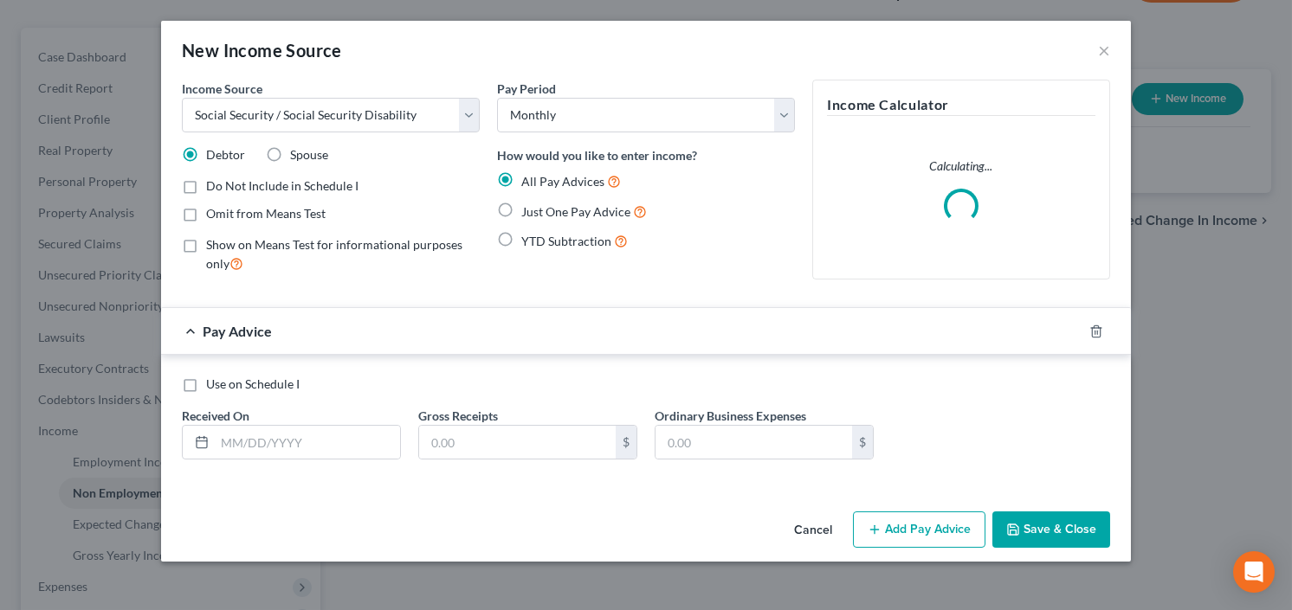
click at [521, 205] on label "Just One Pay Advice" at bounding box center [584, 212] width 126 height 20
click at [528, 205] on input "Just One Pay Advice" at bounding box center [533, 207] width 11 height 11
radio input "true"
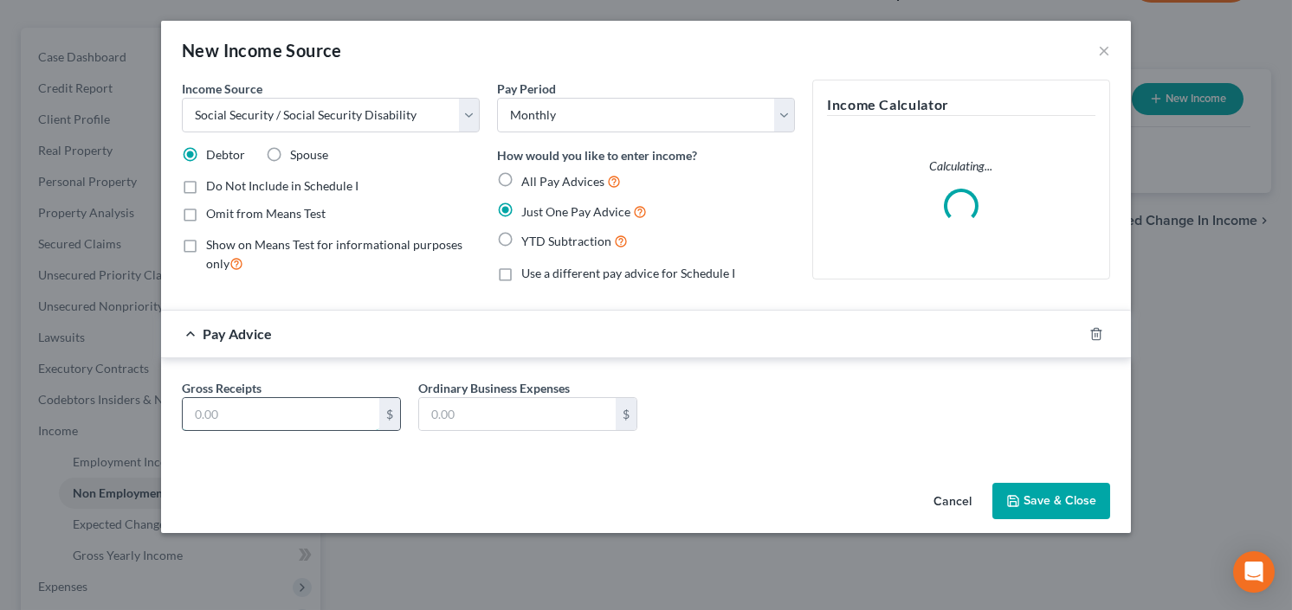
click at [279, 416] on input "text" at bounding box center [281, 414] width 197 height 33
type input "870"
click at [1048, 501] on button "Save & Close" at bounding box center [1051, 501] width 118 height 36
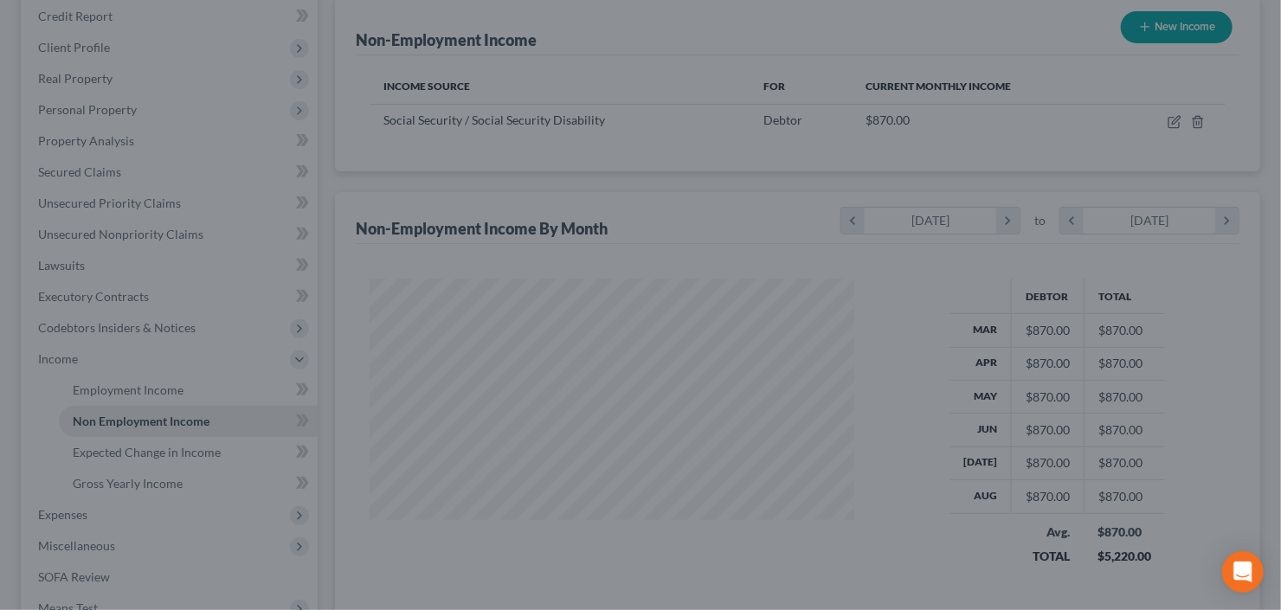
scroll to position [277, 0]
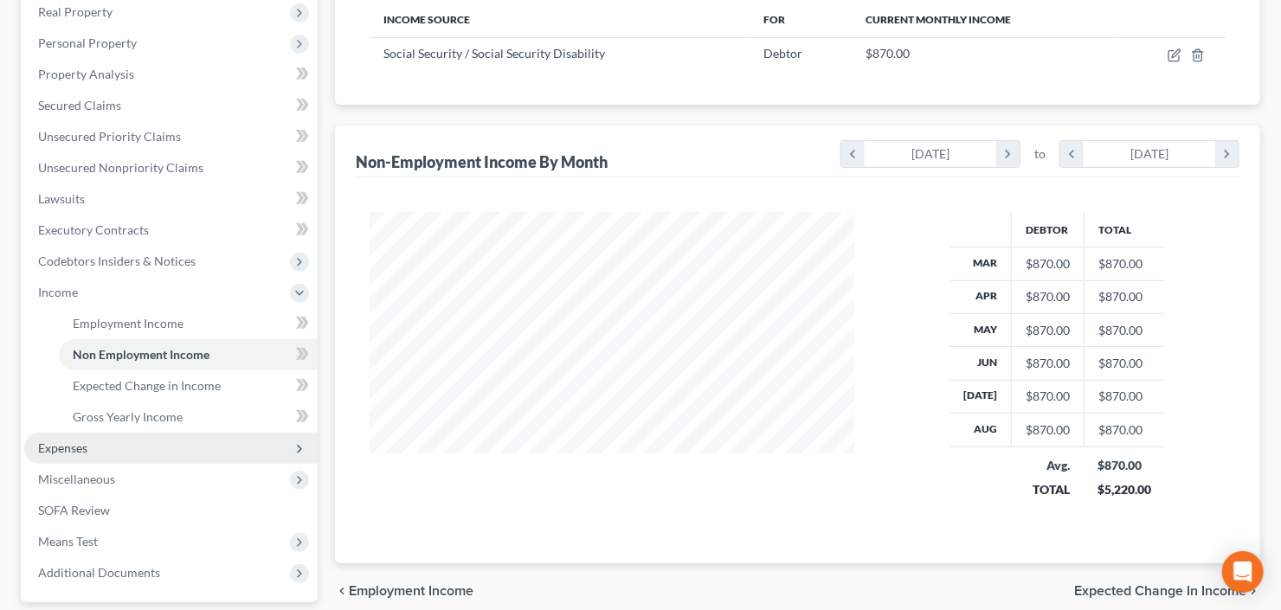
click at [109, 449] on span "Expenses" at bounding box center [170, 448] width 293 height 31
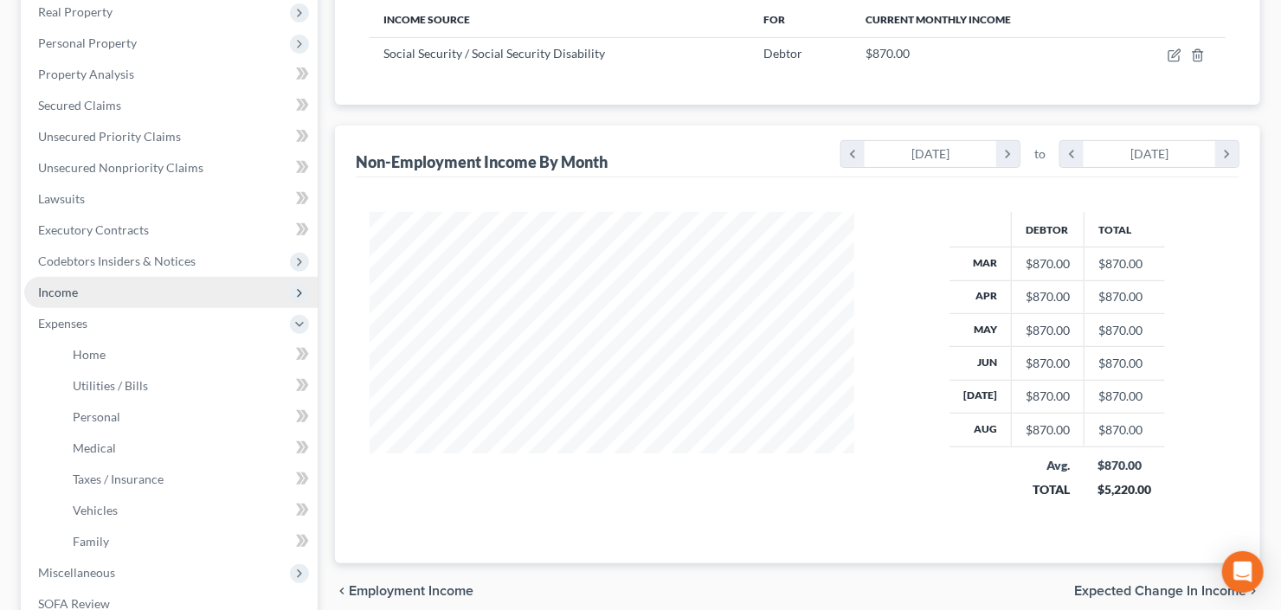
click at [84, 280] on span "Income" at bounding box center [170, 292] width 293 height 31
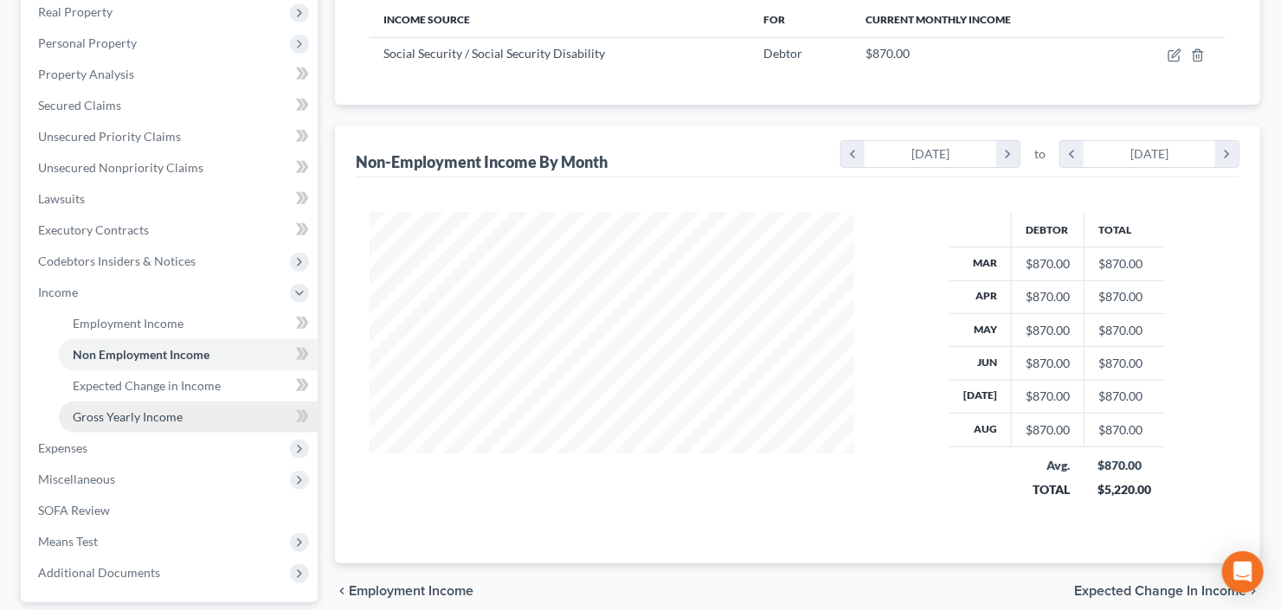
click at [131, 410] on span "Gross Yearly Income" at bounding box center [128, 416] width 110 height 15
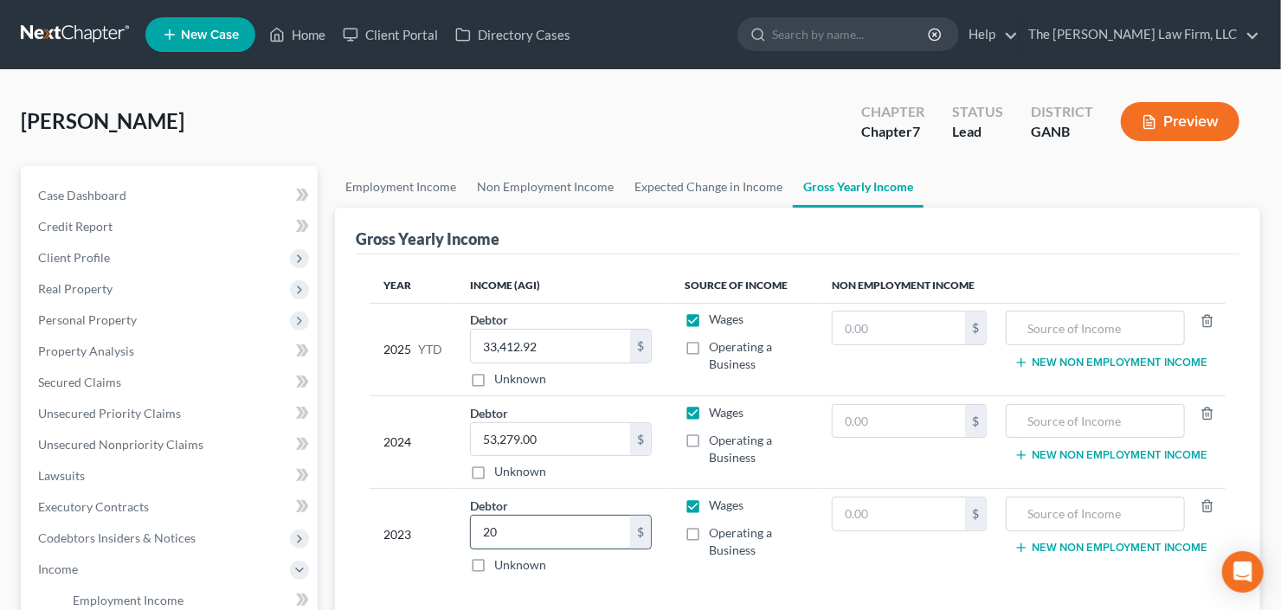
type input "2"
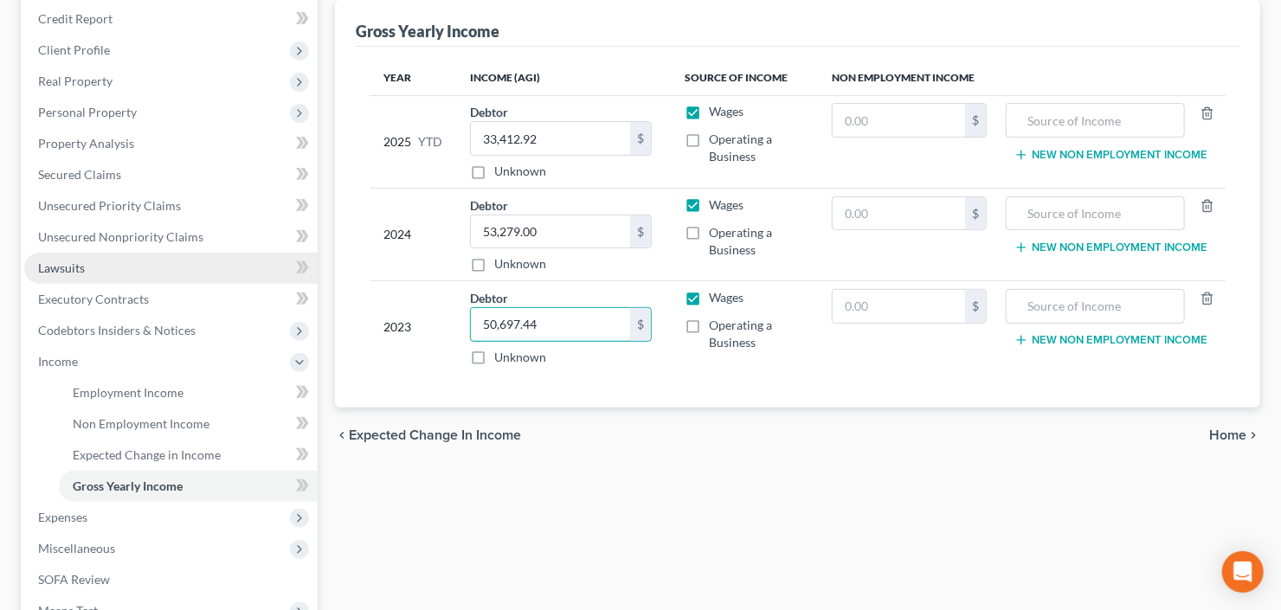
scroll to position [346, 0]
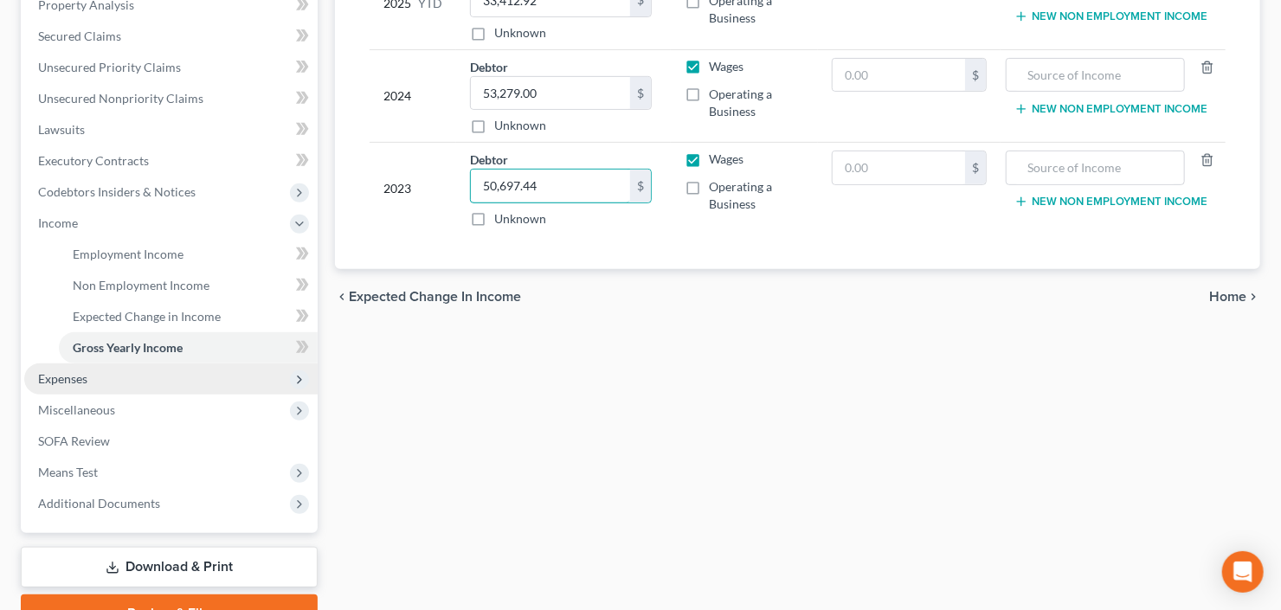
type input "50,697.44"
click at [90, 390] on span "Expenses" at bounding box center [170, 379] width 293 height 31
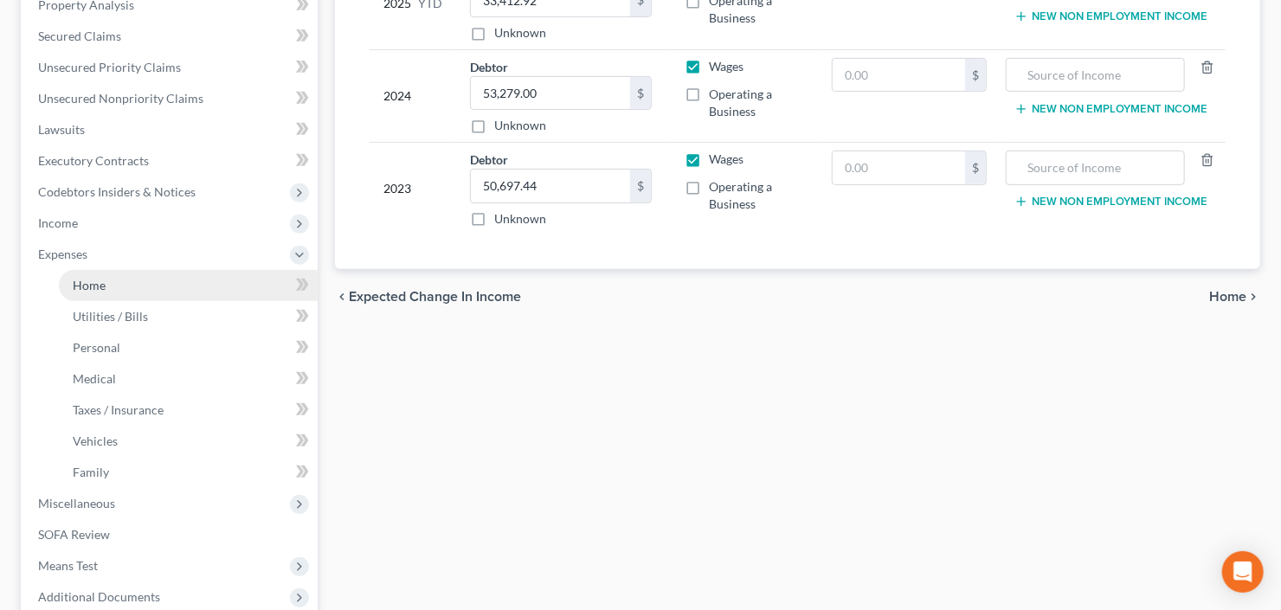
click at [96, 293] on link "Home" at bounding box center [188, 285] width 259 height 31
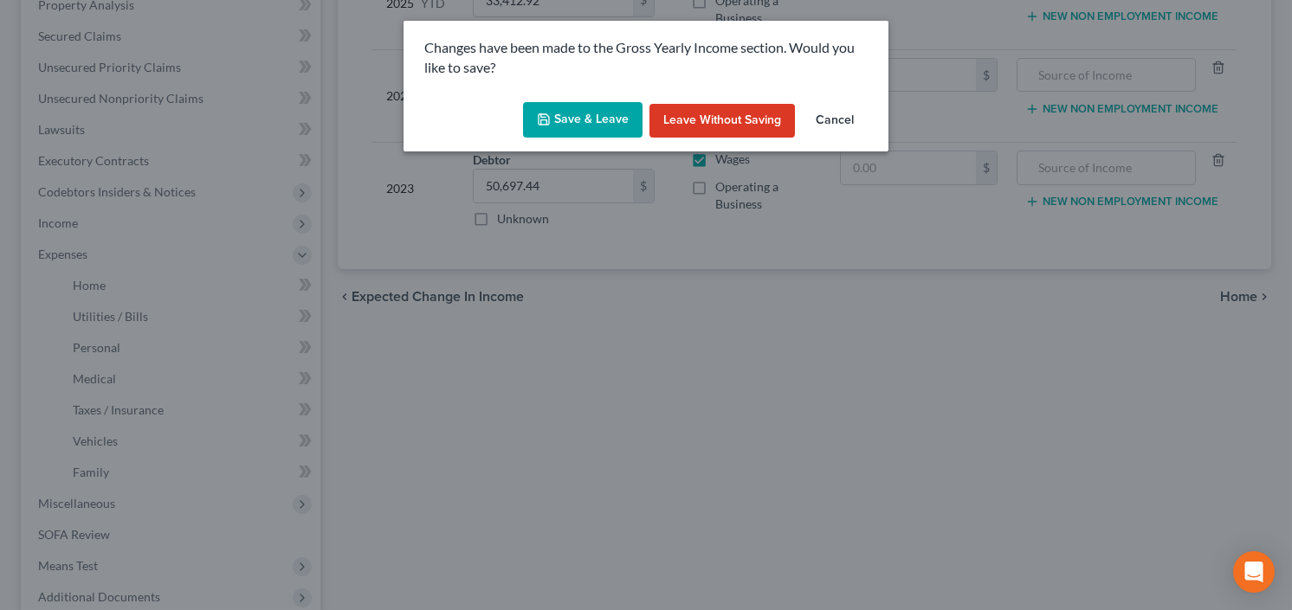
click at [561, 115] on button "Save & Leave" at bounding box center [582, 120] width 119 height 36
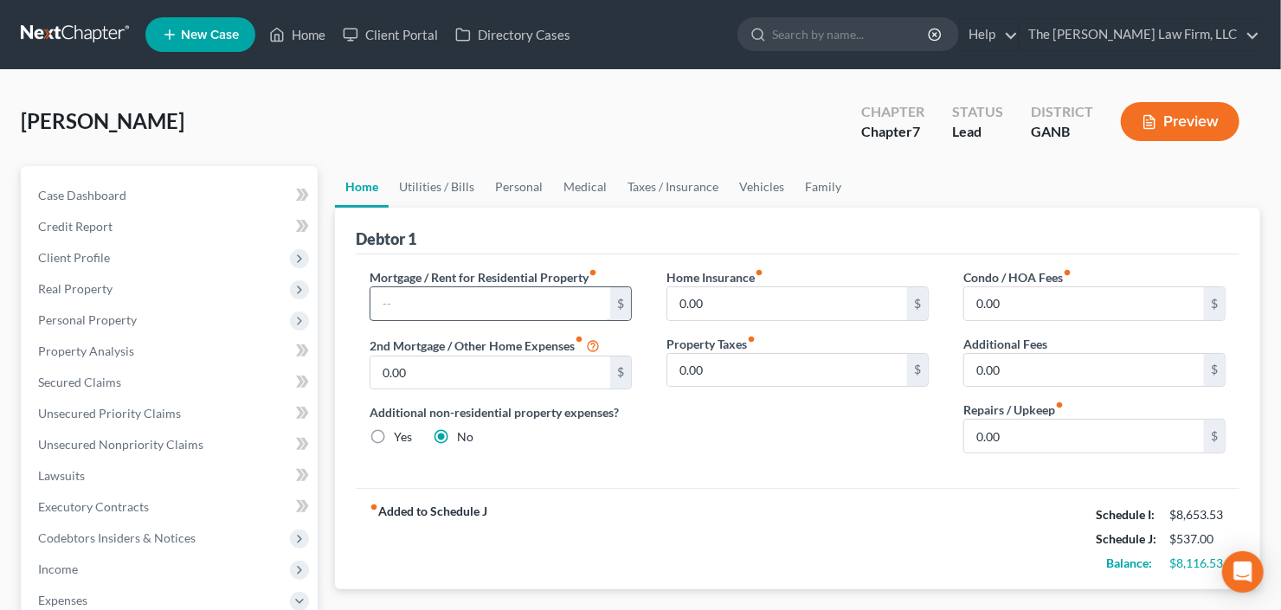
click at [514, 314] on input "text" at bounding box center [491, 303] width 240 height 33
click at [480, 292] on input "text" at bounding box center [491, 303] width 240 height 33
click at [452, 294] on input "text" at bounding box center [491, 303] width 240 height 33
type input "2,492.00"
click at [748, 177] on link "Vehicles" at bounding box center [762, 187] width 66 height 42
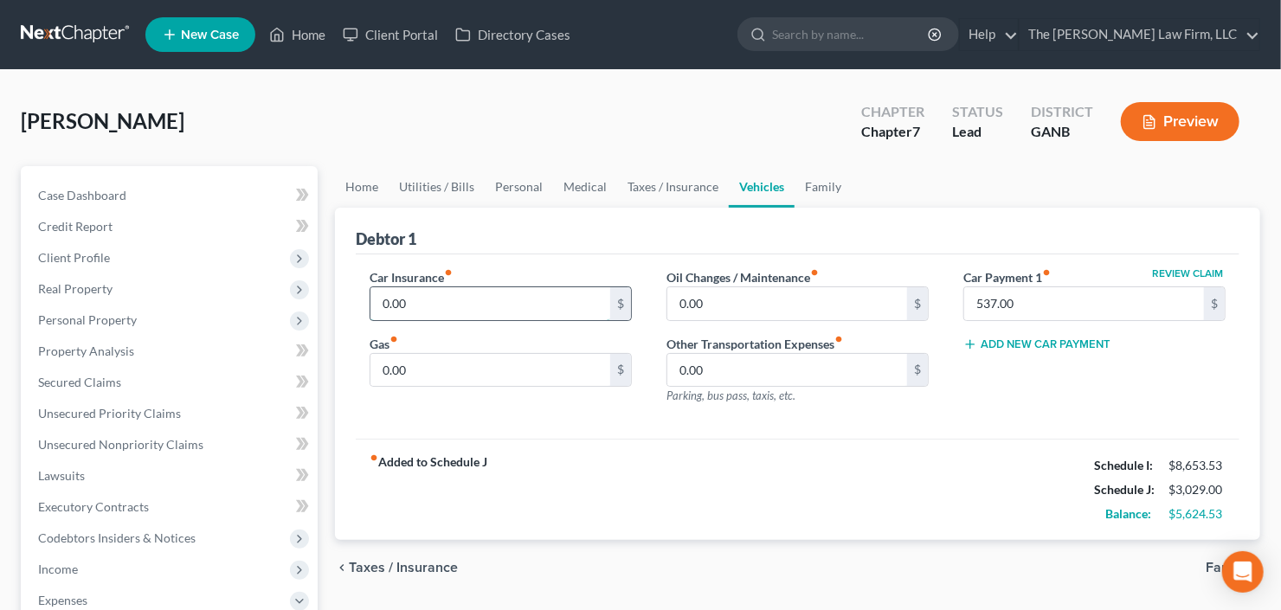
click at [486, 306] on input "0.00" at bounding box center [491, 303] width 240 height 33
type input "500"
type input "650"
click at [814, 184] on link "Family" at bounding box center [823, 187] width 57 height 42
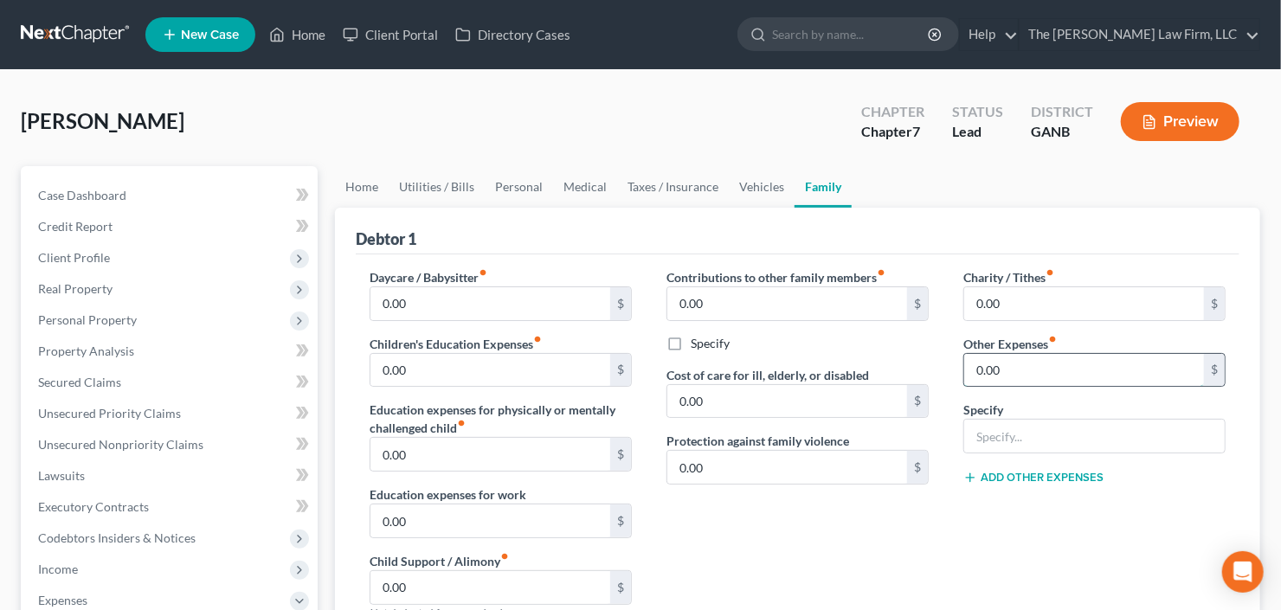
click at [1038, 379] on input "0.00" at bounding box center [1084, 370] width 240 height 33
drag, startPoint x: 1046, startPoint y: 438, endPoint x: 1041, endPoint y: 428, distance: 11.3
click at [1045, 437] on input "text" at bounding box center [1094, 436] width 261 height 33
type input "Spouse Car Payment"
click at [1003, 377] on input "0.00" at bounding box center [1084, 370] width 240 height 33
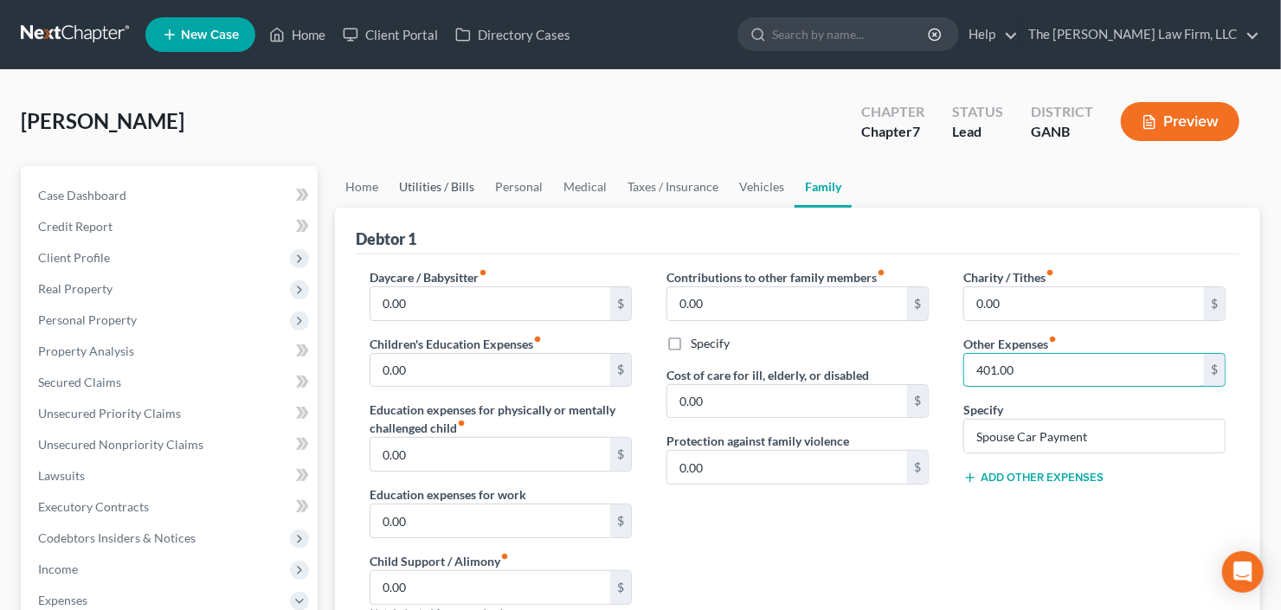
type input "401.00"
click at [415, 193] on link "Utilities / Bills" at bounding box center [437, 187] width 96 height 42
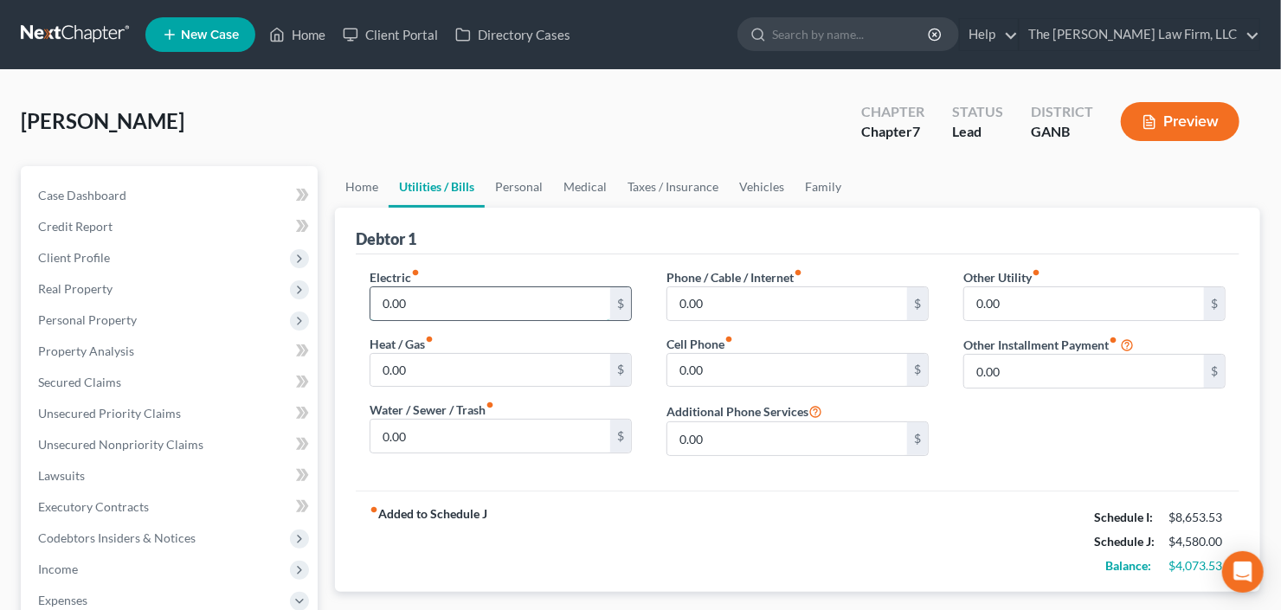
click at [424, 304] on input "0.00" at bounding box center [491, 303] width 240 height 33
type input "400"
type input "100"
type input "400"
click at [497, 171] on link "Personal" at bounding box center [519, 187] width 68 height 42
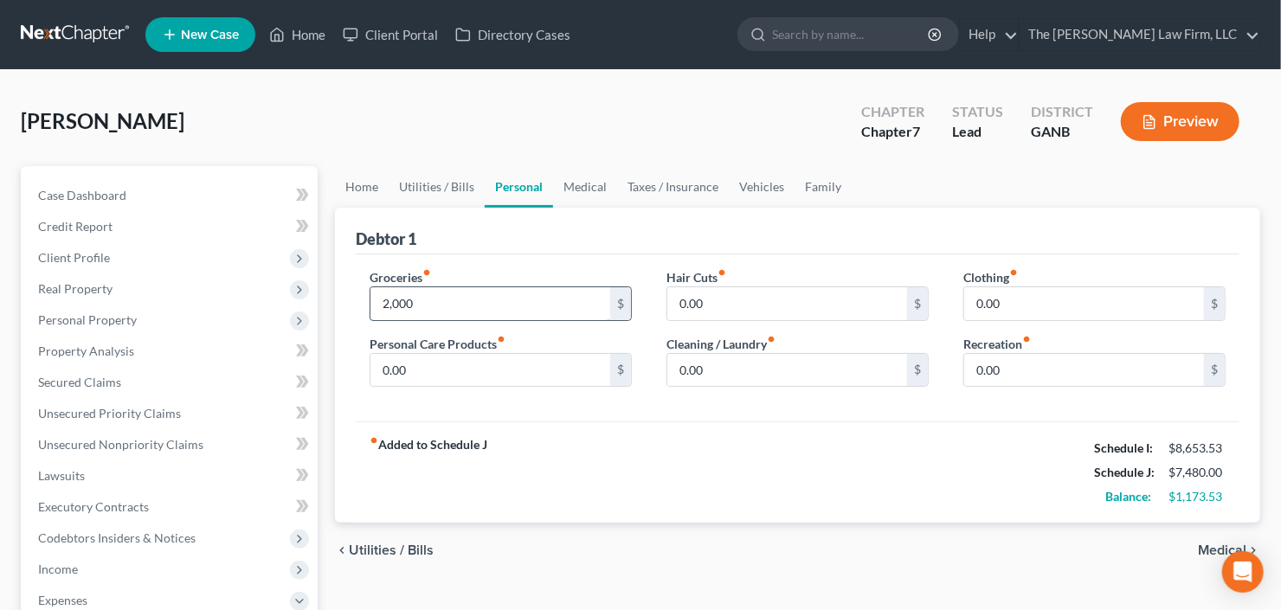
type input "2,000"
type input "200"
type input "150"
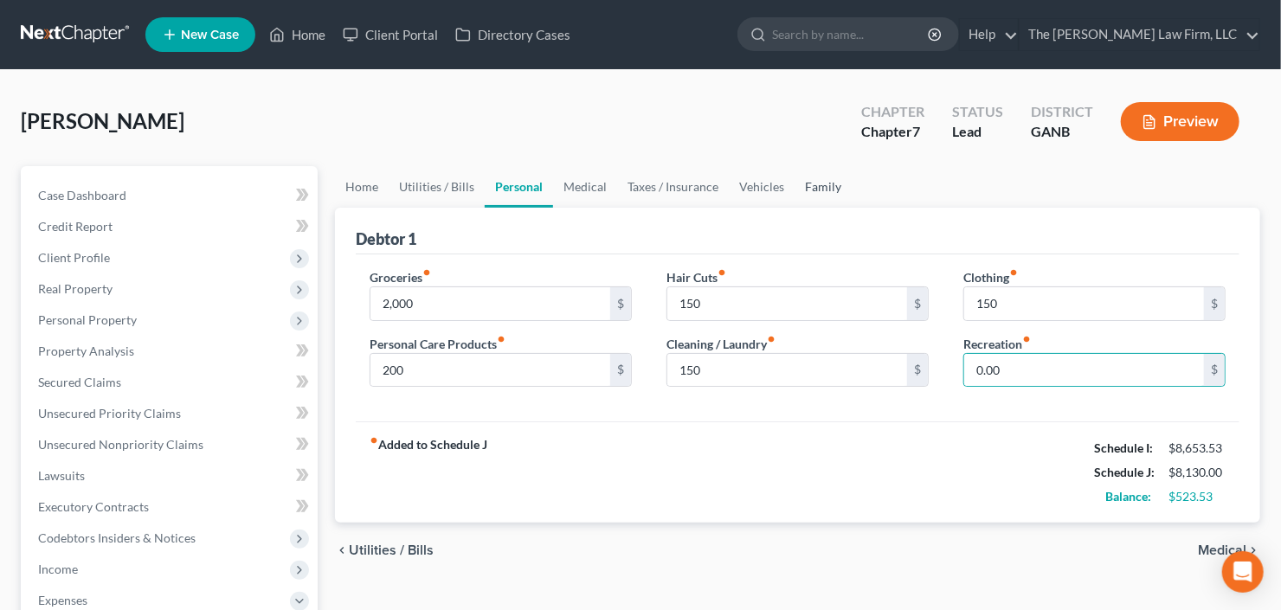
click at [795, 169] on link "Family" at bounding box center [823, 187] width 57 height 42
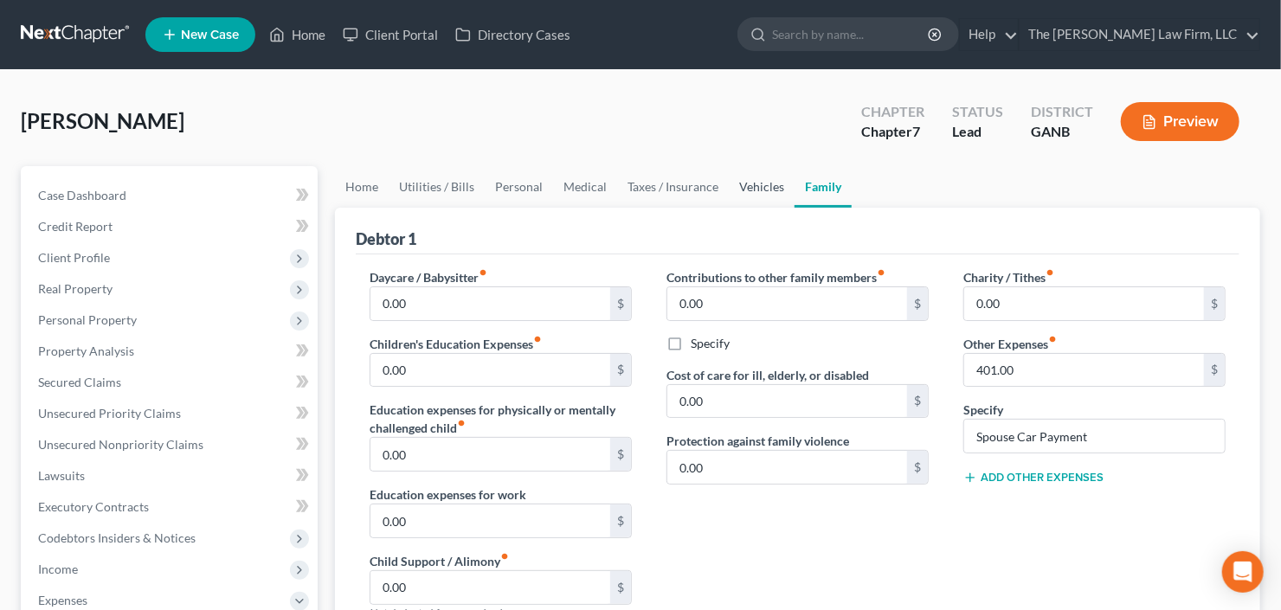
click at [756, 180] on link "Vehicles" at bounding box center [762, 187] width 66 height 42
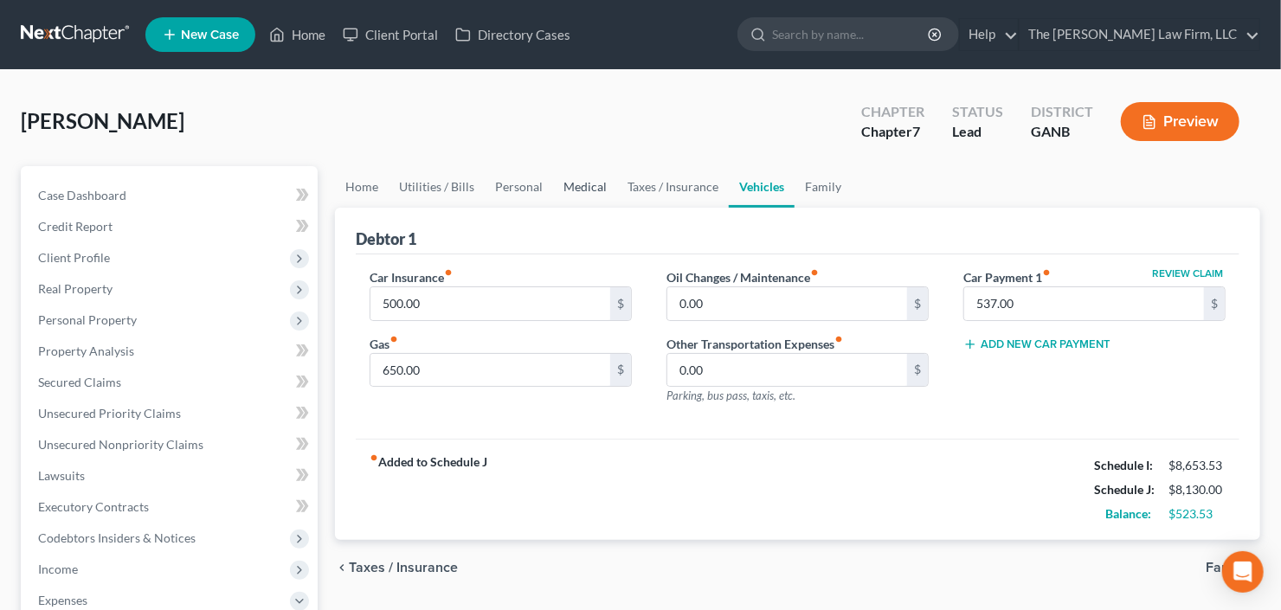
click at [579, 192] on link "Medical" at bounding box center [585, 187] width 64 height 42
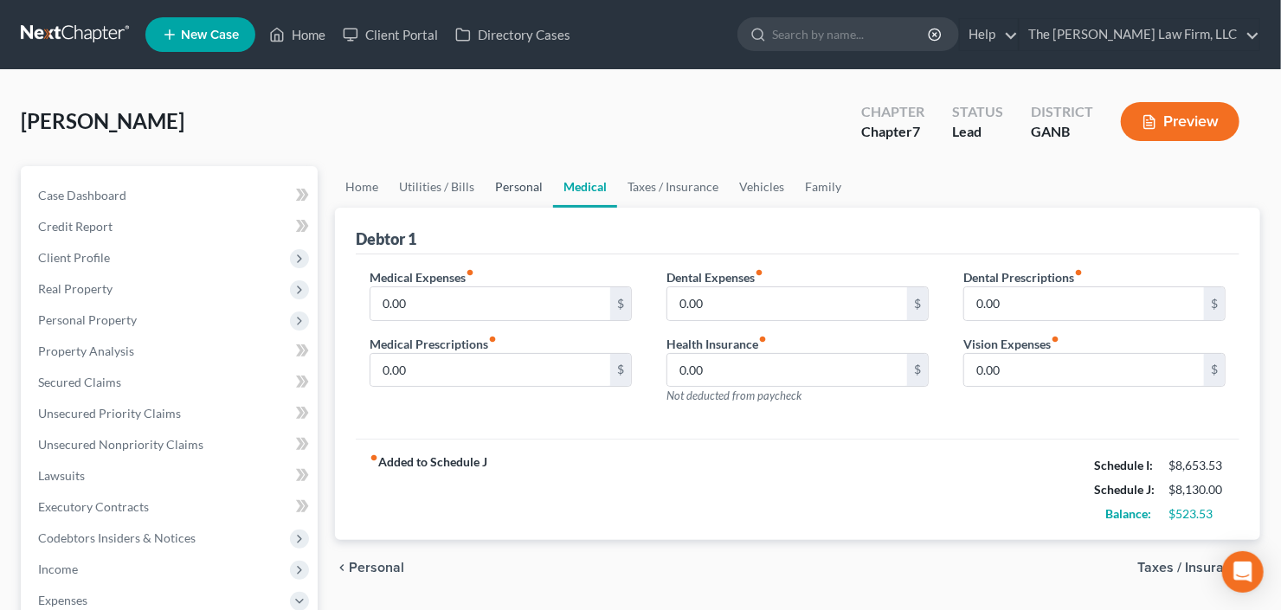
click at [486, 194] on link "Personal" at bounding box center [519, 187] width 68 height 42
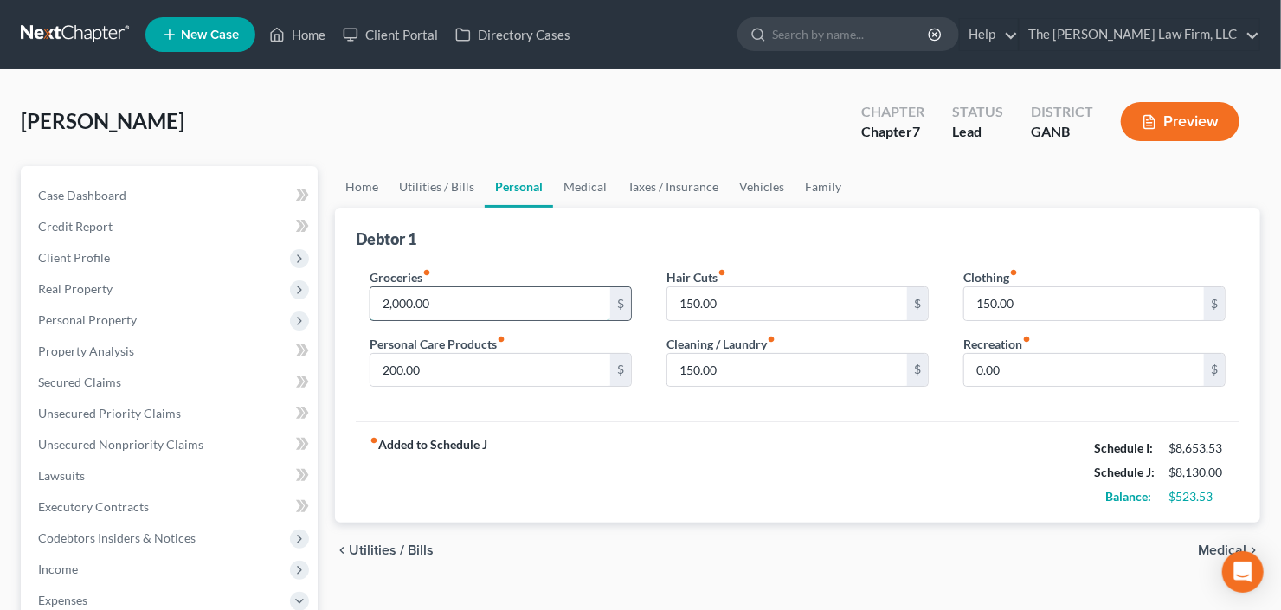
click at [515, 316] on input "2,000.00" at bounding box center [491, 303] width 240 height 33
type input "2,200"
click at [418, 197] on link "Utilities / Bills" at bounding box center [437, 187] width 96 height 42
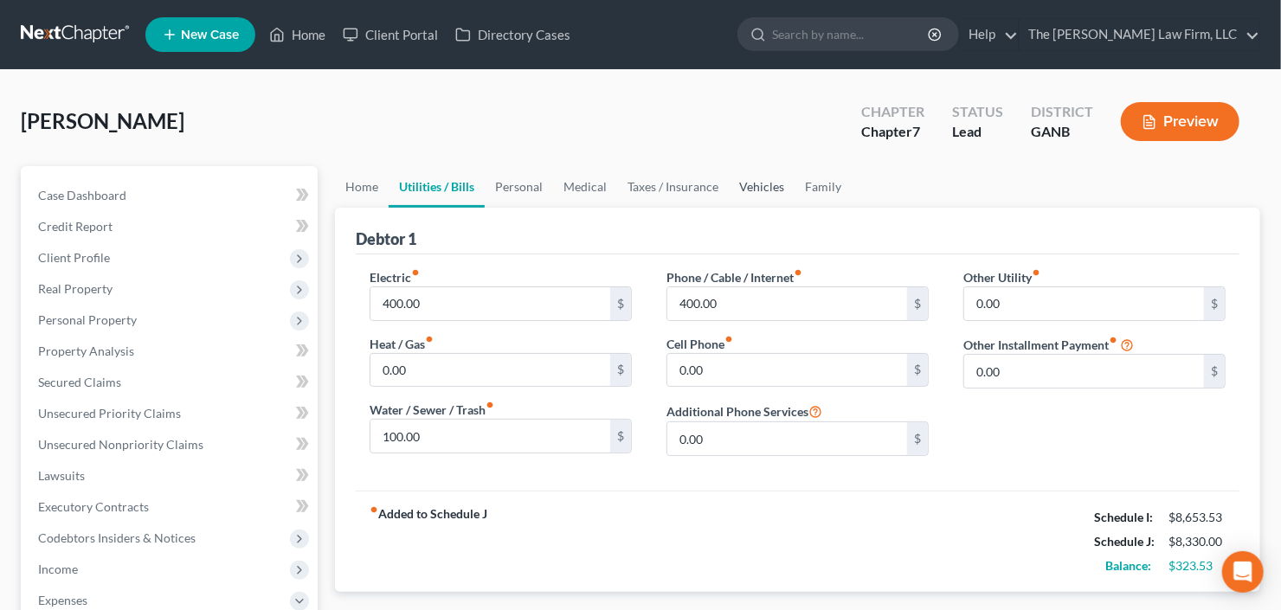
click at [757, 183] on link "Vehicles" at bounding box center [762, 187] width 66 height 42
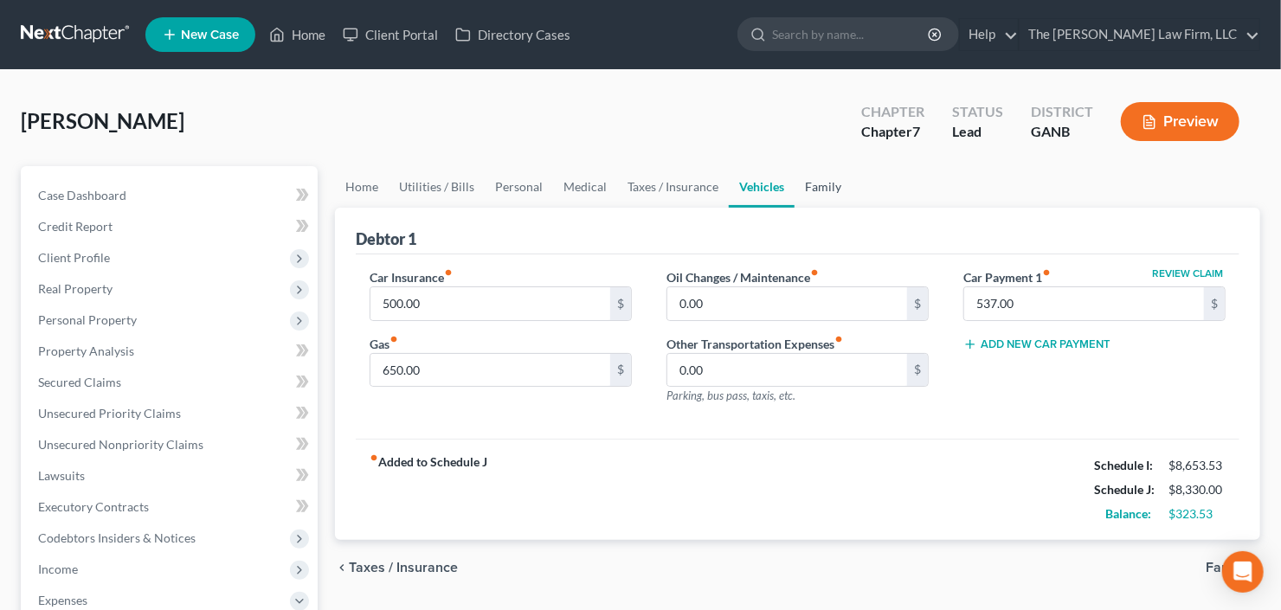
click at [816, 193] on link "Family" at bounding box center [823, 187] width 57 height 42
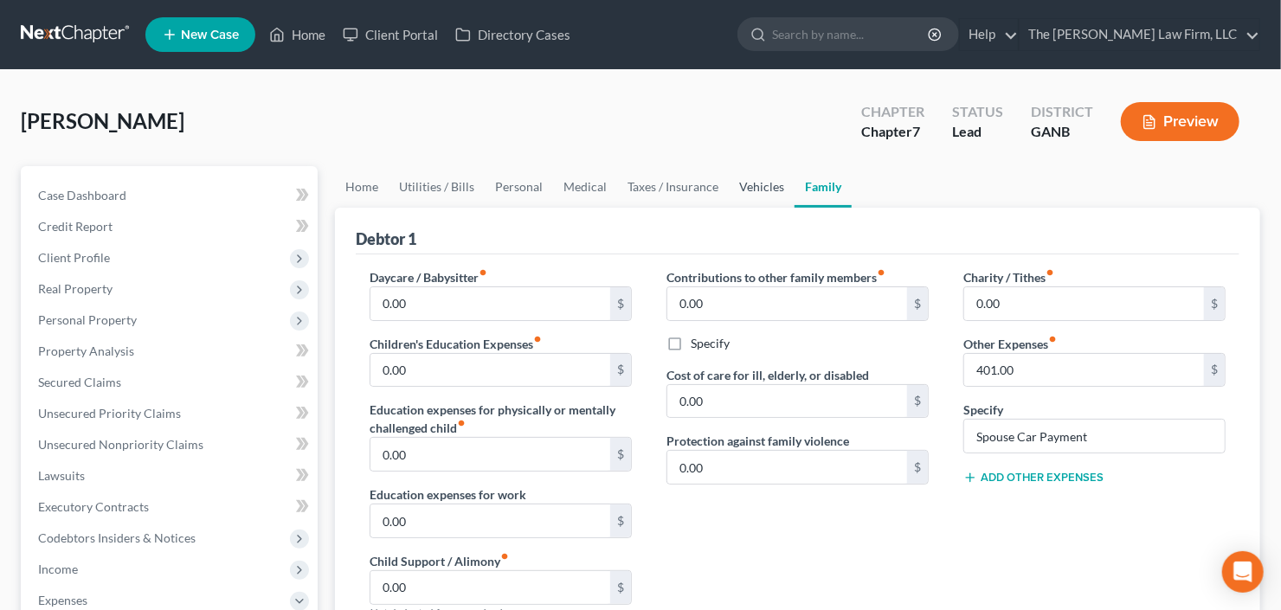
click at [758, 190] on link "Vehicles" at bounding box center [762, 187] width 66 height 42
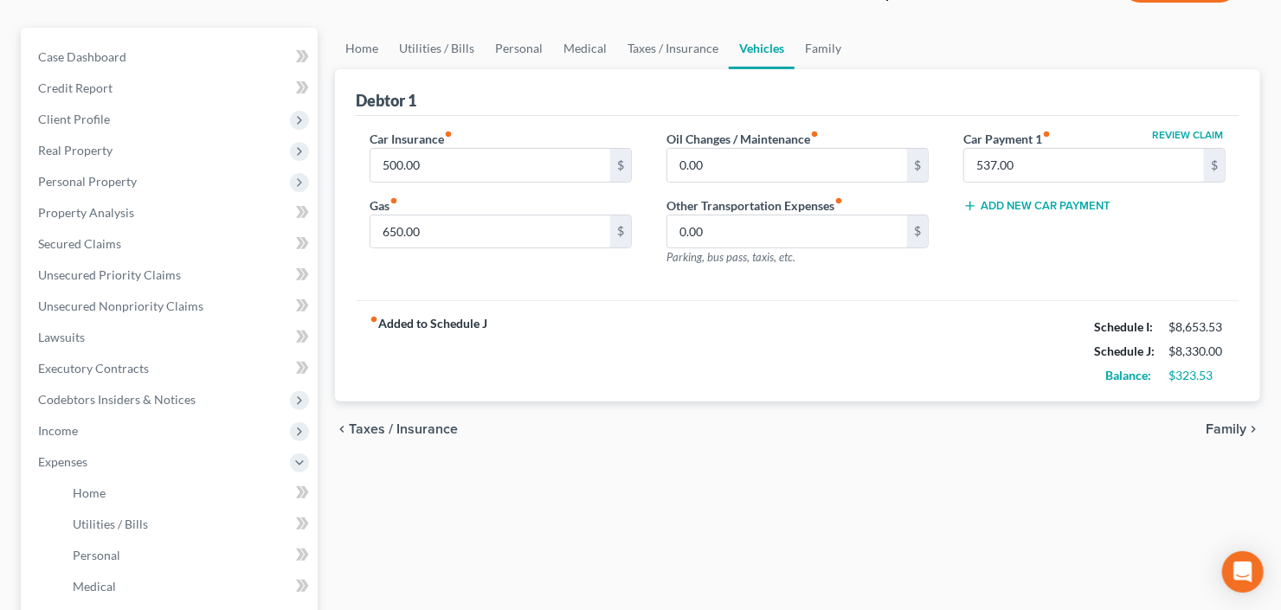
scroll to position [139, 0]
click at [502, 229] on input "650.00" at bounding box center [491, 232] width 240 height 33
type input "750.00"
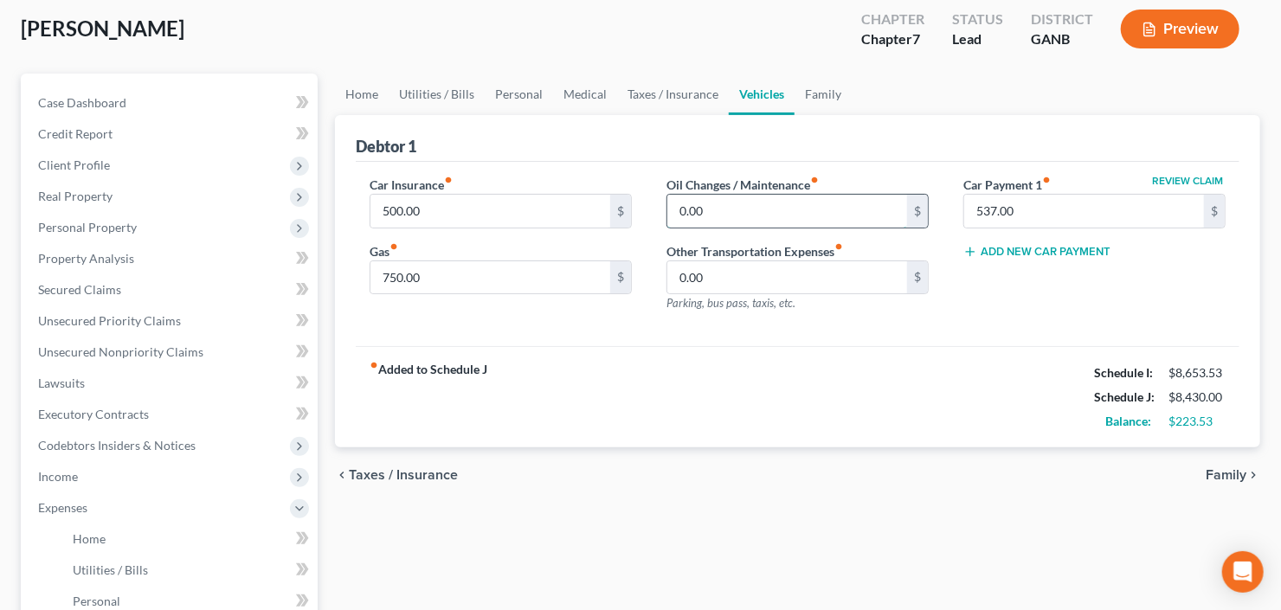
scroll to position [69, 0]
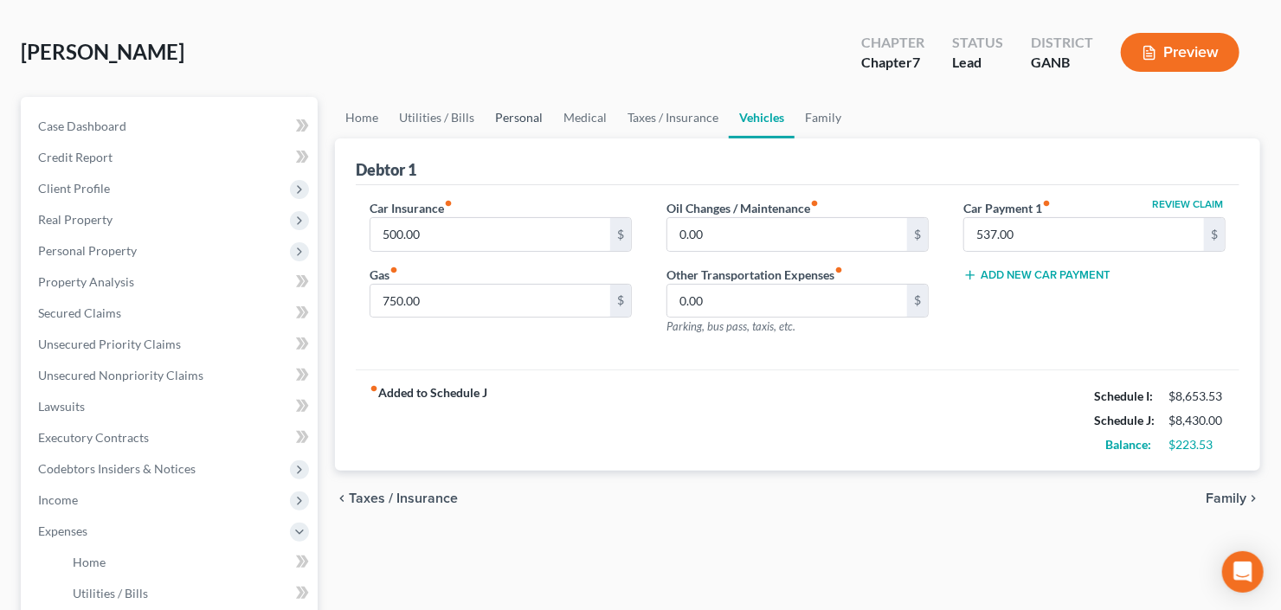
click at [506, 120] on link "Personal" at bounding box center [519, 118] width 68 height 42
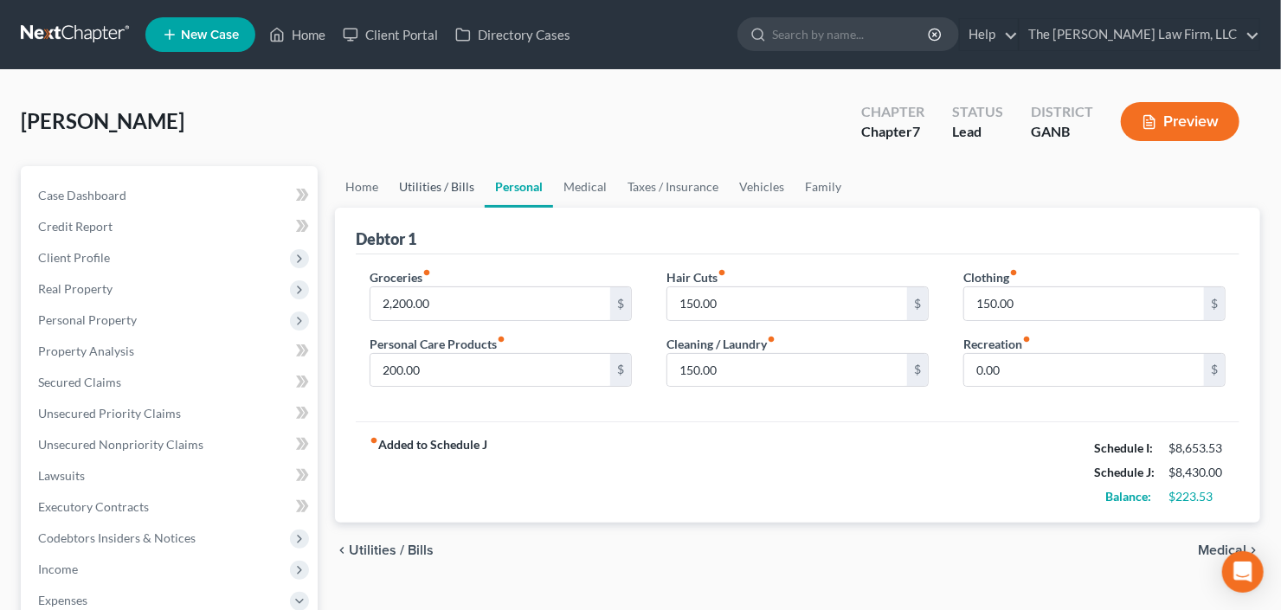
click at [444, 178] on link "Utilities / Bills" at bounding box center [437, 187] width 96 height 42
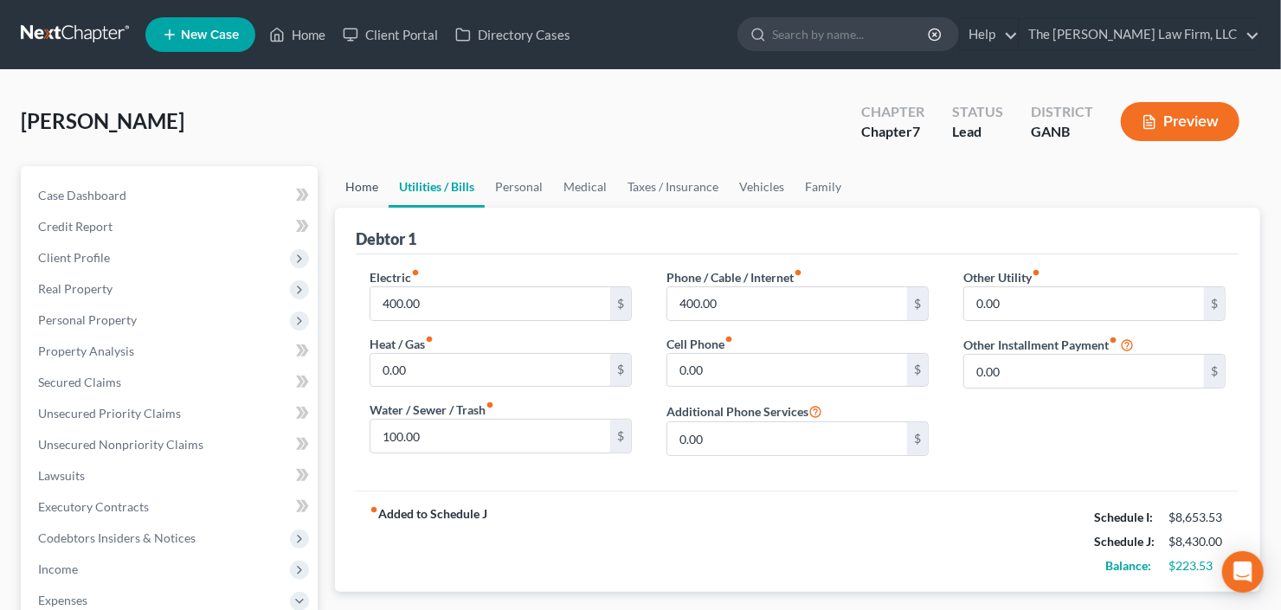
click at [371, 181] on link "Home" at bounding box center [362, 187] width 54 height 42
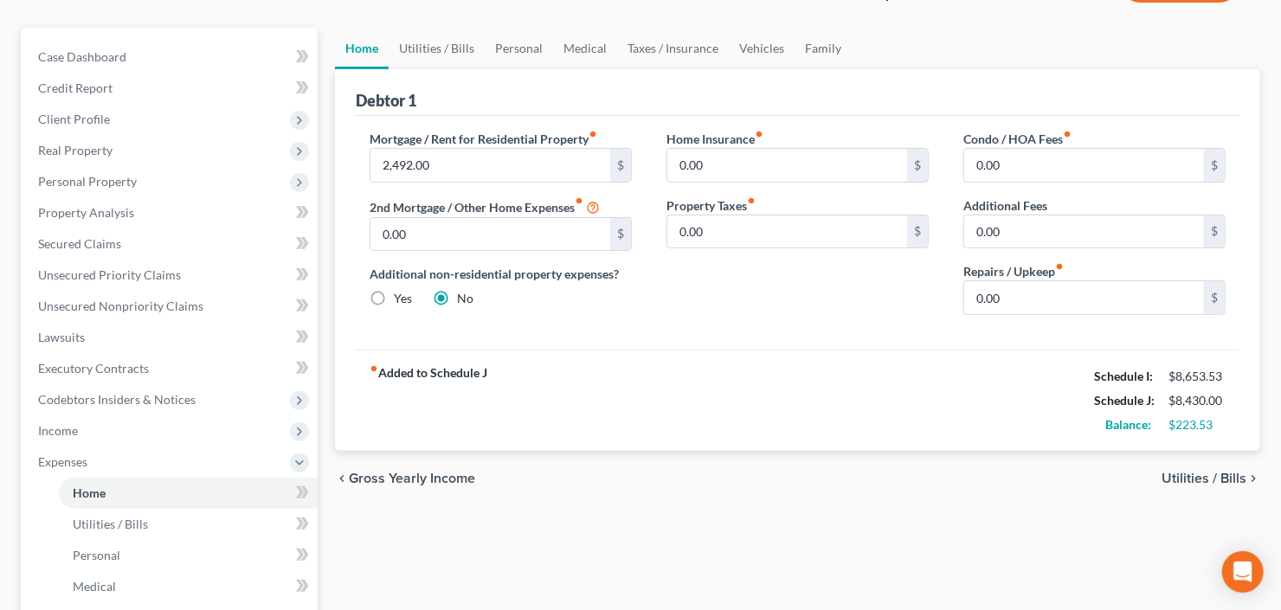
scroll to position [208, 0]
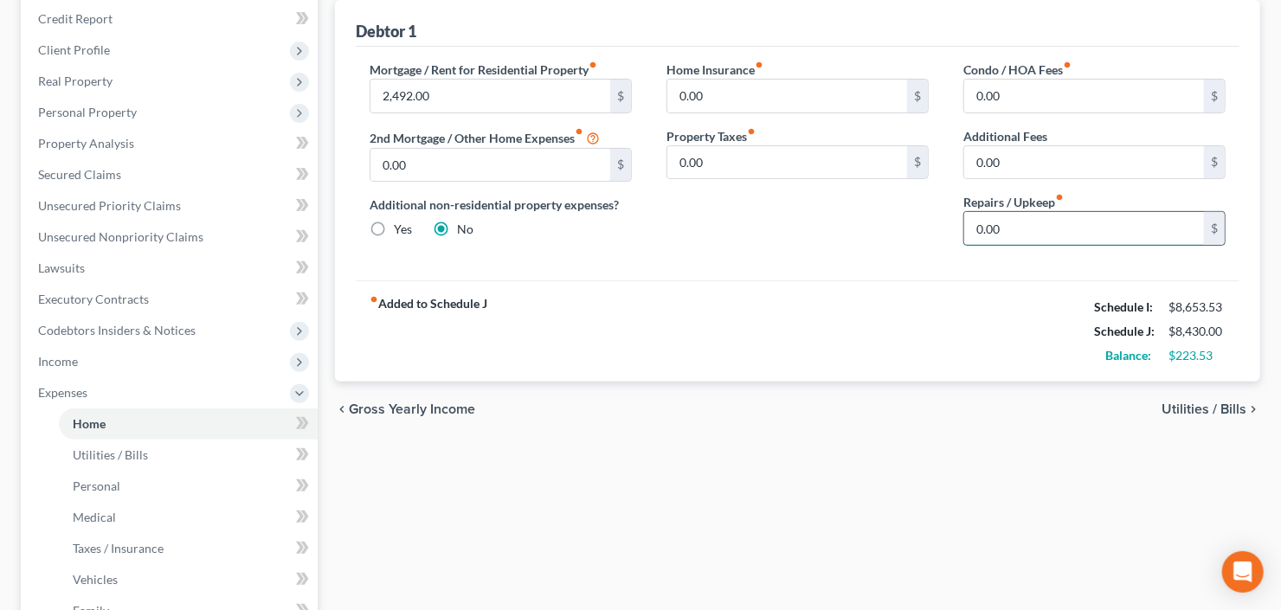
click at [1007, 218] on input "0.00" at bounding box center [1084, 228] width 240 height 33
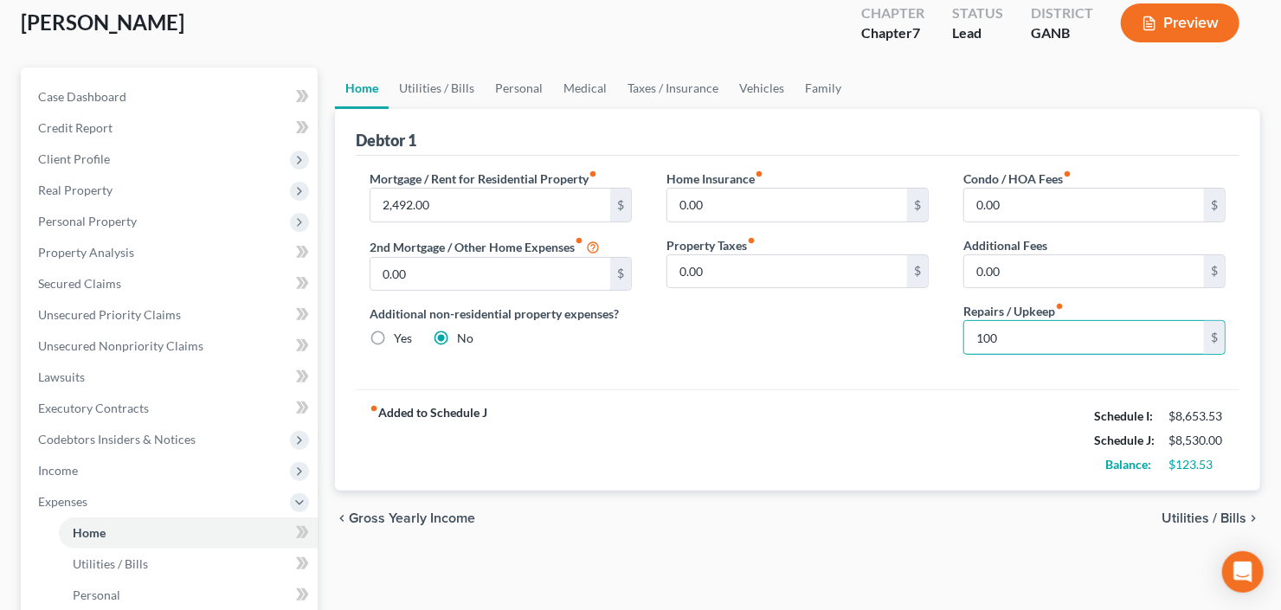
scroll to position [0, 0]
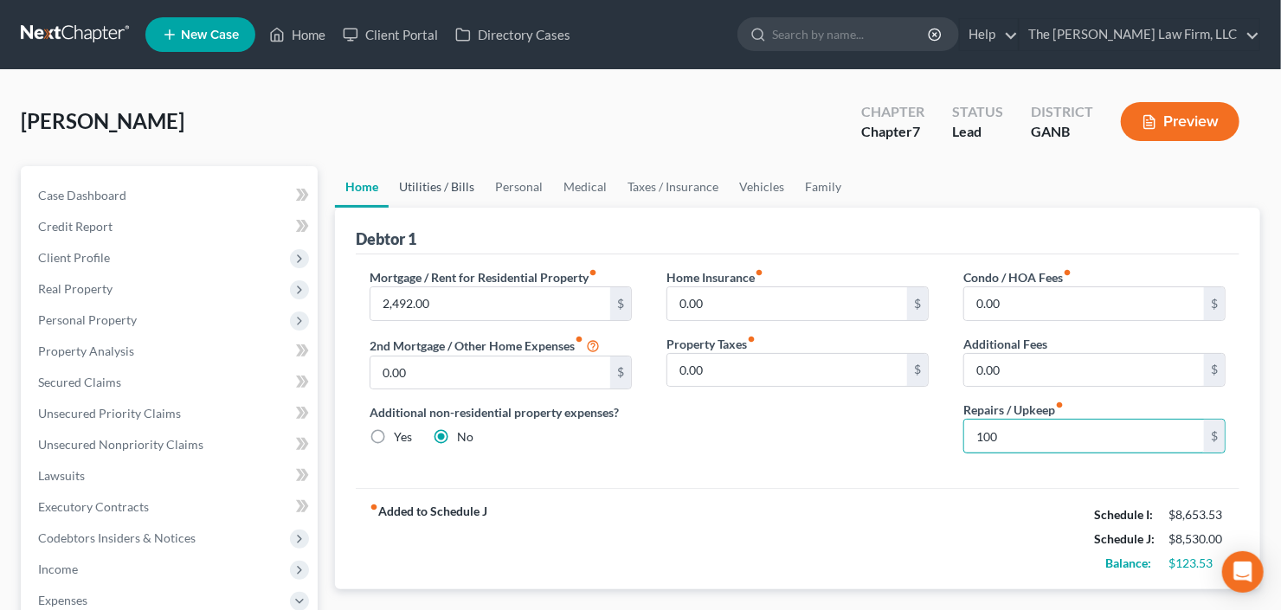
type input "100"
click at [428, 185] on link "Utilities / Bills" at bounding box center [437, 187] width 96 height 42
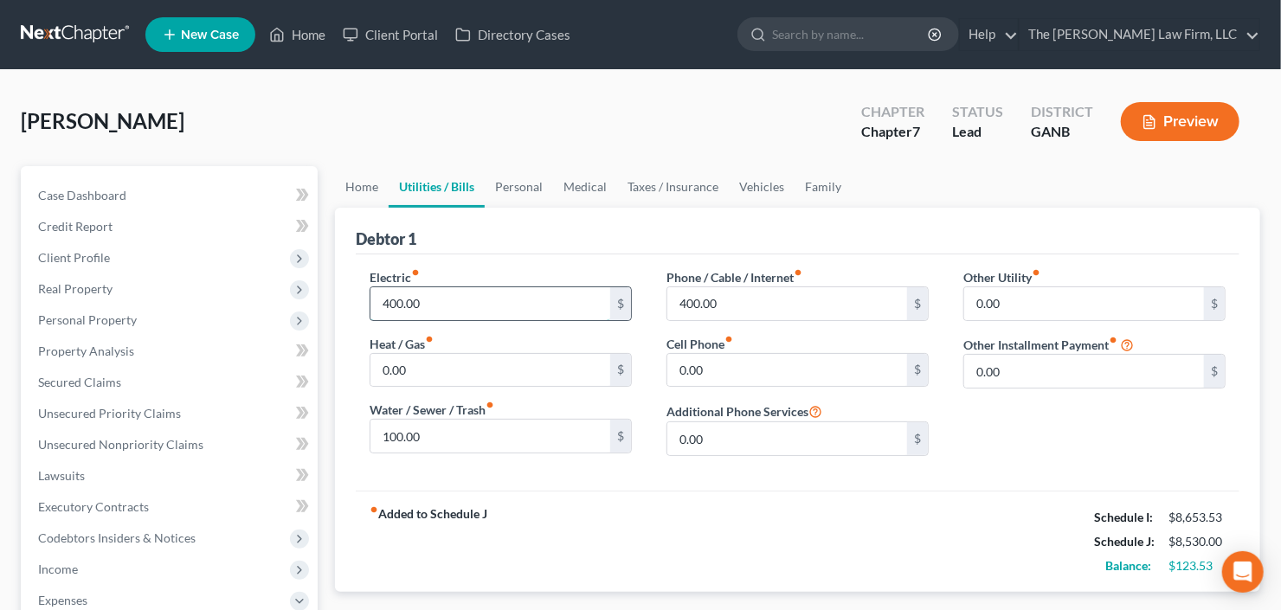
drag, startPoint x: 460, startPoint y: 302, endPoint x: 480, endPoint y: 300, distance: 20.0
click at [460, 302] on input "400.00" at bounding box center [491, 303] width 240 height 33
type input "450.00"
click at [523, 191] on link "Personal" at bounding box center [519, 187] width 68 height 42
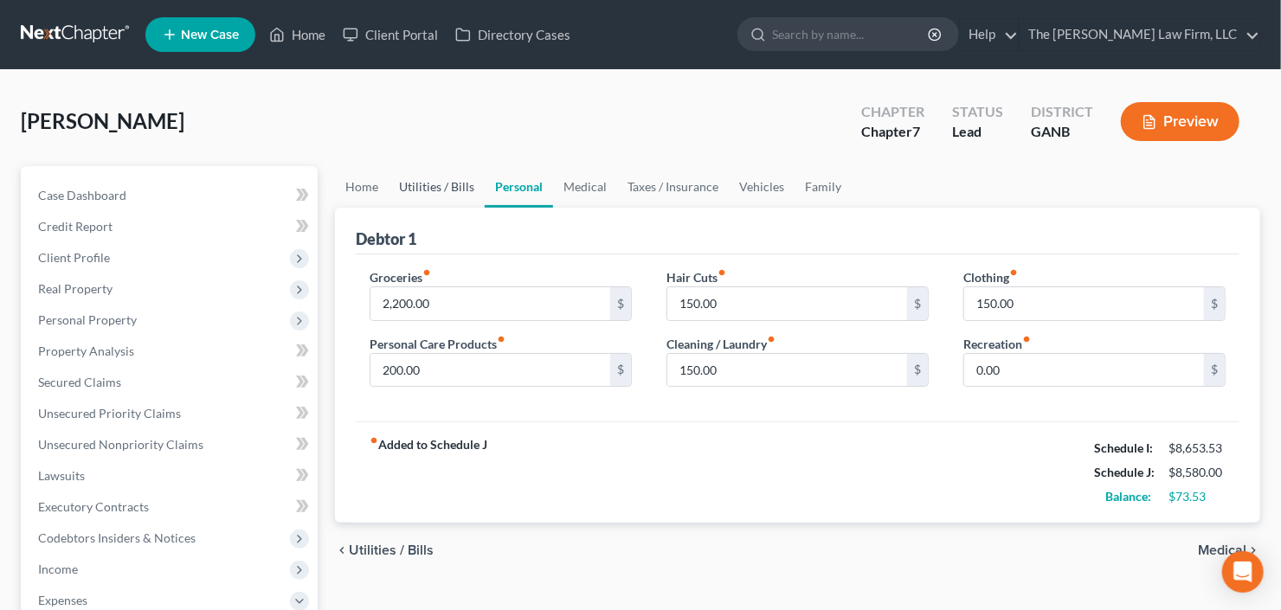
click at [461, 190] on link "Utilities / Bills" at bounding box center [437, 187] width 96 height 42
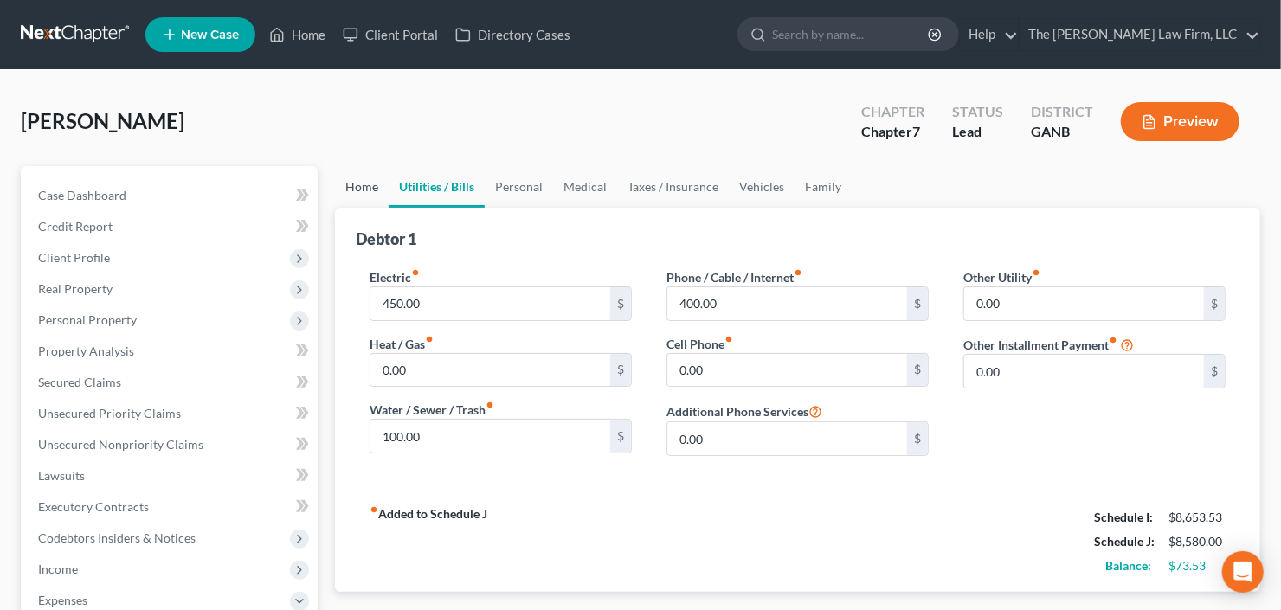
click at [367, 187] on link "Home" at bounding box center [362, 187] width 54 height 42
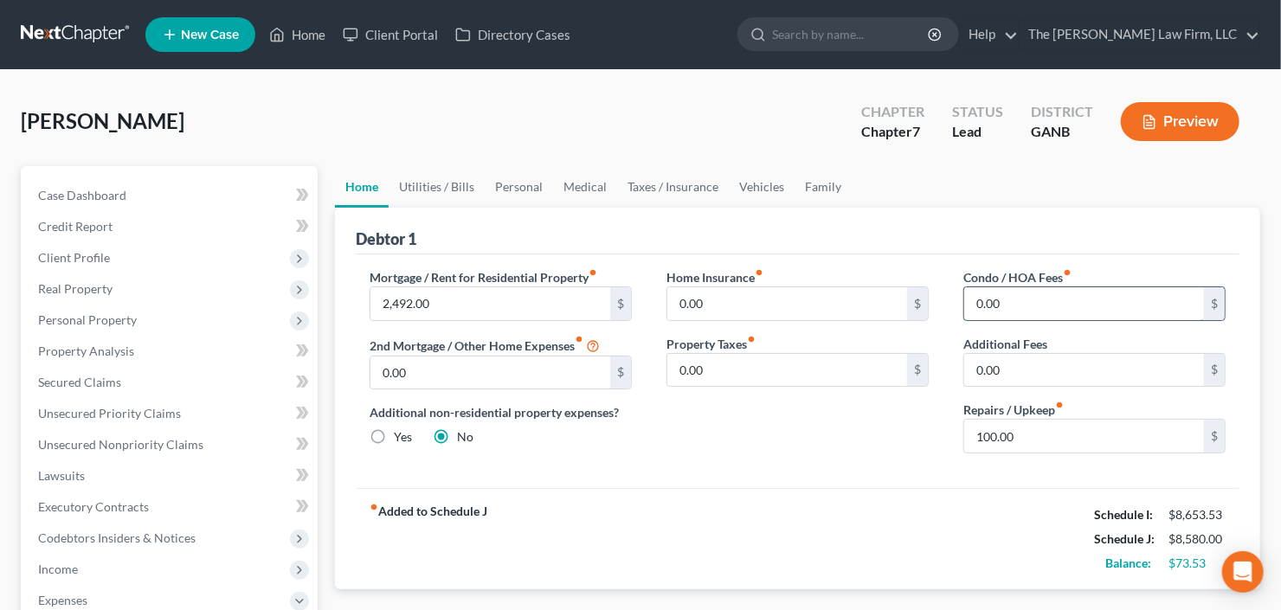
click at [1031, 311] on input "0.00" at bounding box center [1084, 303] width 240 height 33
type input "20.00"
click at [449, 190] on link "Utilities / Bills" at bounding box center [437, 187] width 96 height 42
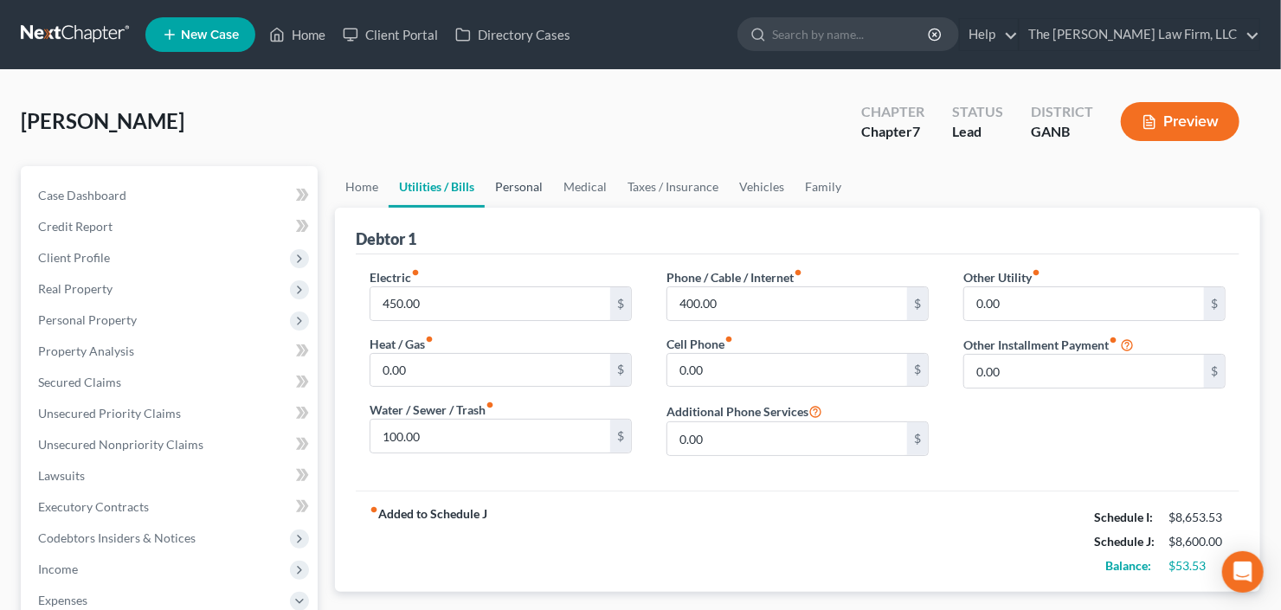
click at [511, 189] on link "Personal" at bounding box center [519, 187] width 68 height 42
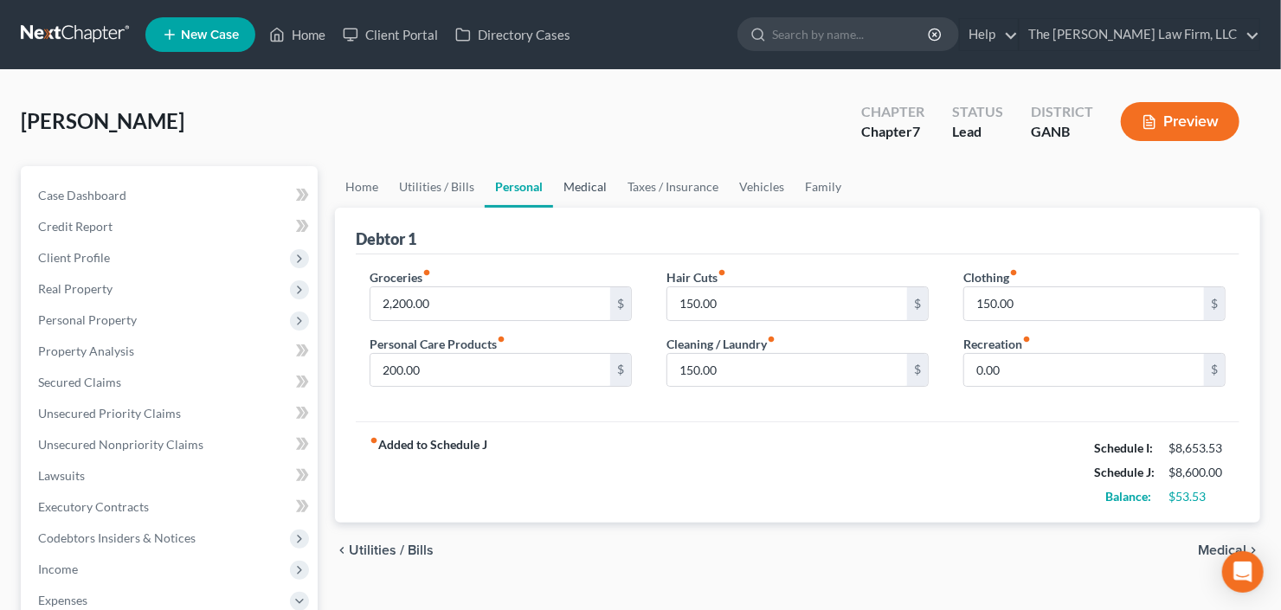
click at [578, 190] on link "Medical" at bounding box center [585, 187] width 64 height 42
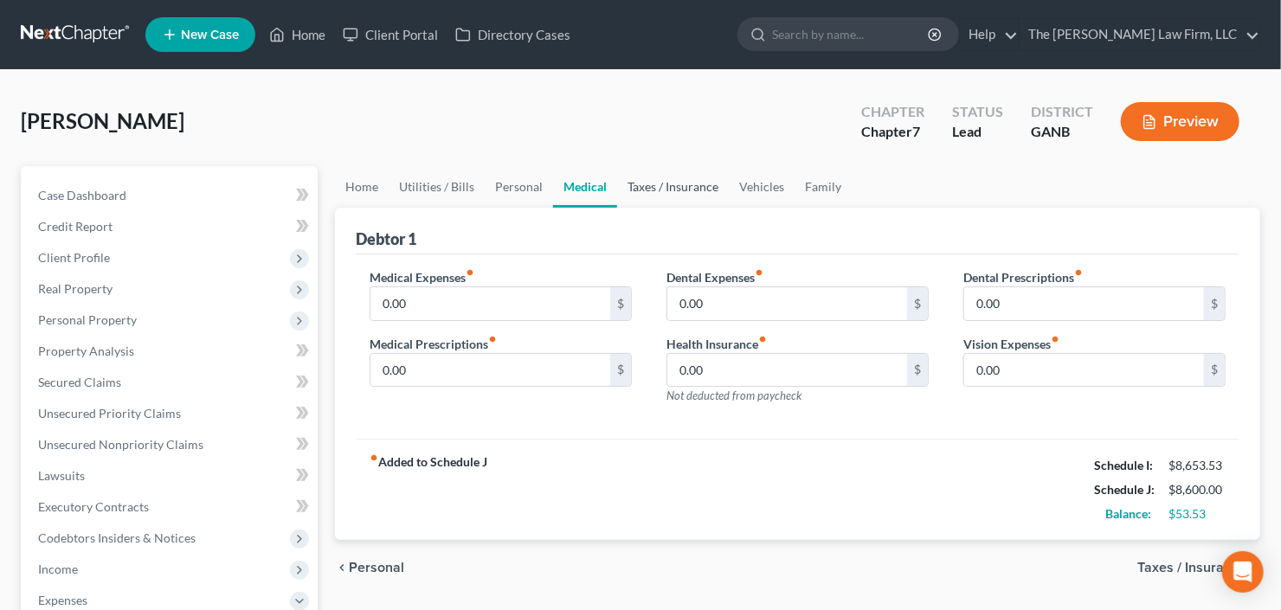
click at [637, 188] on link "Taxes / Insurance" at bounding box center [673, 187] width 112 height 42
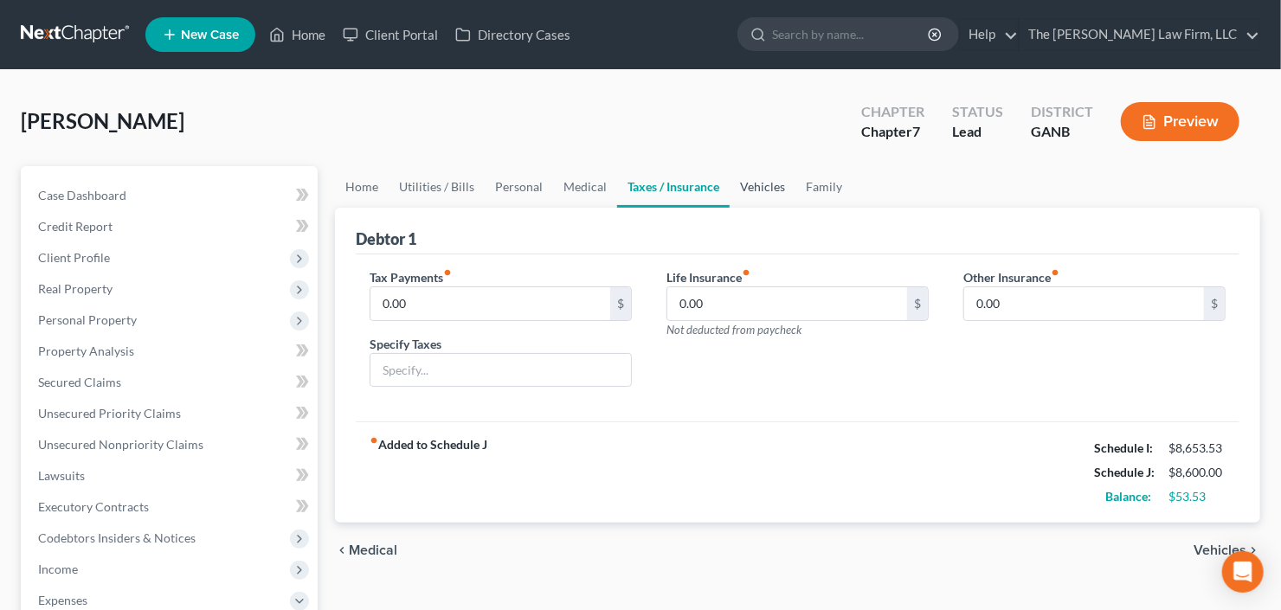
click at [763, 184] on link "Vehicles" at bounding box center [763, 187] width 66 height 42
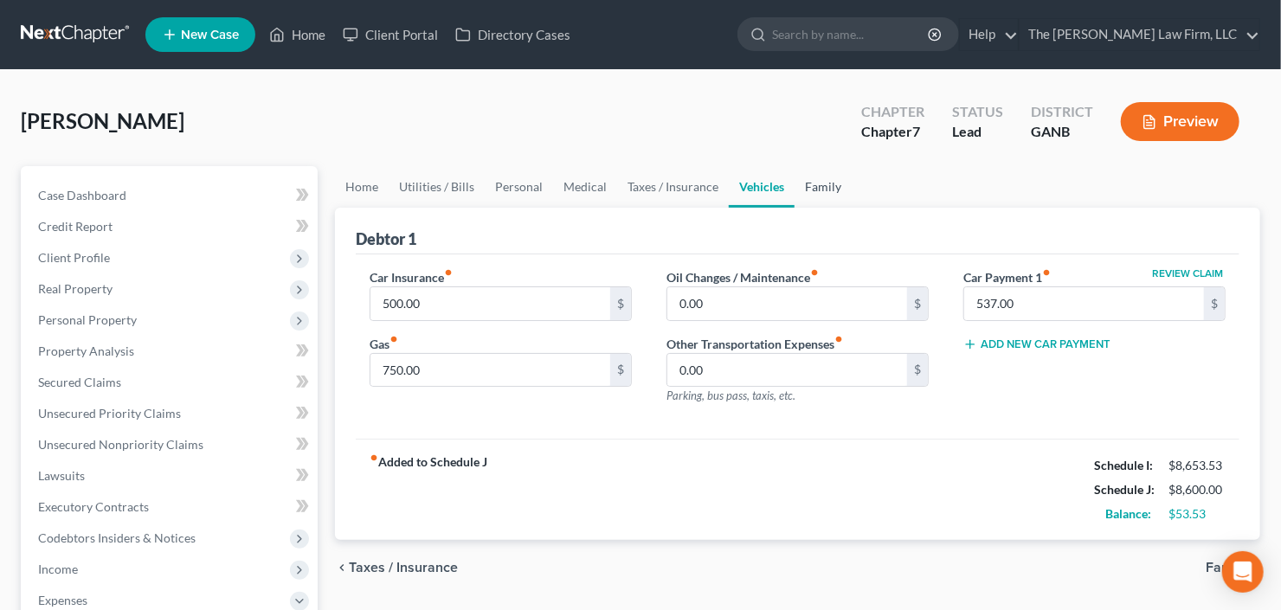
click at [812, 187] on link "Family" at bounding box center [823, 187] width 57 height 42
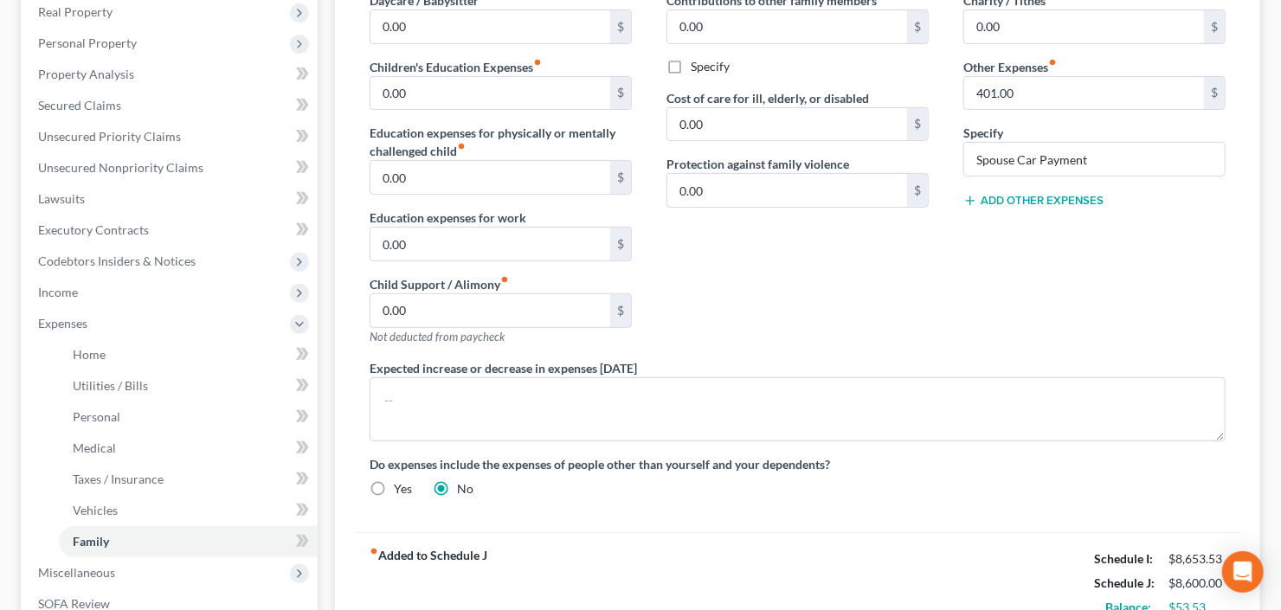
scroll to position [139, 0]
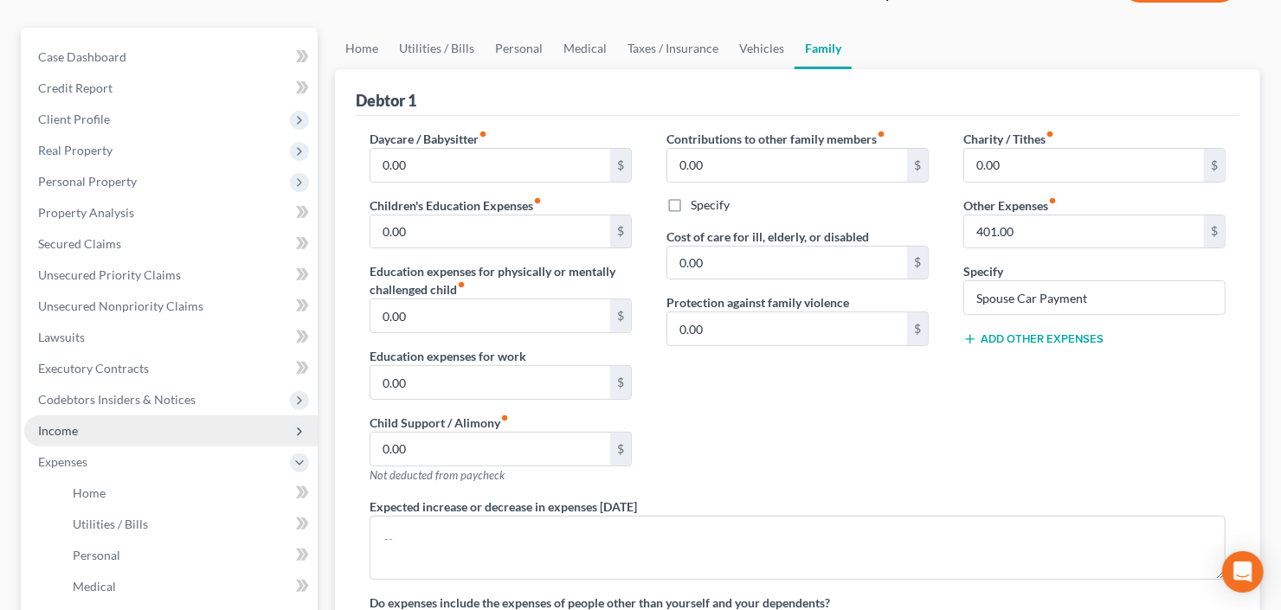
click at [120, 437] on span "Income" at bounding box center [170, 431] width 293 height 31
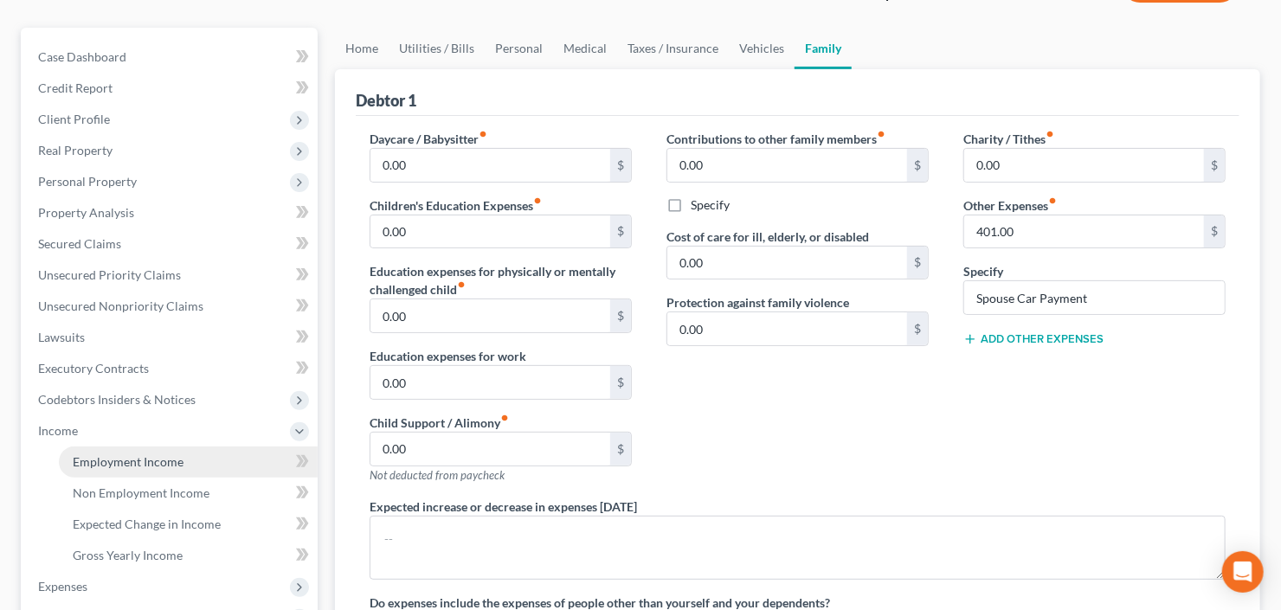
click at [147, 456] on span "Employment Income" at bounding box center [128, 462] width 111 height 15
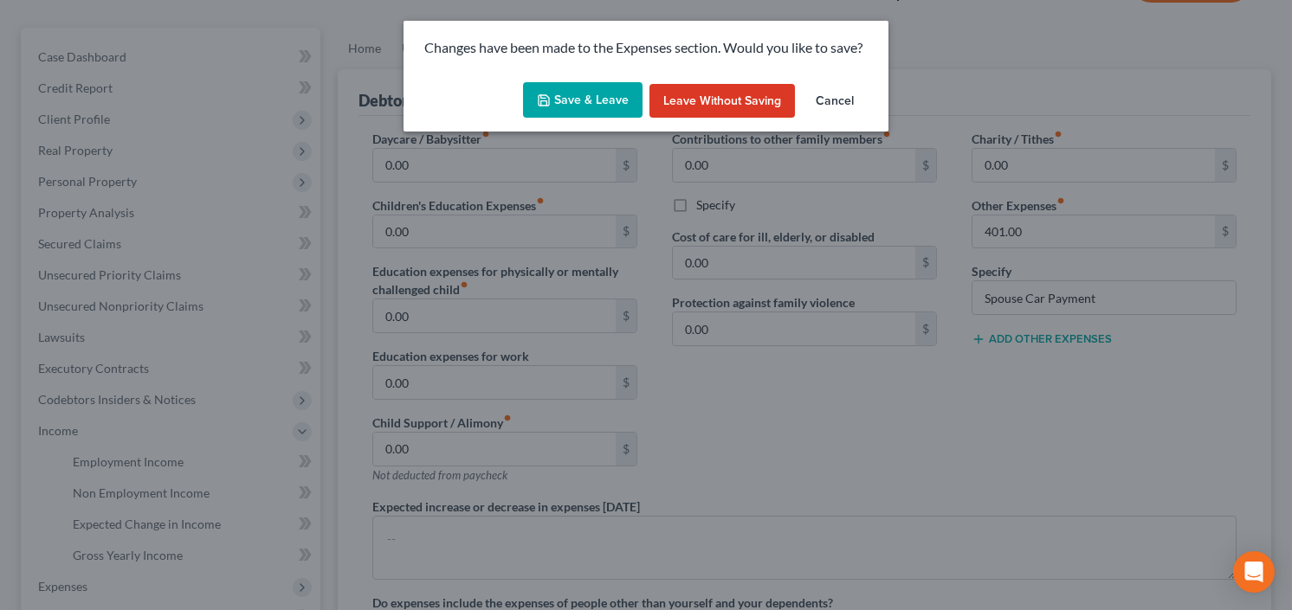
click at [574, 98] on button "Save & Leave" at bounding box center [582, 100] width 119 height 36
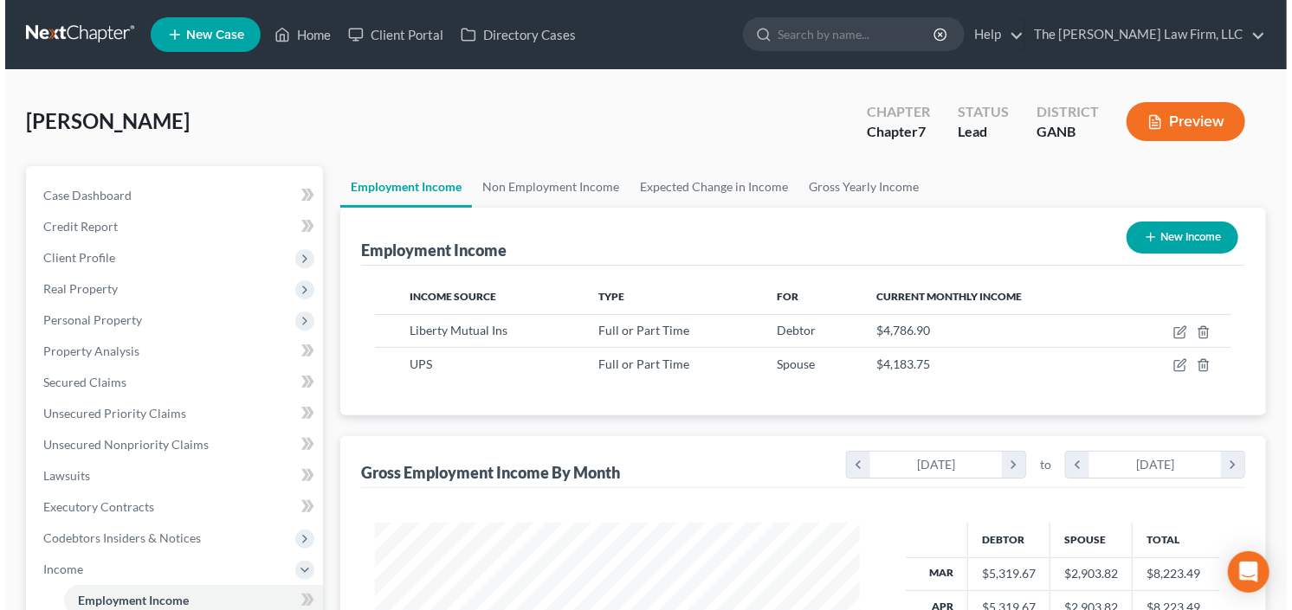
scroll to position [309, 519]
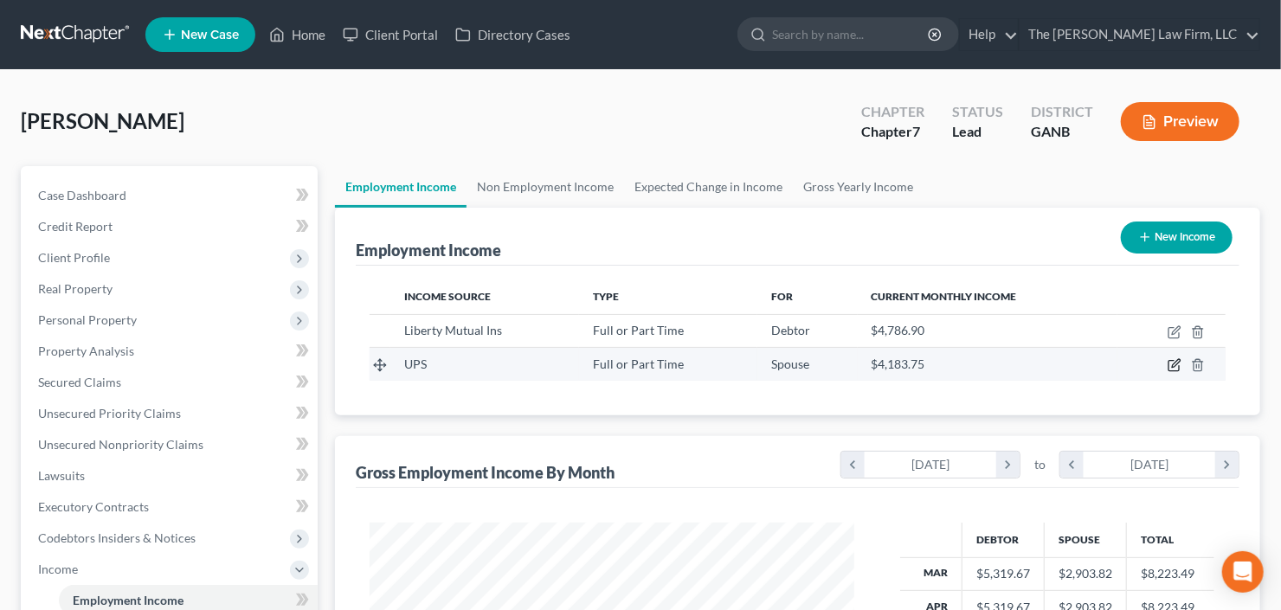
click at [1175, 364] on icon "button" at bounding box center [1176, 364] width 8 height 8
select select "0"
select select "10"
select select "3"
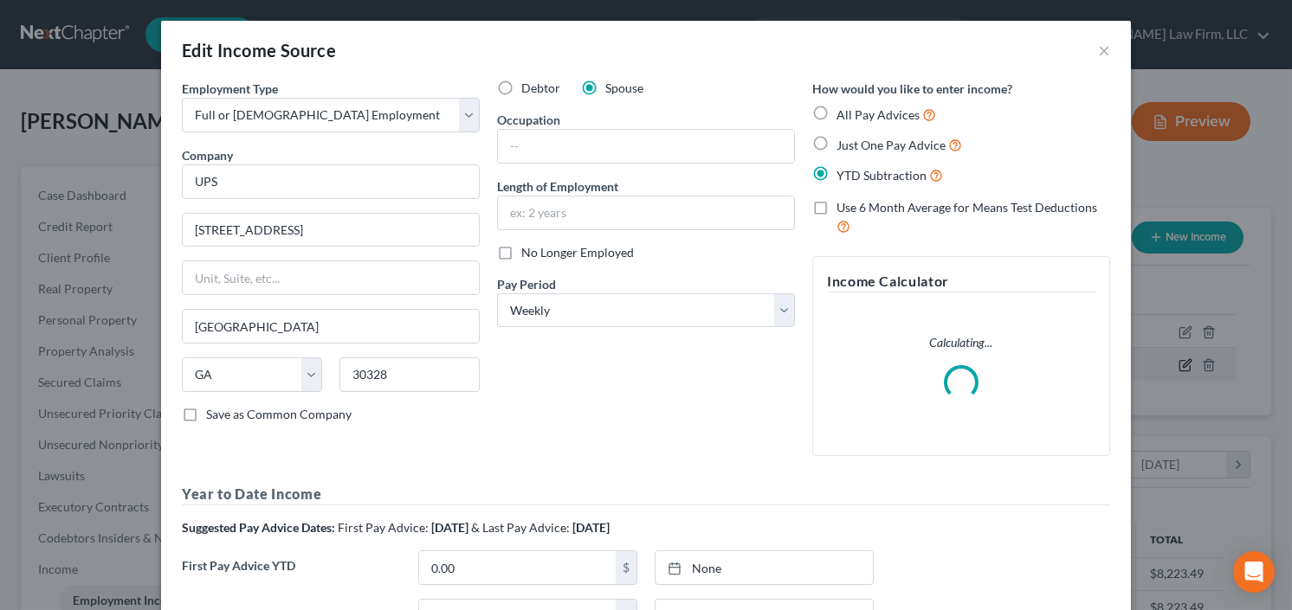
scroll to position [309, 524]
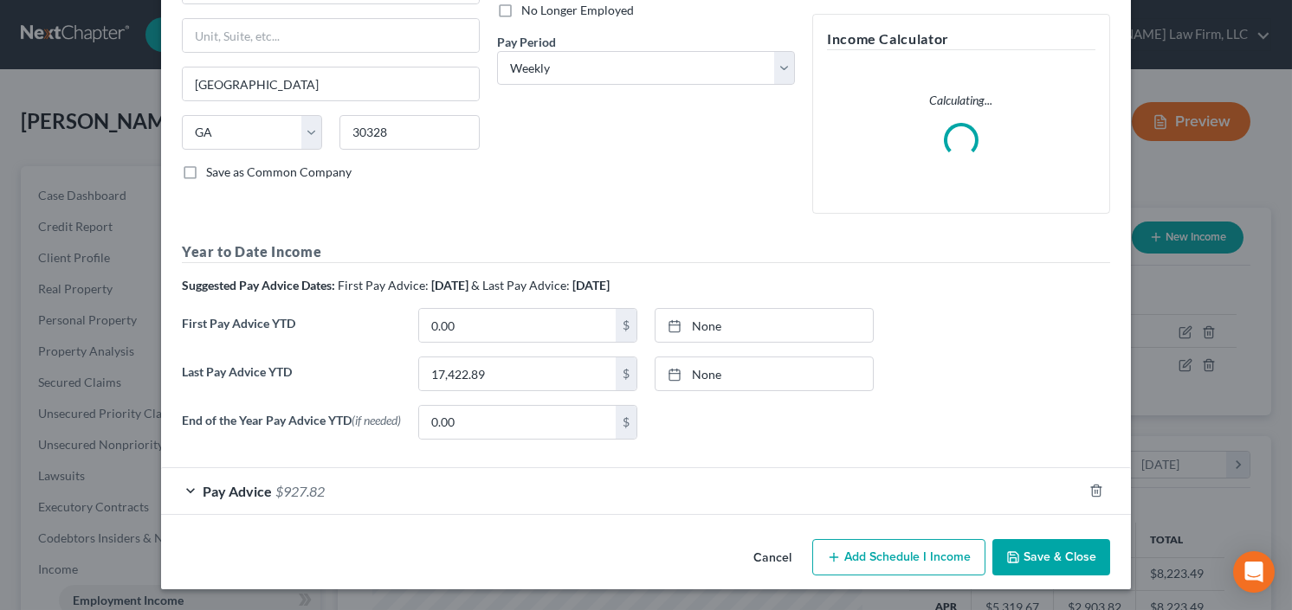
click at [231, 494] on span "Pay Advice" at bounding box center [237, 491] width 69 height 16
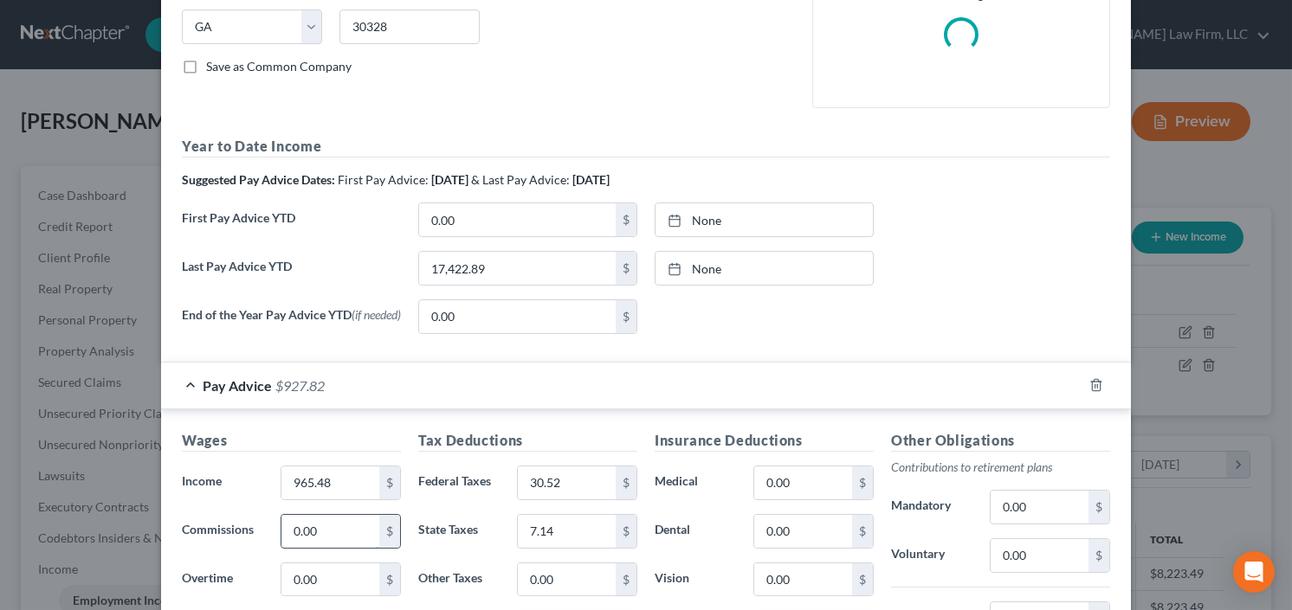
scroll to position [451, 0]
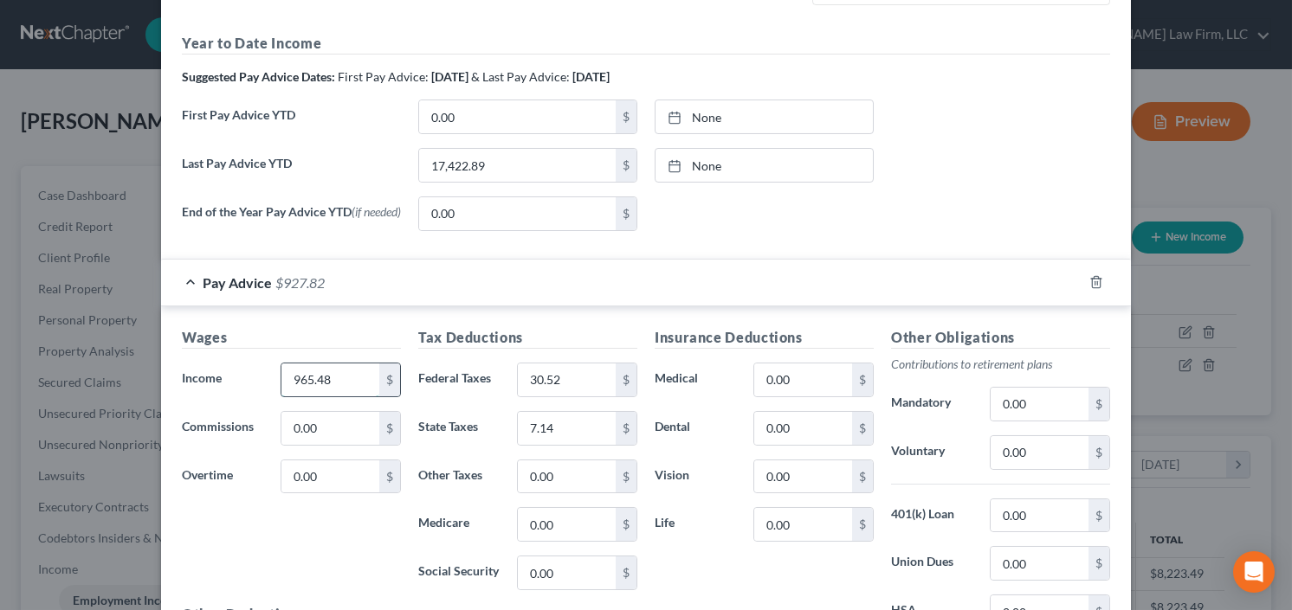
click at [350, 389] on input "965.48" at bounding box center [330, 380] width 98 height 33
type input "488.25"
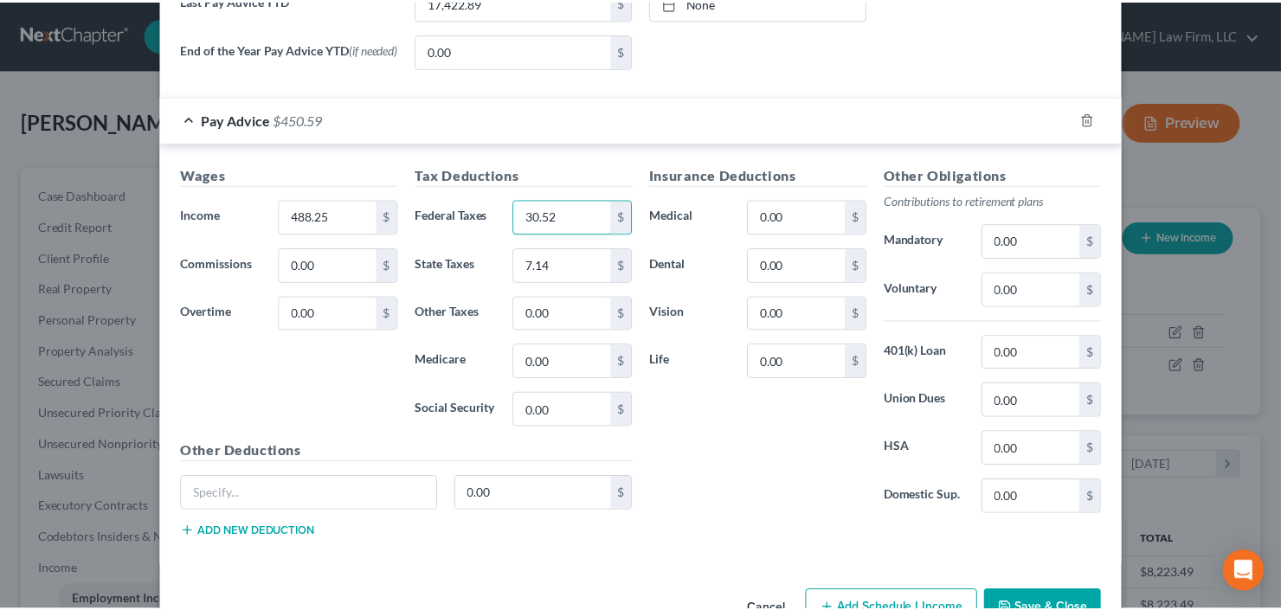
scroll to position [757, 0]
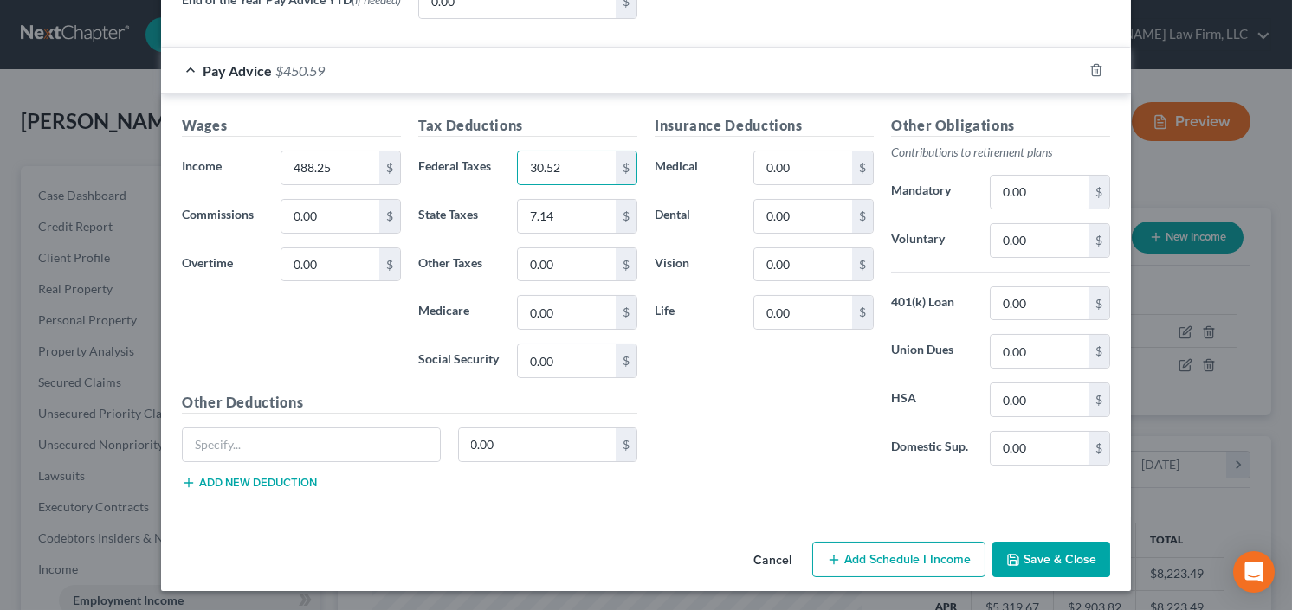
click at [1047, 558] on button "Save & Close" at bounding box center [1051, 560] width 118 height 36
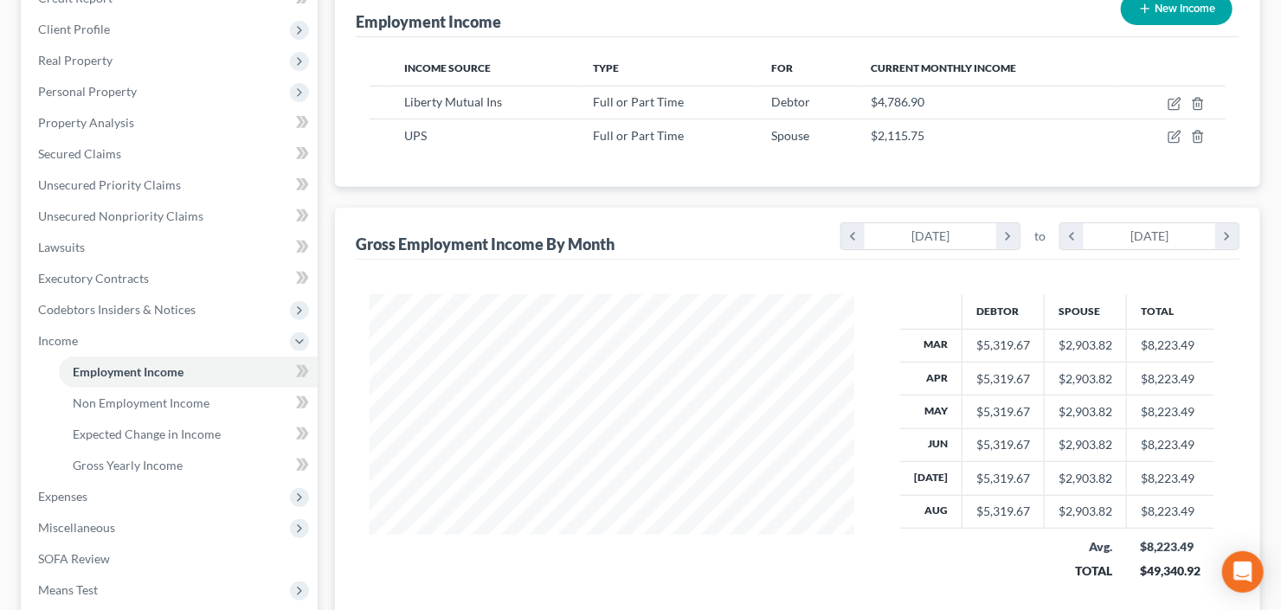
scroll to position [346, 0]
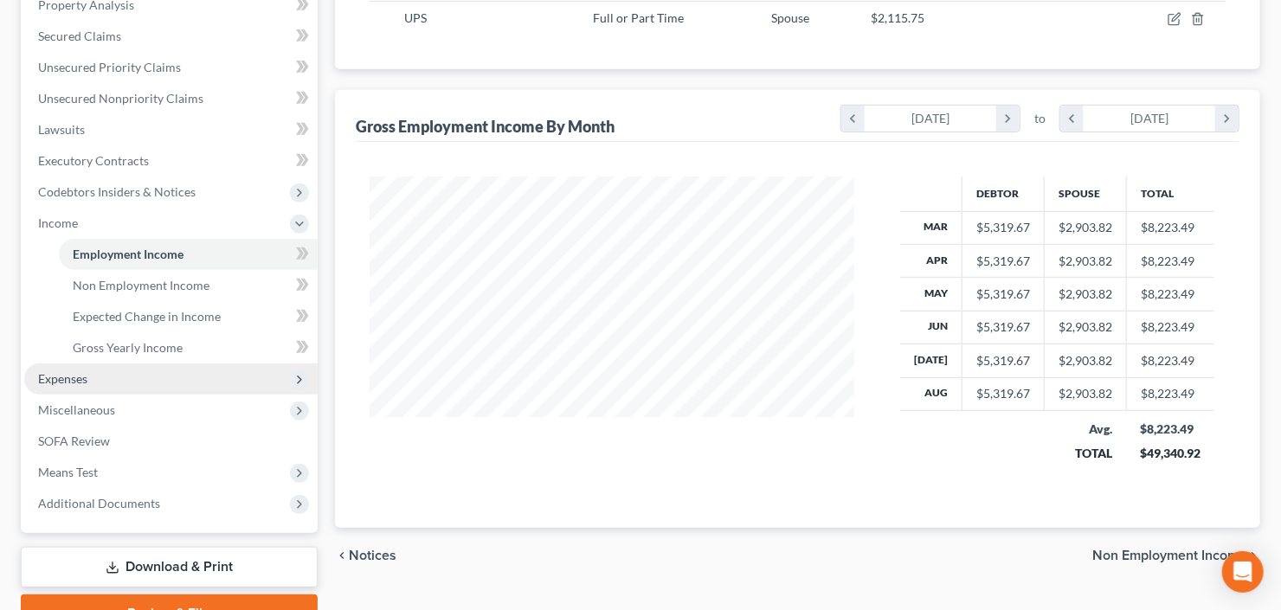
click at [112, 377] on span "Expenses" at bounding box center [170, 379] width 293 height 31
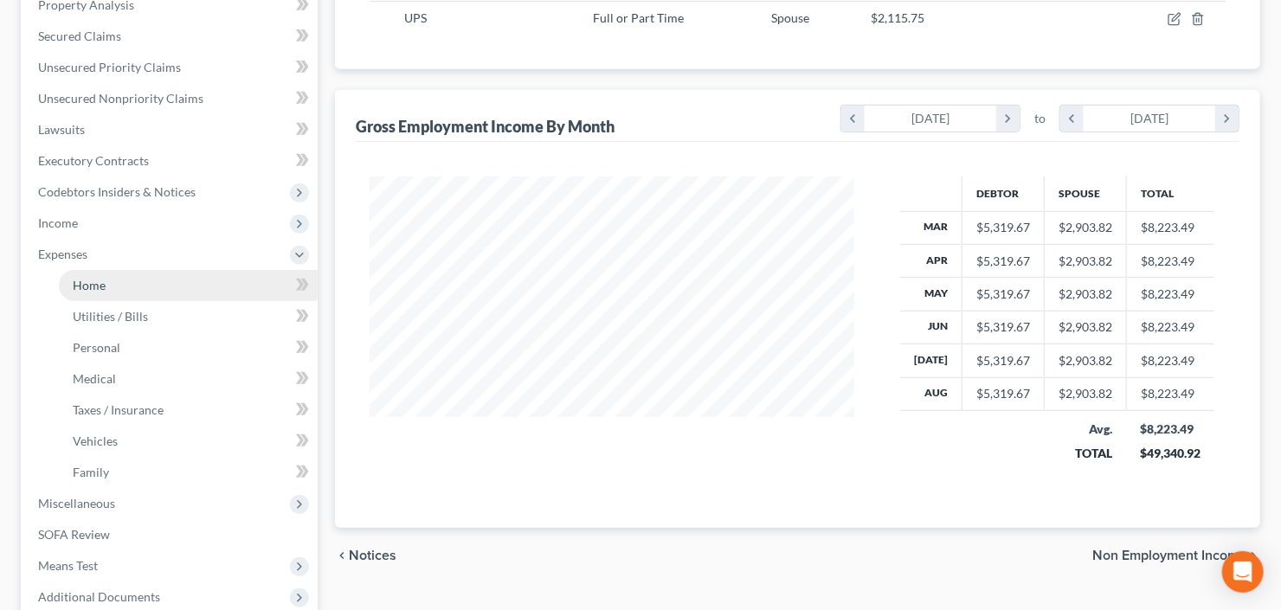
click at [102, 288] on span "Home" at bounding box center [89, 285] width 33 height 15
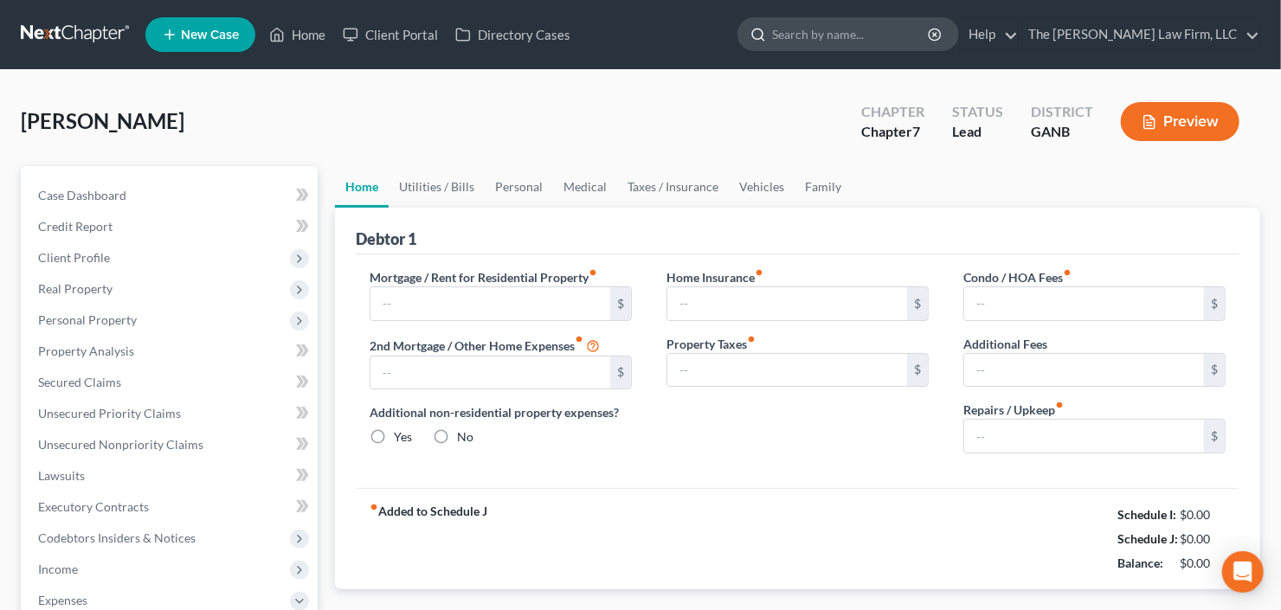
type input "2,492.00"
type input "0.00"
radio input "true"
type input "0.00"
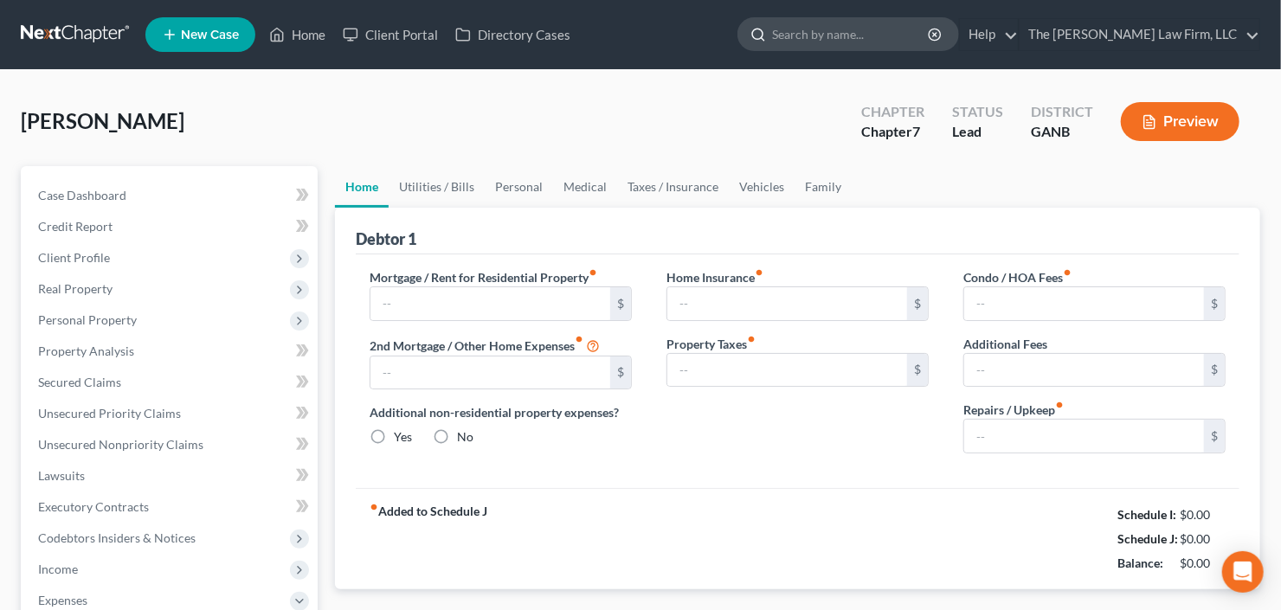
type input "20.00"
type input "0.00"
type input "100.00"
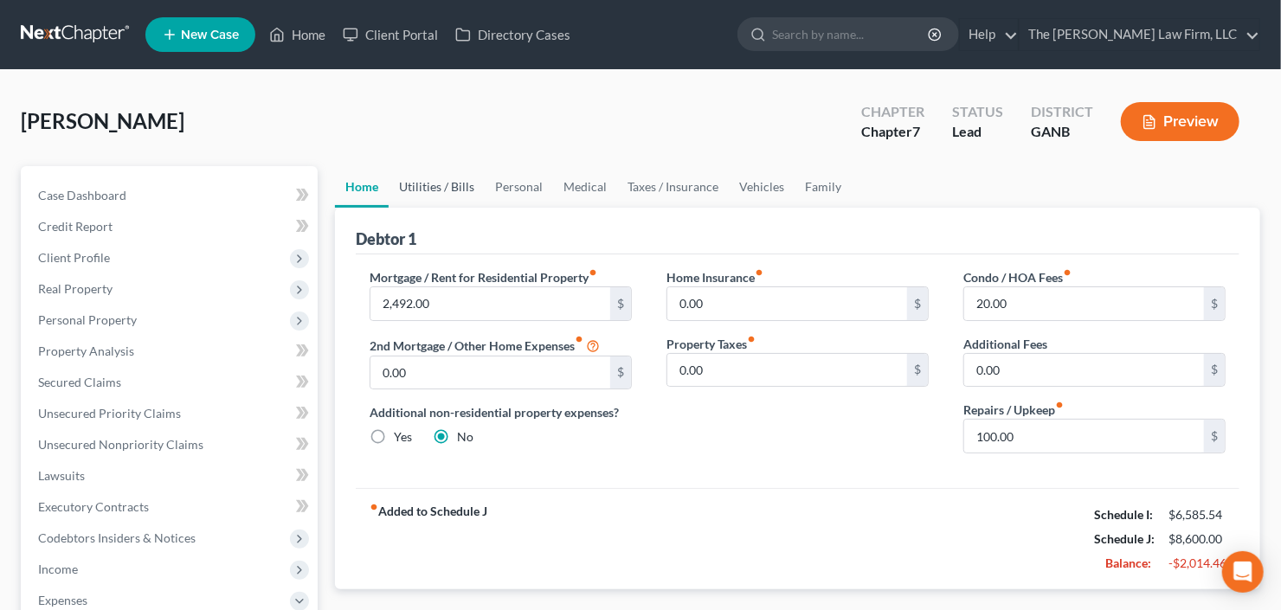
click at [449, 187] on link "Utilities / Bills" at bounding box center [437, 187] width 96 height 42
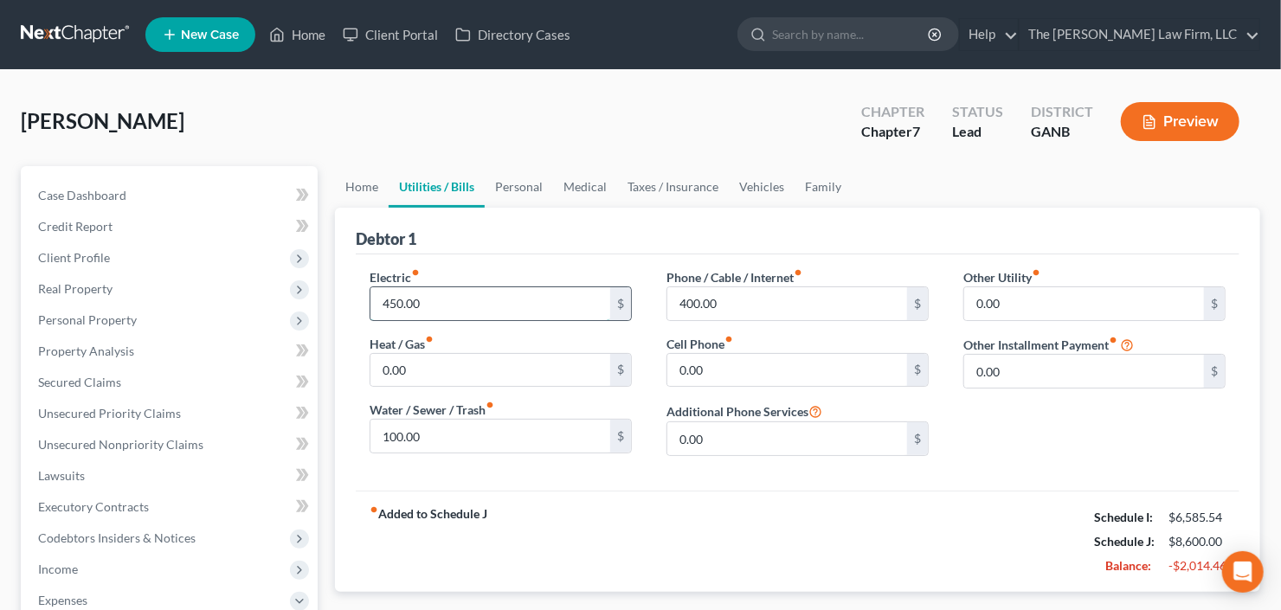
click at [488, 305] on input "450.00" at bounding box center [491, 303] width 240 height 33
type input "4,000"
type input "50"
click at [475, 296] on input "4,000" at bounding box center [491, 303] width 240 height 33
type input "400"
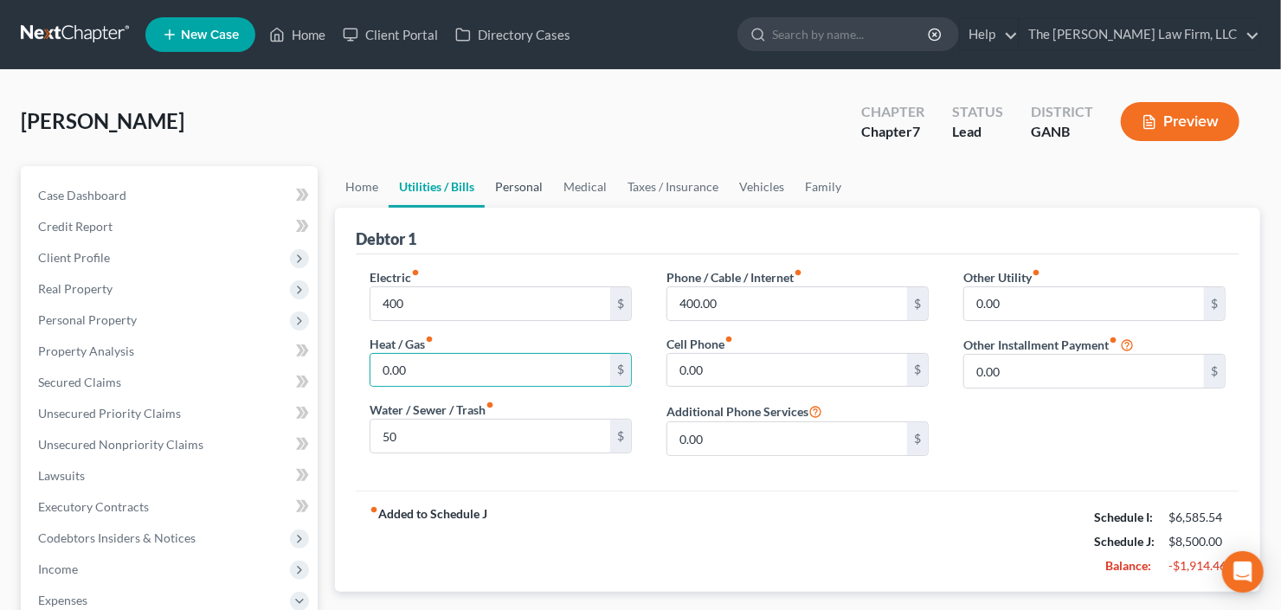
click at [508, 182] on link "Personal" at bounding box center [519, 187] width 68 height 42
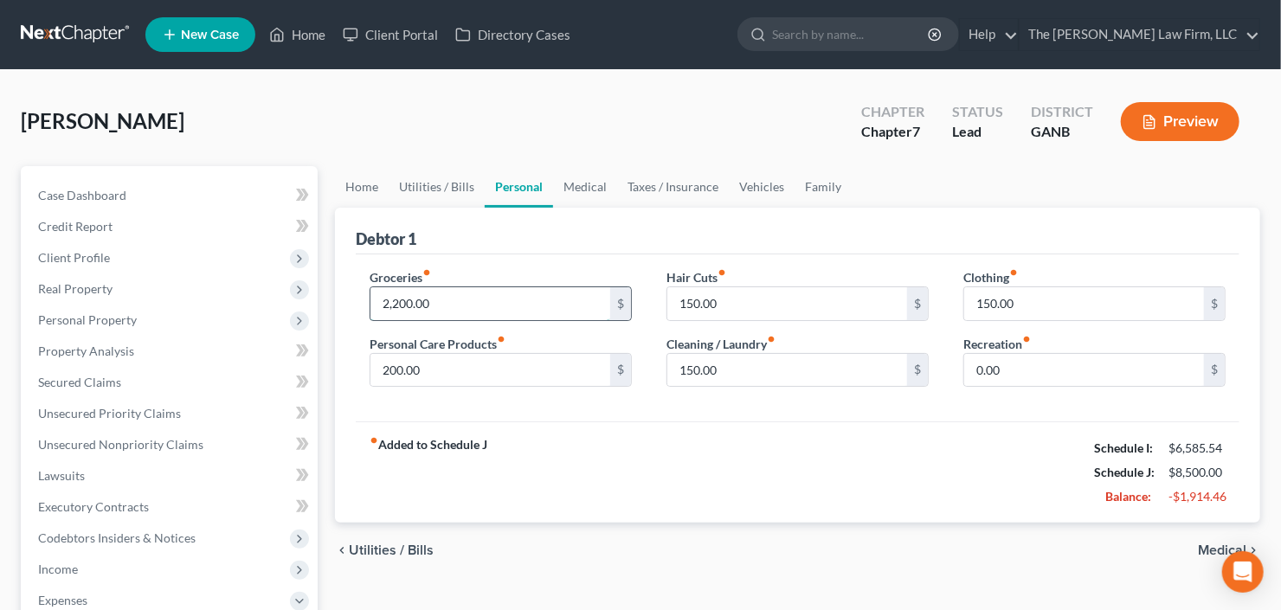
click at [436, 308] on input "2,200.00" at bounding box center [491, 303] width 240 height 33
type input "1,600"
type input "100"
type input "125"
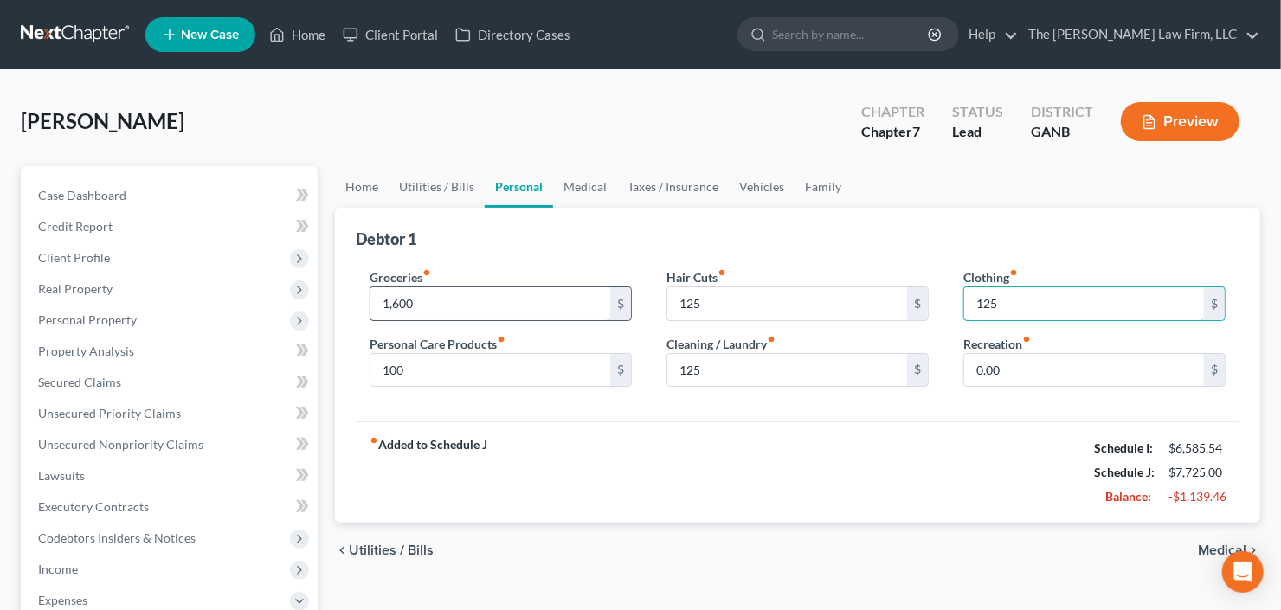
type input "125"
click at [577, 184] on link "Medical" at bounding box center [585, 187] width 64 height 42
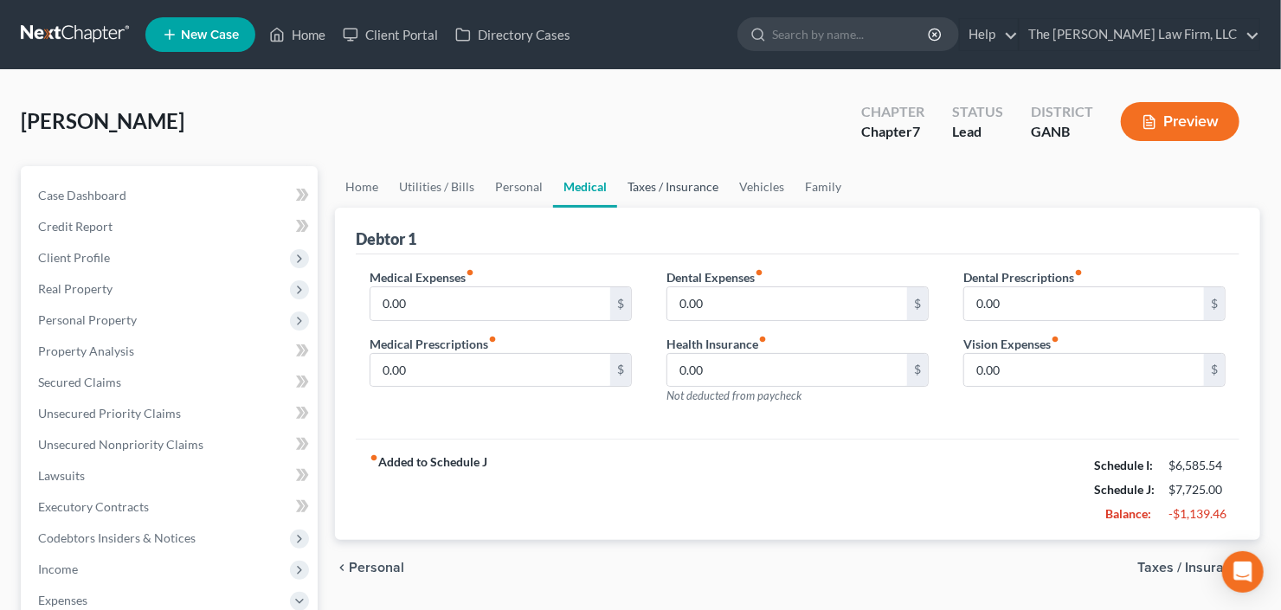
click at [655, 183] on link "Taxes / Insurance" at bounding box center [673, 187] width 112 height 42
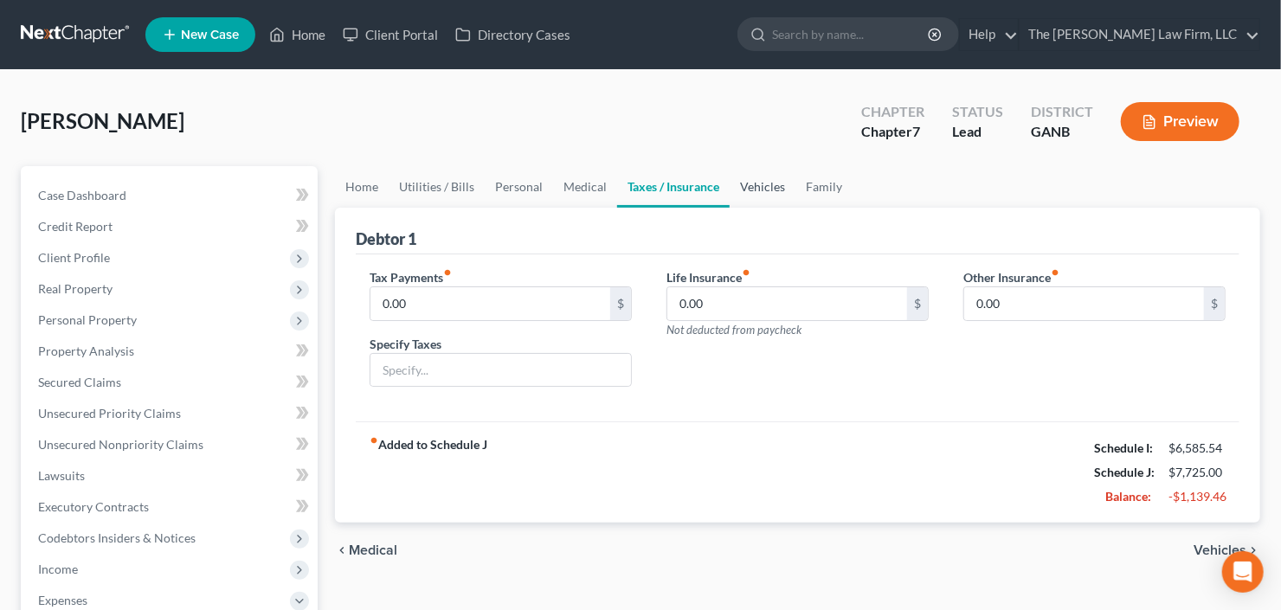
click at [777, 184] on link "Vehicles" at bounding box center [763, 187] width 66 height 42
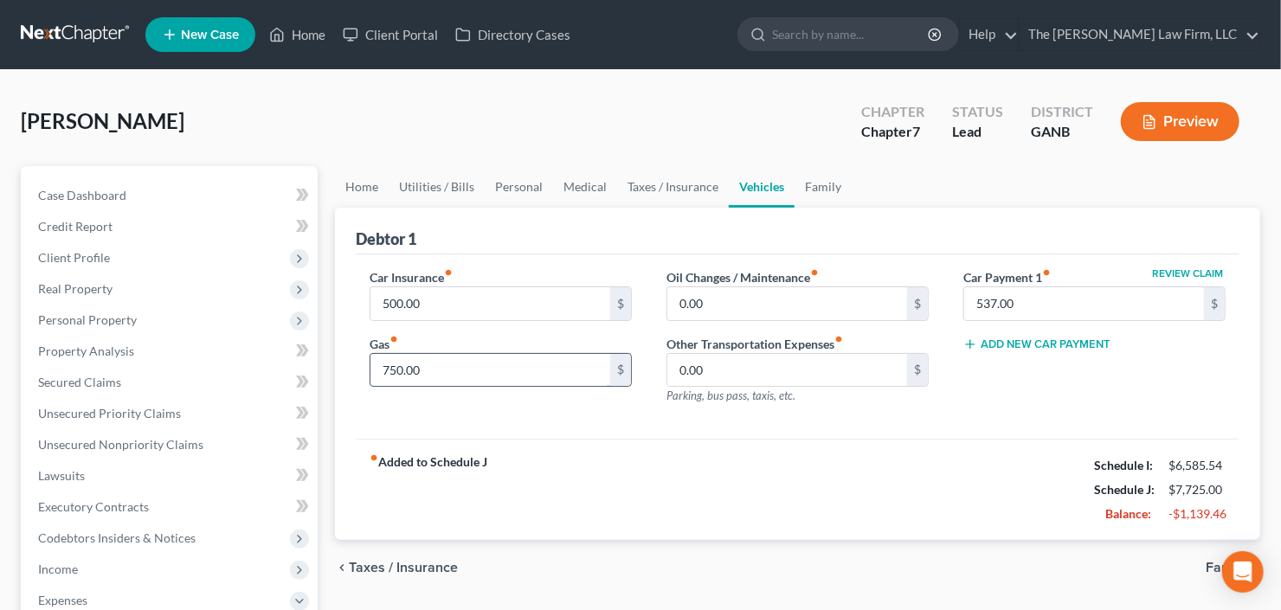
click at [509, 360] on input "750.00" at bounding box center [491, 370] width 240 height 33
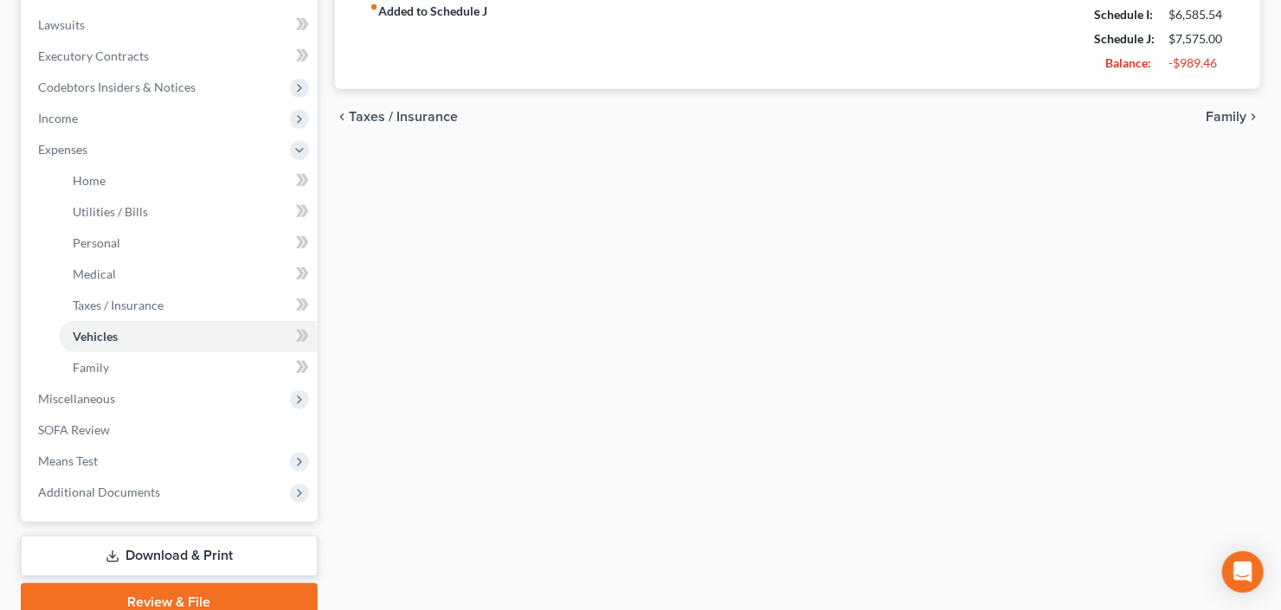
scroll to position [525, 0]
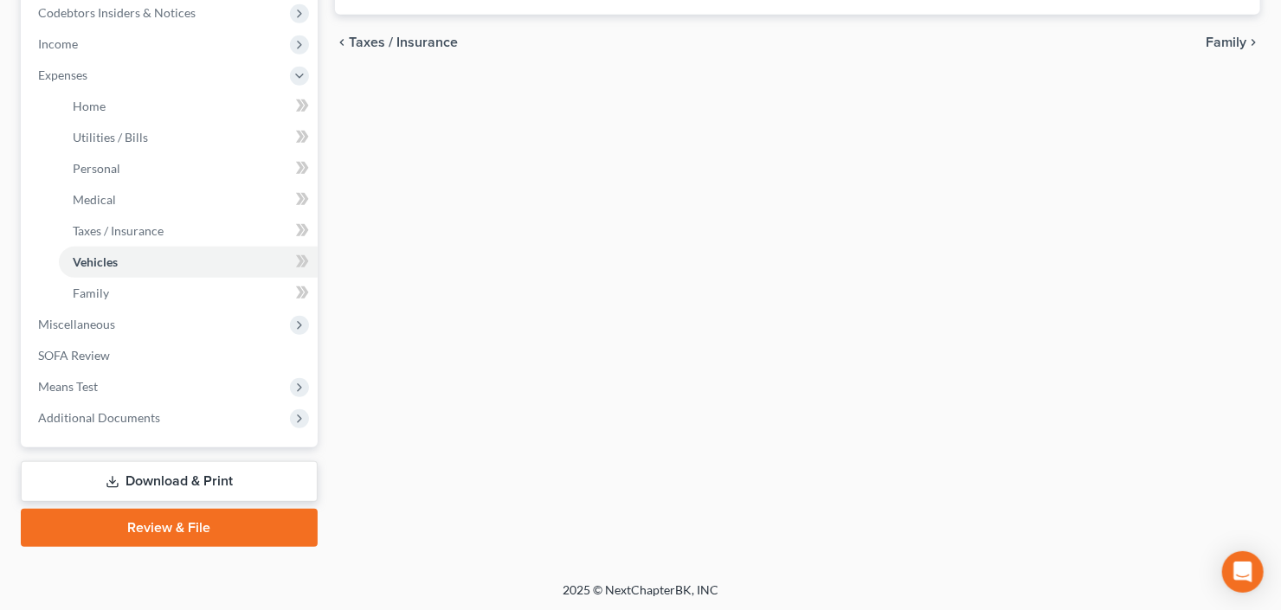
click at [131, 488] on link "Download & Print" at bounding box center [169, 481] width 297 height 41
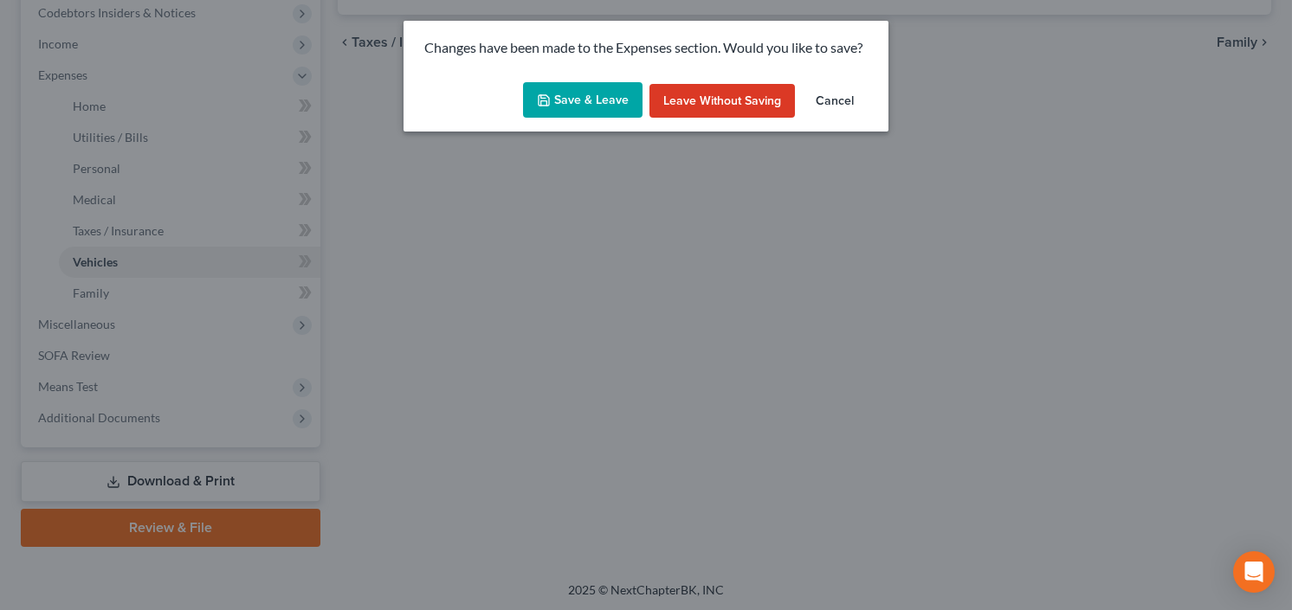
click at [571, 109] on button "Save & Leave" at bounding box center [582, 100] width 119 height 36
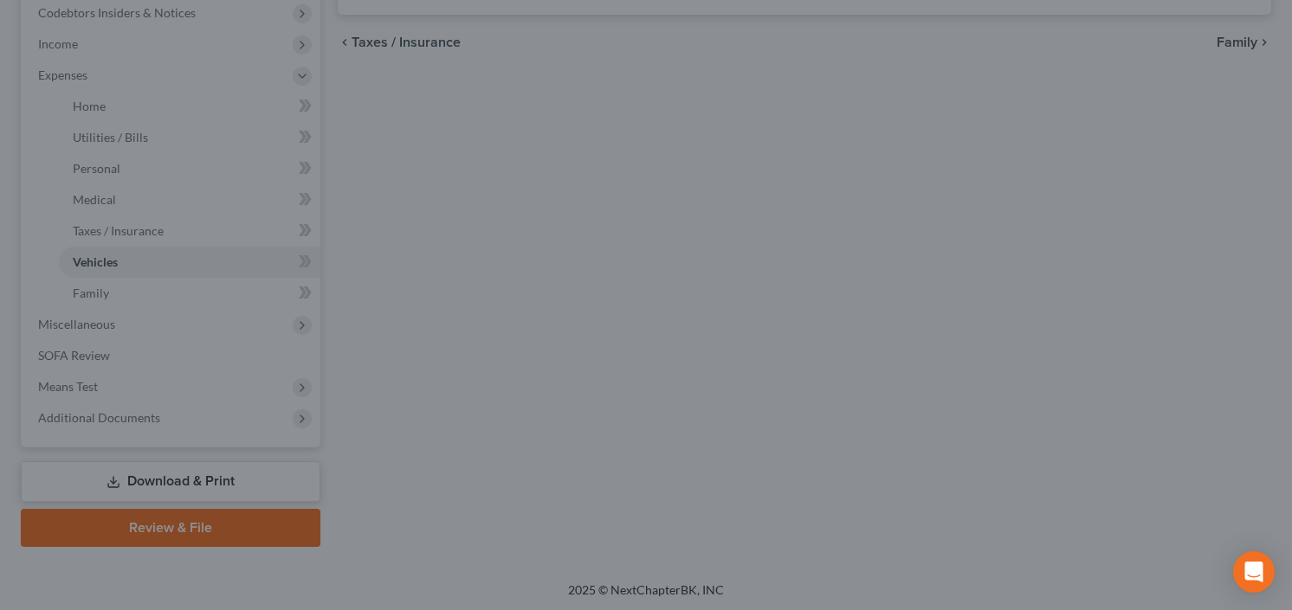
type input "600.00"
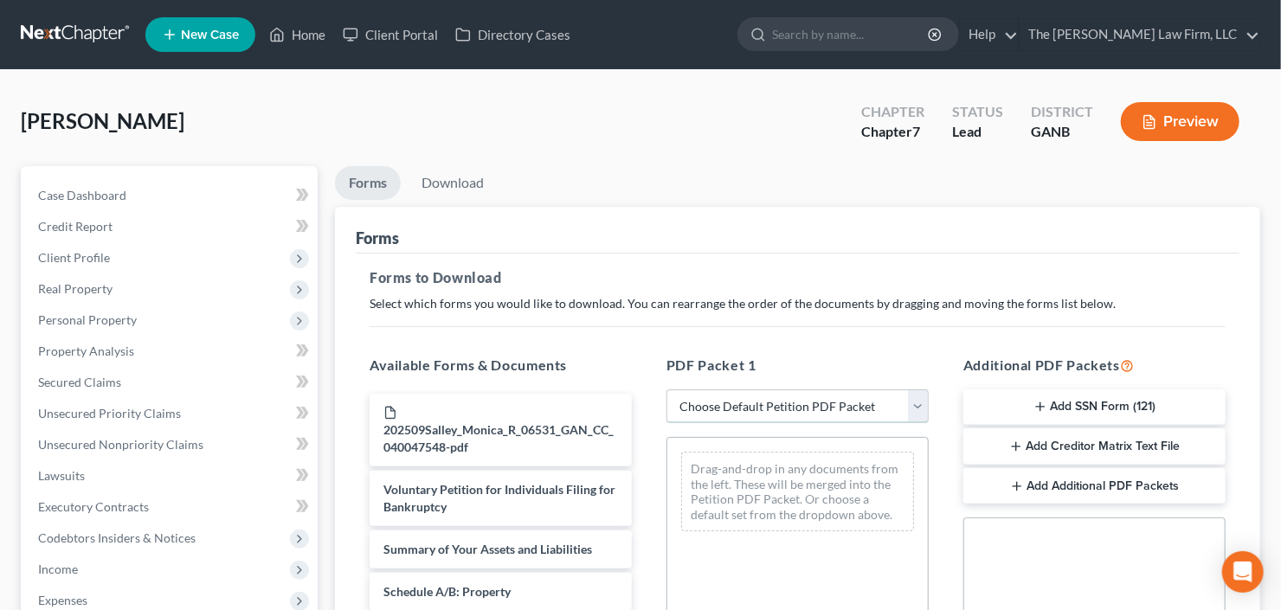
click at [807, 398] on select "Choose Default Petition PDF Packet Complete Bankruptcy Petition (all forms and …" at bounding box center [798, 407] width 262 height 35
select select "0"
click at [667, 390] on select "Choose Default Petition PDF Packet Complete Bankruptcy Petition (all forms and …" at bounding box center [798, 407] width 262 height 35
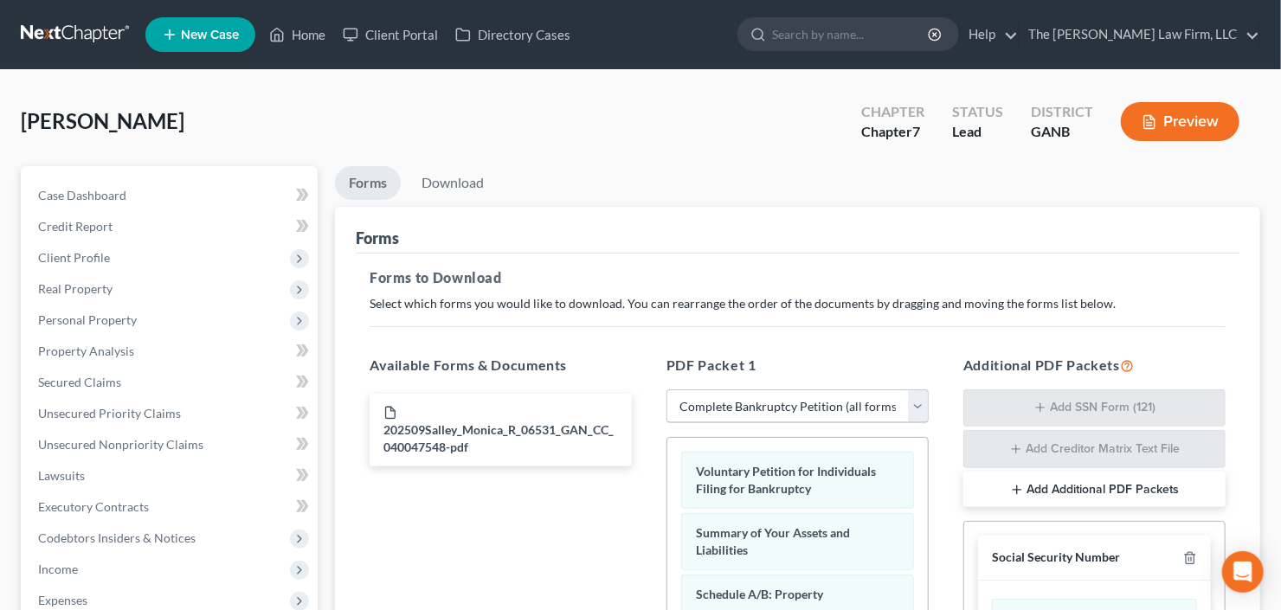
scroll to position [457, 0]
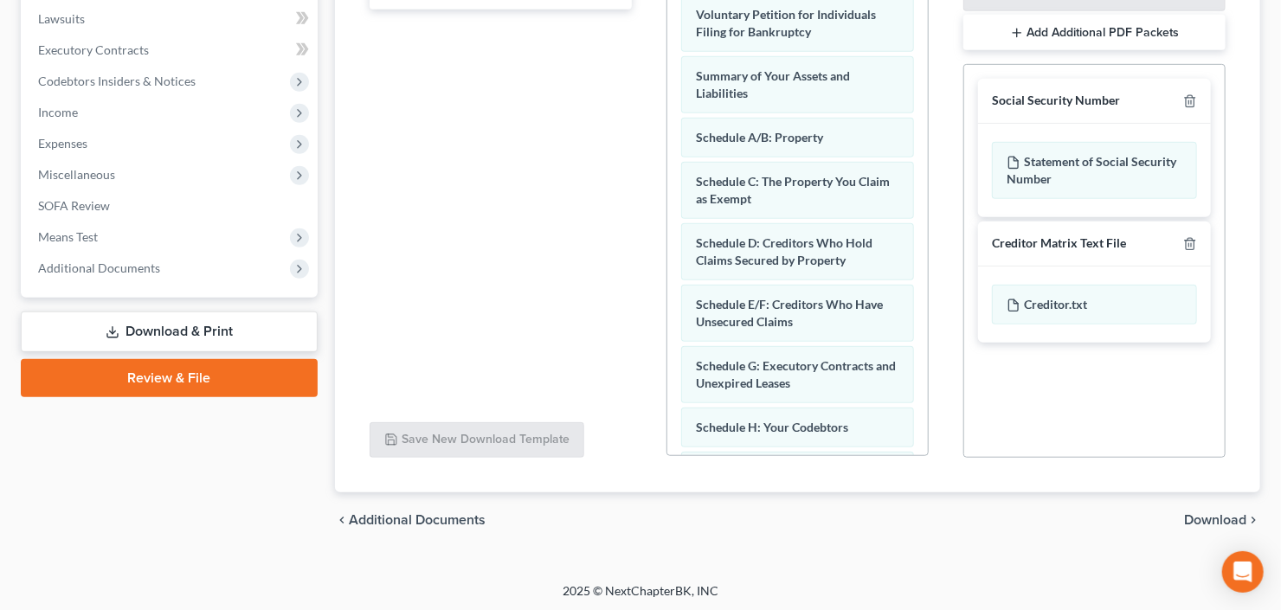
click at [1223, 523] on span "Download" at bounding box center [1215, 520] width 62 height 14
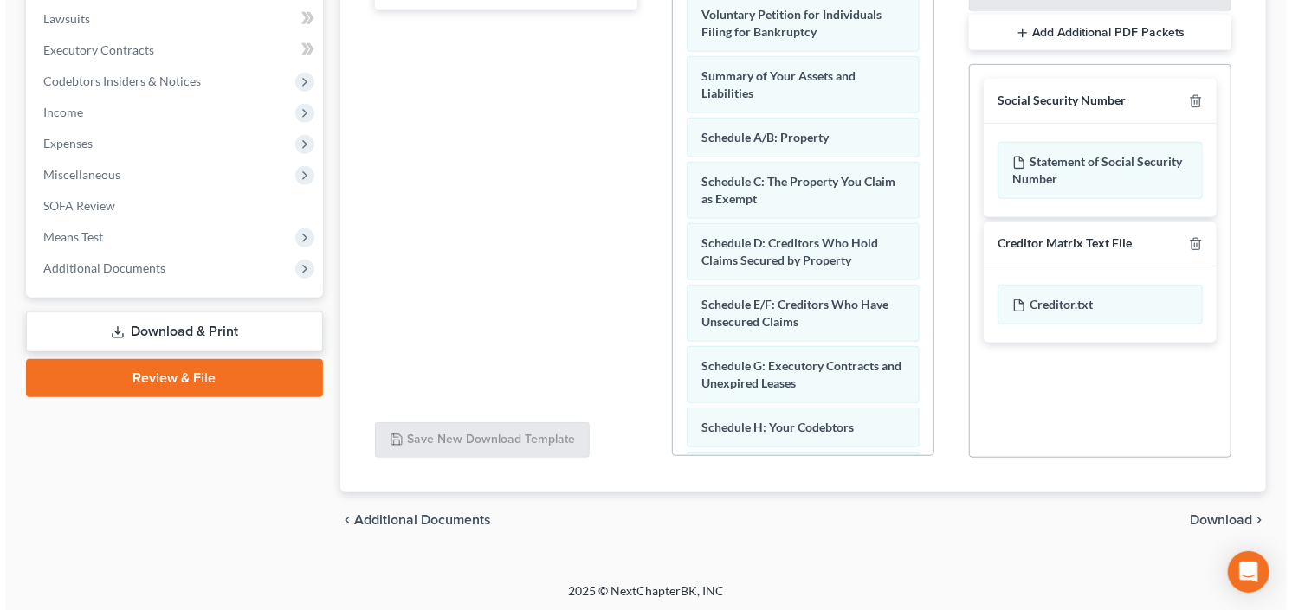
scroll to position [306, 0]
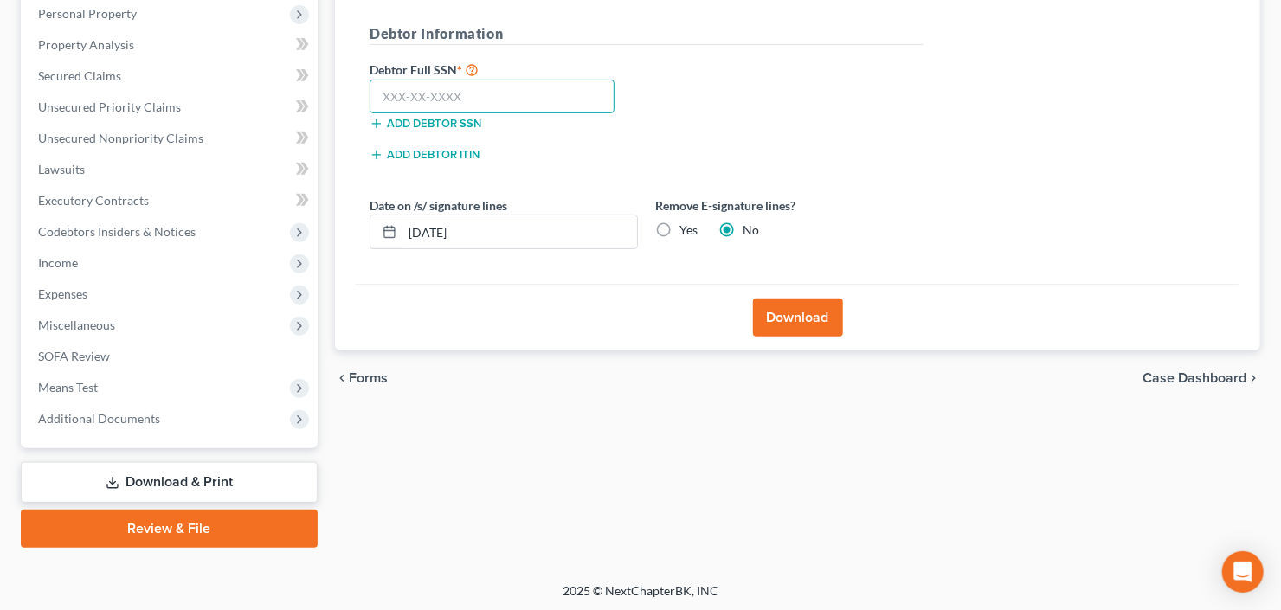
click at [527, 87] on input "text" at bounding box center [492, 97] width 245 height 35
type input "237-49-3202"
click at [779, 320] on button "Download" at bounding box center [798, 318] width 90 height 38
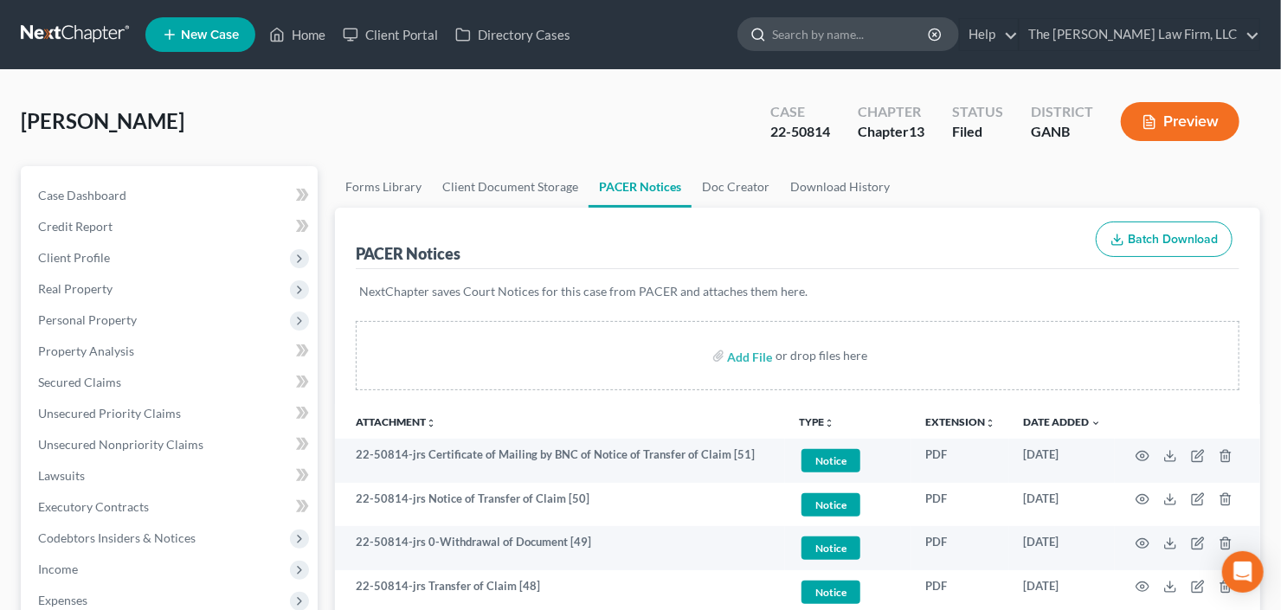
click at [870, 31] on input "search" at bounding box center [851, 34] width 158 height 32
type input "stanley"
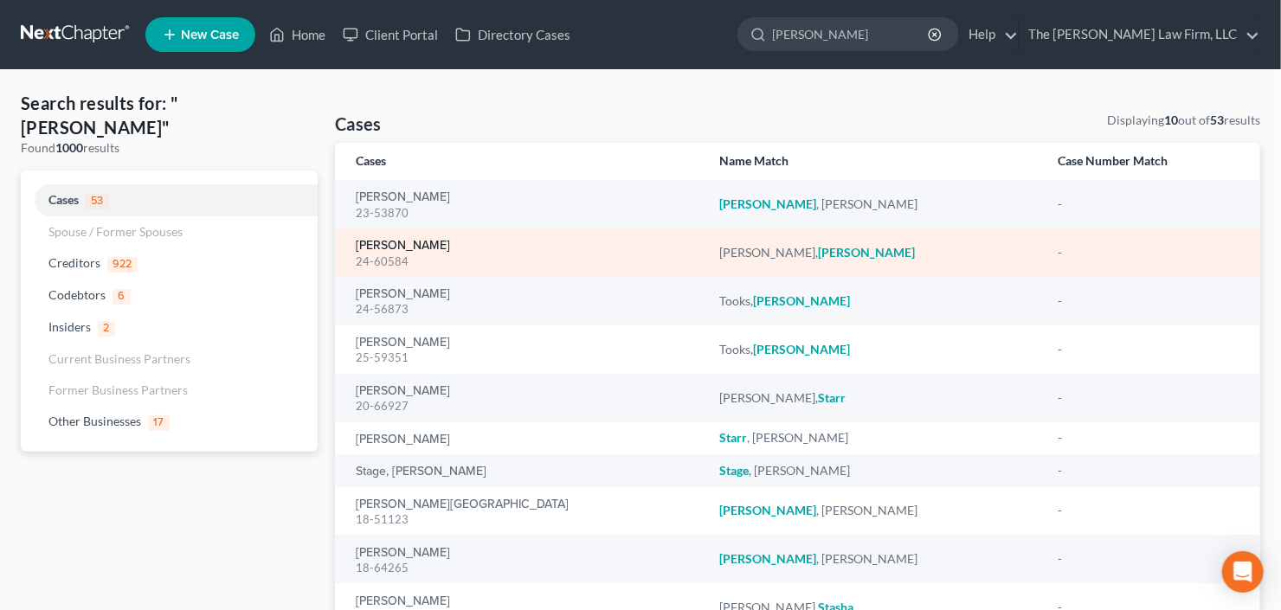
click at [390, 249] on link "Lawrence, Stanley" at bounding box center [403, 246] width 94 height 12
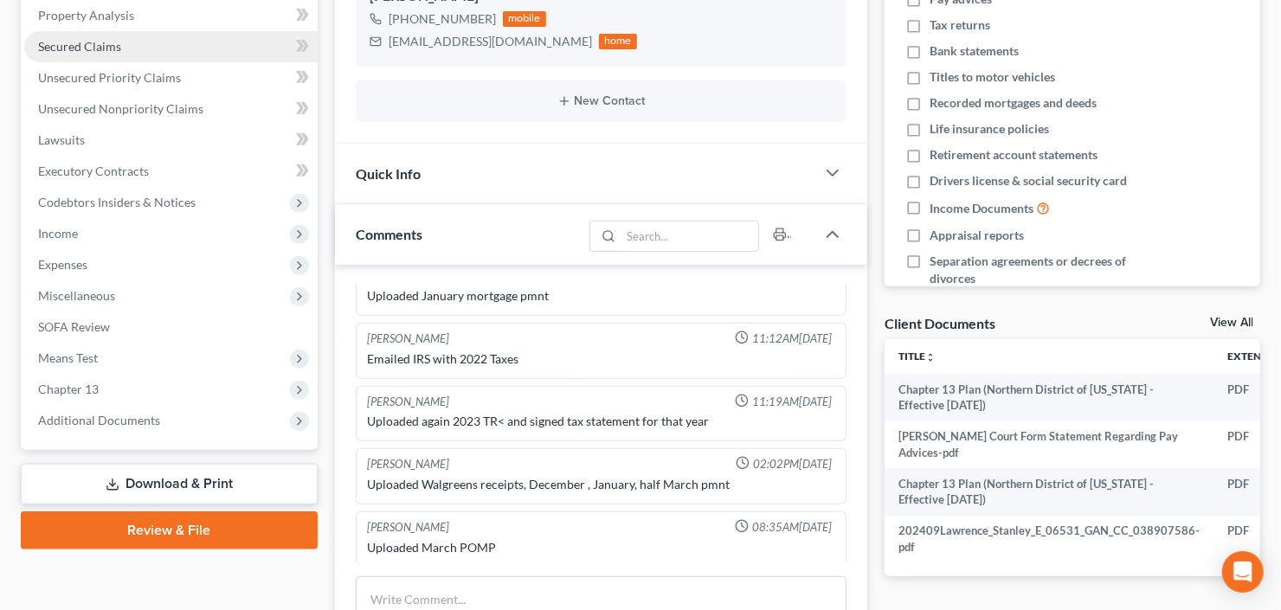
scroll to position [197, 0]
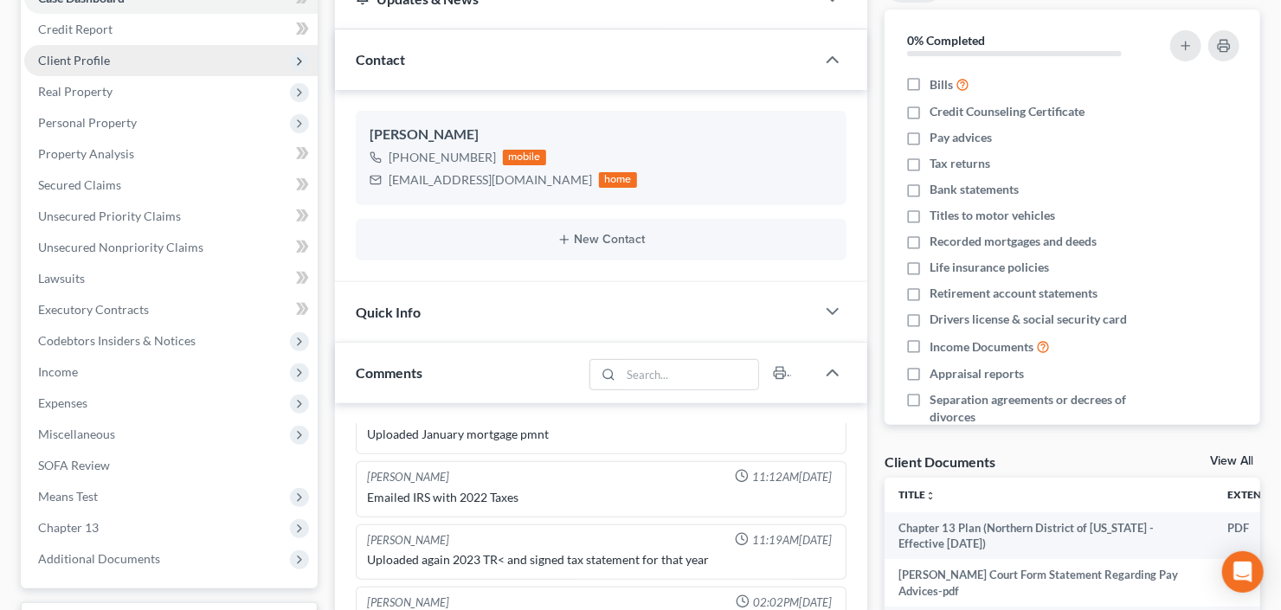
click at [139, 59] on span "Client Profile" at bounding box center [170, 60] width 293 height 31
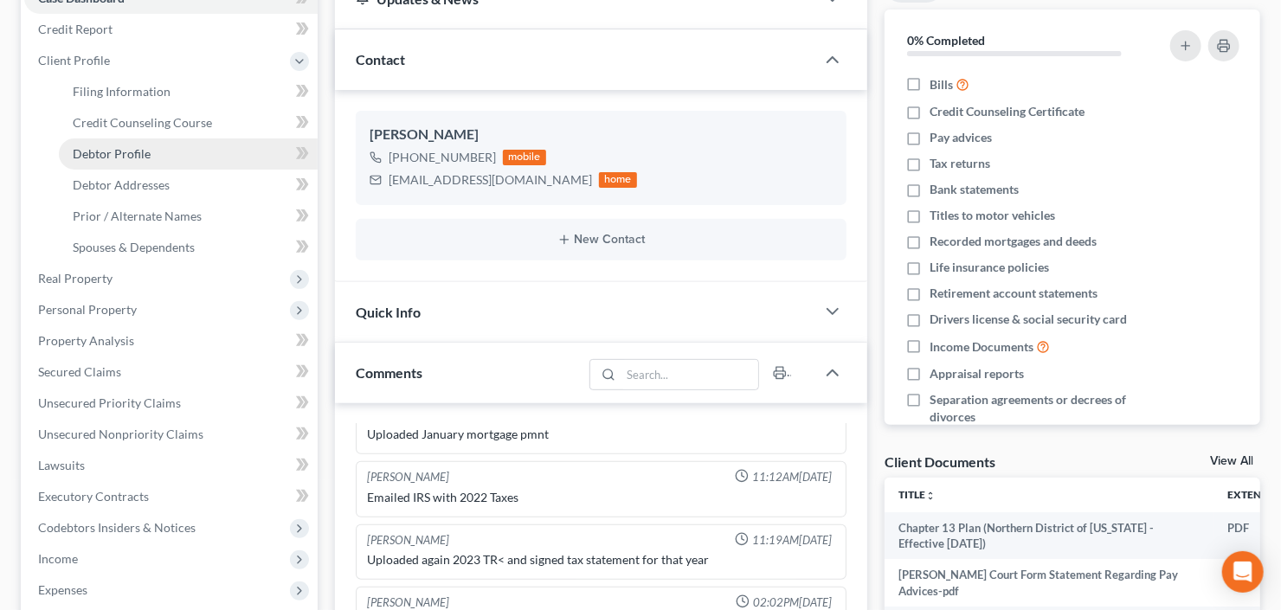
click at [137, 159] on link "Debtor Profile" at bounding box center [188, 154] width 259 height 31
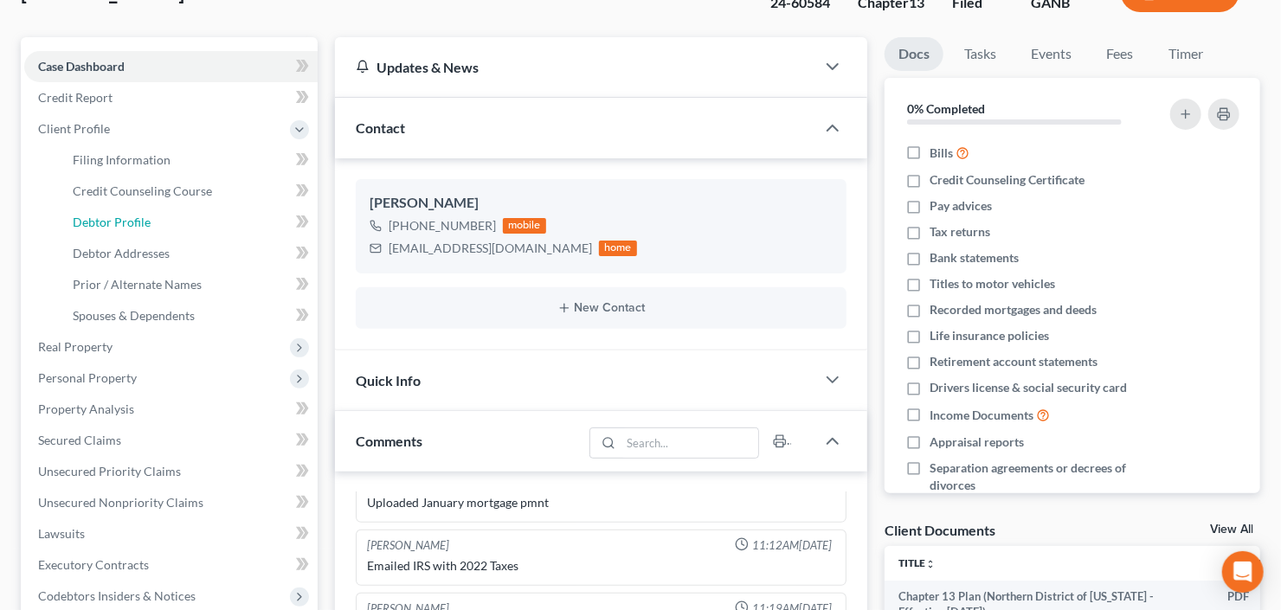
select select "0"
select select "1"
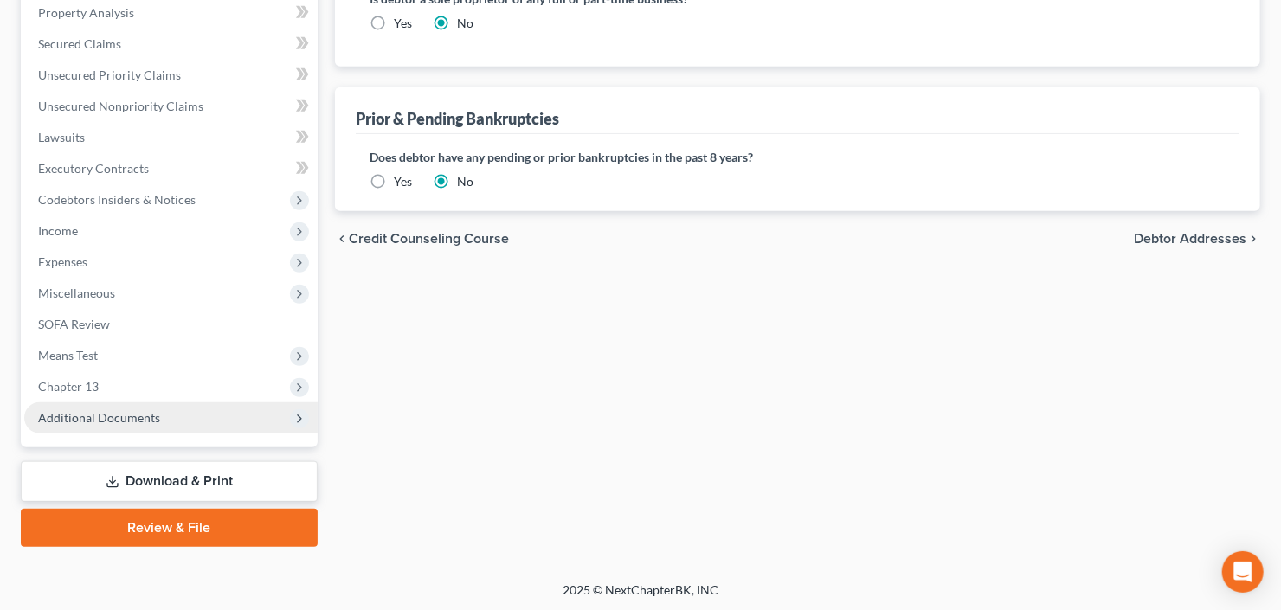
click at [91, 431] on span "Additional Documents" at bounding box center [170, 418] width 293 height 31
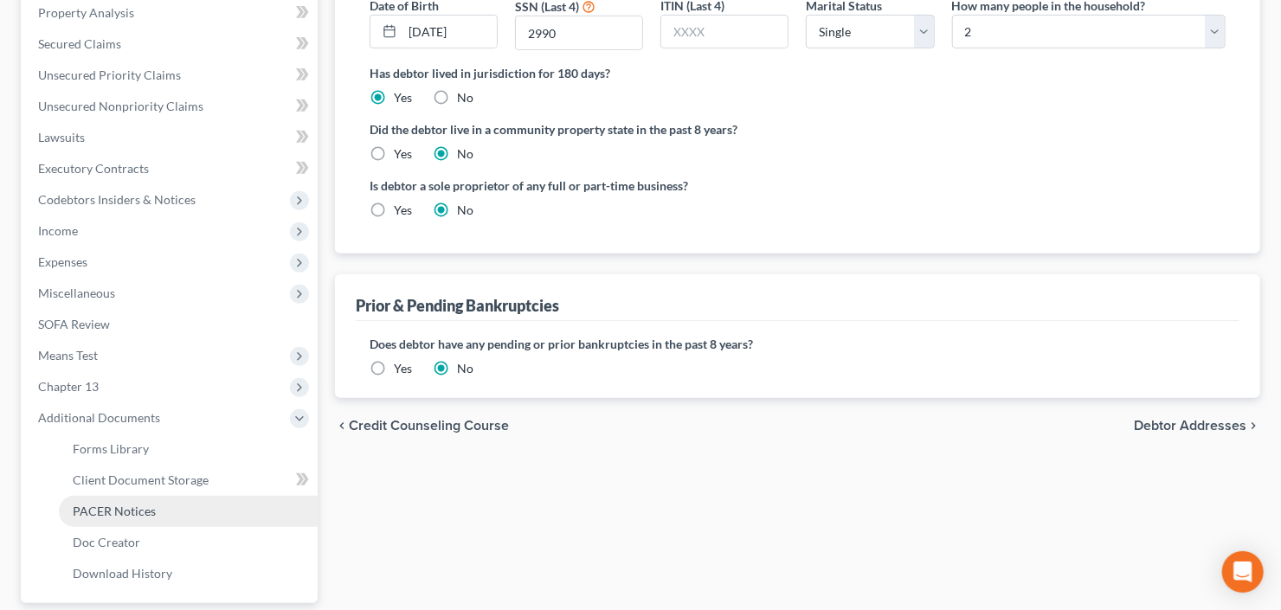
click at [102, 506] on span "PACER Notices" at bounding box center [114, 511] width 83 height 15
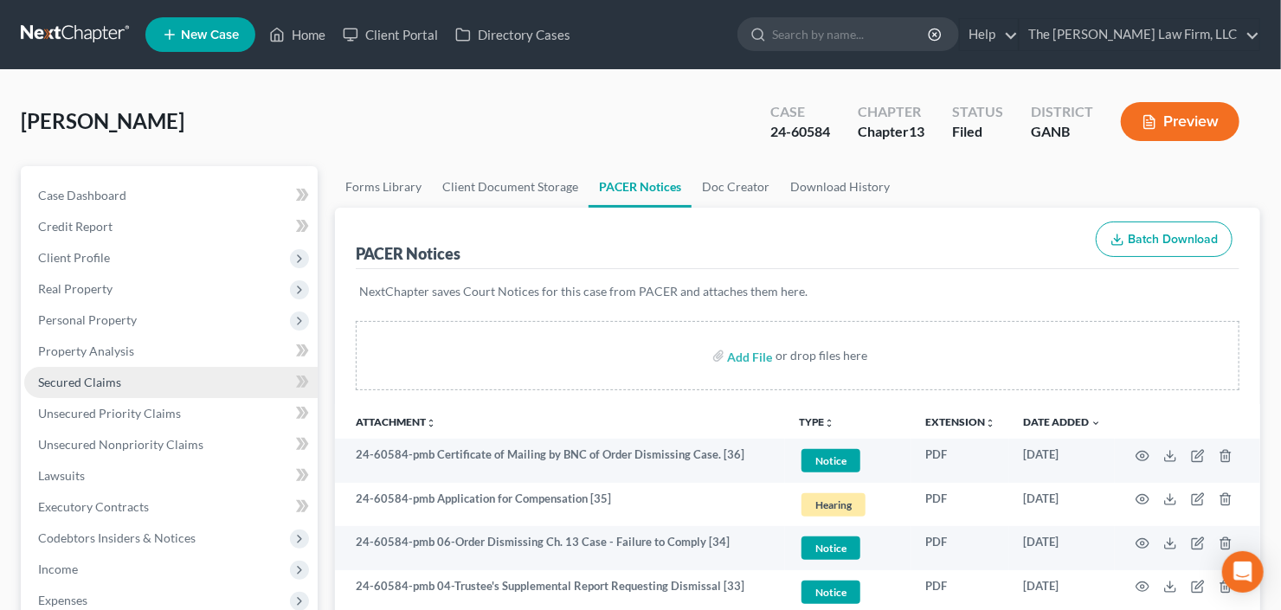
click at [57, 380] on span "Secured Claims" at bounding box center [79, 382] width 83 height 15
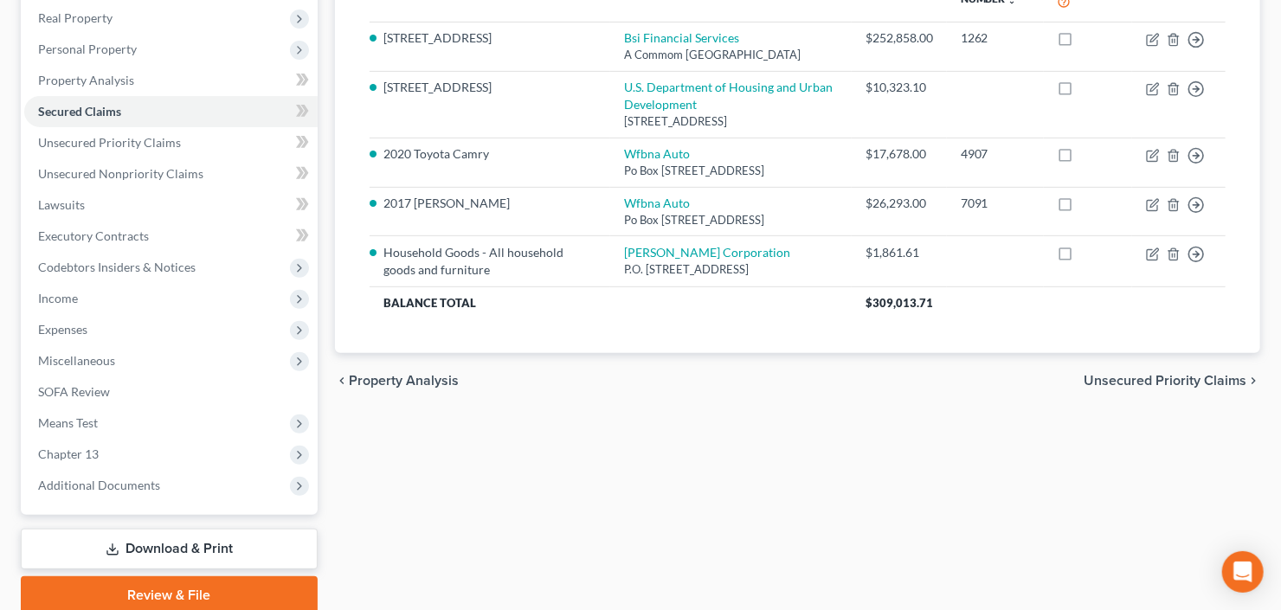
scroll to position [277, 0]
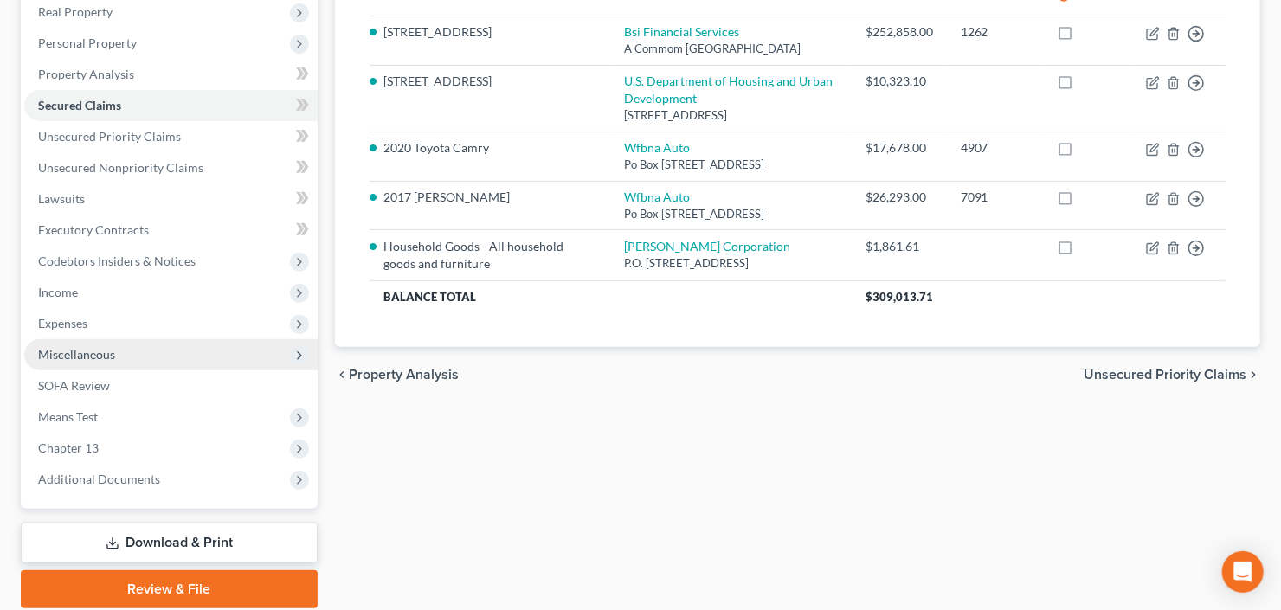
drag, startPoint x: 97, startPoint y: 356, endPoint x: 113, endPoint y: 359, distance: 16.8
click at [97, 356] on span "Miscellaneous" at bounding box center [76, 354] width 77 height 15
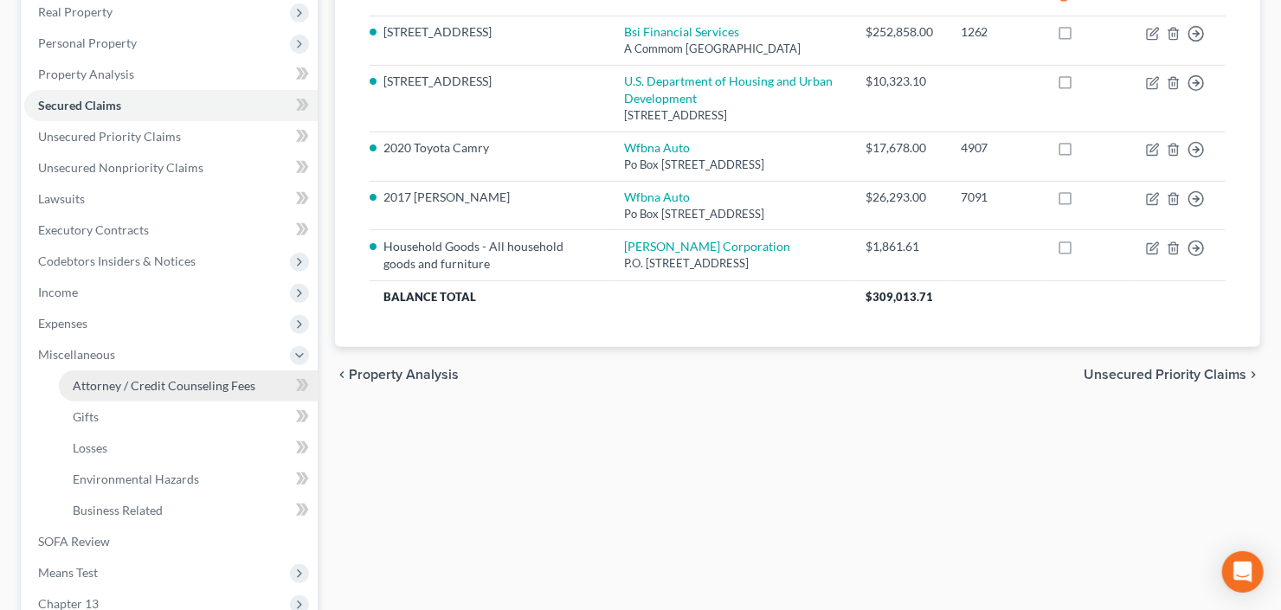
click at [157, 379] on span "Attorney / Credit Counseling Fees" at bounding box center [164, 385] width 183 height 15
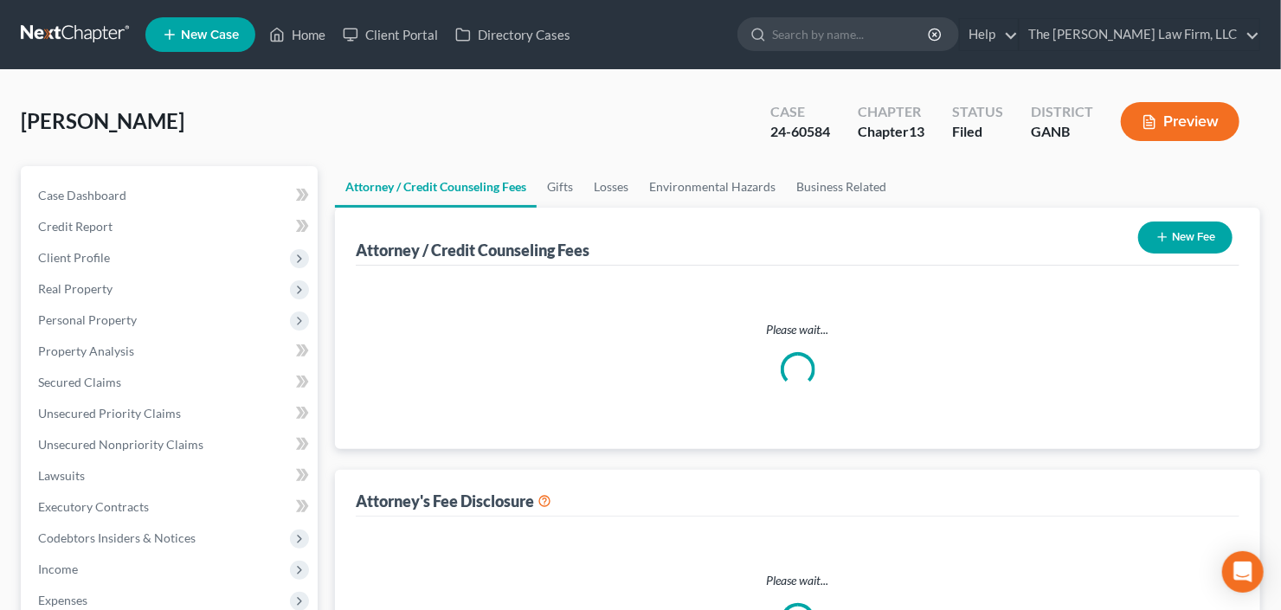
select select "2"
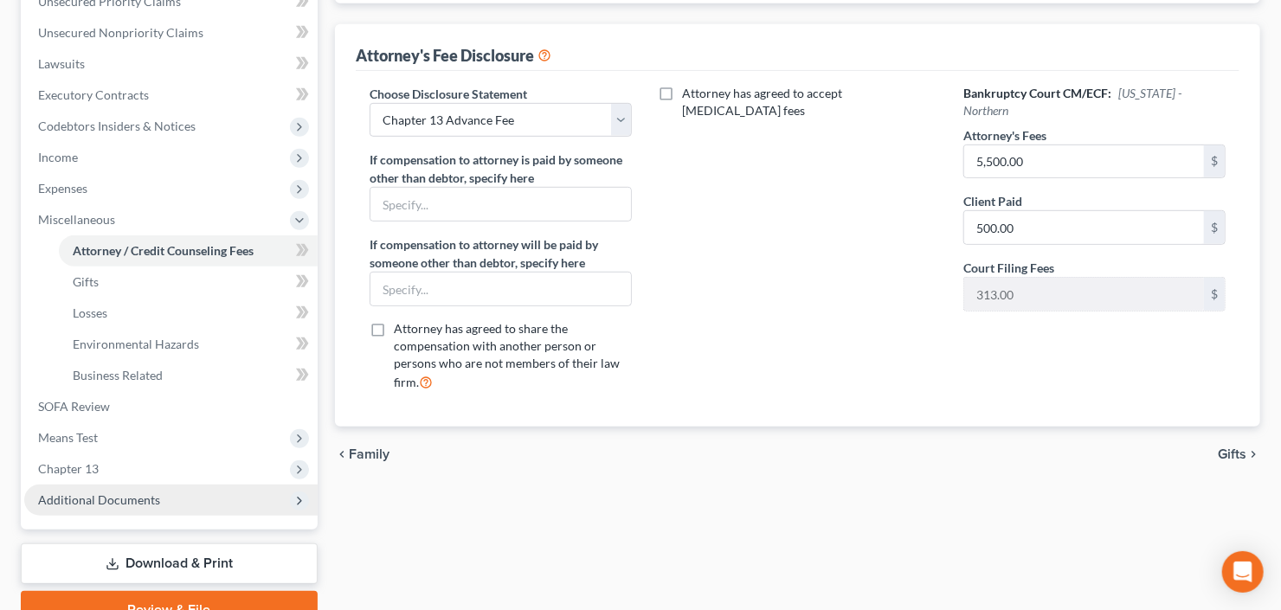
scroll to position [493, 0]
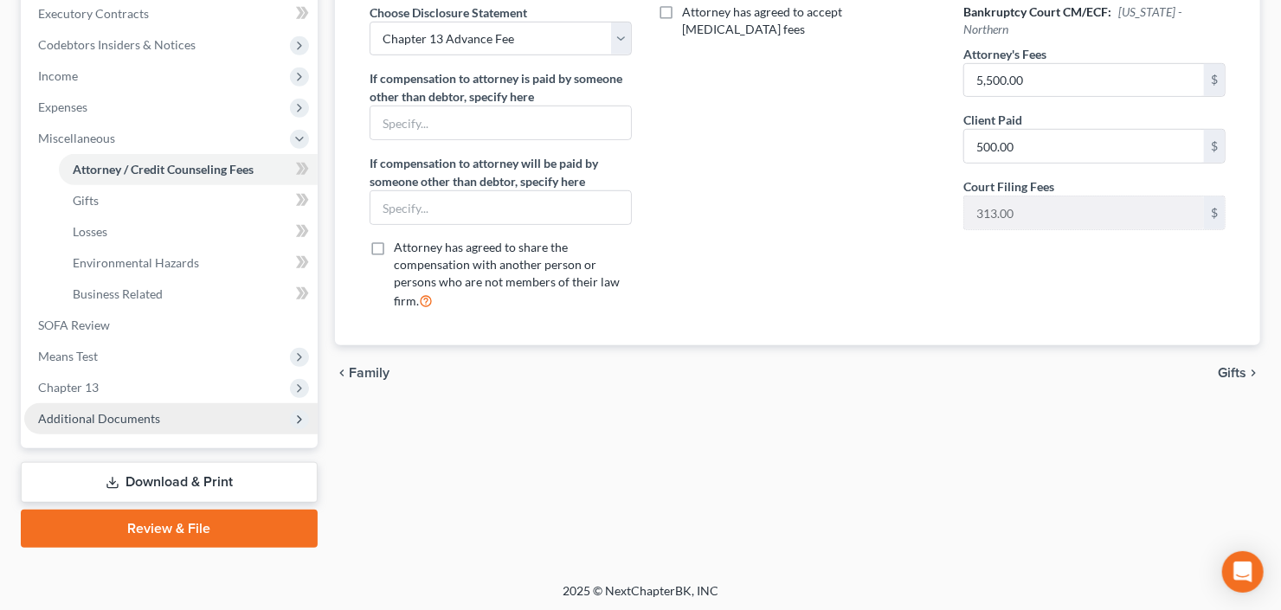
click at [118, 413] on span "Additional Documents" at bounding box center [99, 418] width 122 height 15
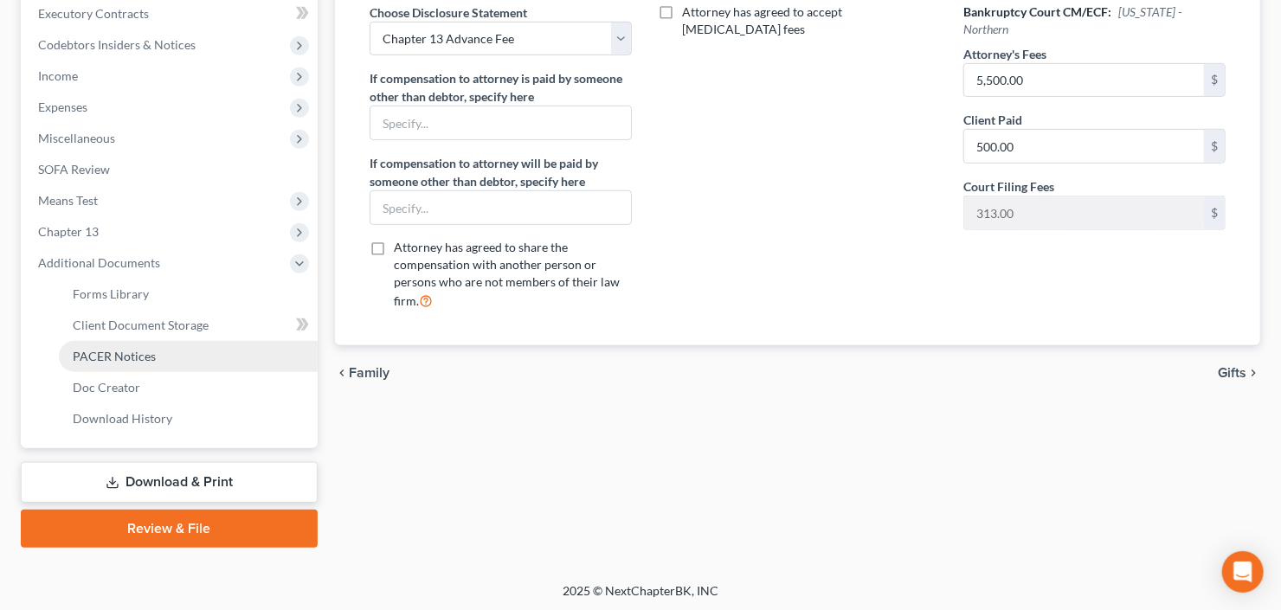
click at [144, 360] on span "PACER Notices" at bounding box center [114, 356] width 83 height 15
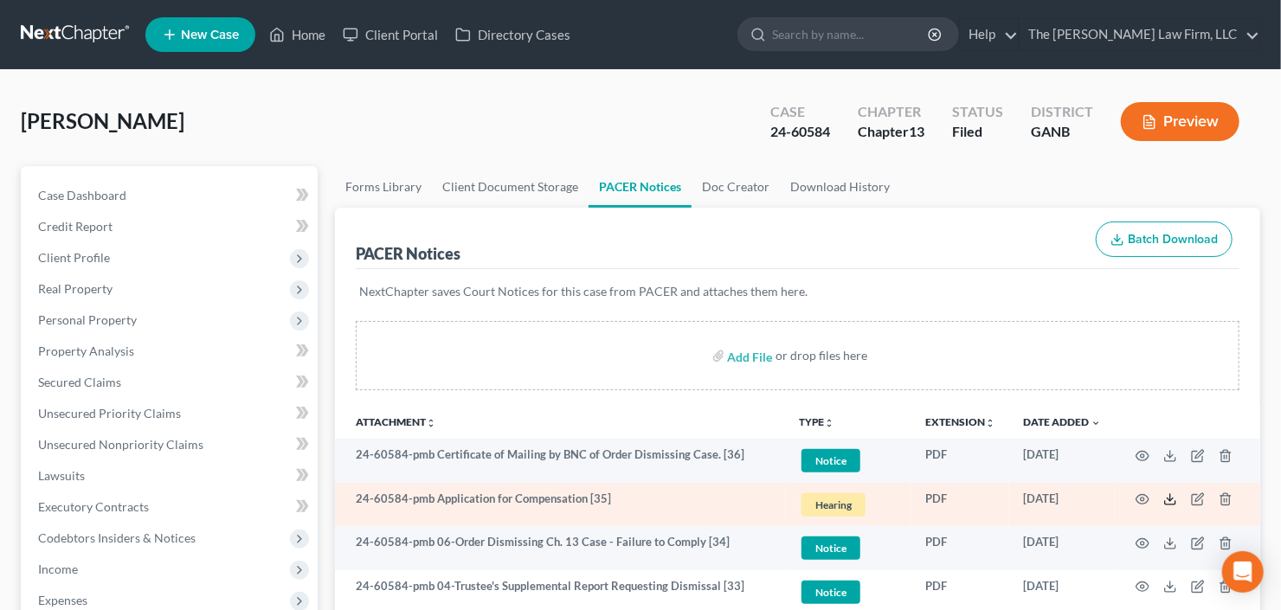
click at [1170, 500] on icon at bounding box center [1171, 500] width 14 height 14
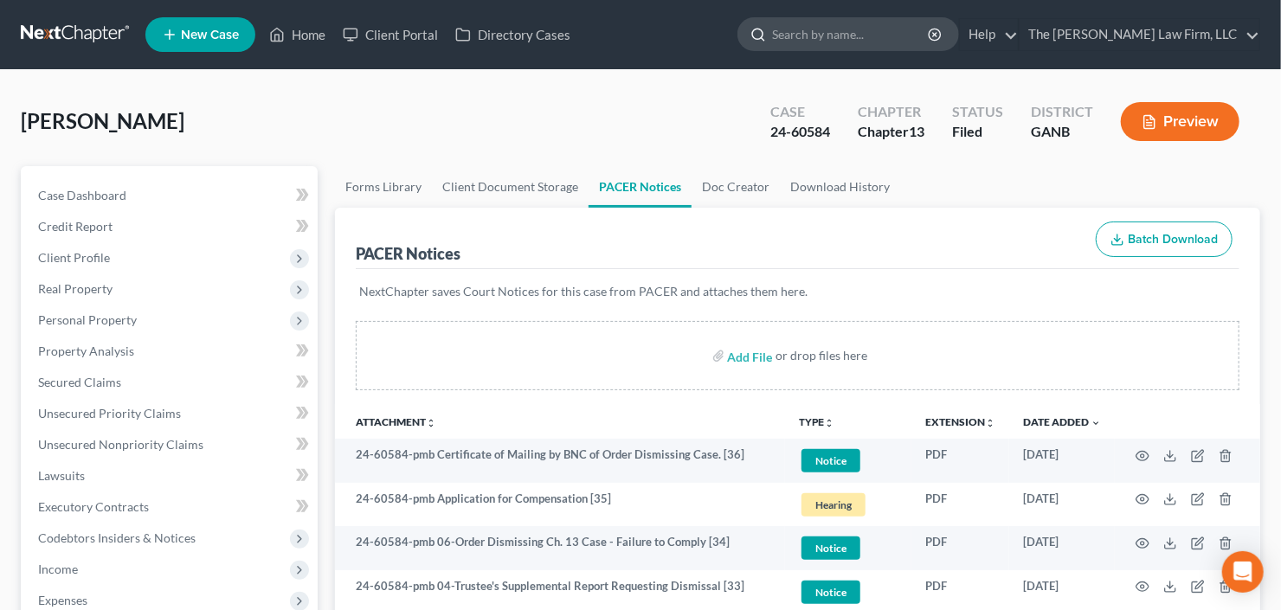
click at [880, 35] on input "search" at bounding box center [851, 34] width 158 height 32
type input "katlisa"
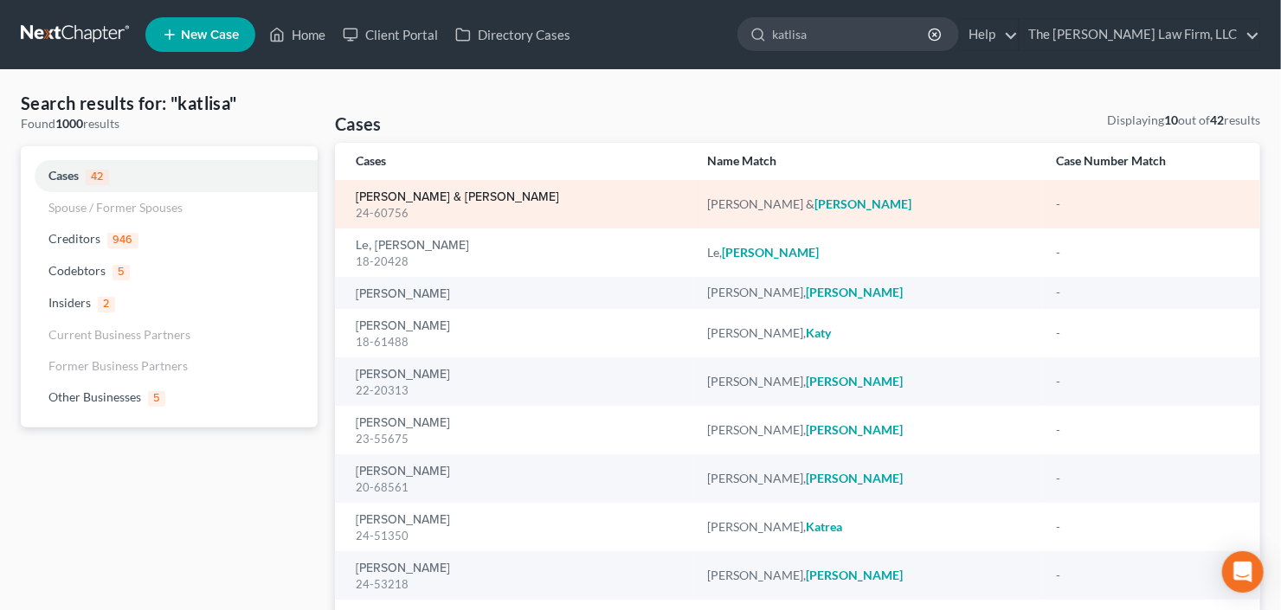
click at [403, 193] on link "Johnson, Kevin & Katlisa" at bounding box center [457, 197] width 203 height 12
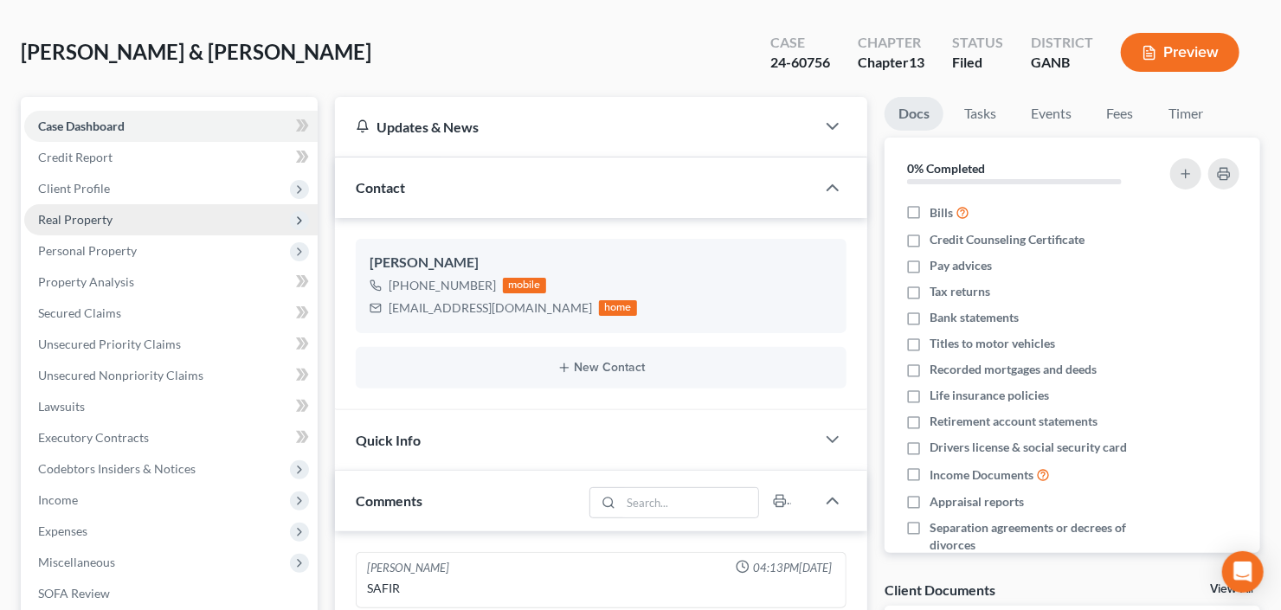
scroll to position [28, 0]
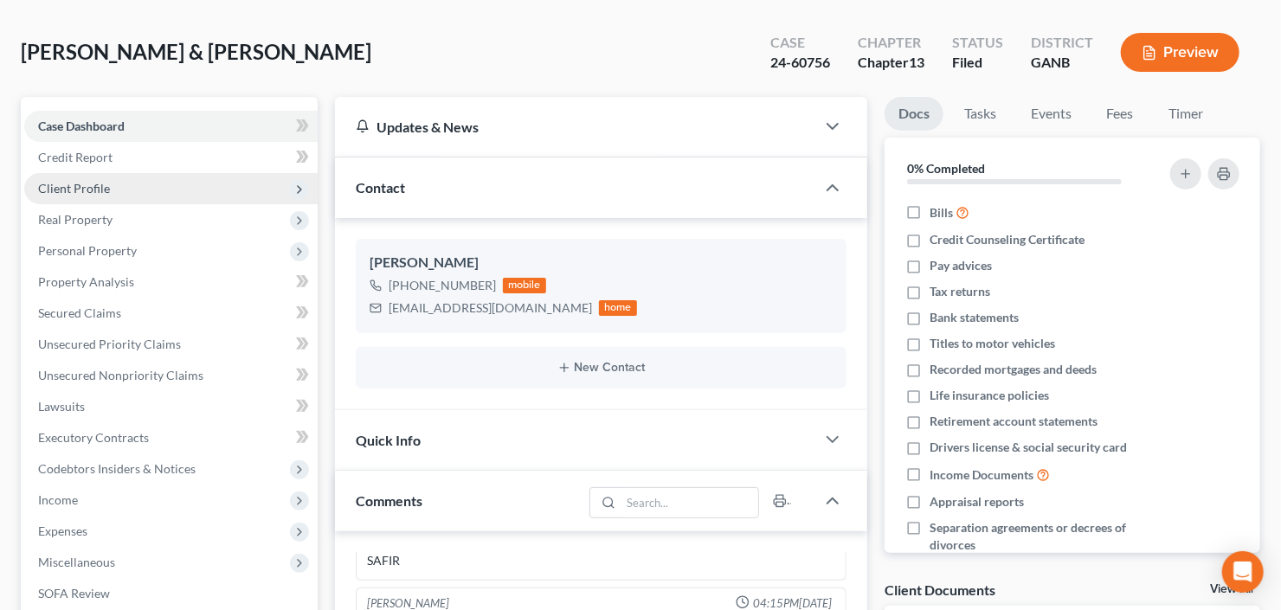
click at [78, 196] on span "Client Profile" at bounding box center [170, 188] width 293 height 31
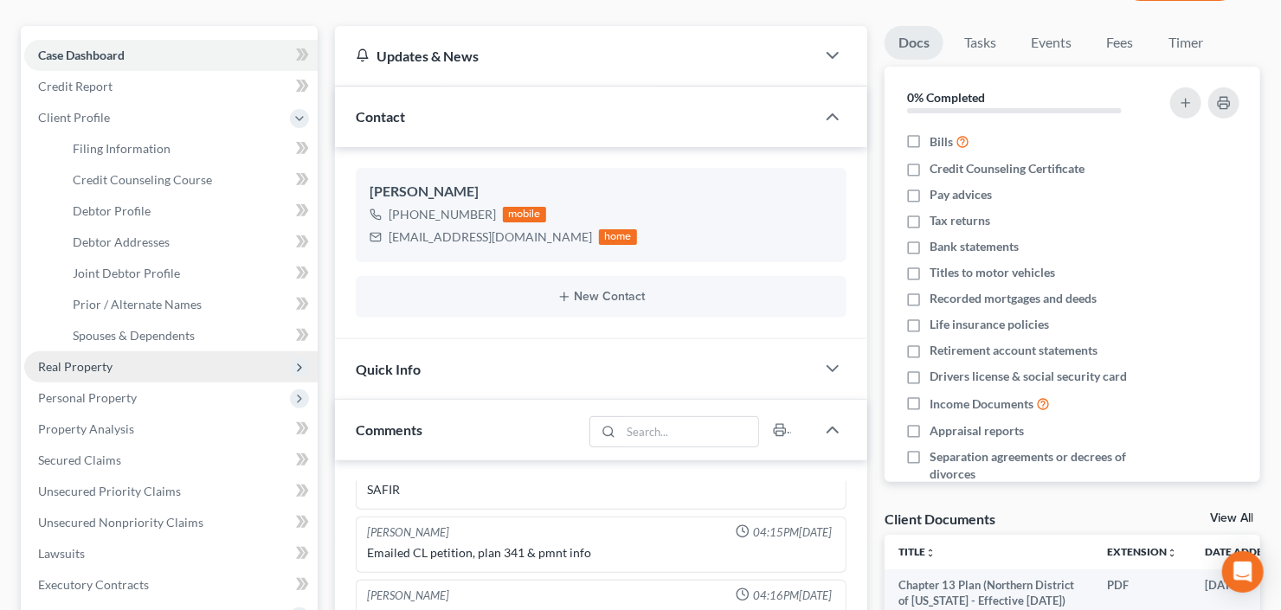
scroll to position [208, 0]
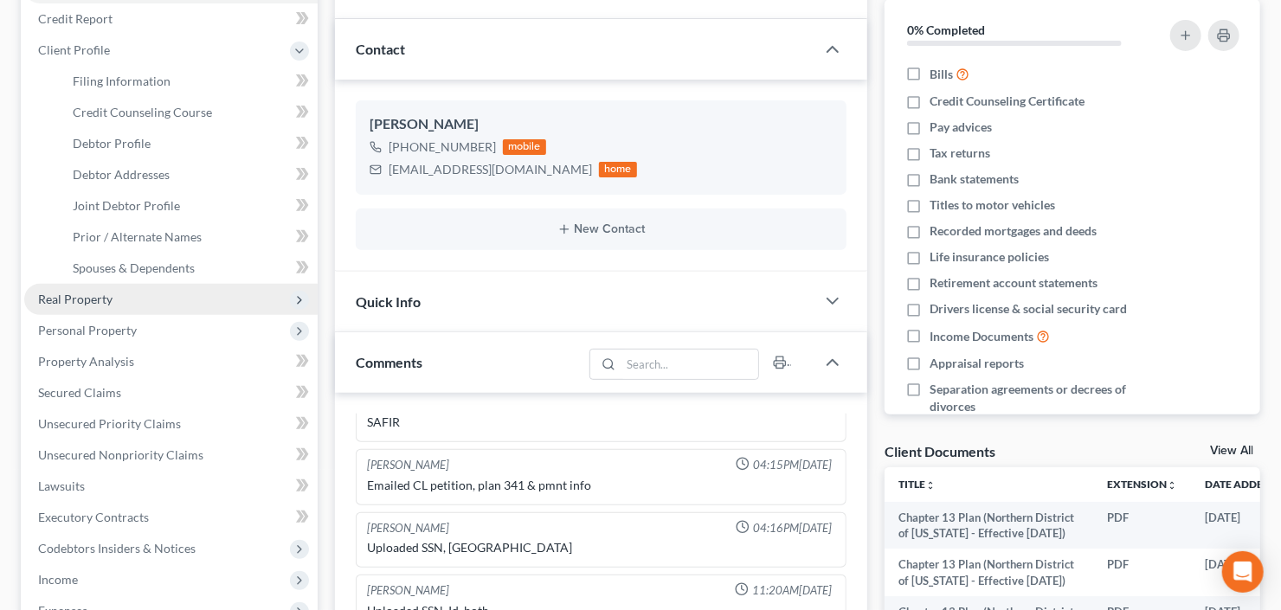
click at [95, 302] on span "Real Property" at bounding box center [75, 299] width 74 height 15
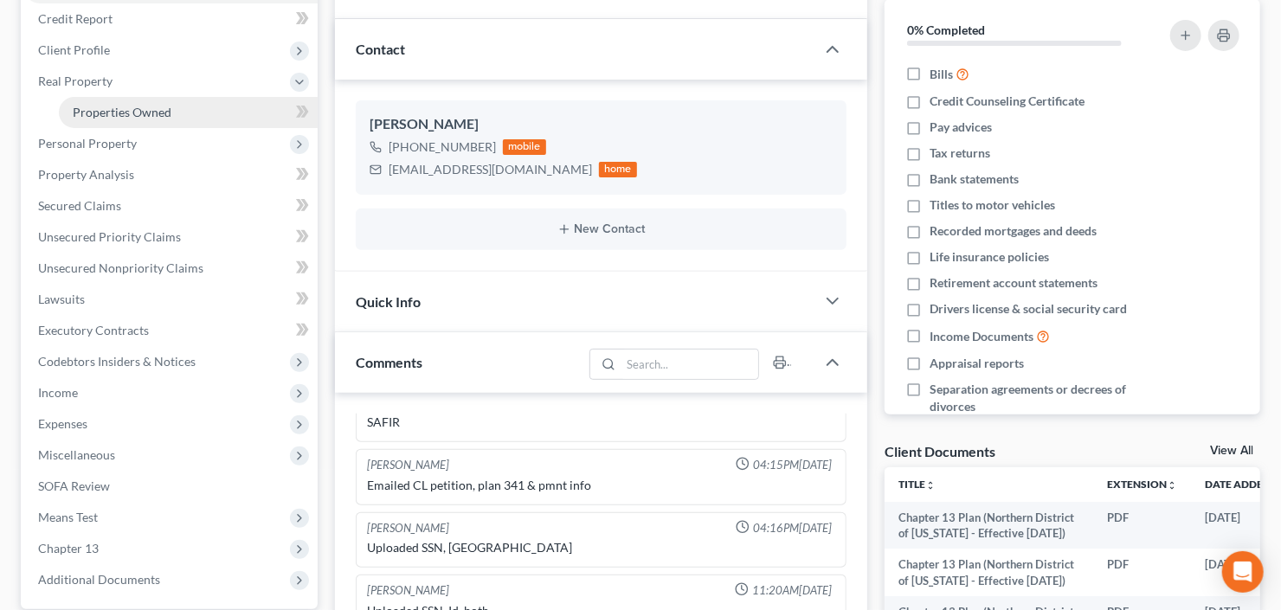
drag, startPoint x: 142, startPoint y: 109, endPoint x: 157, endPoint y: 112, distance: 14.9
click at [143, 109] on span "Properties Owned" at bounding box center [122, 112] width 99 height 15
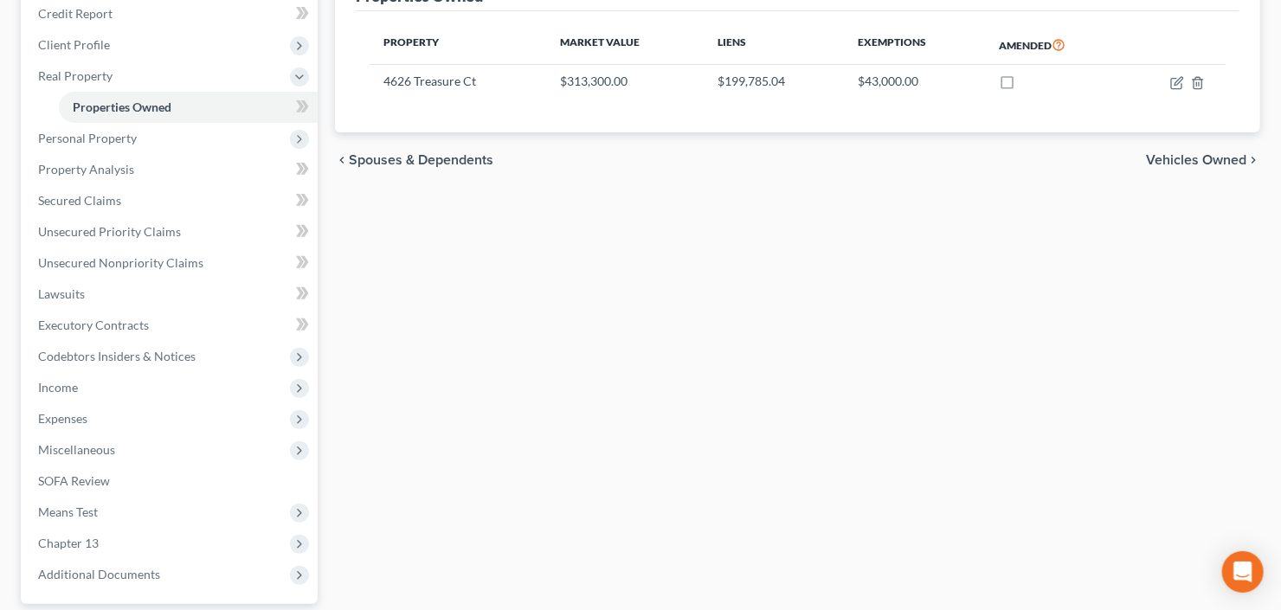
scroll to position [277, 0]
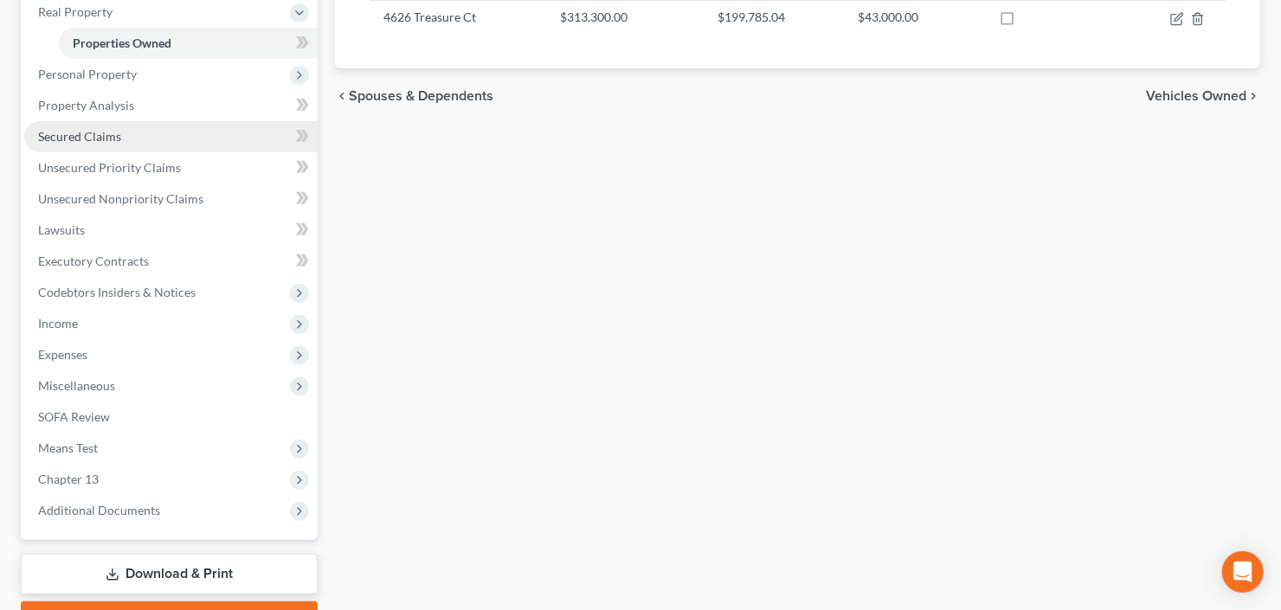
click at [119, 142] on link "Secured Claims" at bounding box center [170, 136] width 293 height 31
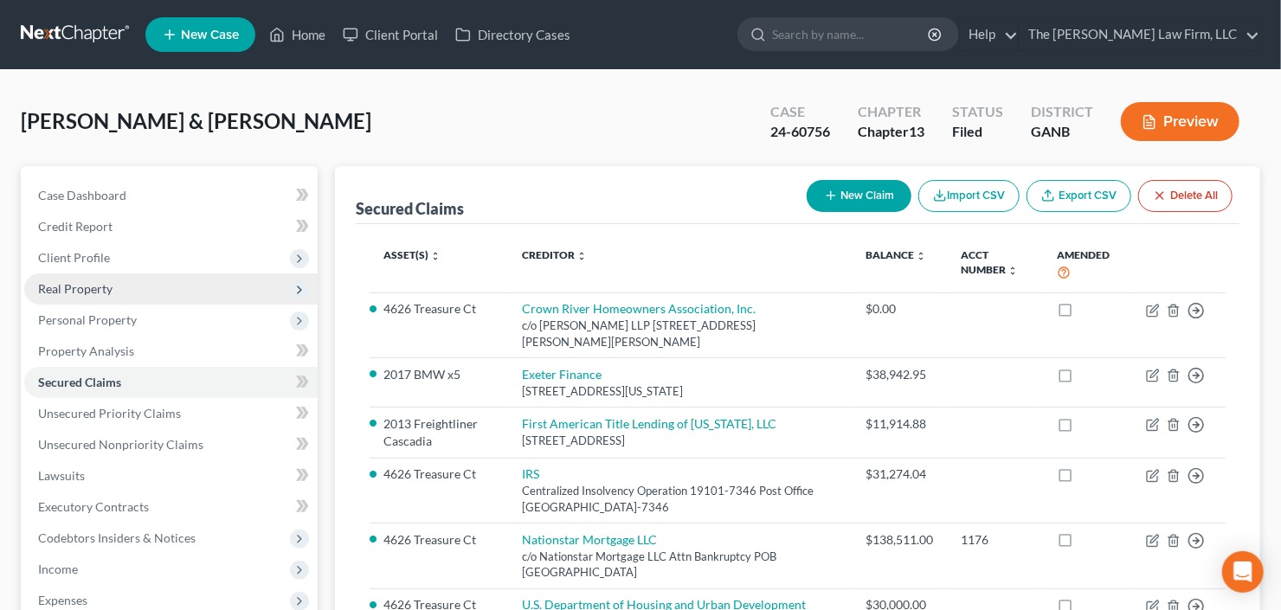
click at [105, 283] on span "Real Property" at bounding box center [75, 288] width 74 height 15
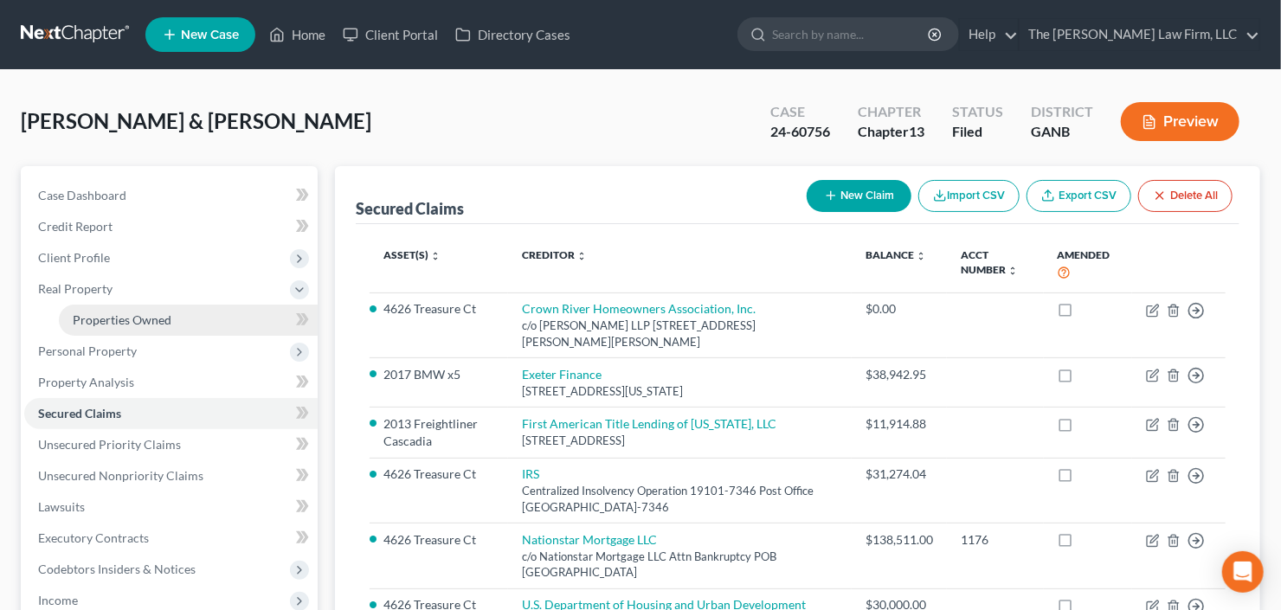
click at [127, 317] on span "Properties Owned" at bounding box center [122, 320] width 99 height 15
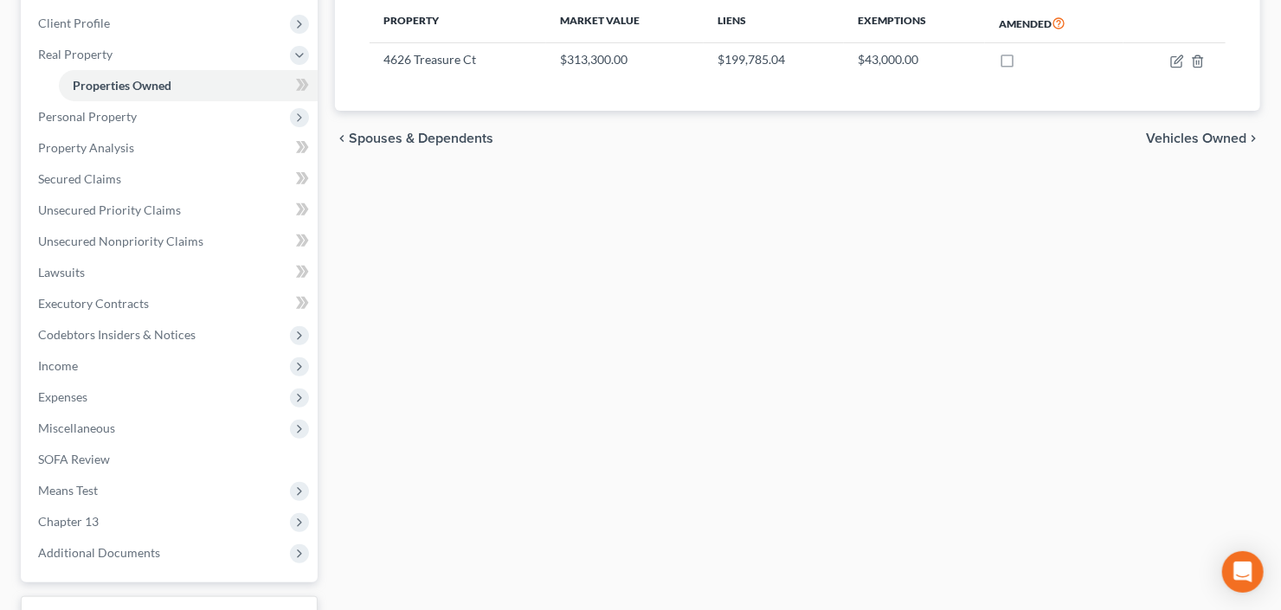
scroll to position [277, 0]
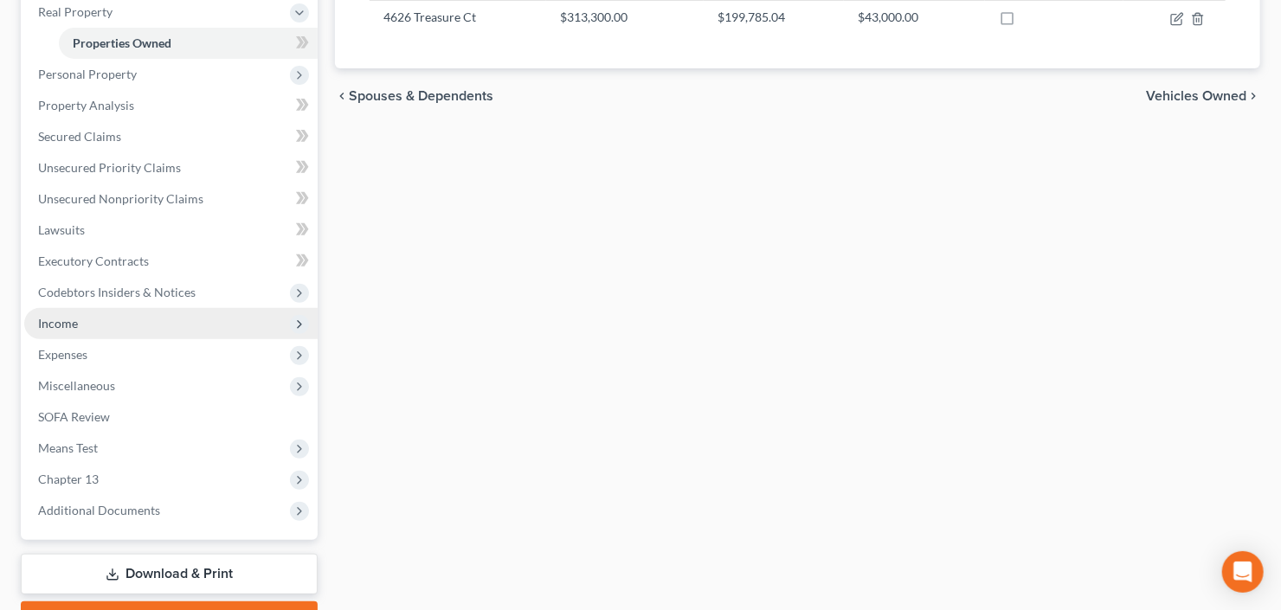
click at [74, 326] on span "Income" at bounding box center [58, 323] width 40 height 15
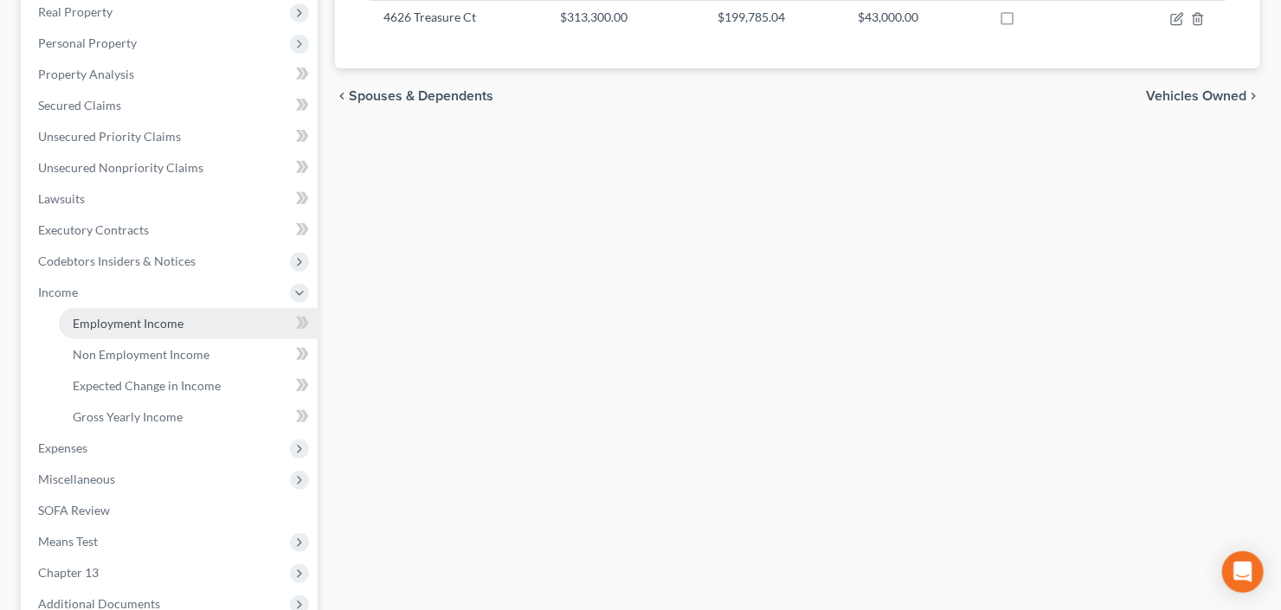
click at [139, 318] on span "Employment Income" at bounding box center [128, 323] width 111 height 15
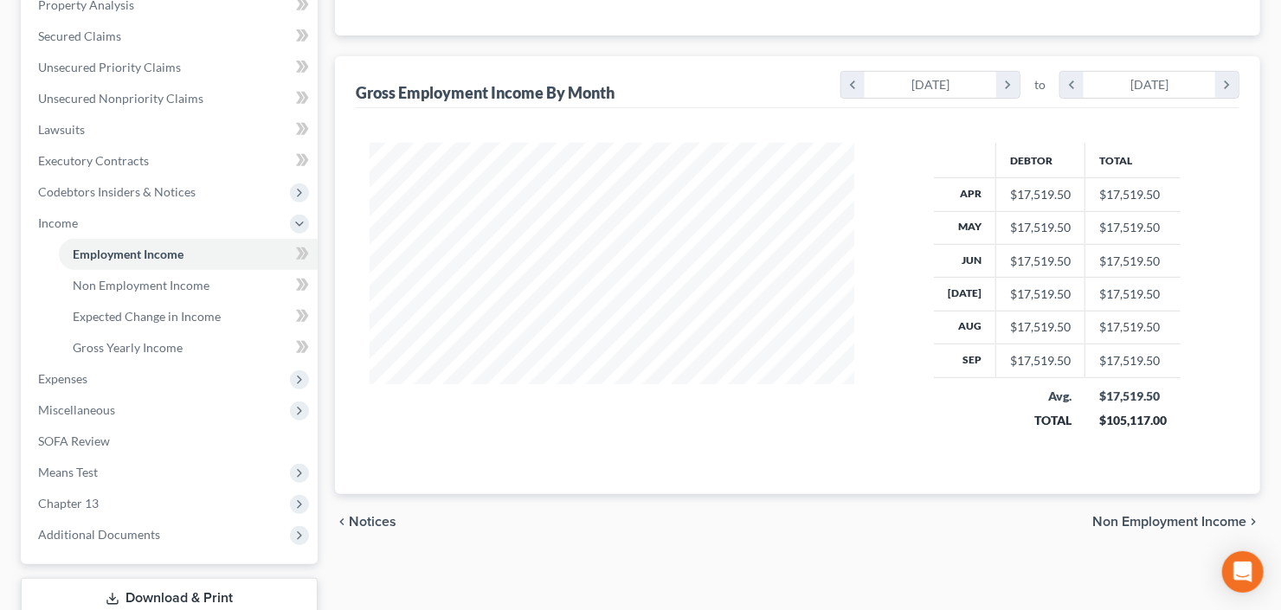
scroll to position [416, 0]
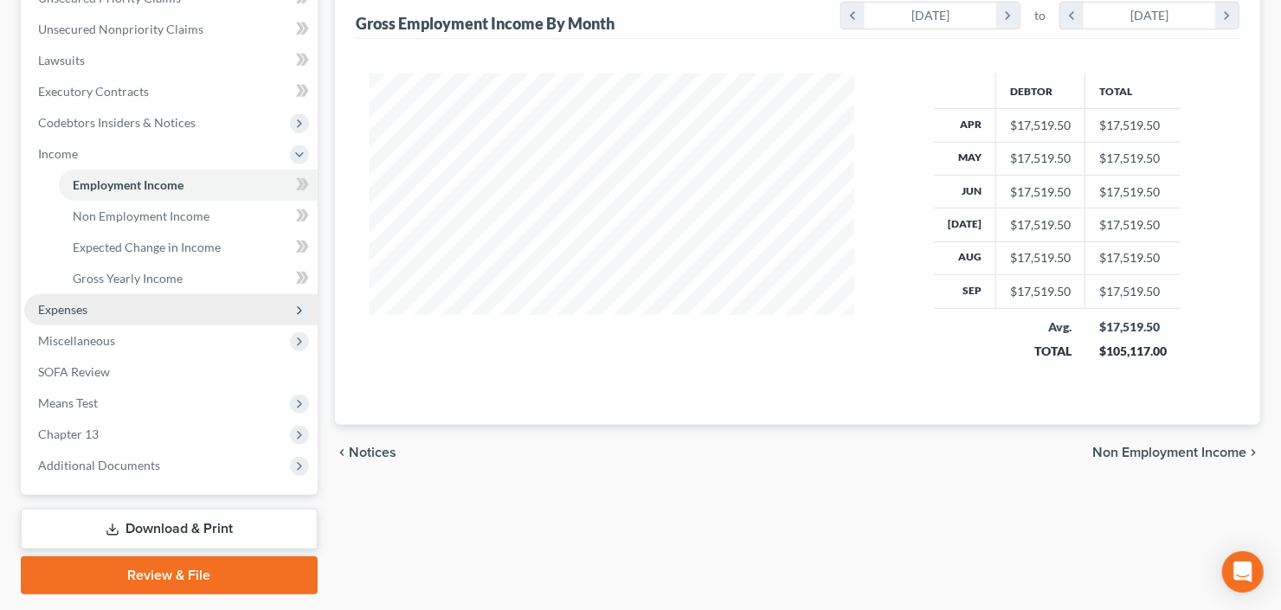
click at [139, 304] on span "Expenses" at bounding box center [170, 309] width 293 height 31
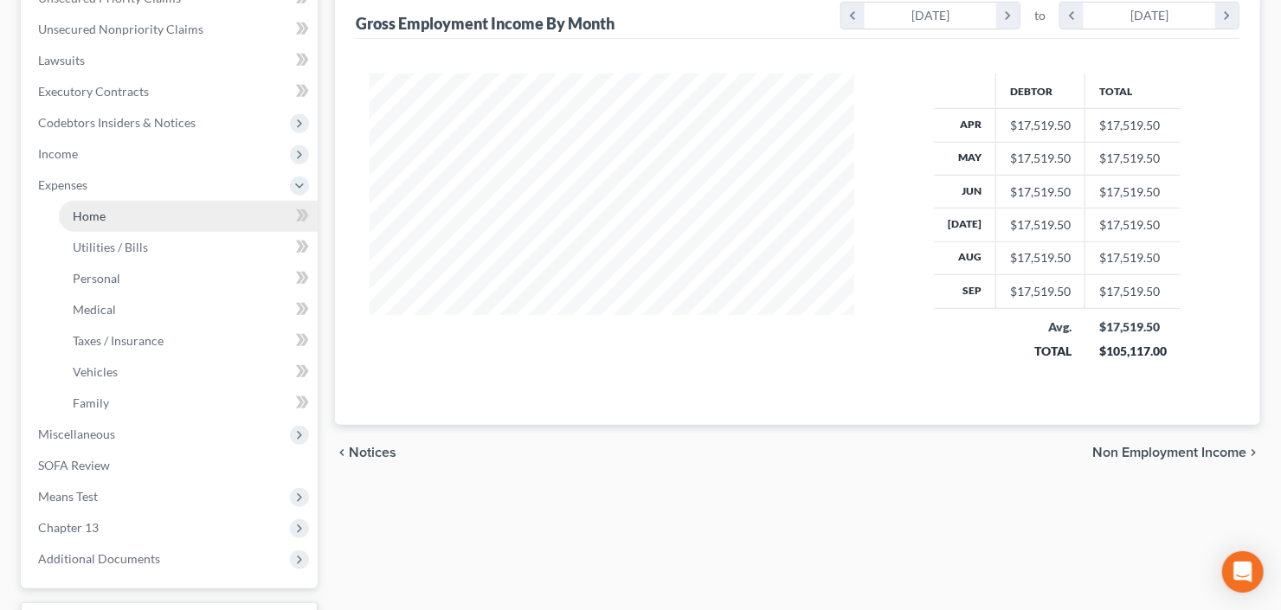
click at [117, 214] on link "Home" at bounding box center [188, 216] width 259 height 31
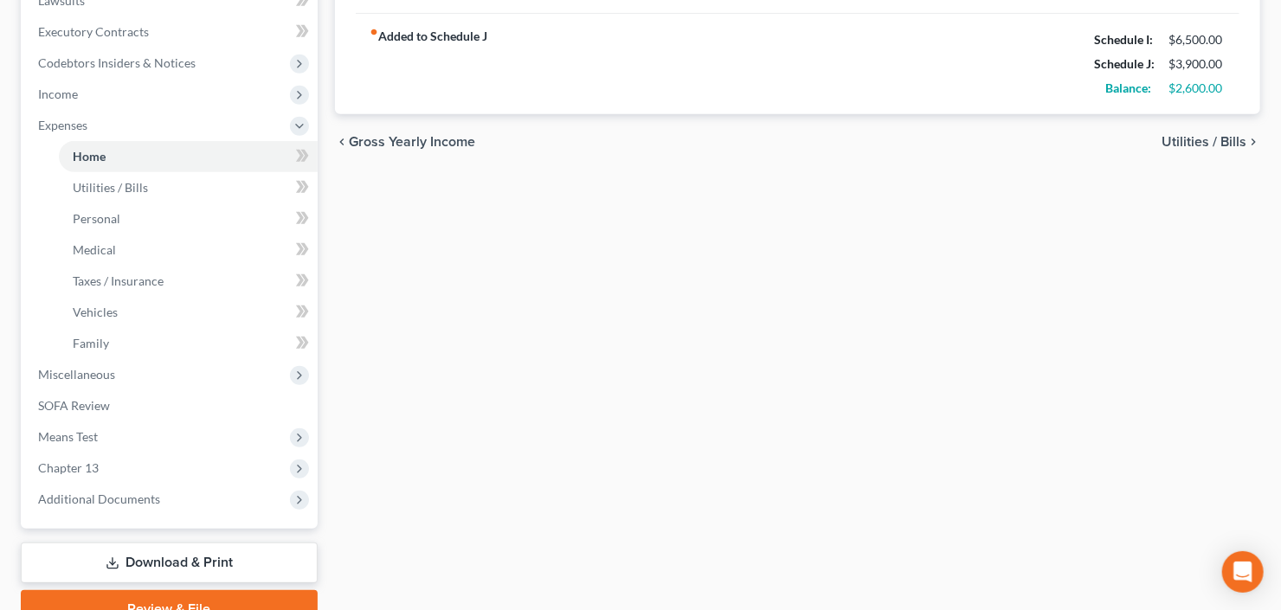
scroll to position [554, 0]
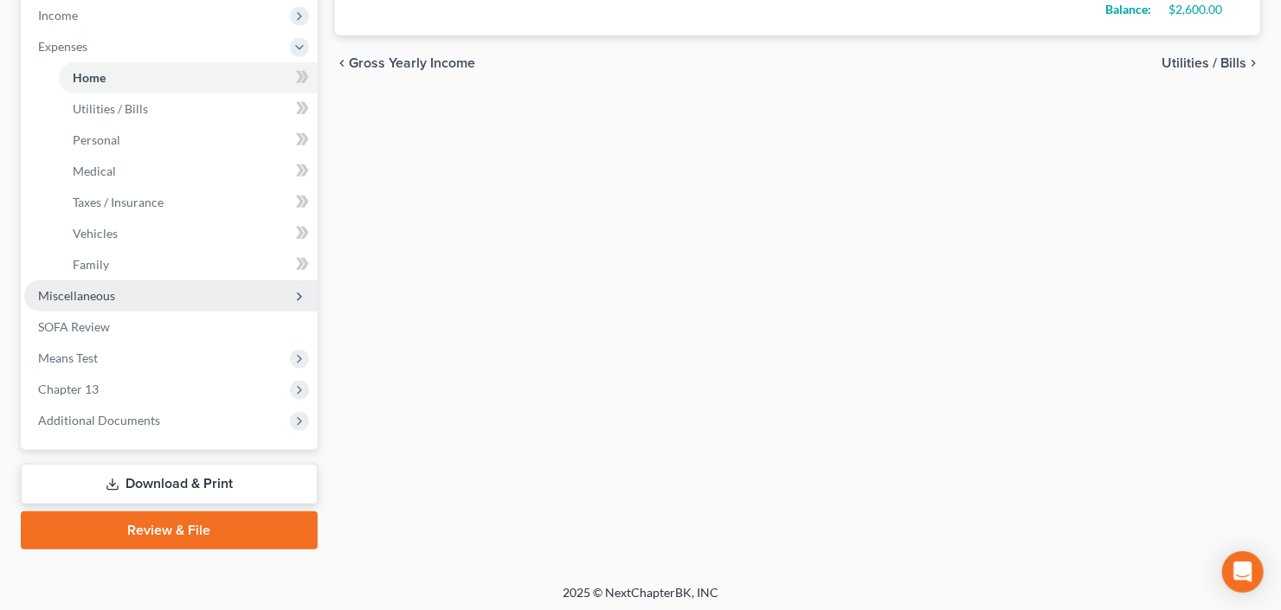
click at [131, 296] on span "Miscellaneous" at bounding box center [170, 295] width 293 height 31
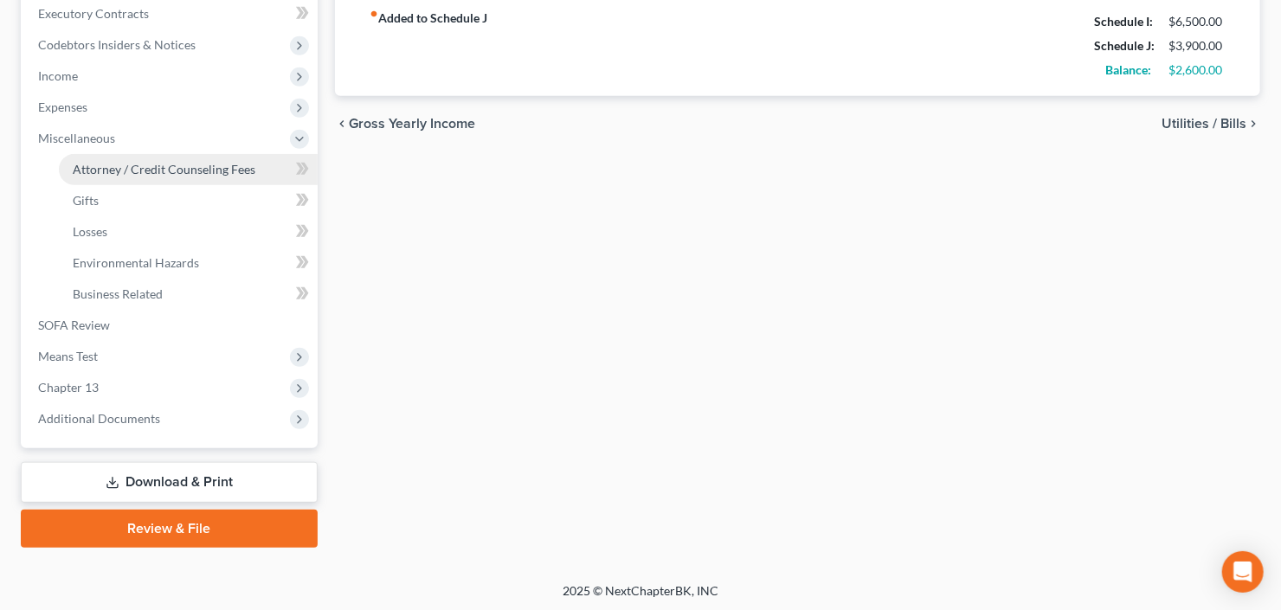
click at [162, 174] on link "Attorney / Credit Counseling Fees" at bounding box center [188, 169] width 259 height 31
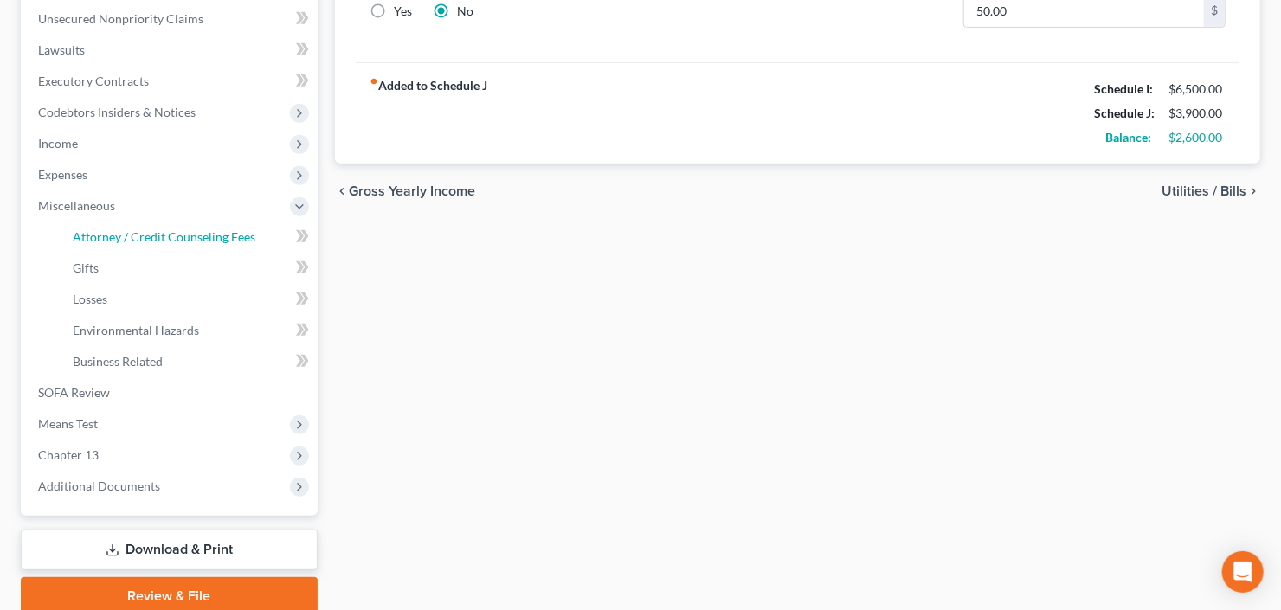
select select "0"
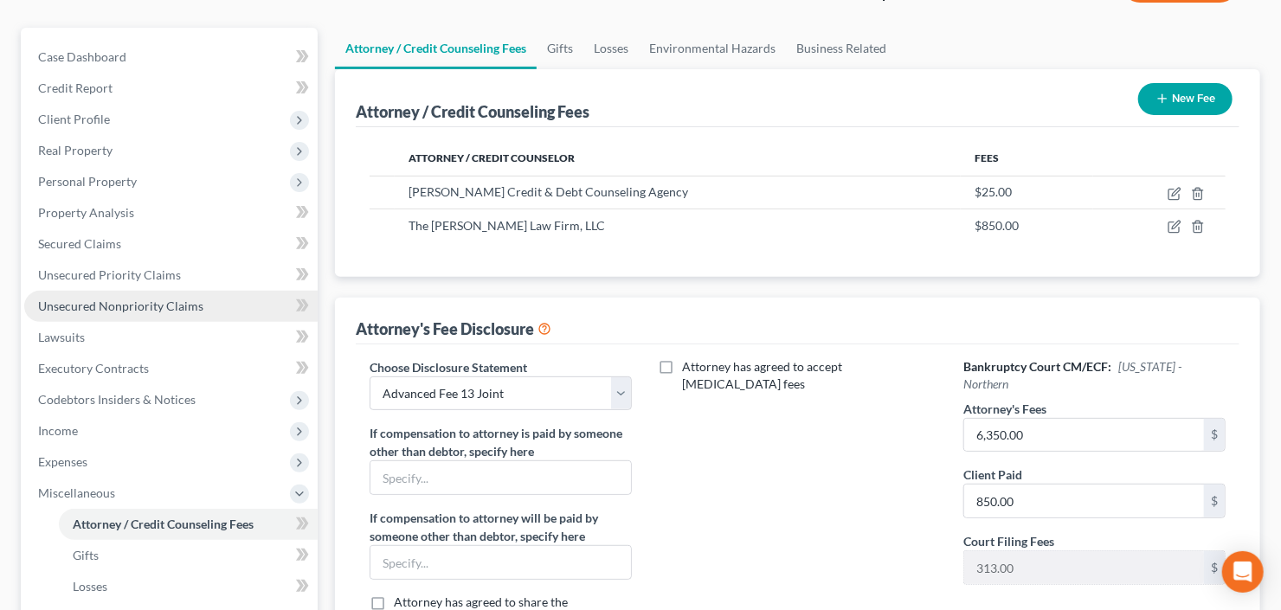
click at [97, 304] on span "Unsecured Nonpriority Claims" at bounding box center [120, 306] width 165 height 15
